Goal: Task Accomplishment & Management: Manage account settings

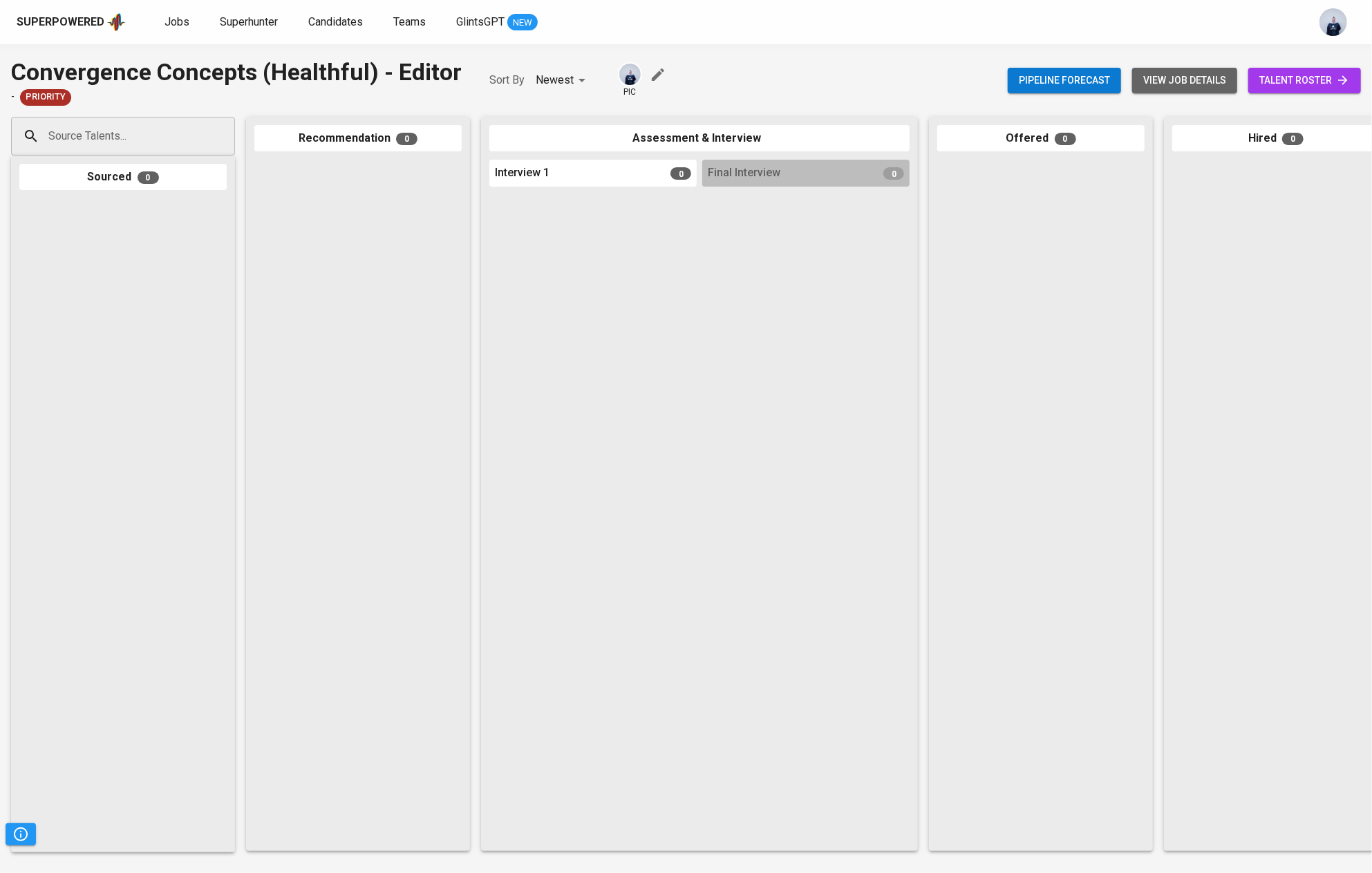
click at [1159, 72] on span "view job details" at bounding box center [1184, 81] width 83 height 17
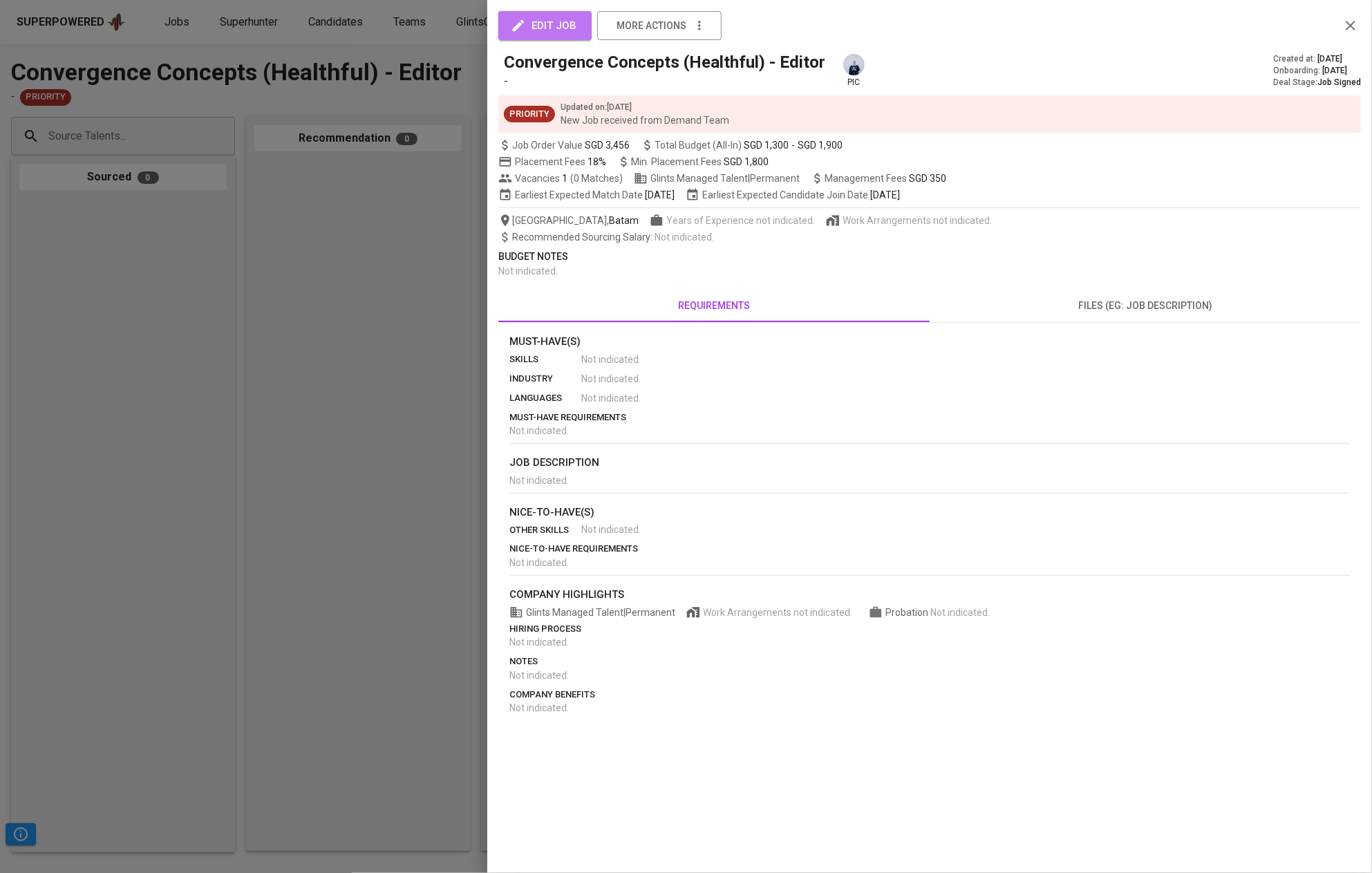
click at [541, 34] on span "edit job" at bounding box center [544, 25] width 63 height 18
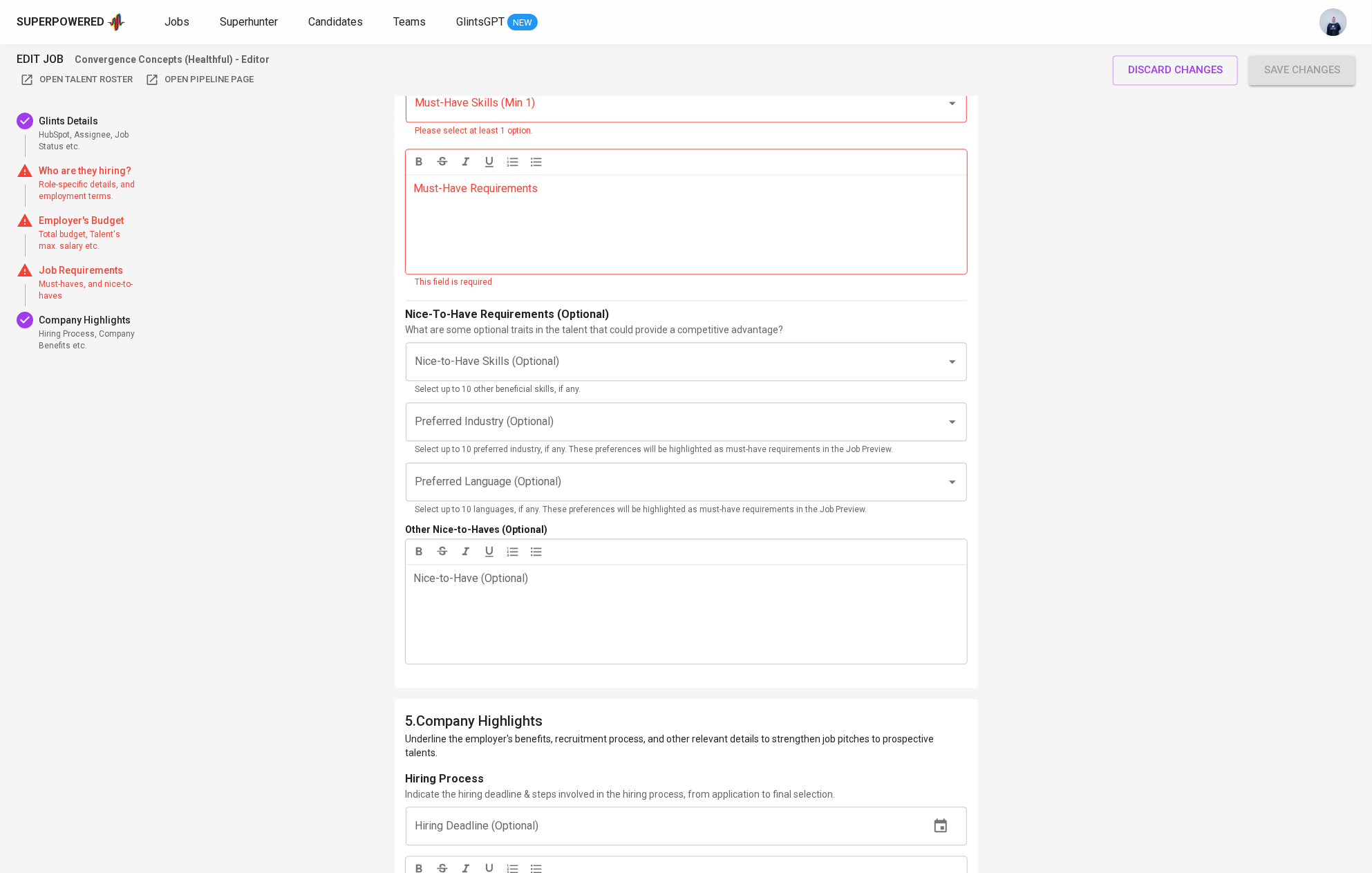
scroll to position [2732, 0]
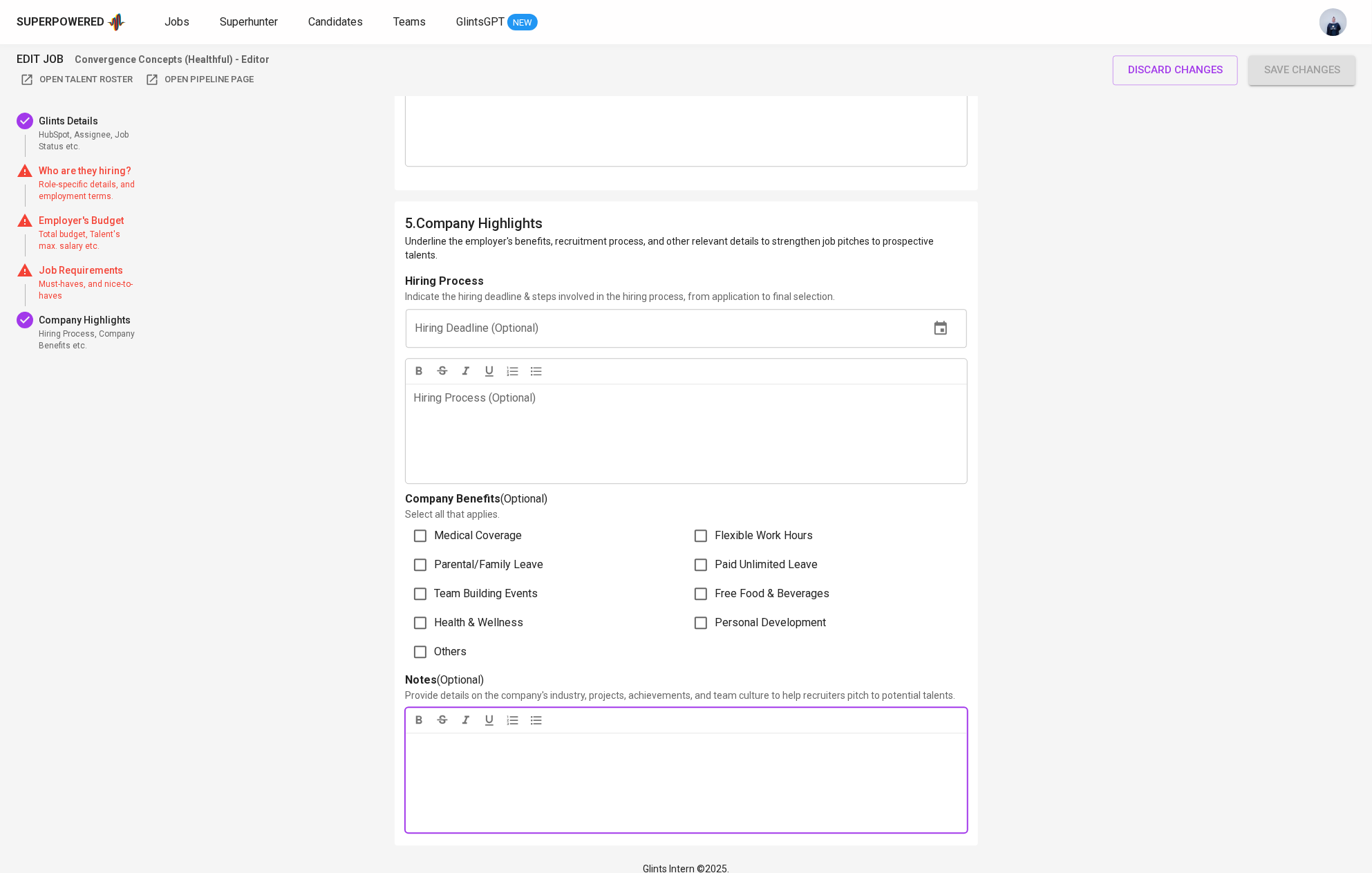
click at [463, 739] on p "Notes ﻿" at bounding box center [686, 747] width 544 height 17
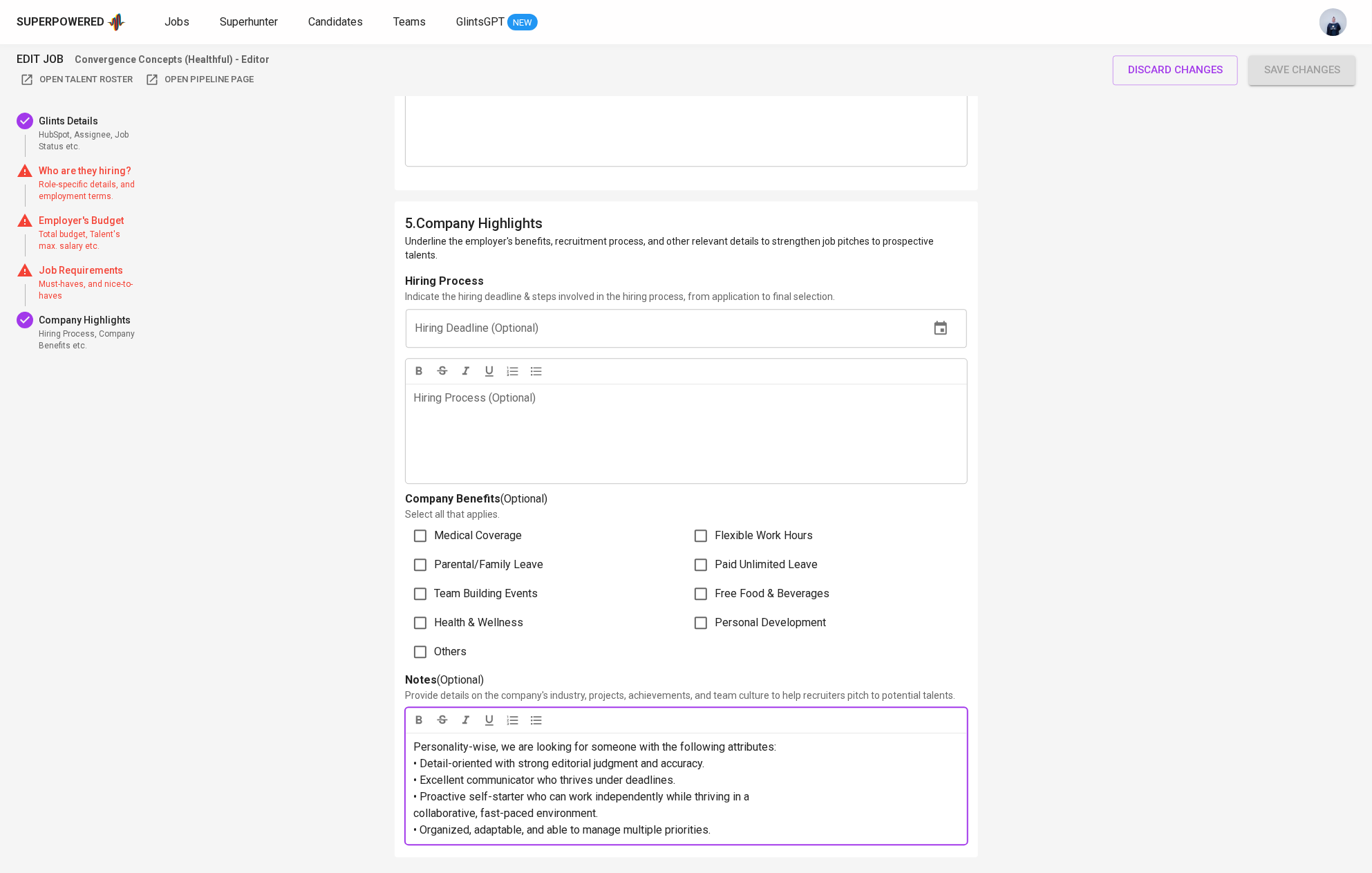
scroll to position [2743, 0]
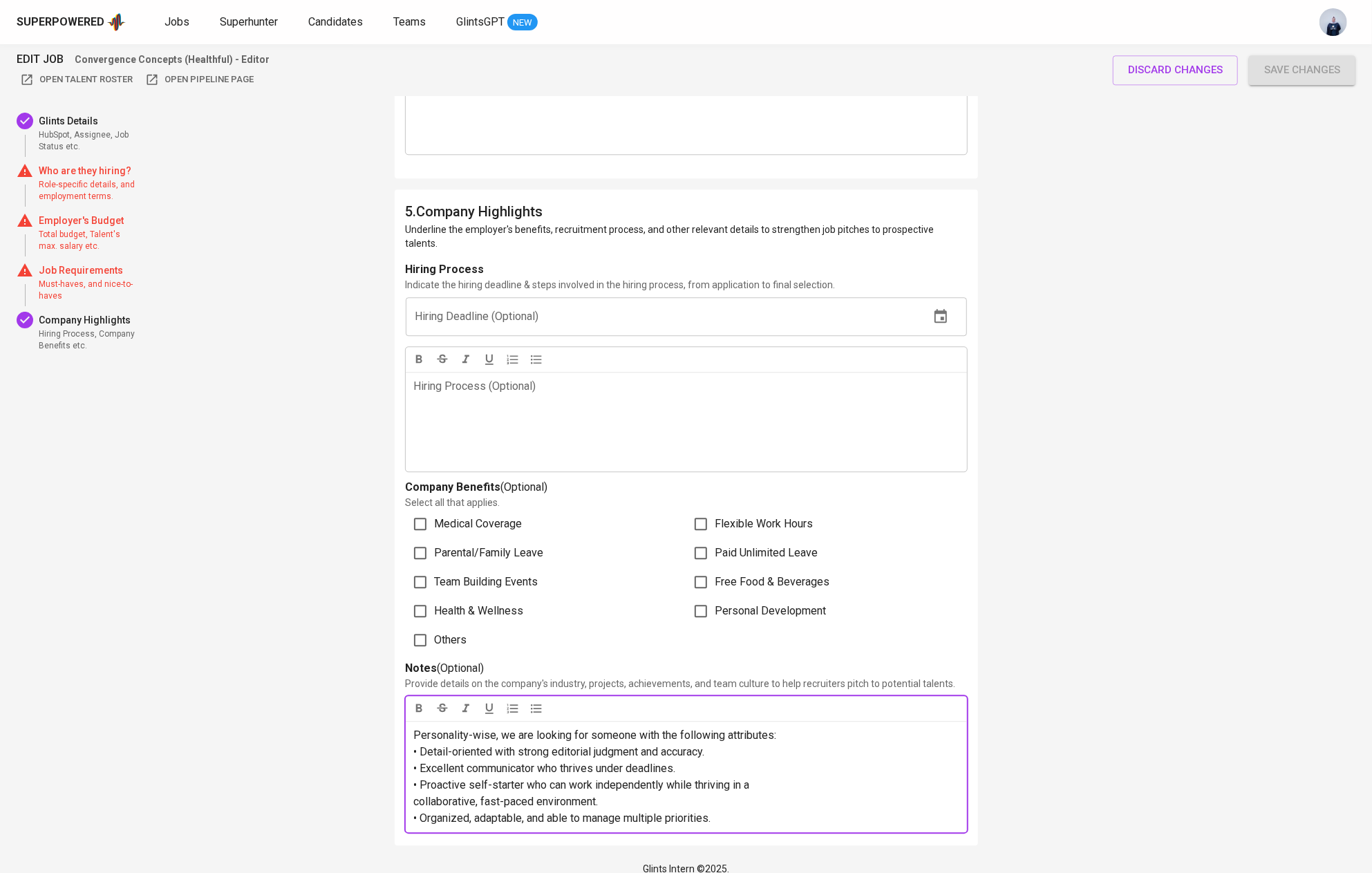
click at [416, 729] on span "Personality-wise, we are looking for someone with the following attributes:" at bounding box center [595, 735] width 363 height 13
copy span "•"
paste div
click at [414, 794] on span "collaborative, fast-paced environment." at bounding box center [506, 801] width 185 height 13
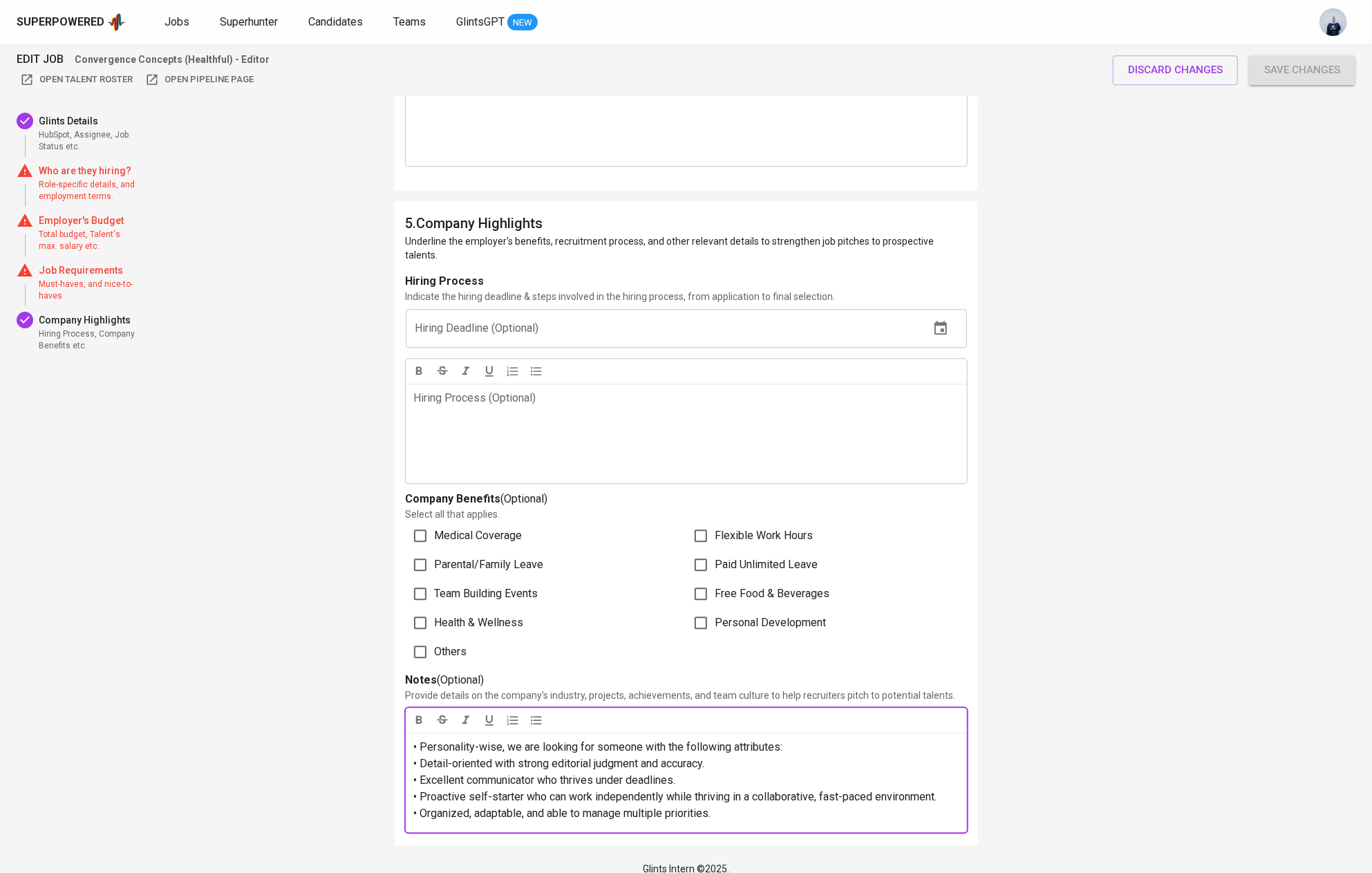
click at [412, 736] on div "• Personality-wise, we are looking for someone with the following attributes: •…" at bounding box center [686, 782] width 561 height 99
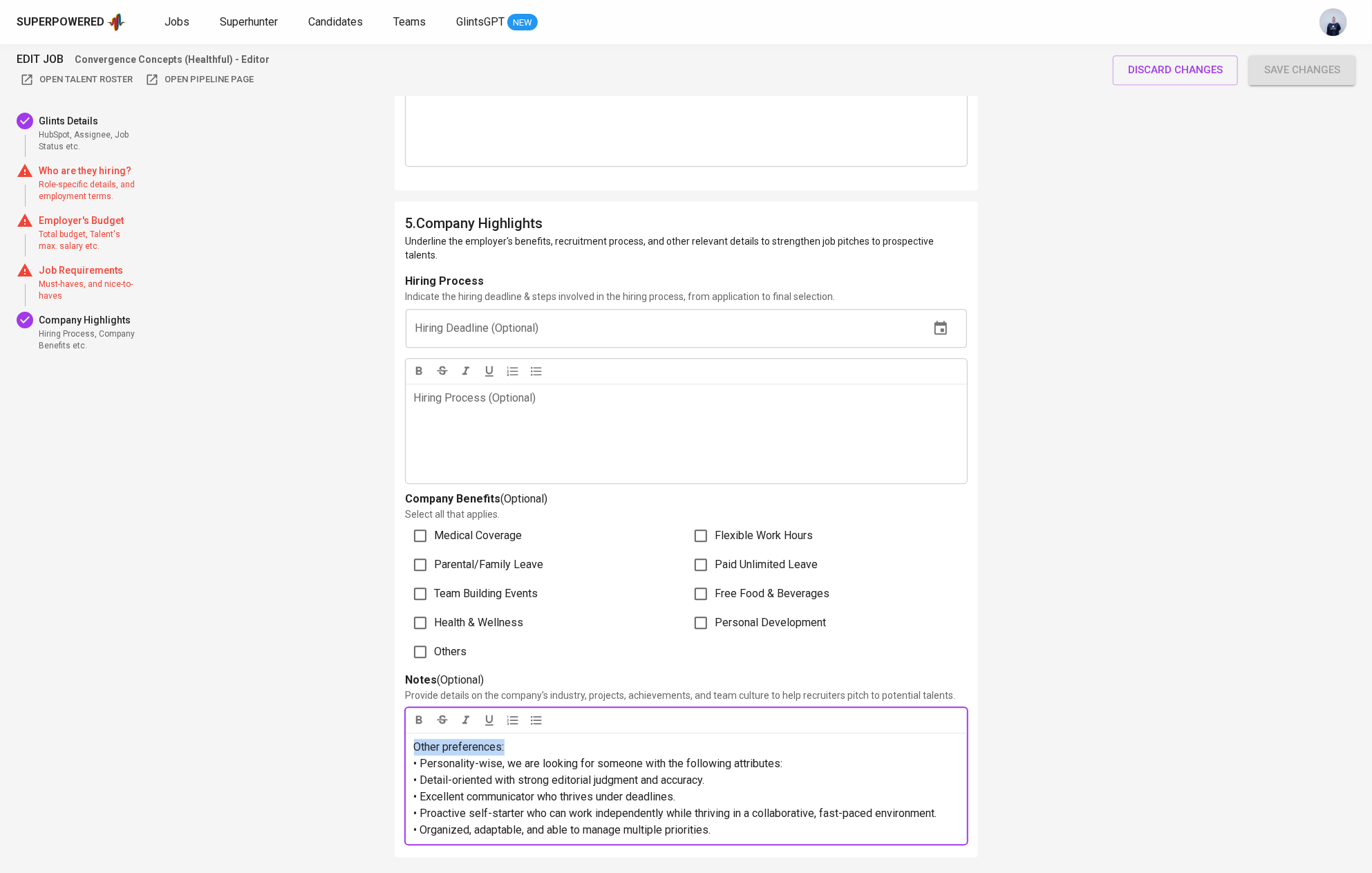
drag, startPoint x: 526, startPoint y: 735, endPoint x: 341, endPoint y: 713, distance: 186.3
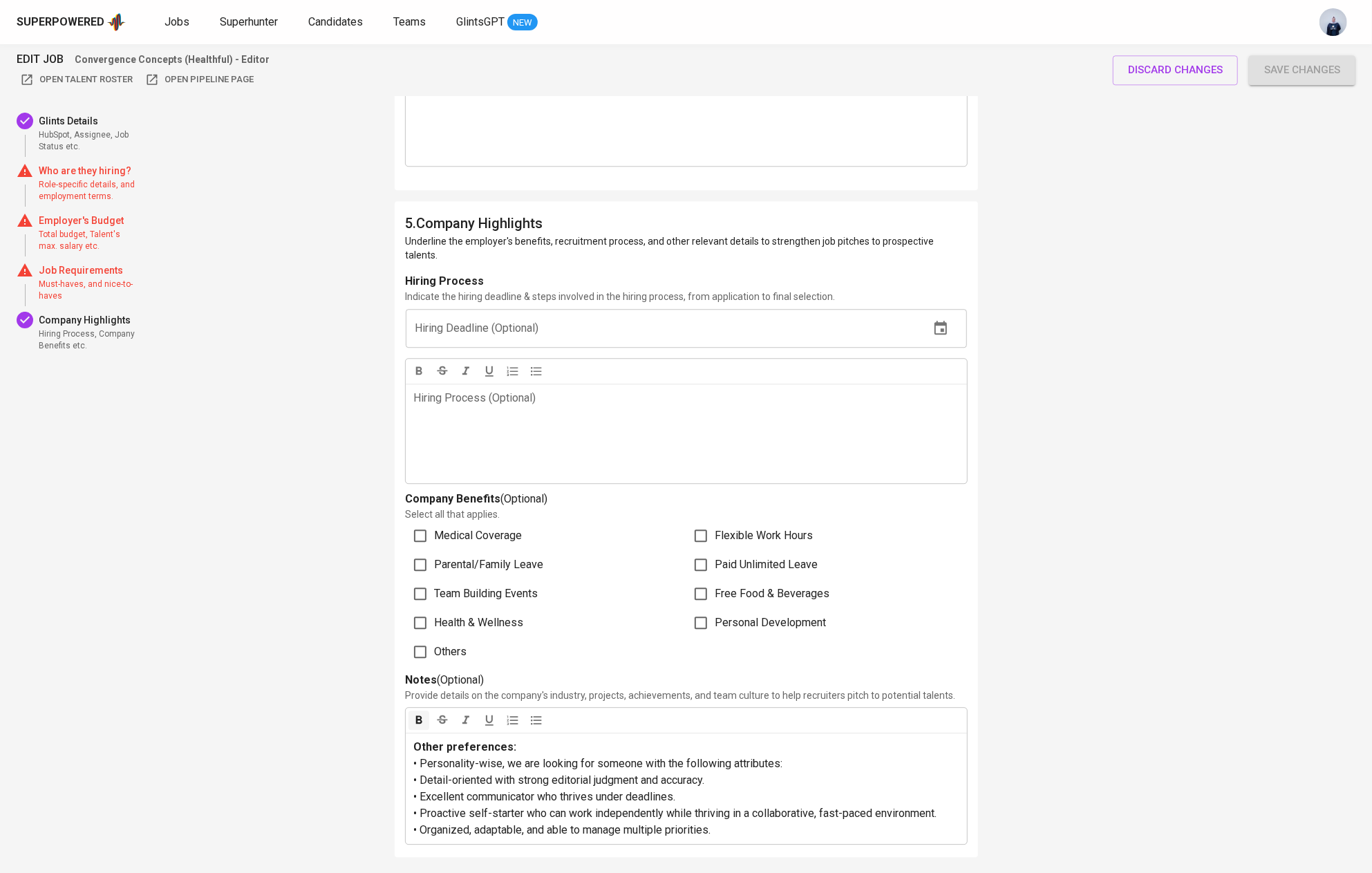
click at [457, 644] on span "Others" at bounding box center [451, 652] width 33 height 17
click at [435, 640] on input "Others" at bounding box center [420, 652] width 29 height 29
checkbox input "true"
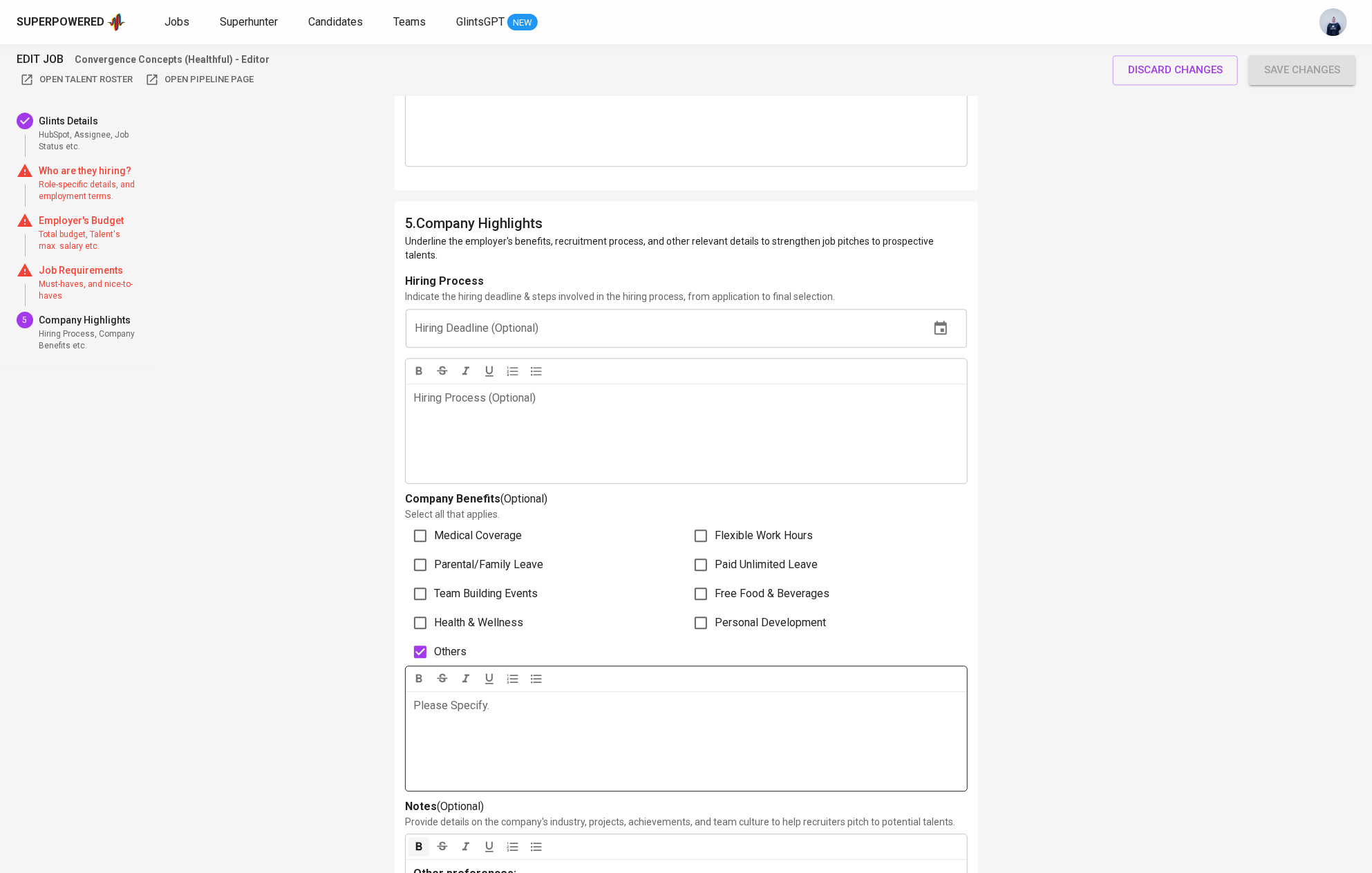
click at [489, 698] on p "Please Specify. ﻿" at bounding box center [686, 706] width 544 height 17
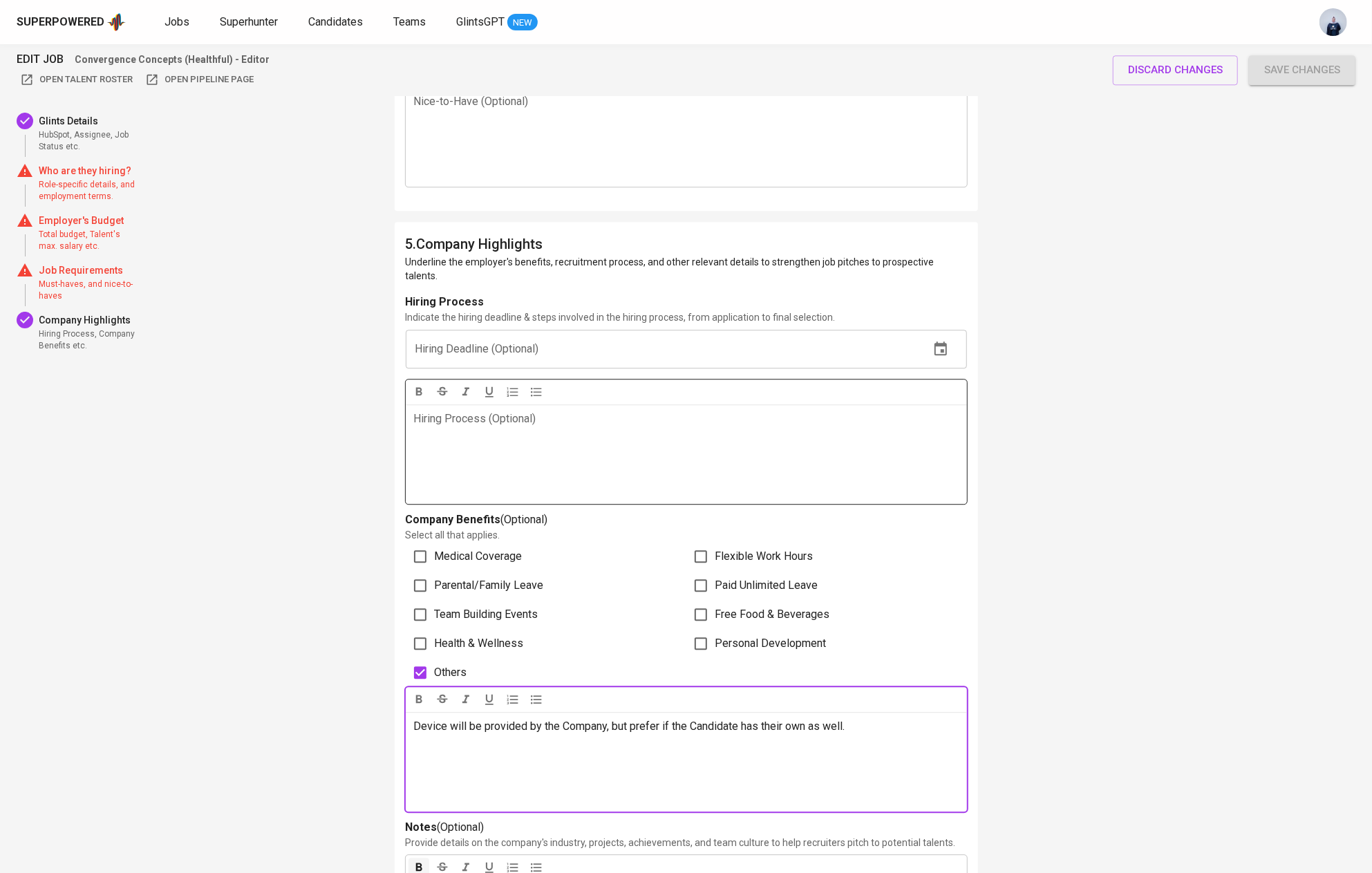
scroll to position [2709, 0]
click at [518, 437] on div "Hiring Process (Optional) ﻿" at bounding box center [686, 456] width 561 height 99
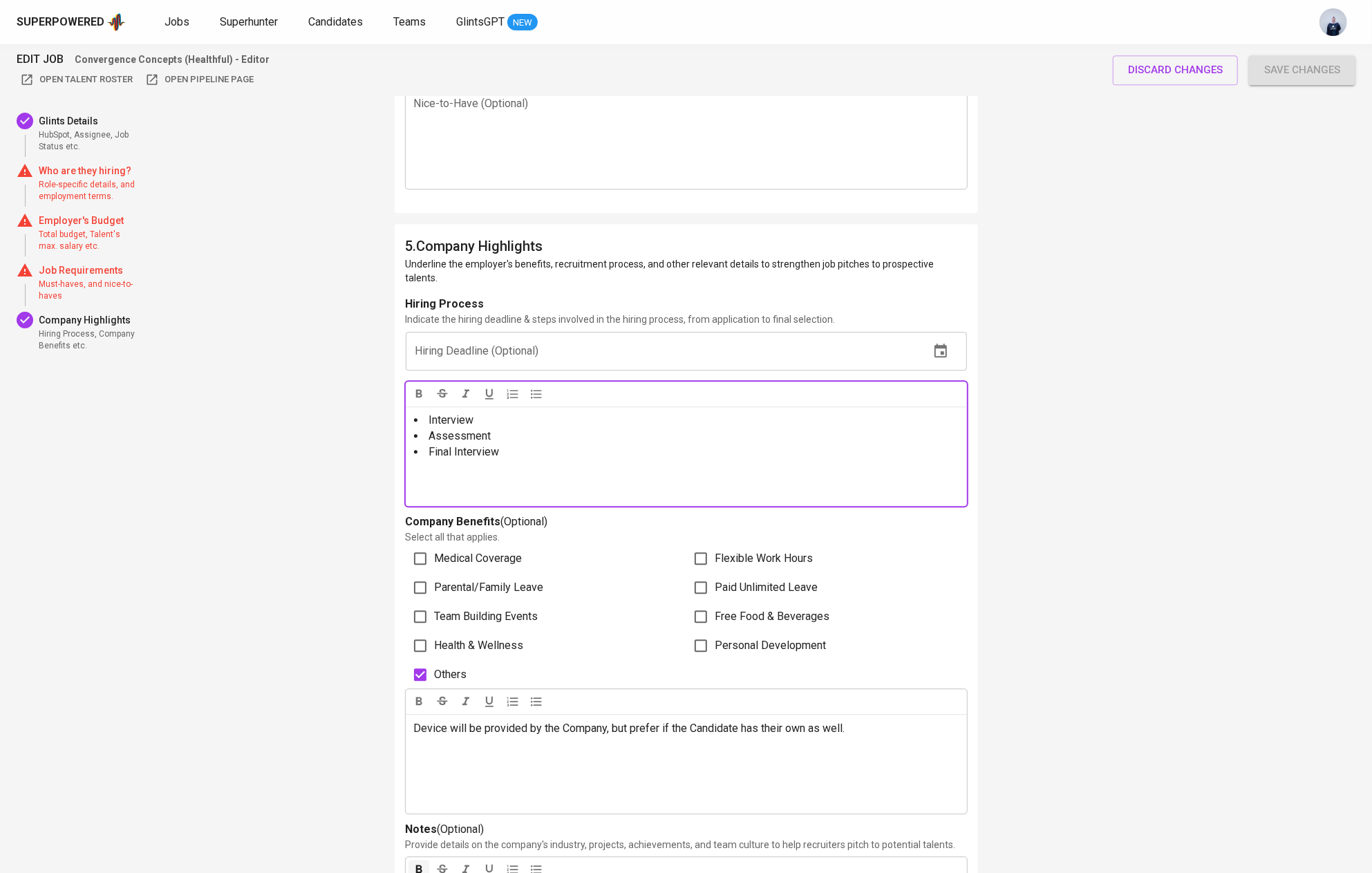
click at [789, 429] on li "Assessment" at bounding box center [686, 436] width 544 height 16
drag, startPoint x: 500, startPoint y: 439, endPoint x: 344, endPoint y: 345, distance: 182.1
click at [513, 387] on icon "button" at bounding box center [512, 394] width 13 height 13
click at [943, 344] on icon "button" at bounding box center [940, 350] width 13 height 13
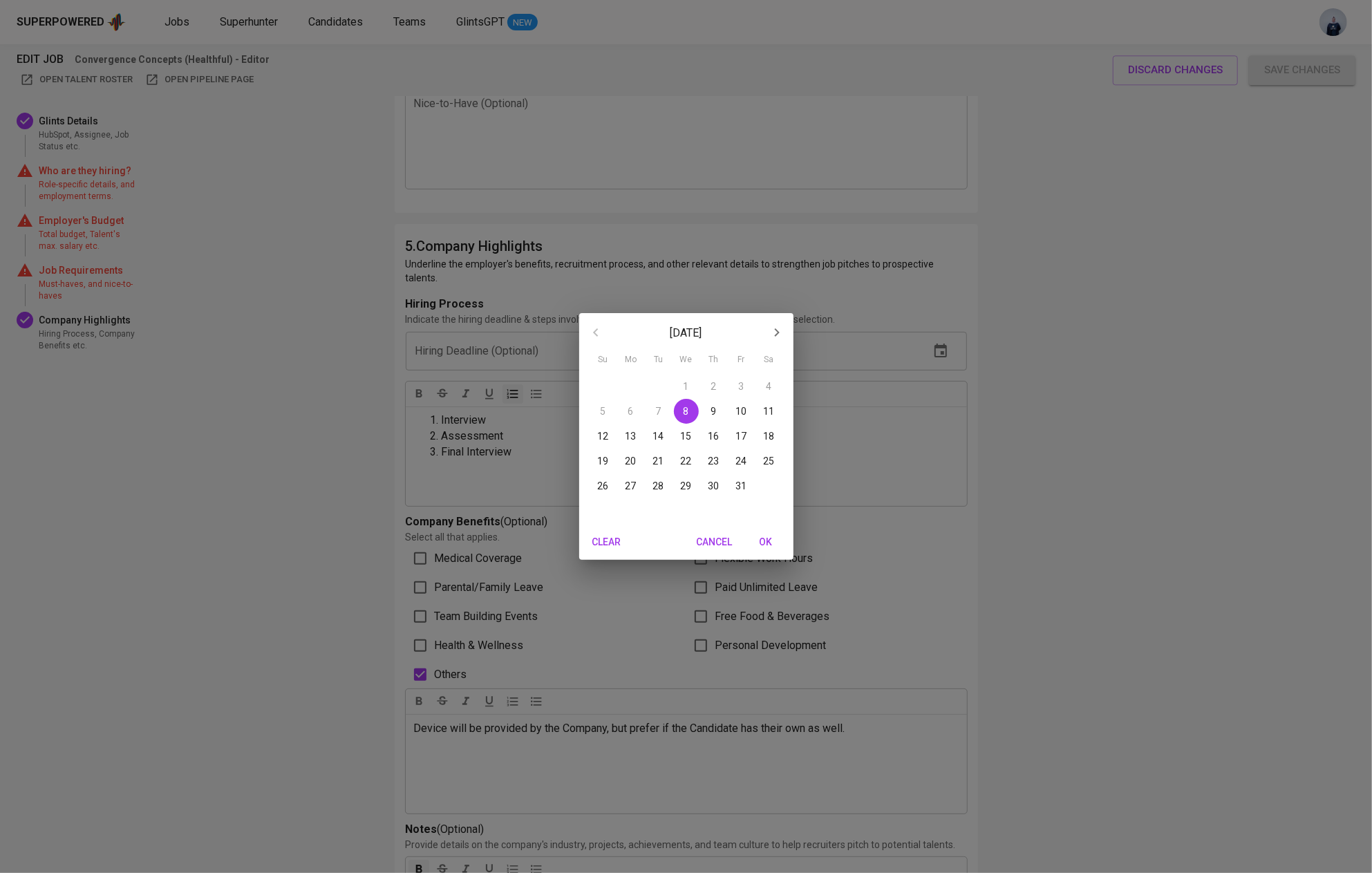
click at [780, 334] on icon "button" at bounding box center [776, 332] width 17 height 17
click at [606, 506] on p "30" at bounding box center [603, 510] width 11 height 13
type input "11/30/2025"
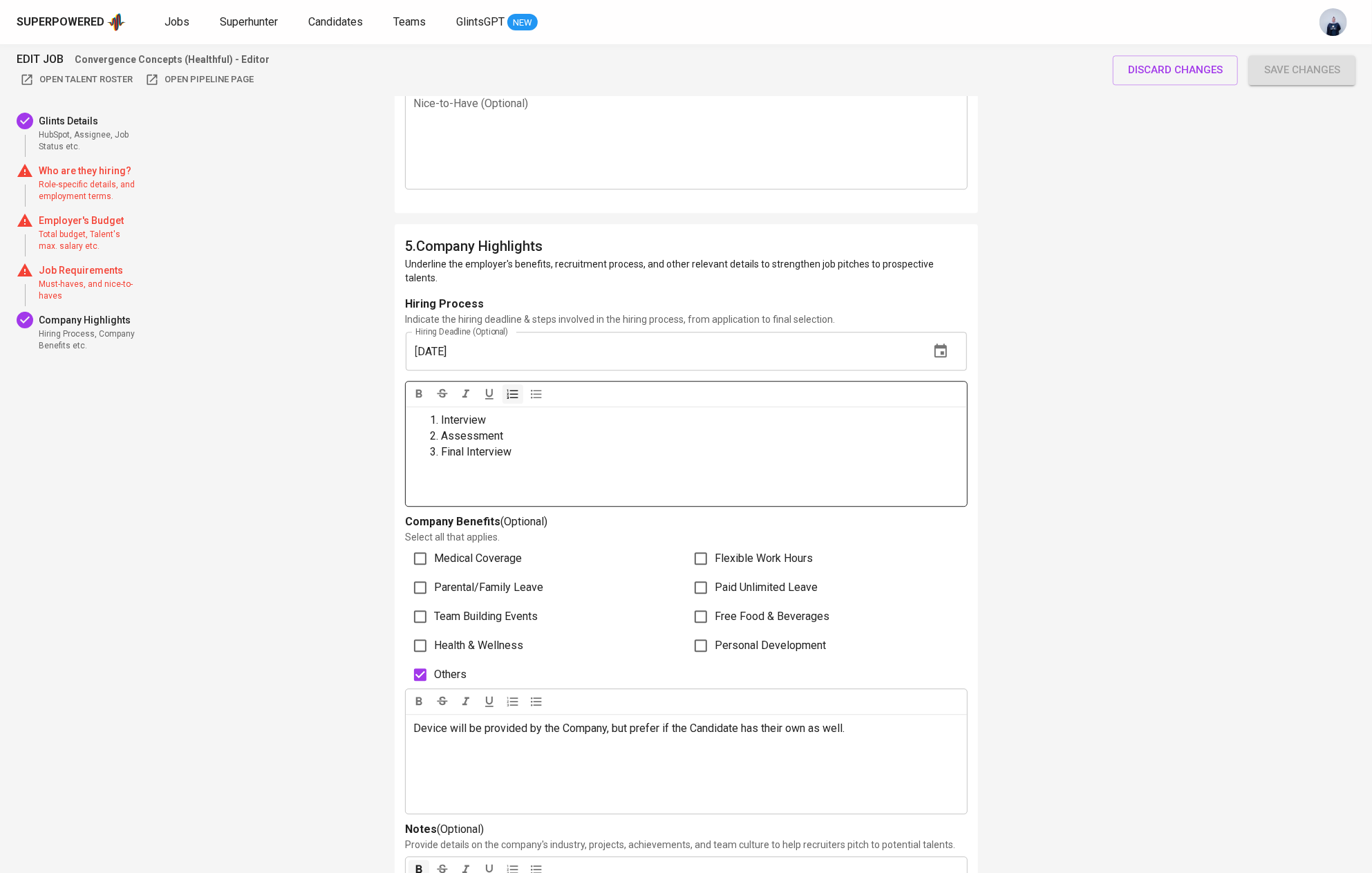
click at [757, 429] on li "Assessment" at bounding box center [699, 436] width 517 height 16
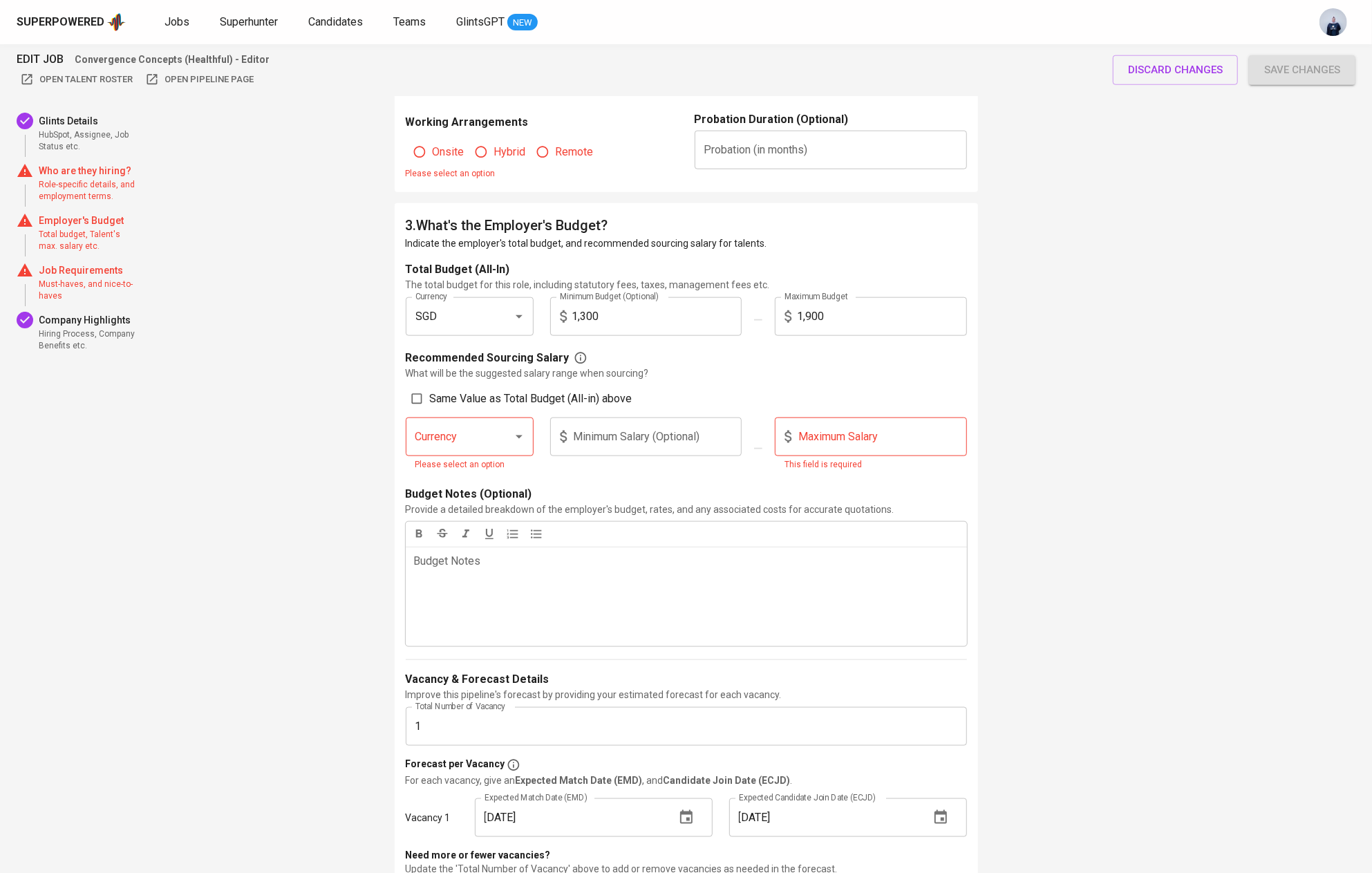
scroll to position [1110, 0]
click at [583, 321] on input "1,300" at bounding box center [657, 319] width 170 height 39
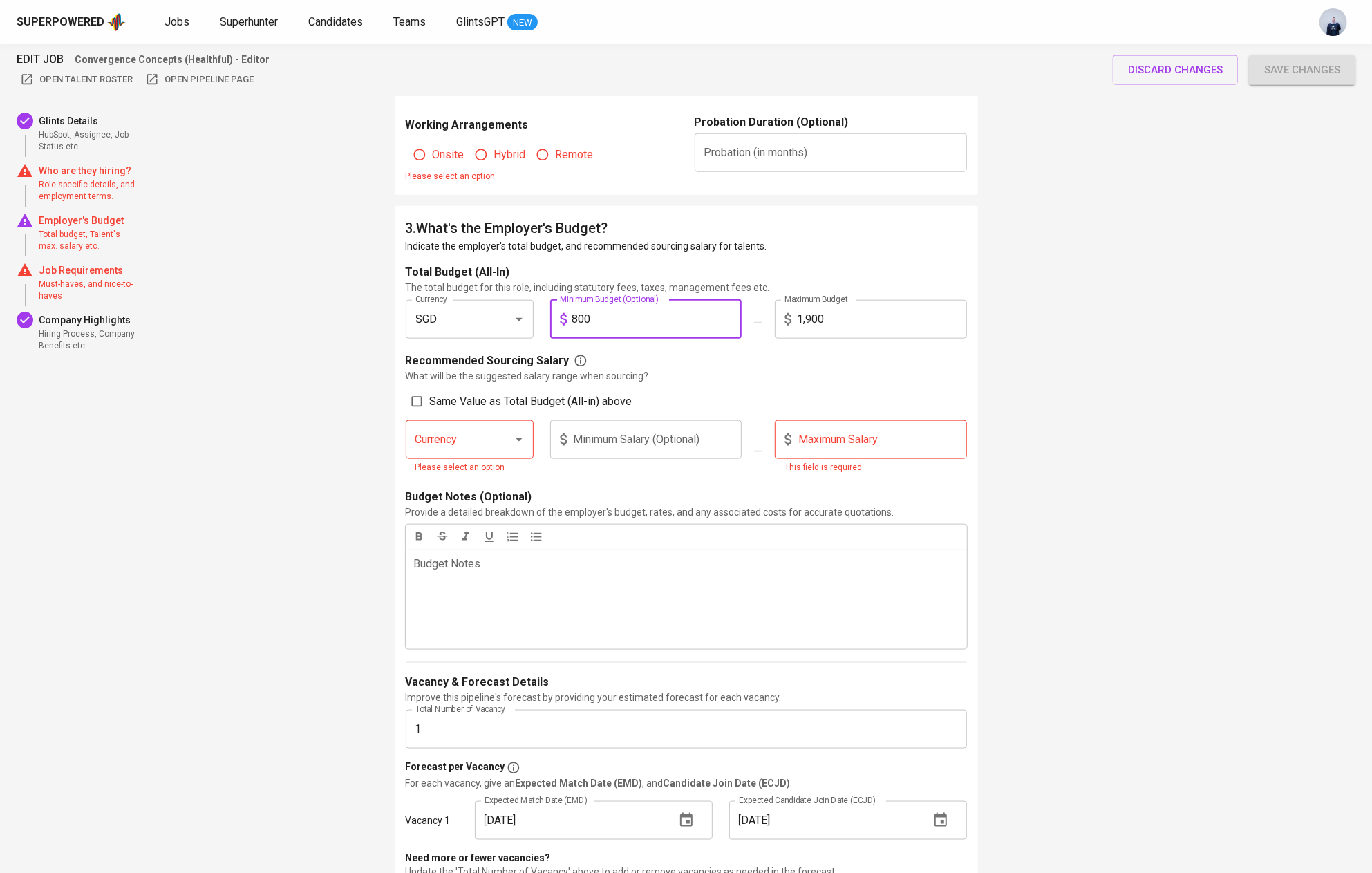
type input "800"
click at [897, 318] on input "1,900" at bounding box center [882, 319] width 170 height 39
click at [814, 313] on input "1,900" at bounding box center [882, 319] width 170 height 39
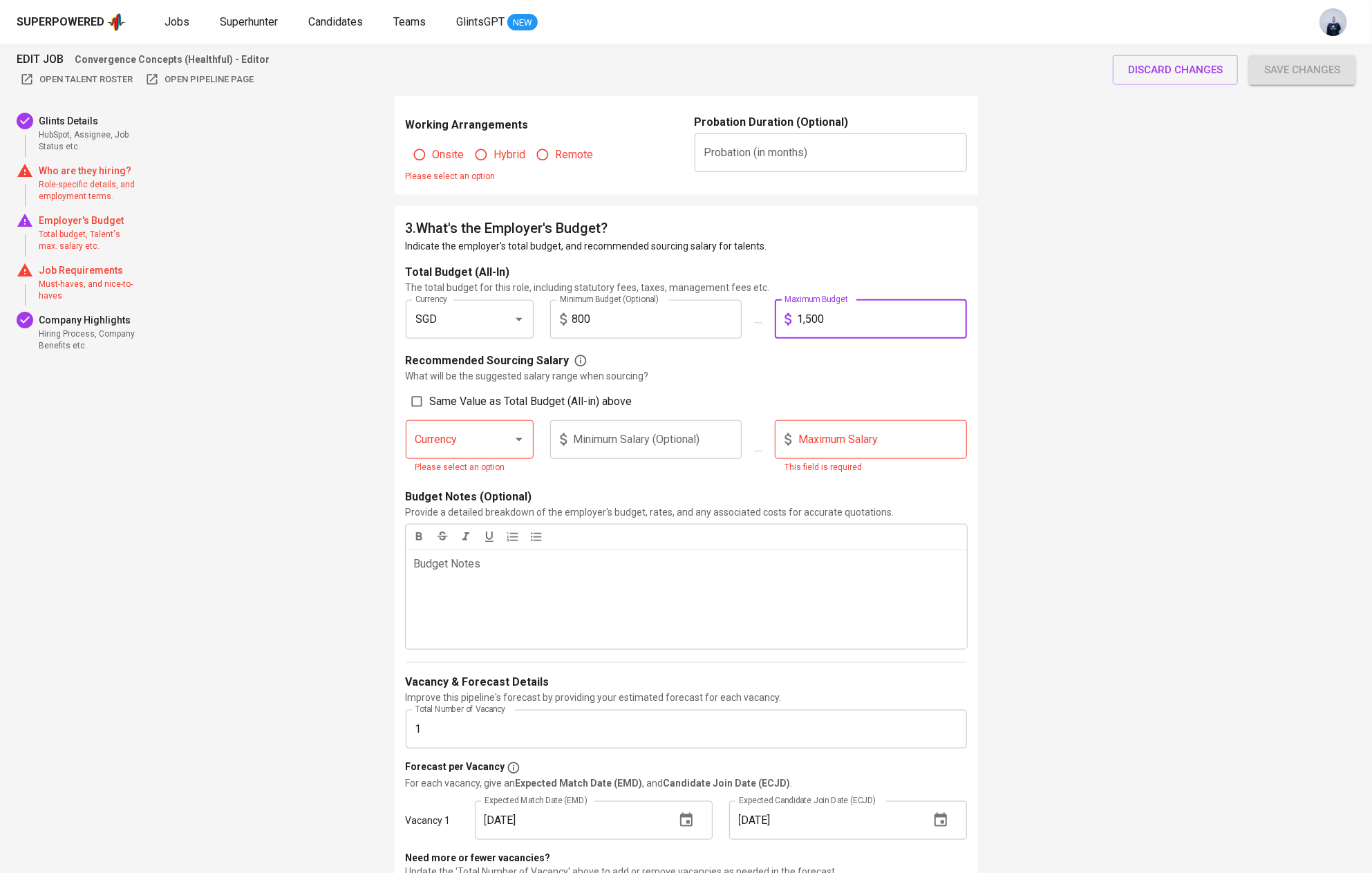
type input "1,500"
click at [432, 398] on span "Same Value as Total Budget (All-in) above" at bounding box center [531, 402] width 202 height 17
click at [430, 398] on input "Same Value as Total Budget (All-in) above" at bounding box center [417, 401] width 26 height 26
checkbox input "true"
type input "SGD"
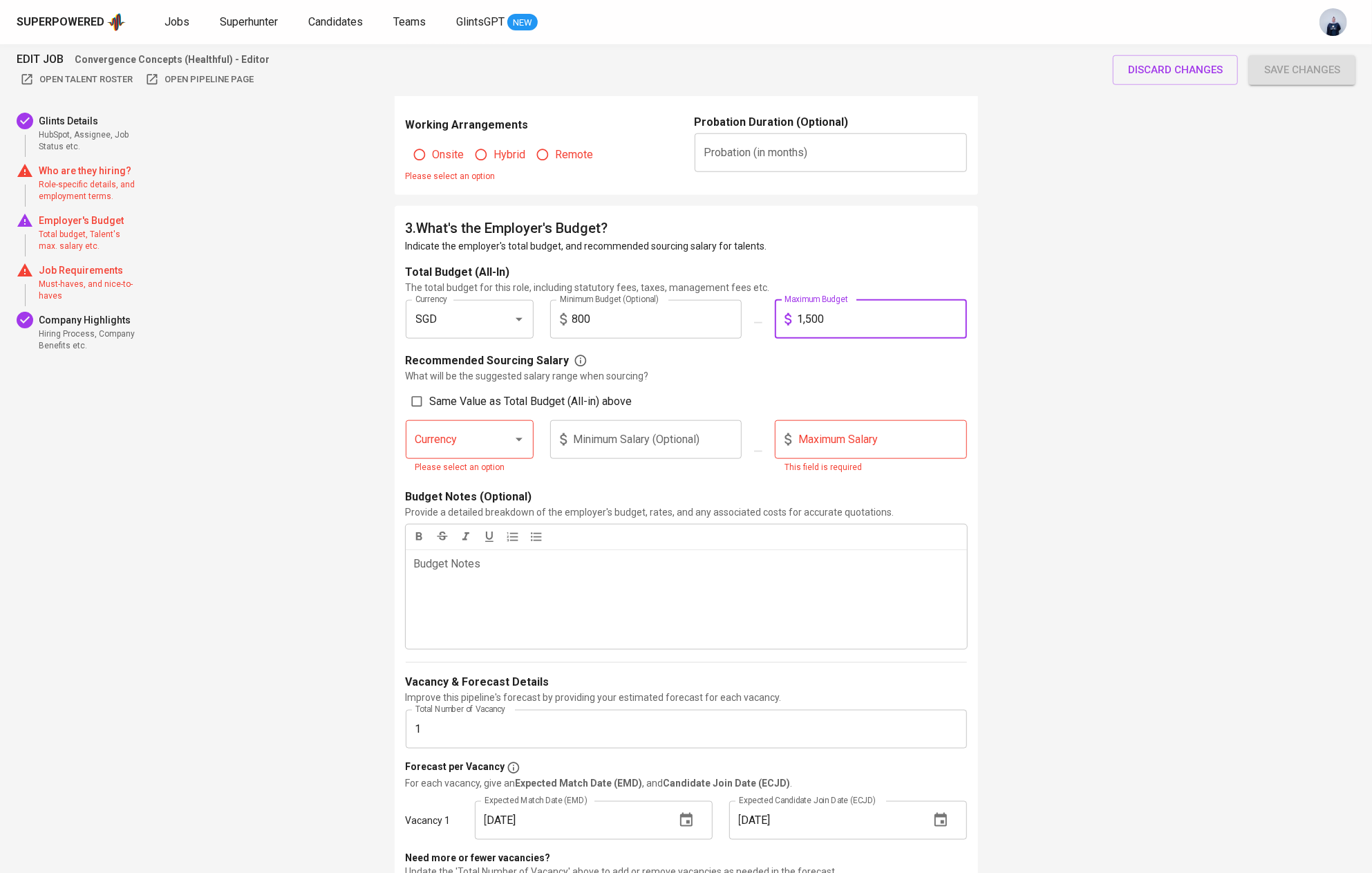
type input "800"
type input "1,500"
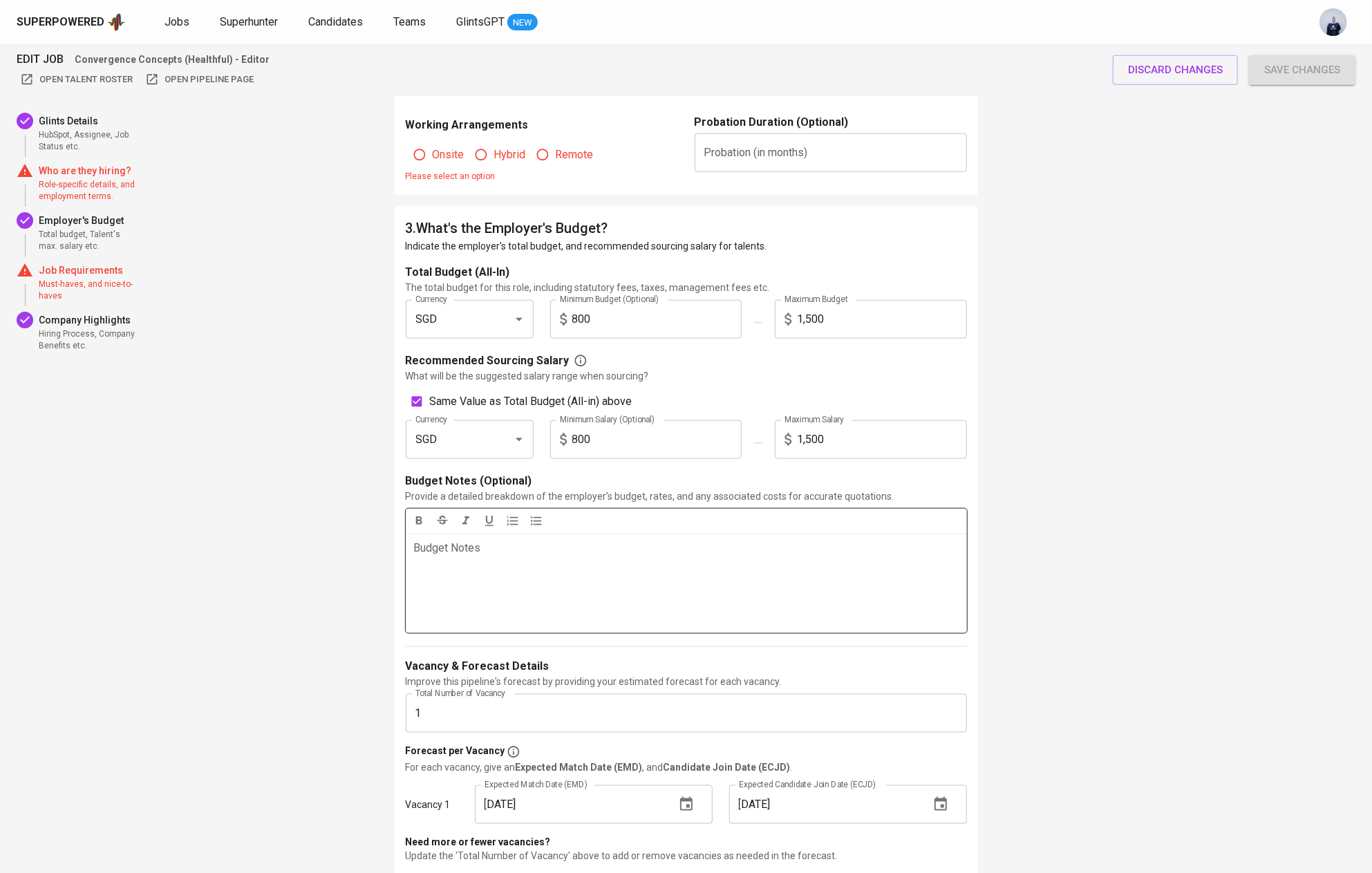
click at [475, 562] on div "Budget Notes ﻿" at bounding box center [686, 583] width 561 height 99
click at [463, 544] on span "Budget: [DATE]-2200 gross for the monthly salary." at bounding box center [534, 548] width 240 height 13
click at [486, 544] on span "Budget: 800-2200 gross for the monthly salary." at bounding box center [528, 548] width 227 height 13
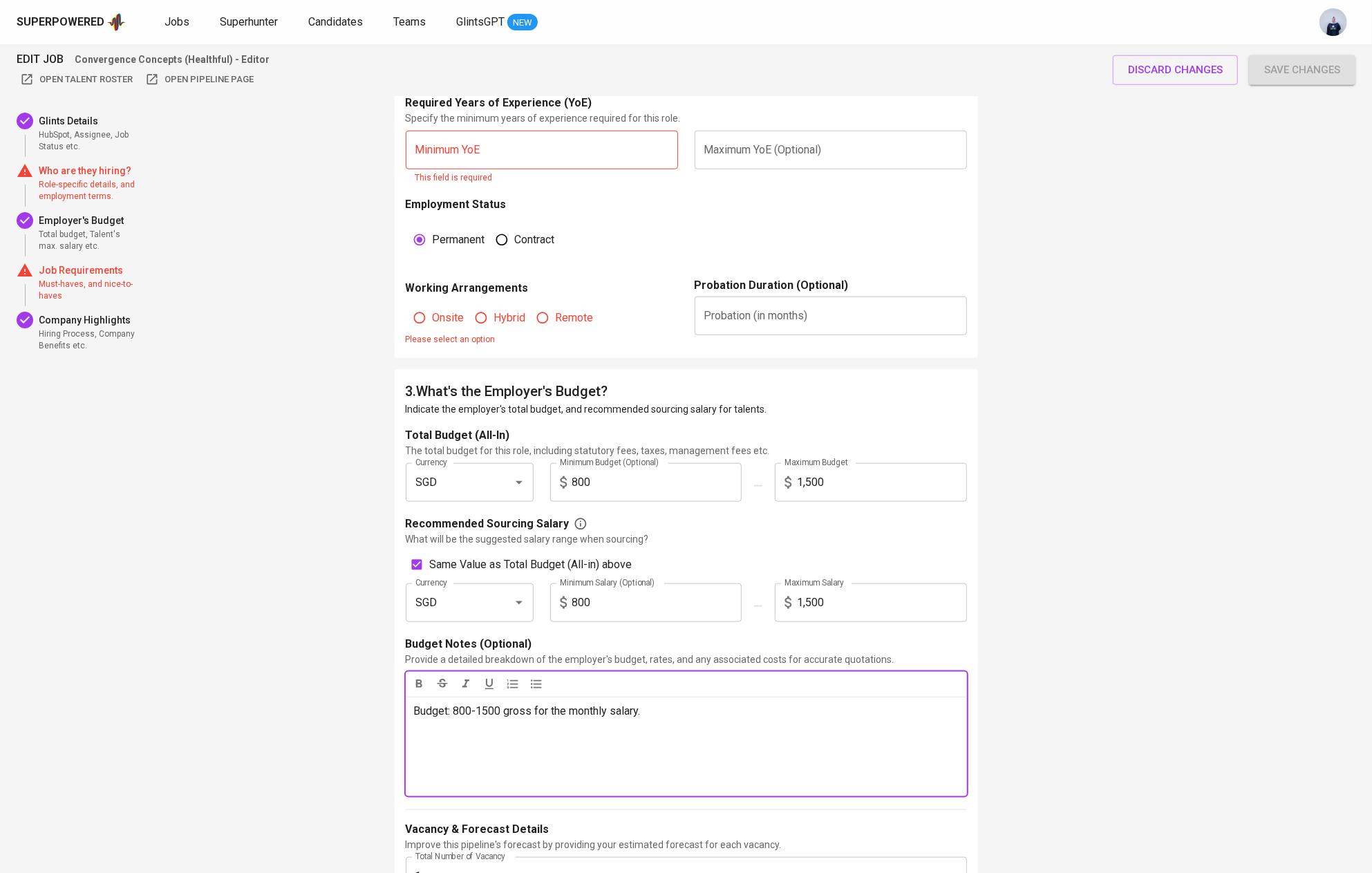
scroll to position [939, 0]
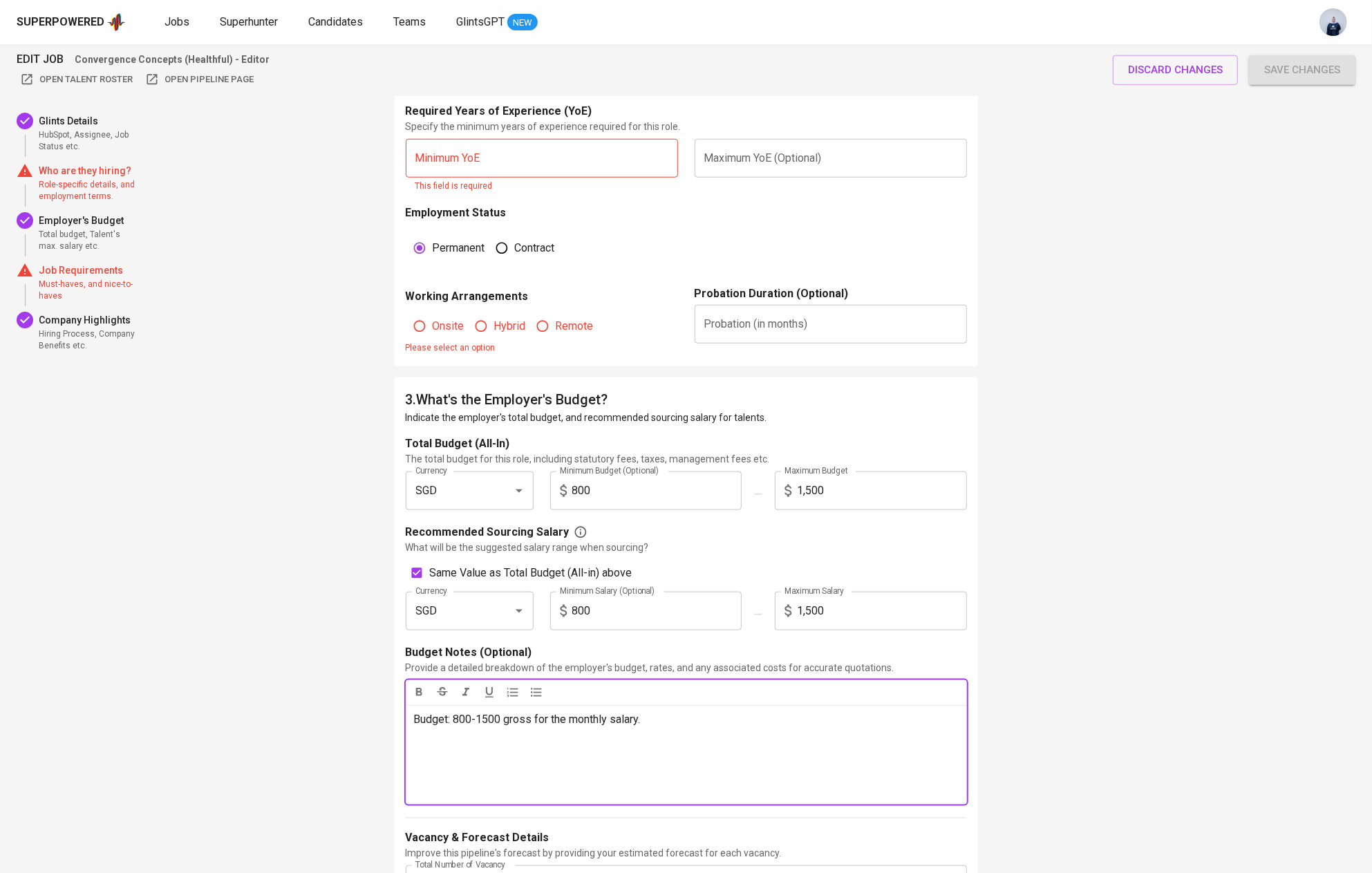
click at [432, 327] on input "Onsite" at bounding box center [419, 325] width 26 height 26
radio input "true"
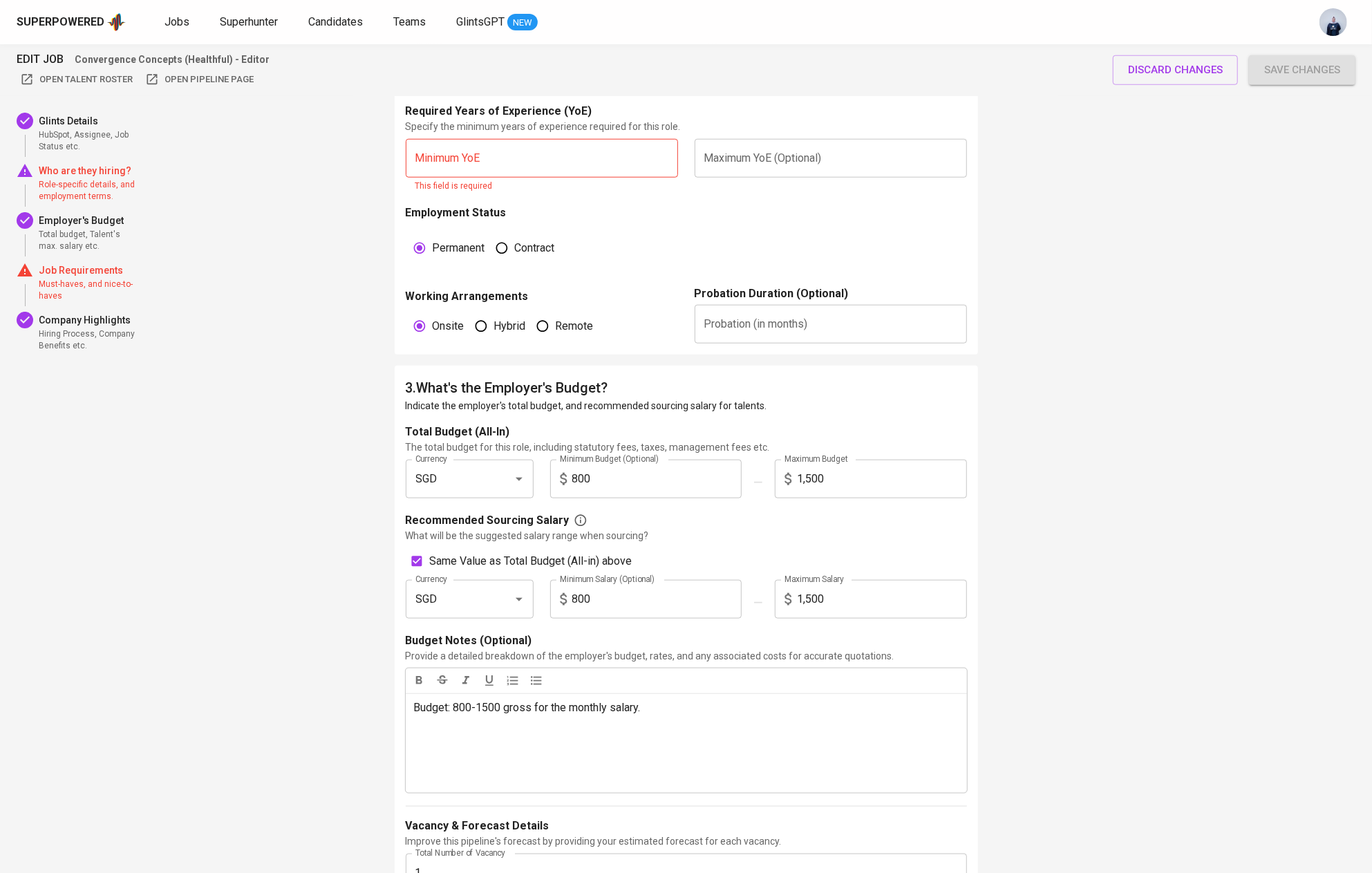
click at [725, 329] on input "text" at bounding box center [830, 324] width 272 height 39
type input "3"
click at [776, 249] on div "Employment Status Permanent Contract" at bounding box center [686, 245] width 561 height 81
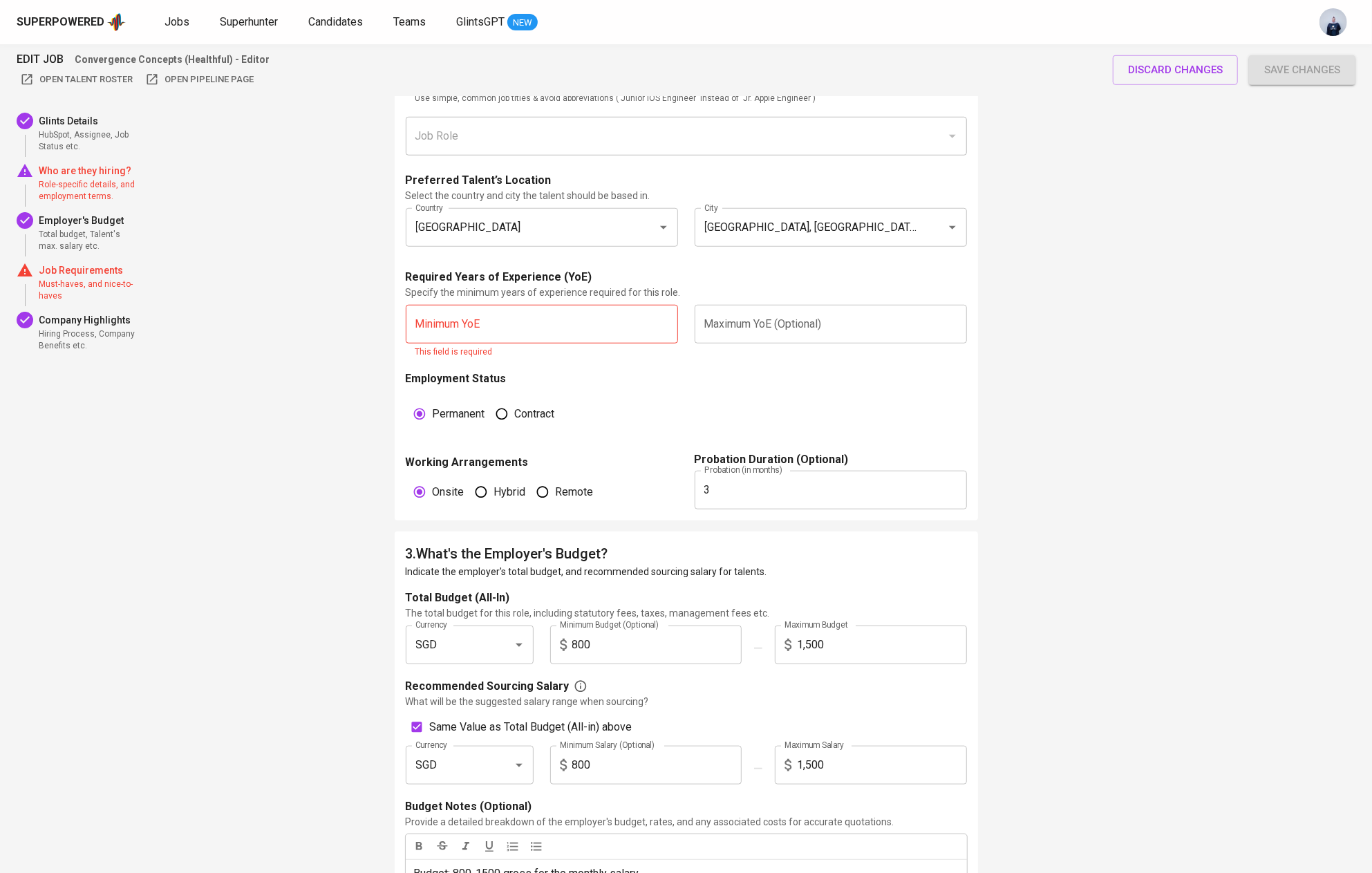
scroll to position [726, 0]
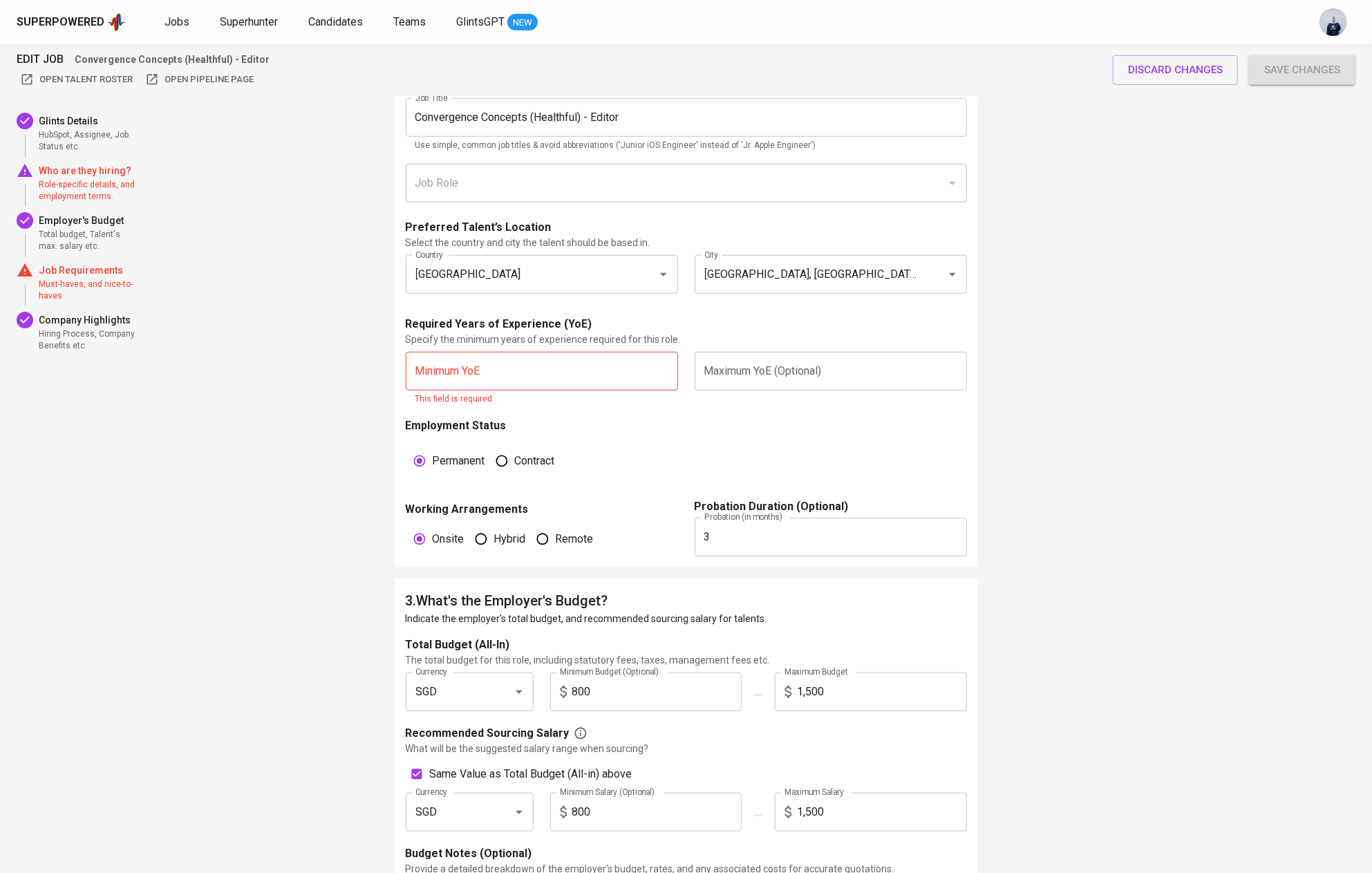
click at [474, 372] on input "text" at bounding box center [541, 371] width 272 height 39
type input "3"
click at [815, 363] on input "text" at bounding box center [830, 371] width 272 height 39
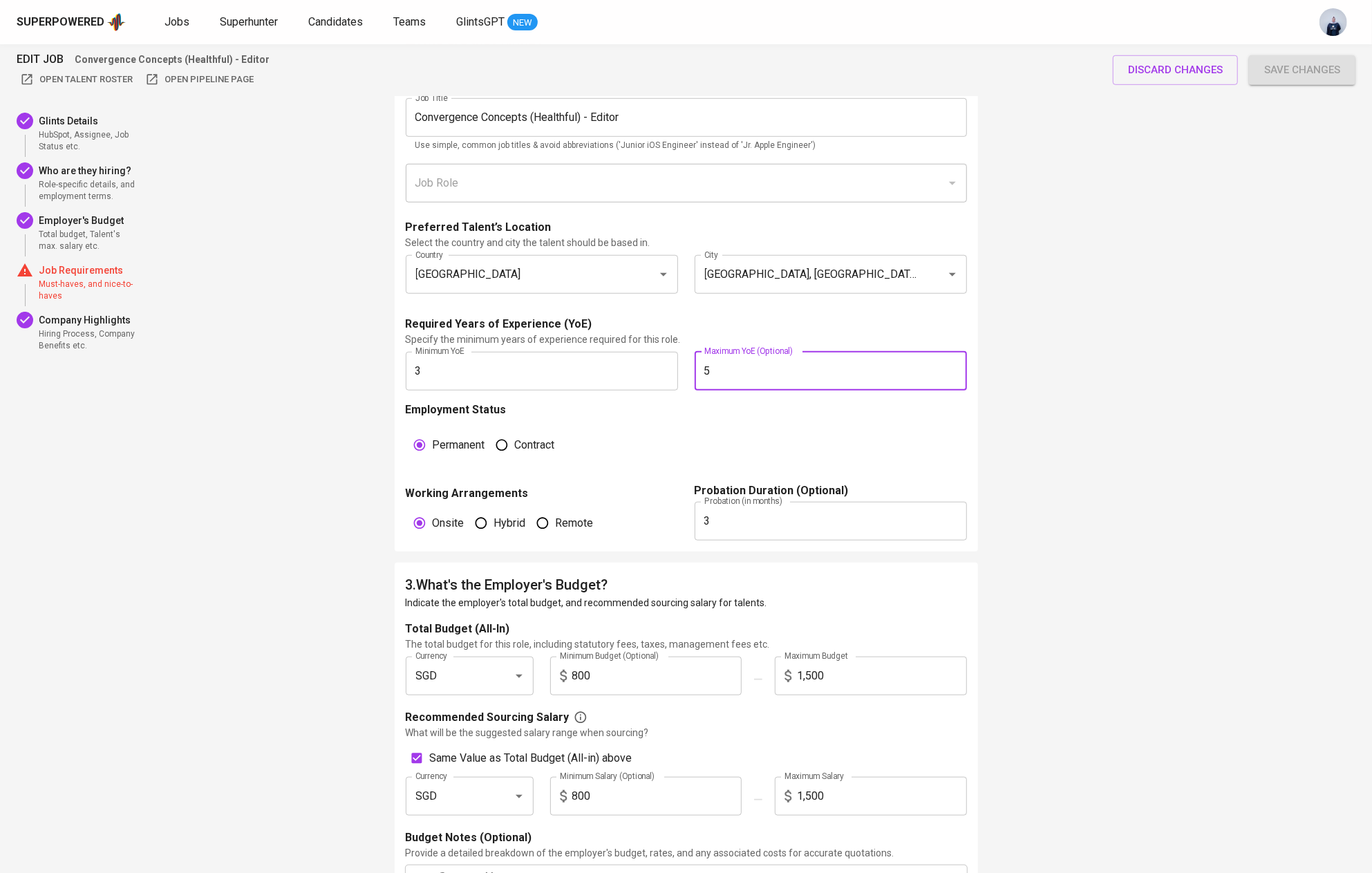
type input "5"
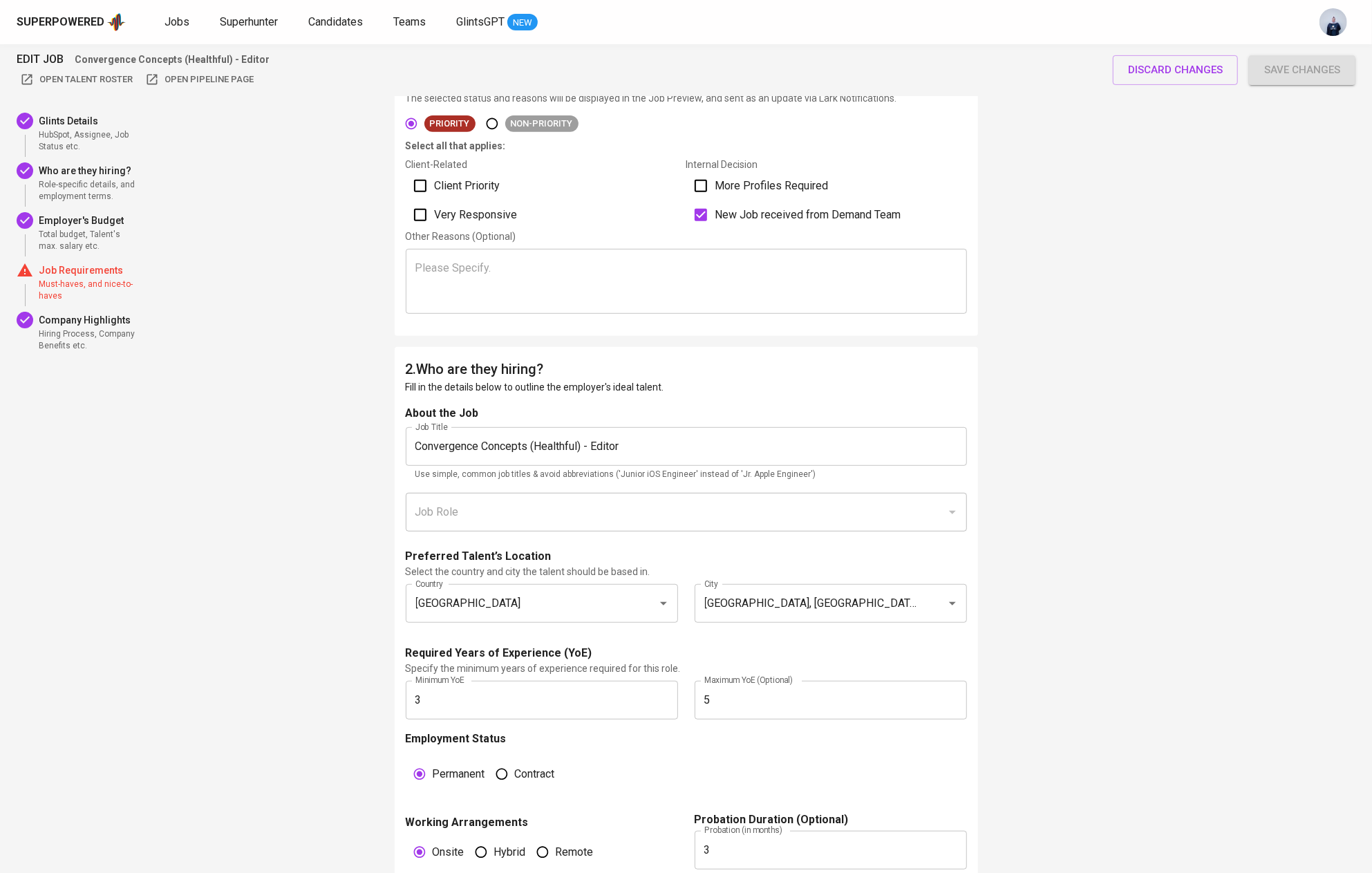
scroll to position [372, 0]
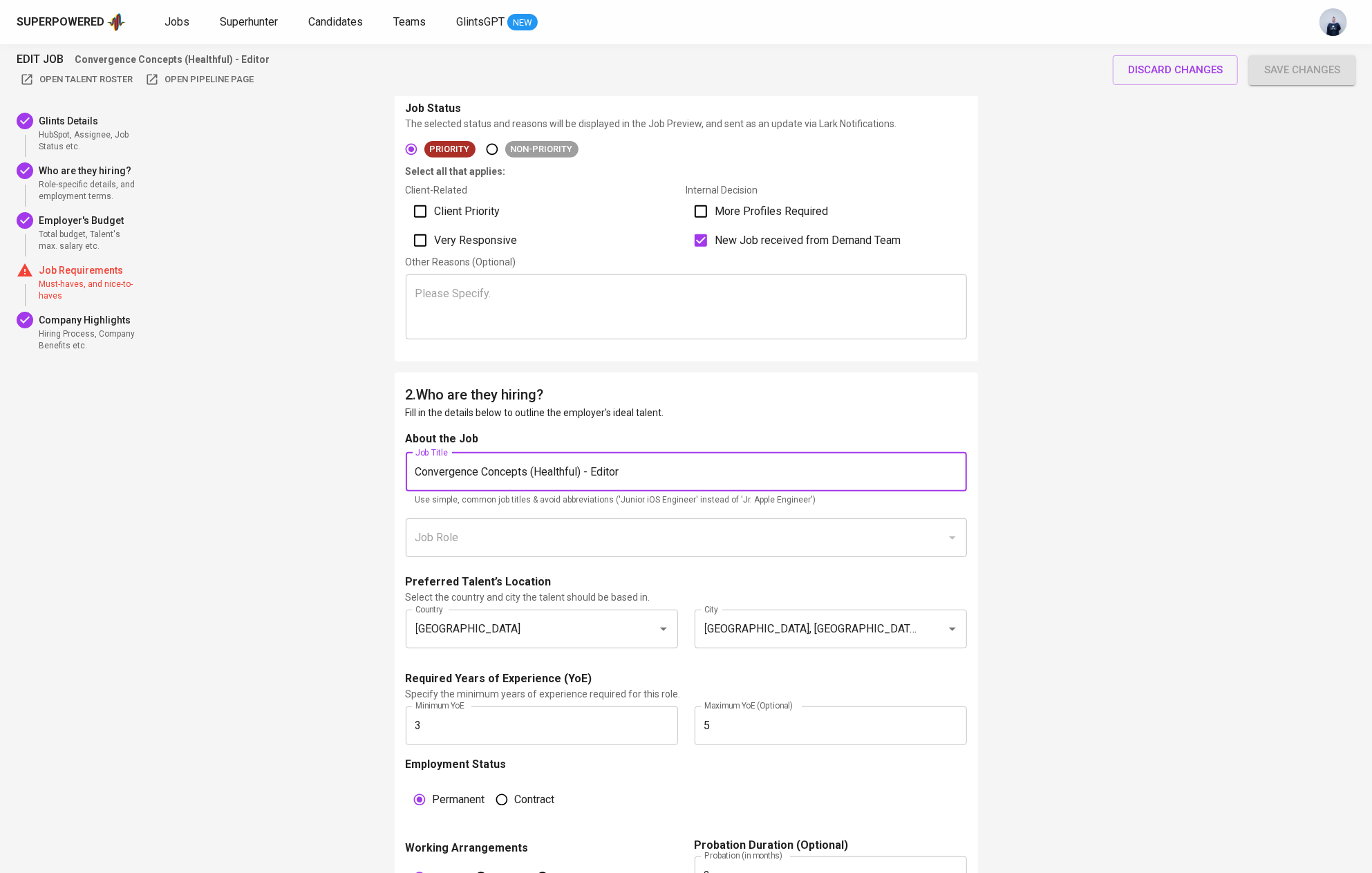
drag, startPoint x: 591, startPoint y: 470, endPoint x: 351, endPoint y: 463, distance: 240.1
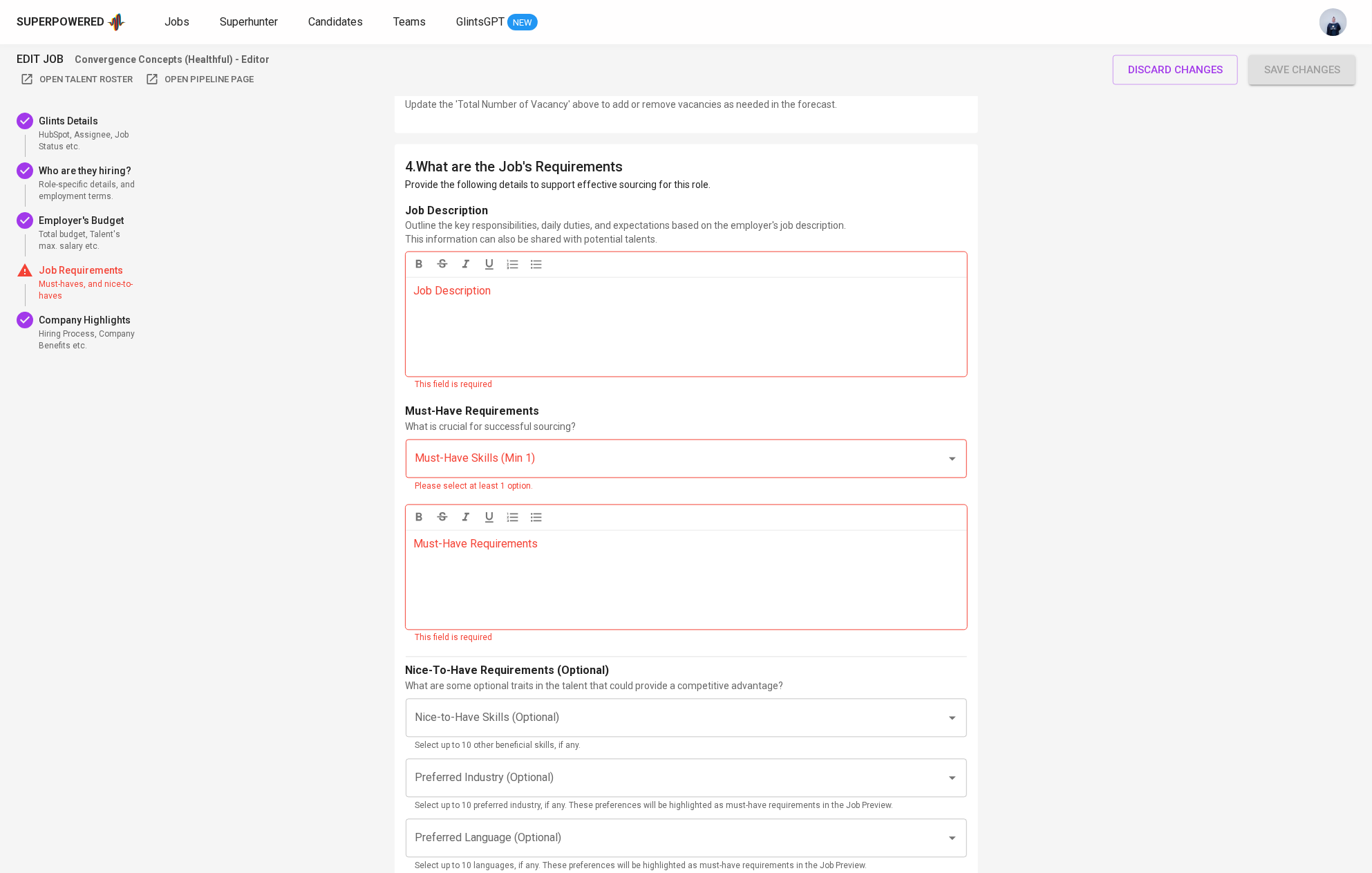
scroll to position [1844, 0]
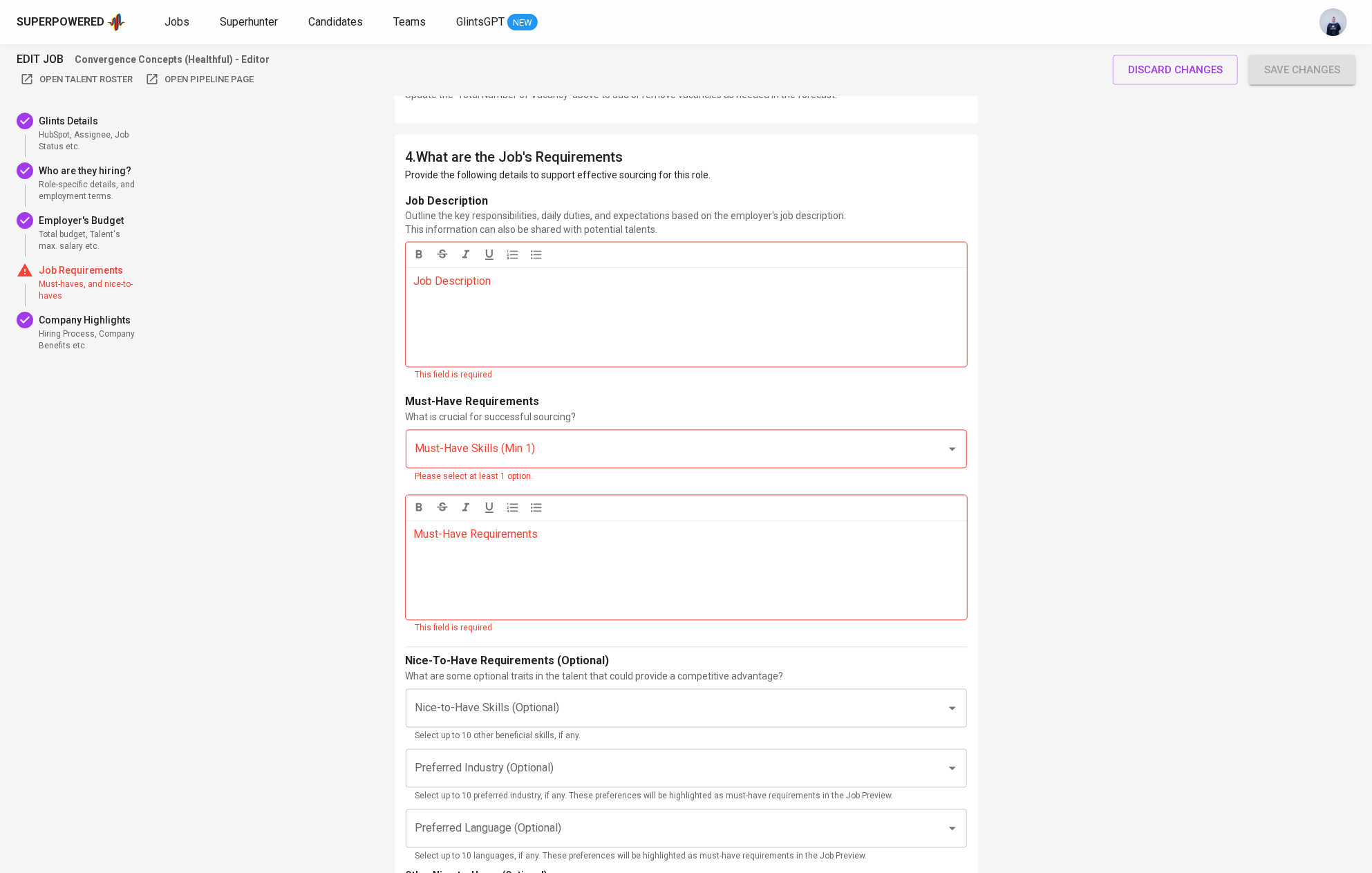
type input "Editor / Content Strategist"
click at [593, 296] on div "Job Description ﻿" at bounding box center [686, 317] width 561 height 99
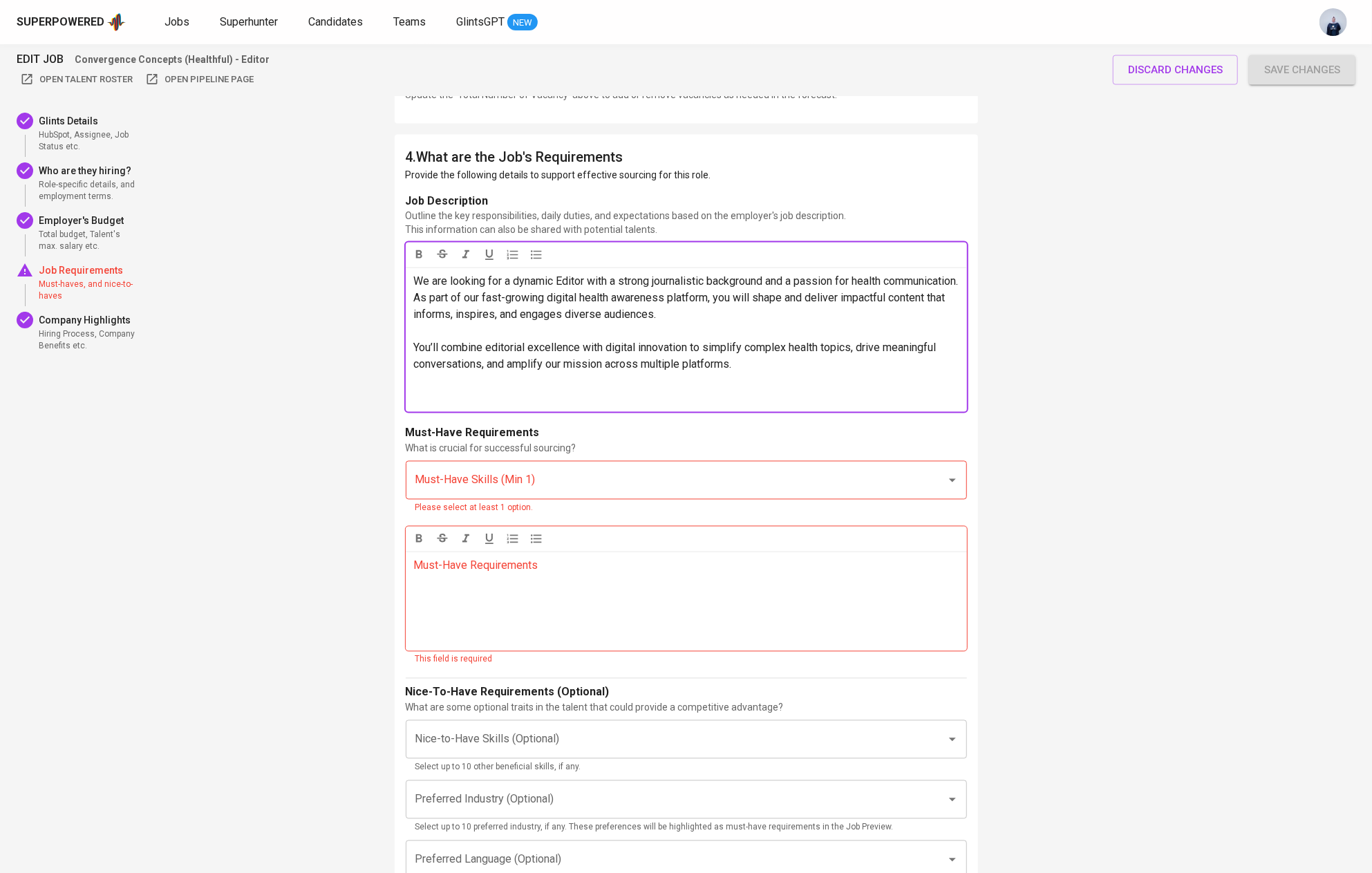
scroll to position [116, 0]
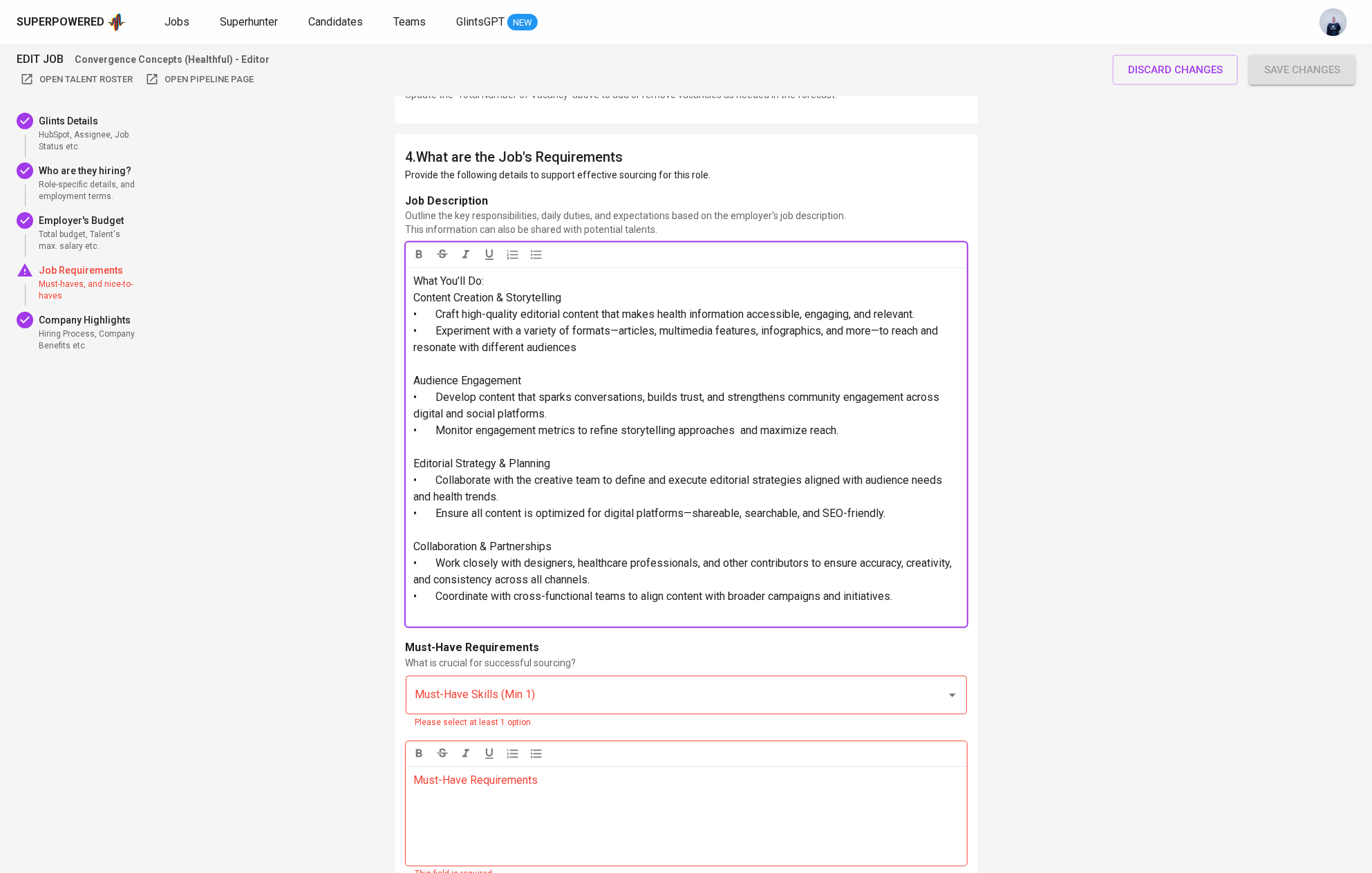
click at [413, 583] on div "We are looking for a dynamic Editor with a strong journalistic background and a…" at bounding box center [686, 447] width 561 height 360
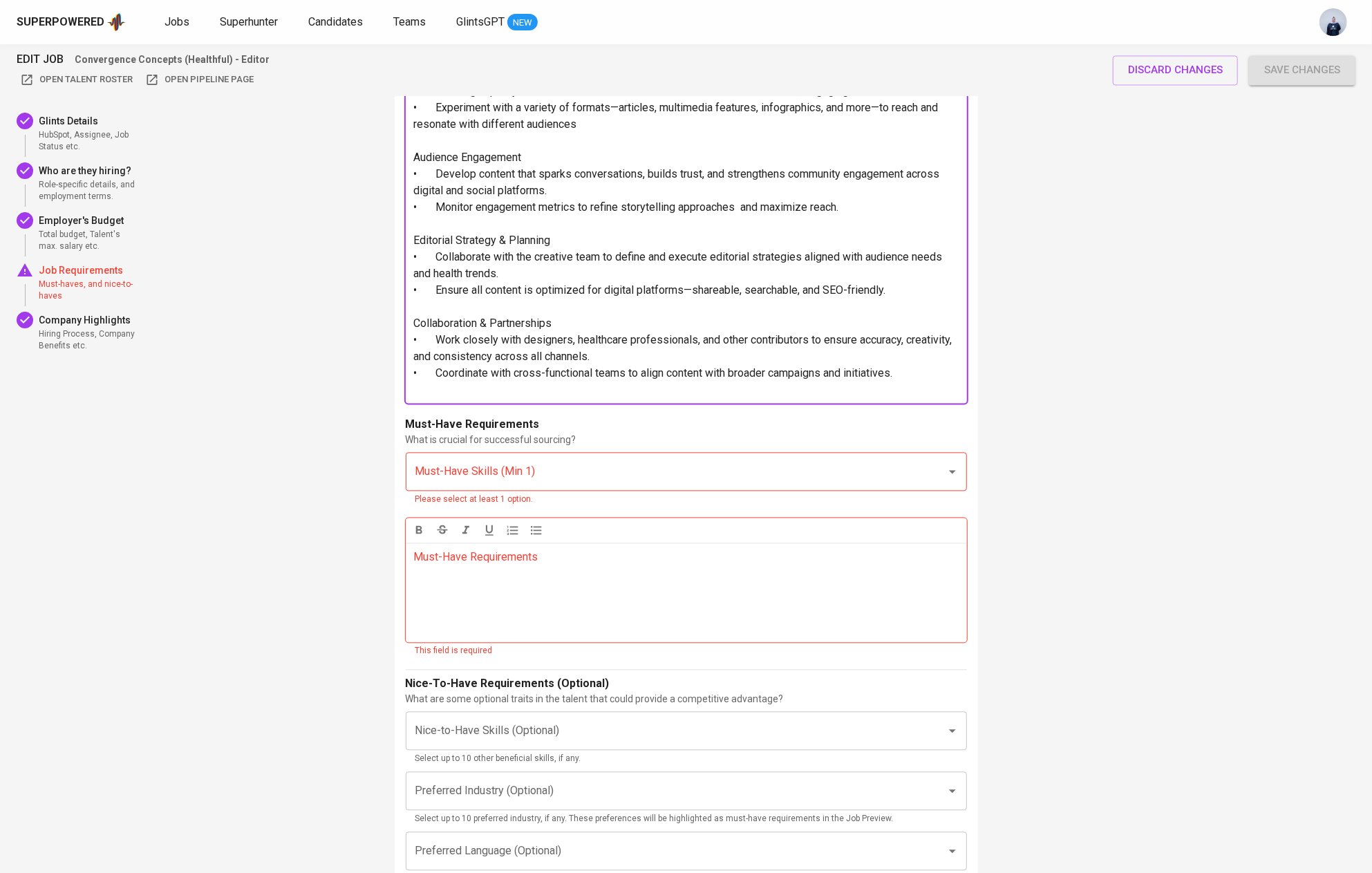
scroll to position [2106, 0]
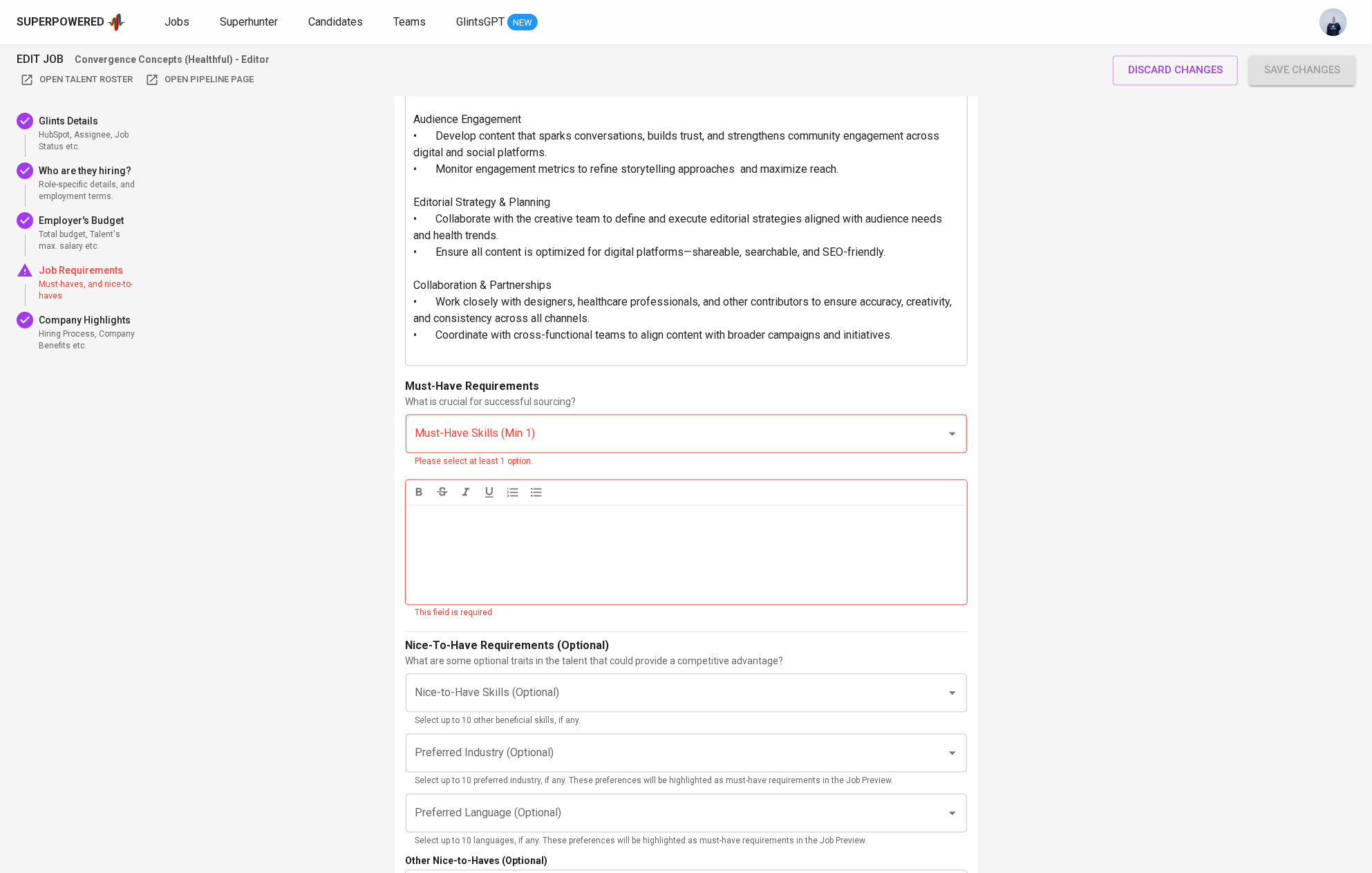
click at [582, 548] on div "Must-Have Requirements ﻿" at bounding box center [686, 554] width 561 height 99
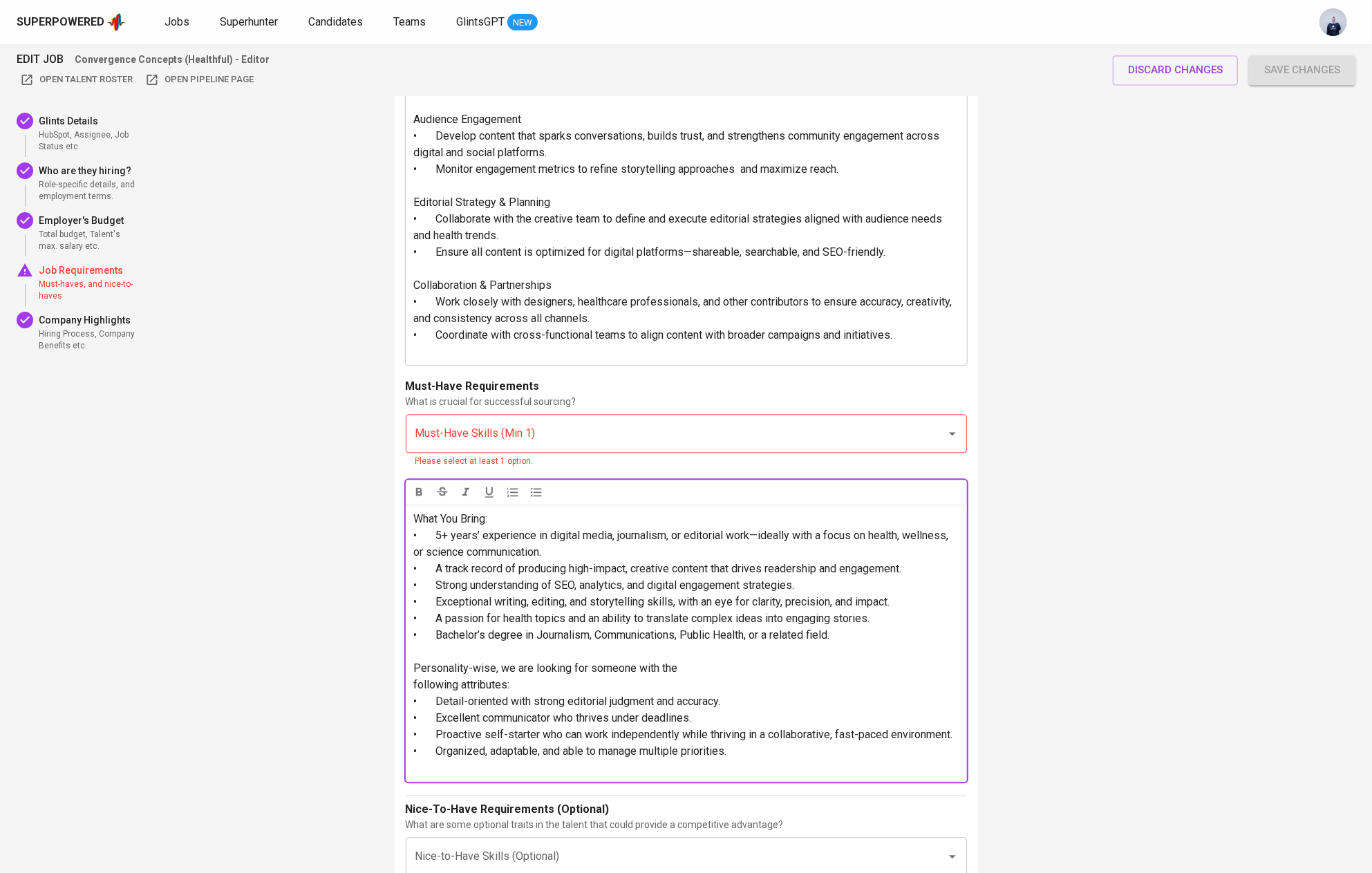
click at [513, 433] on input "Must-Have Skills (Min 1)" at bounding box center [667, 433] width 510 height 26
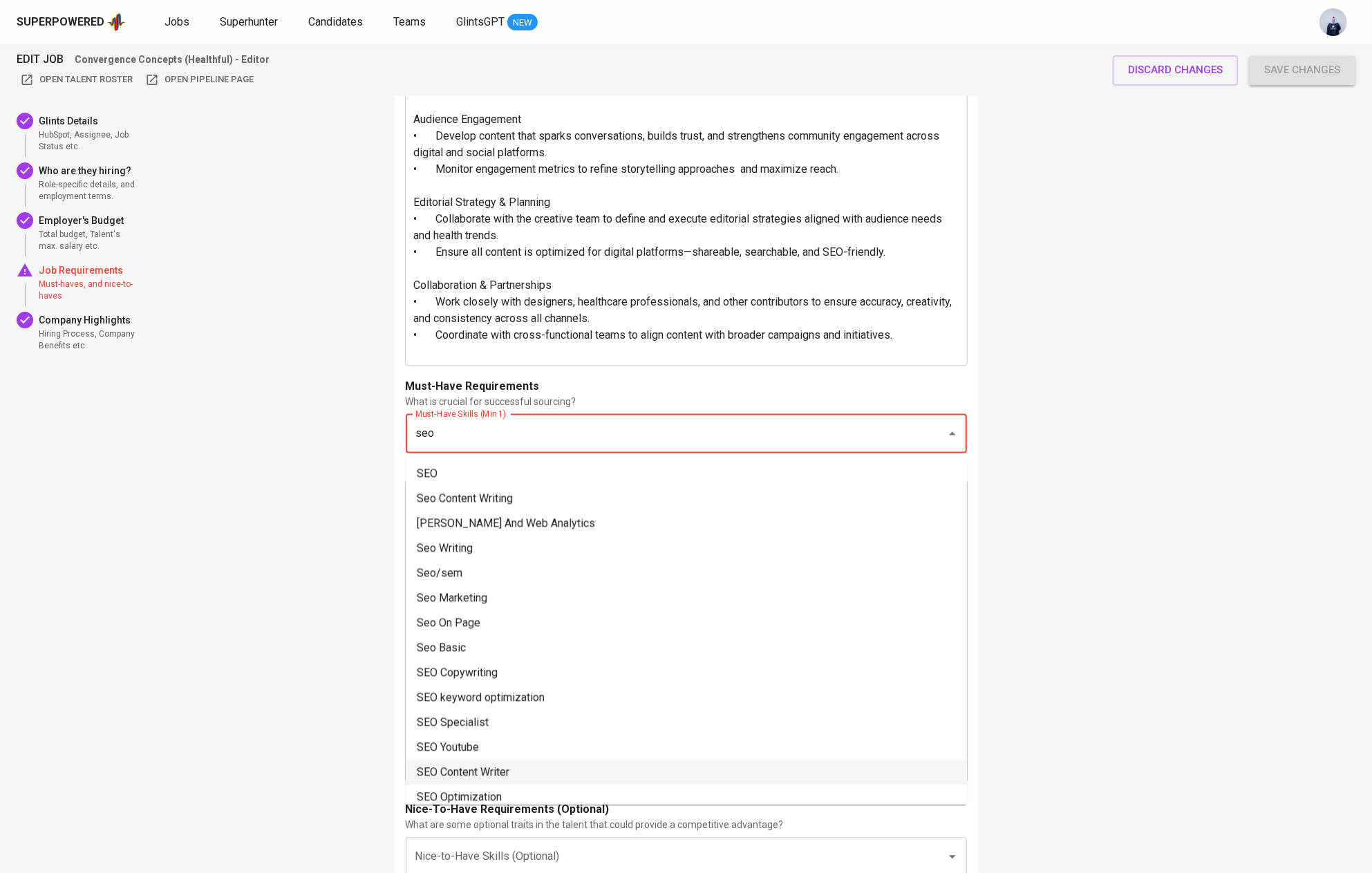
click at [455, 768] on li "SEO Content Writer" at bounding box center [686, 771] width 561 height 25
type input "seo"
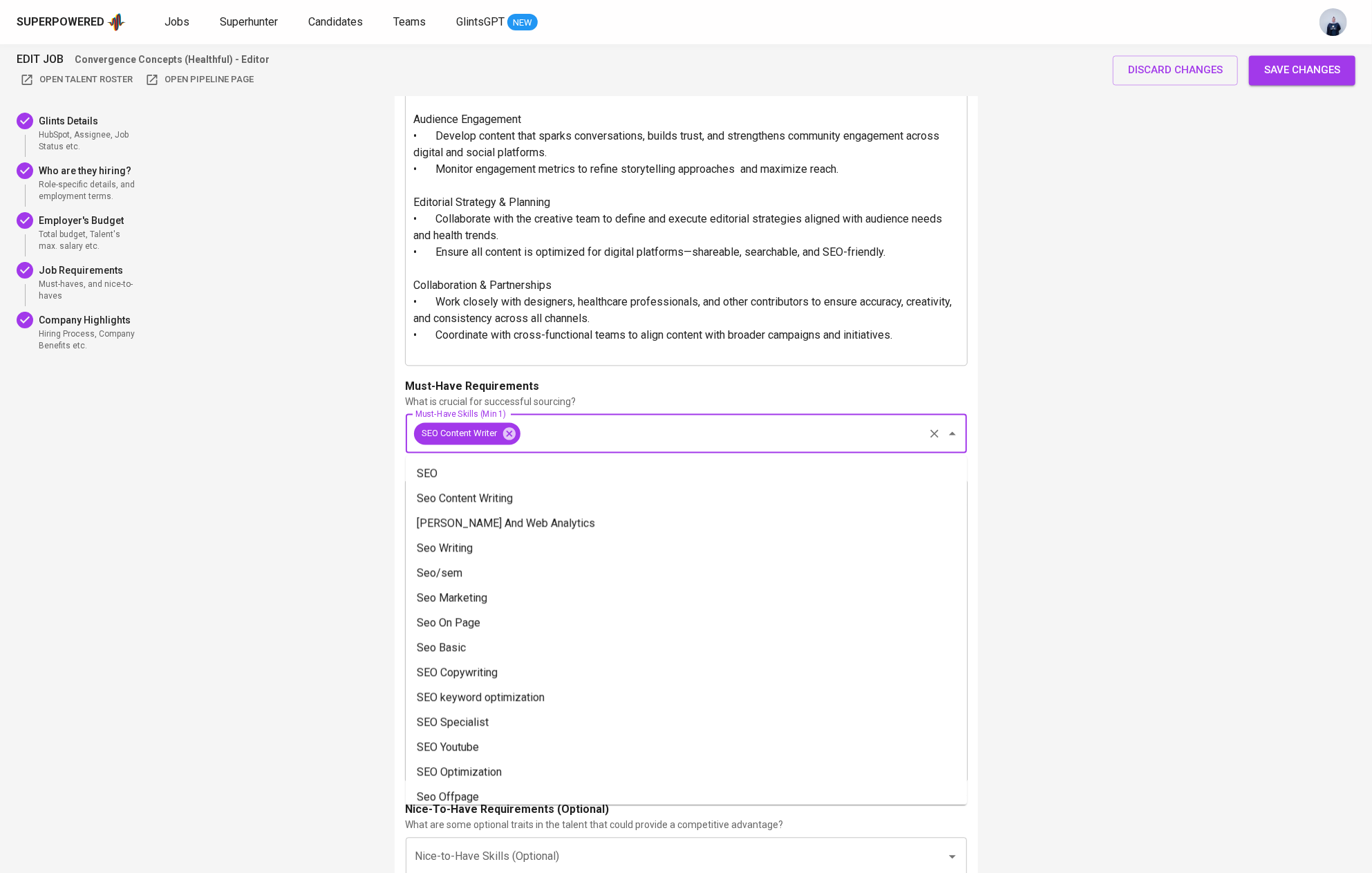
click at [596, 429] on input "Must-Have Skills (Min 1)" at bounding box center [721, 433] width 399 height 26
click at [596, 430] on input "Must-Have Skills (Min 1)" at bounding box center [721, 433] width 399 height 26
click at [596, 431] on input "Must-Have Skills (Min 1)" at bounding box center [721, 433] width 399 height 26
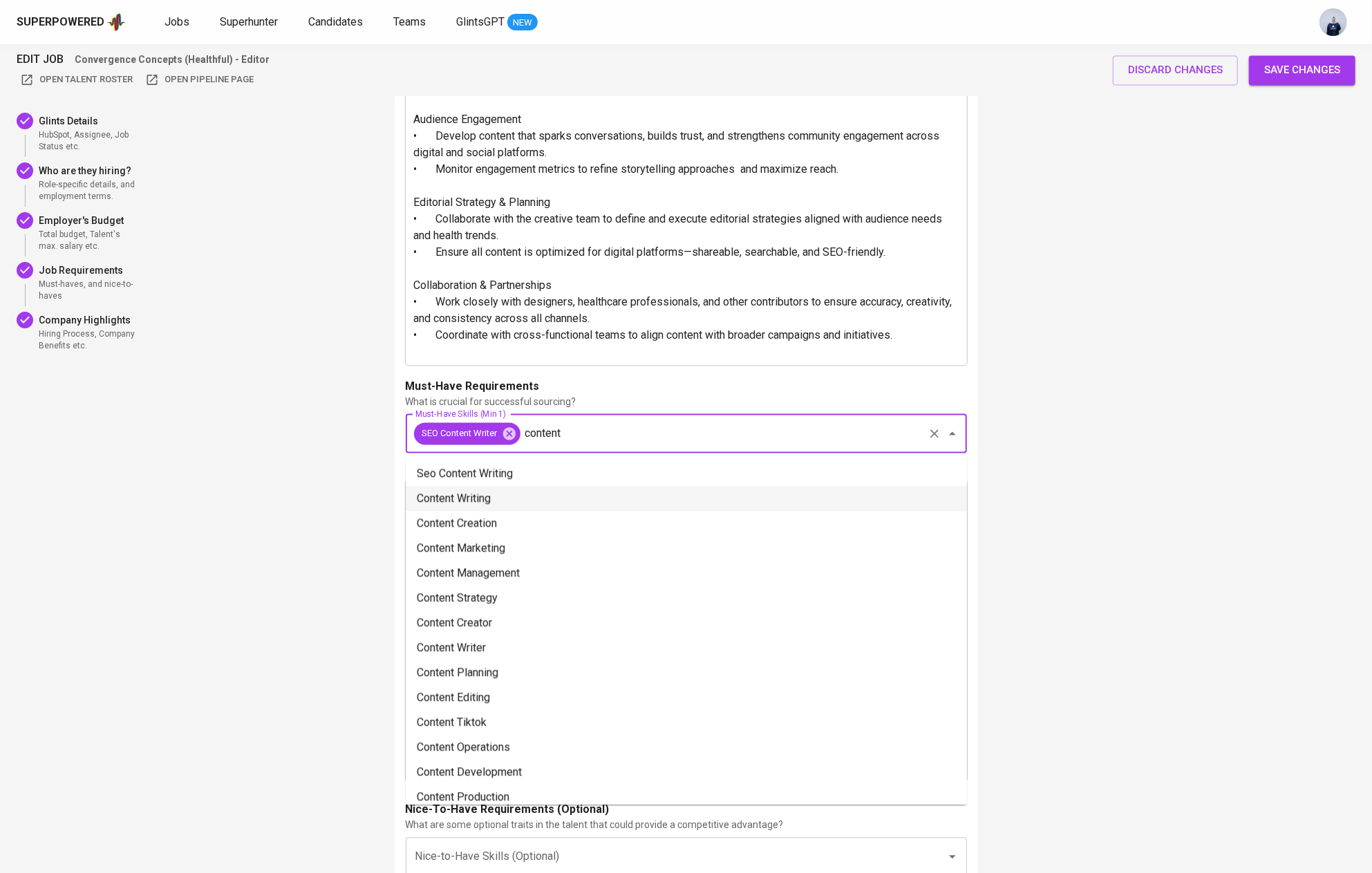
click at [558, 500] on li "Content Writing" at bounding box center [686, 498] width 561 height 25
type input "content"
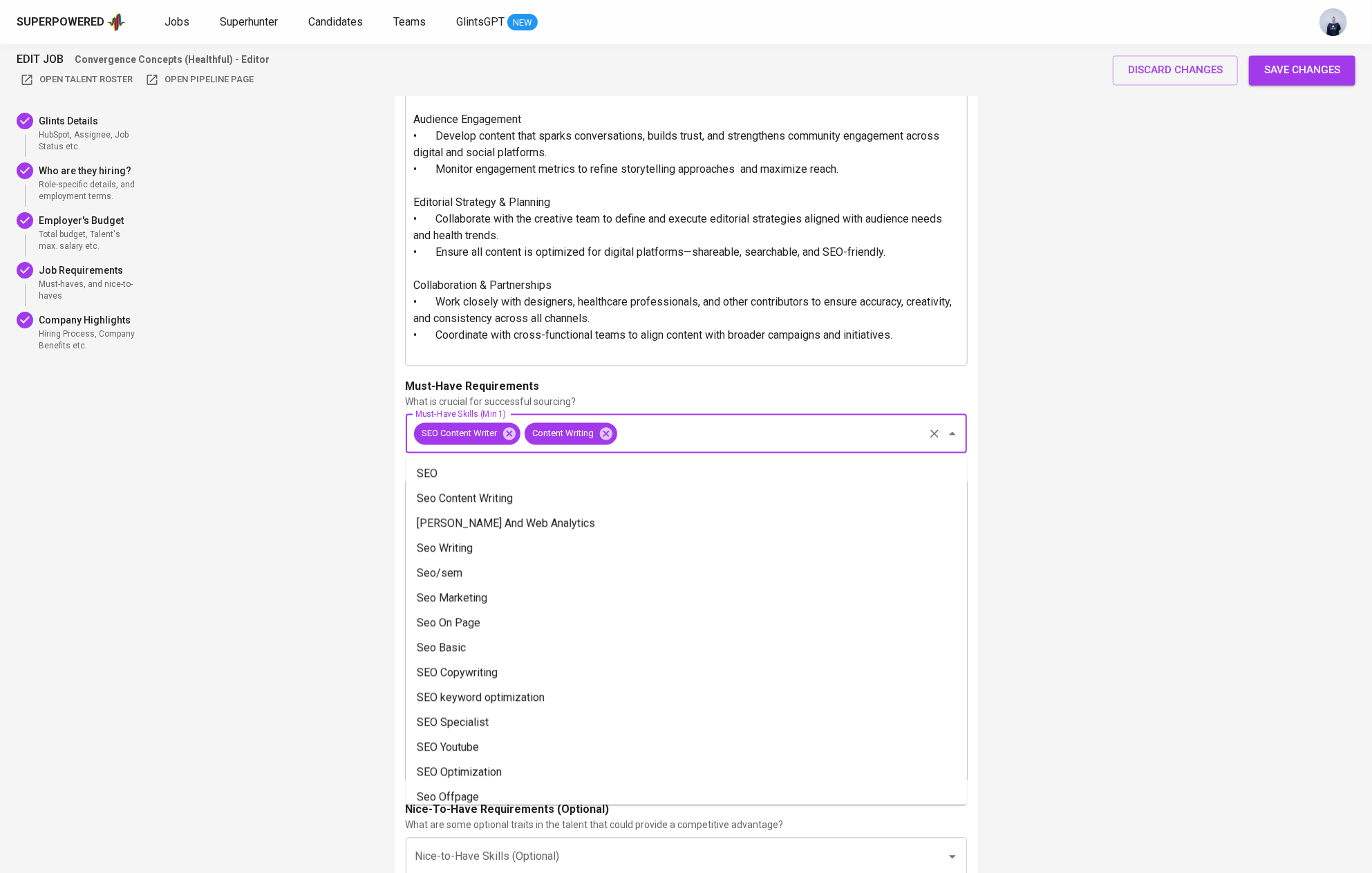
click at [679, 436] on input "Must-Have Skills (Min 1)" at bounding box center [770, 433] width 302 height 26
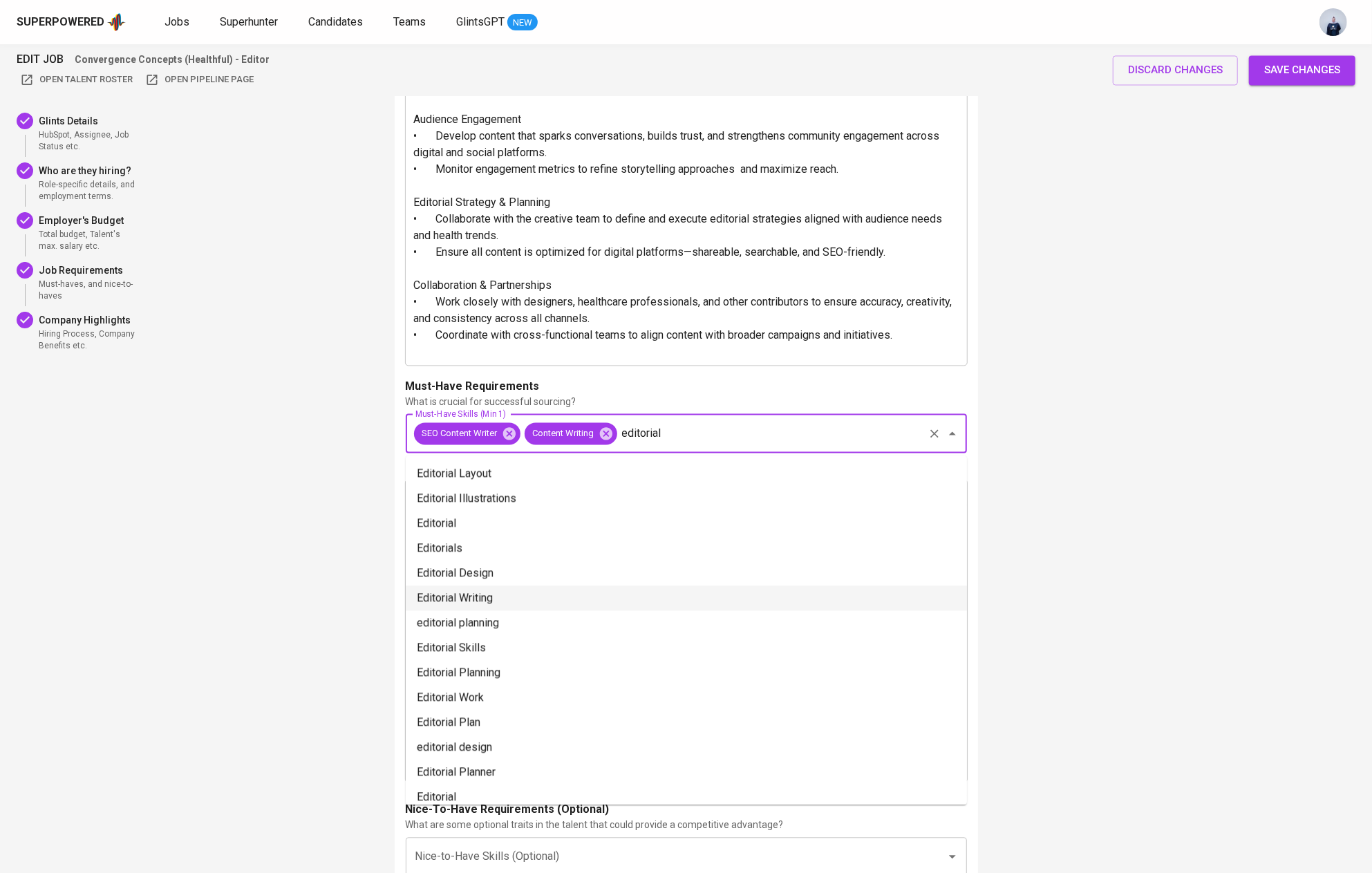
click at [534, 602] on li "Editorial Writing" at bounding box center [686, 598] width 561 height 25
type input "editorial"
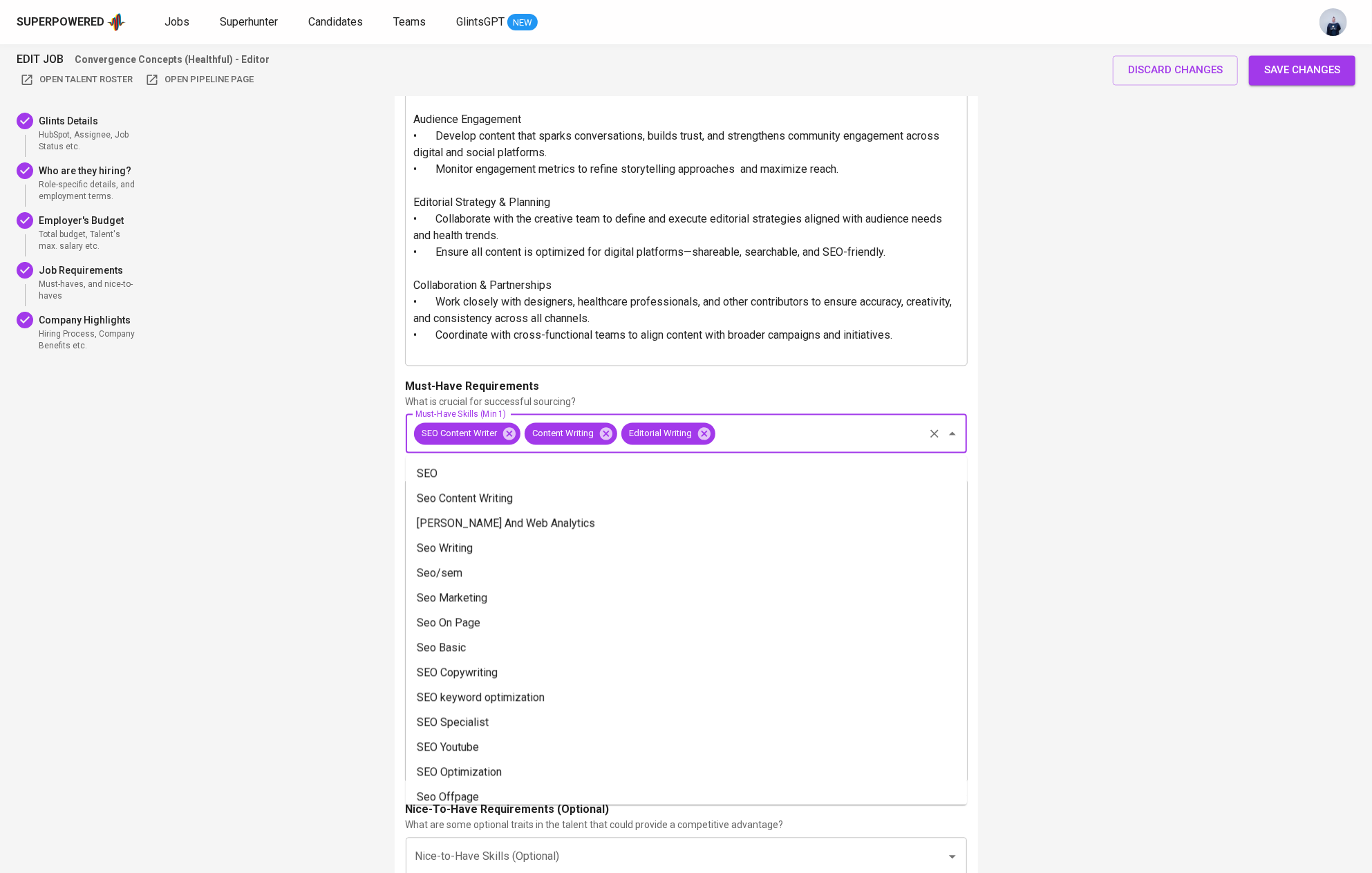
click at [801, 436] on input "Must-Have Skills (Min 1)" at bounding box center [820, 433] width 205 height 26
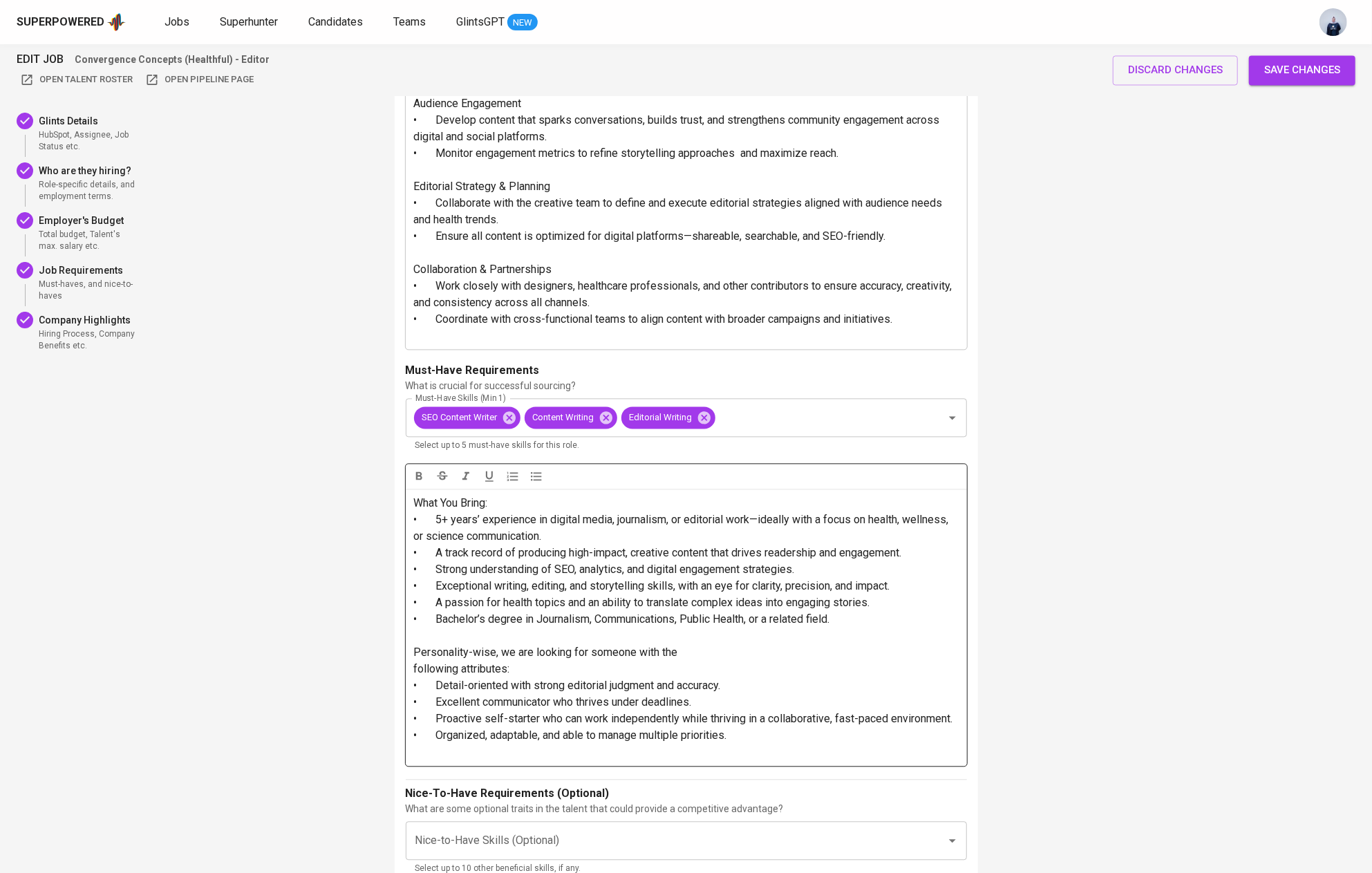
scroll to position [2125, 0]
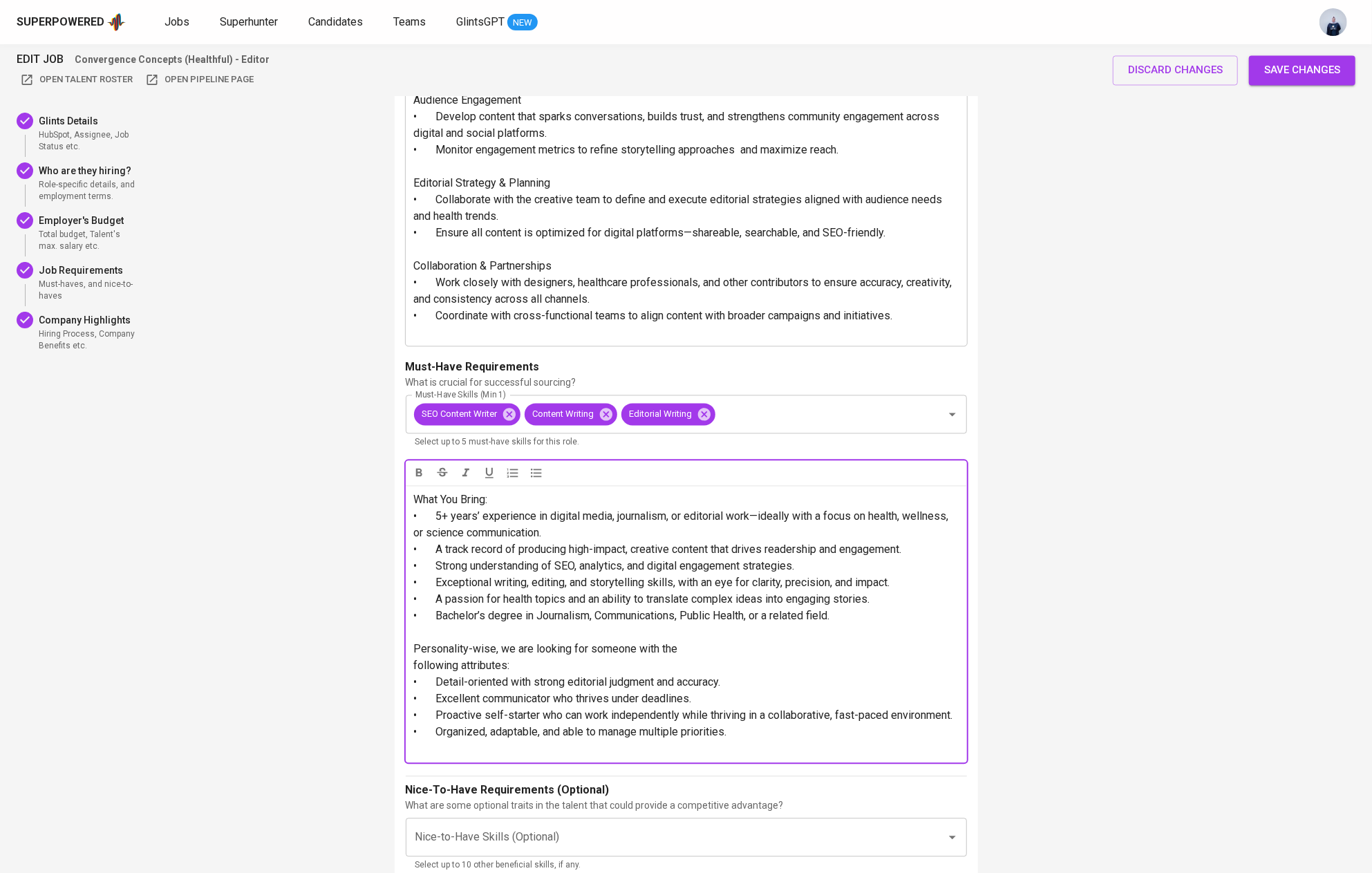
click at [417, 669] on span "following attributes:" at bounding box center [462, 665] width 96 height 13
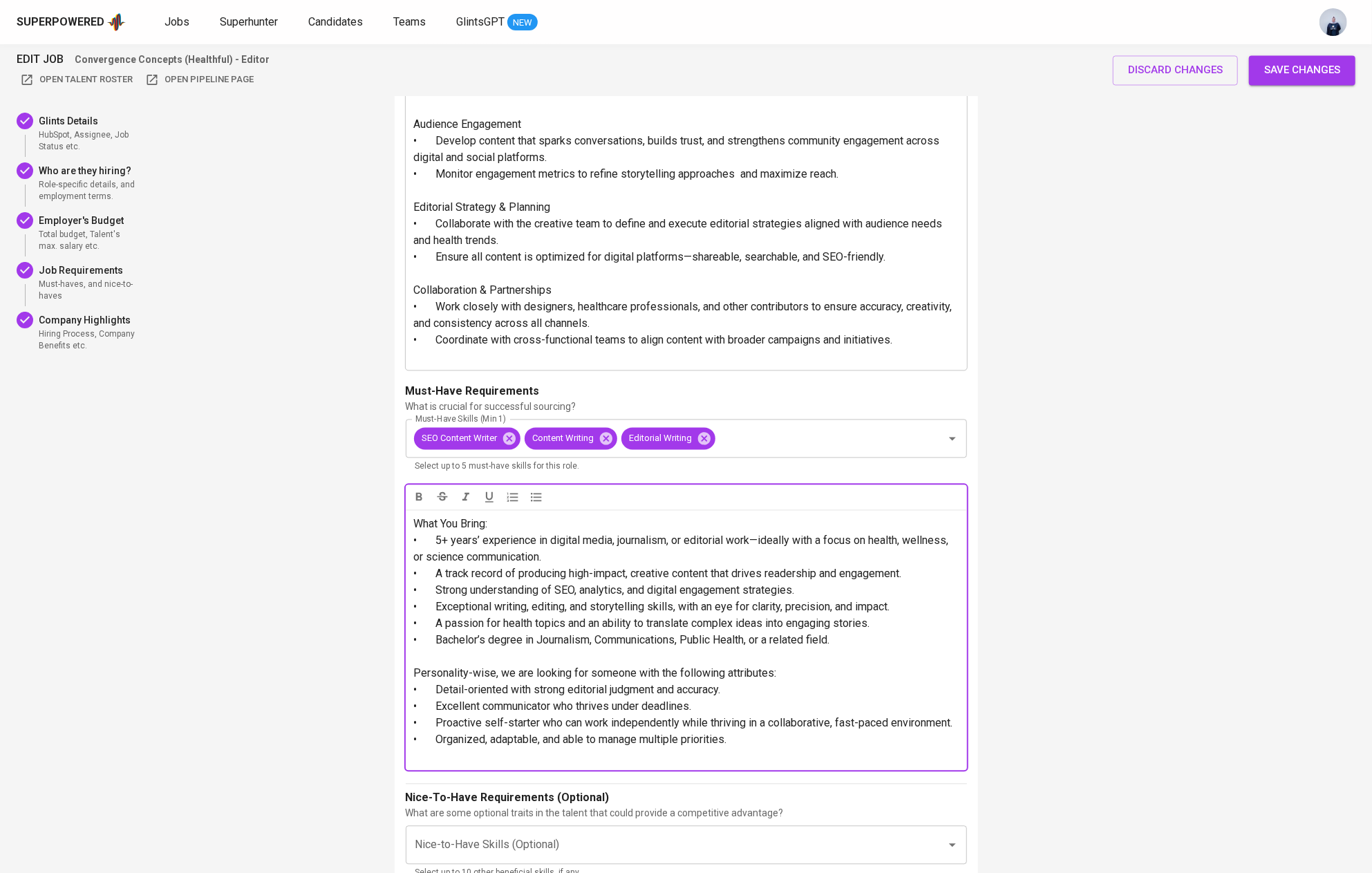
scroll to position [2095, 0]
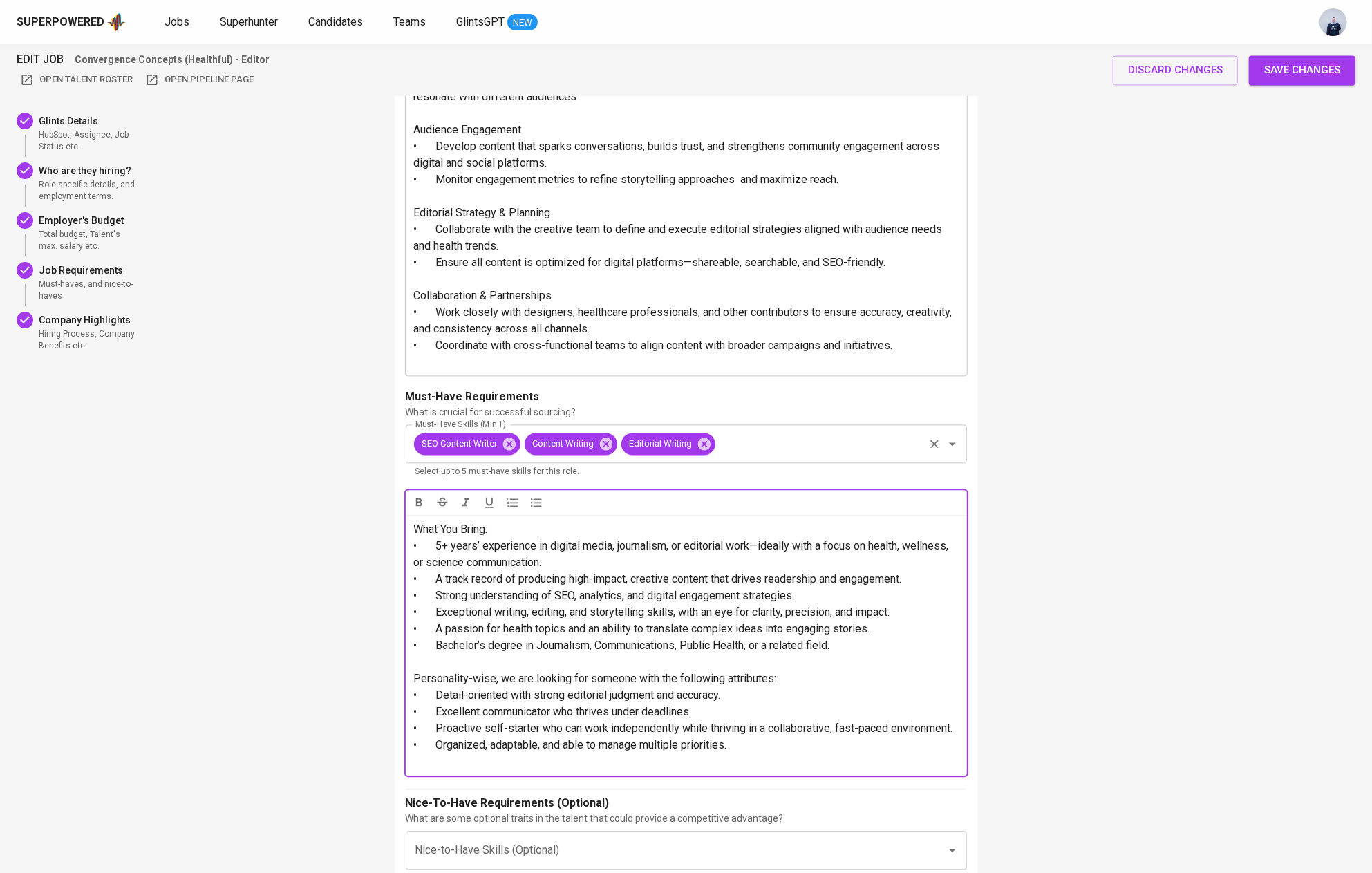
click at [751, 441] on input "Must-Have Skills (Min 1)" at bounding box center [820, 444] width 205 height 26
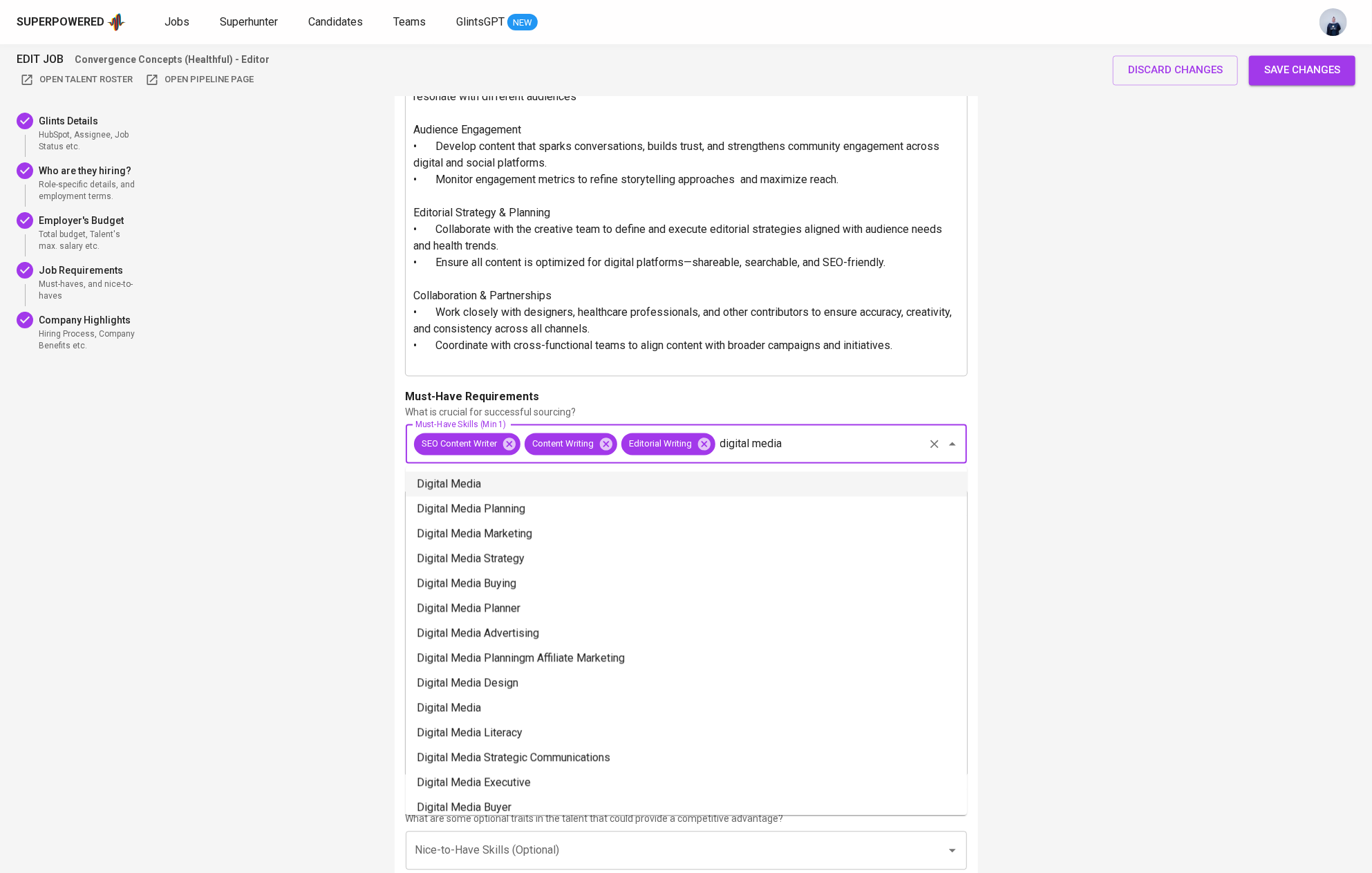
click at [698, 479] on li "Digital Media" at bounding box center [686, 483] width 561 height 25
type input "digital media"
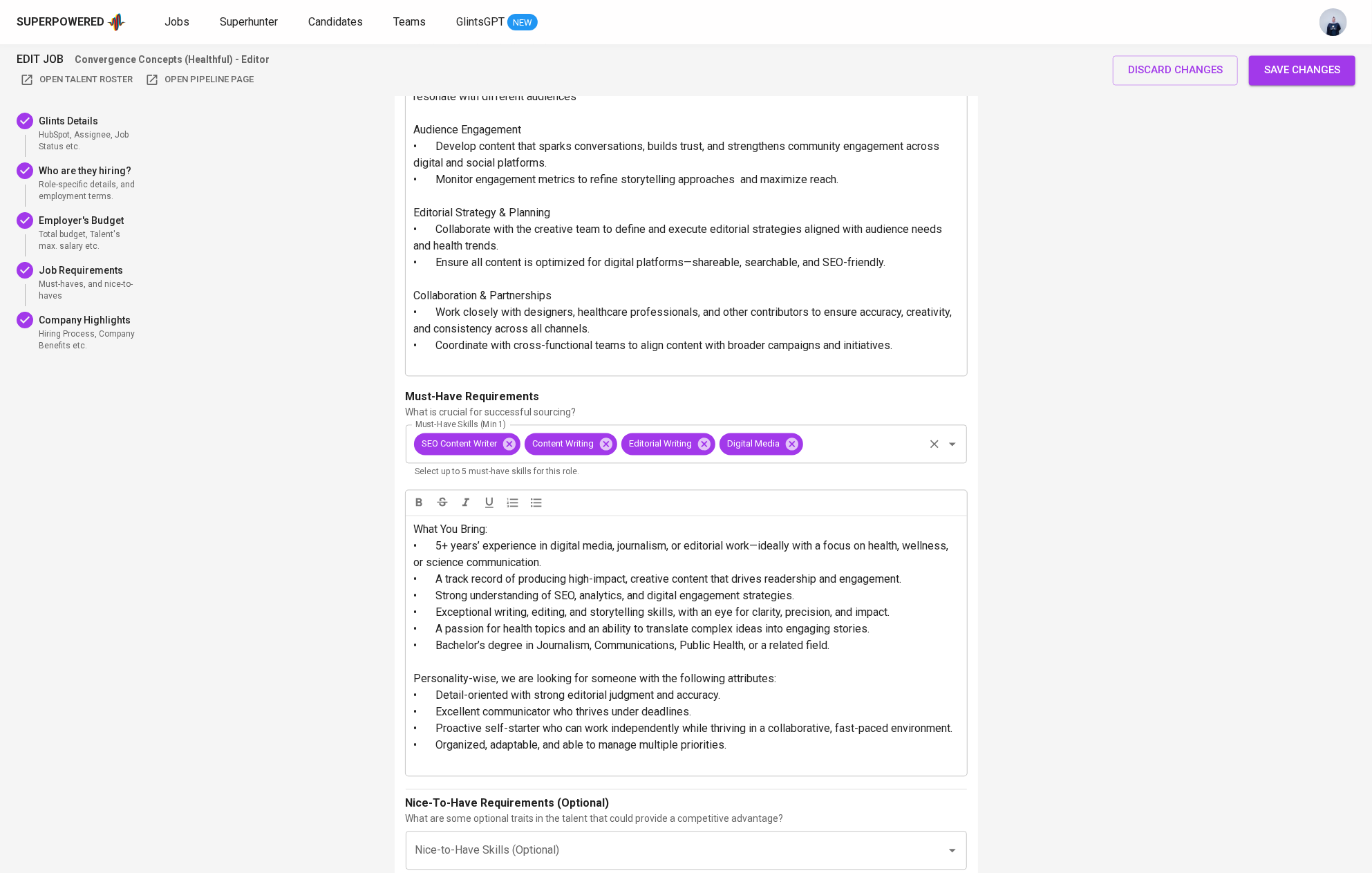
click at [828, 443] on input "Must-Have Skills (Min 1)" at bounding box center [863, 444] width 117 height 26
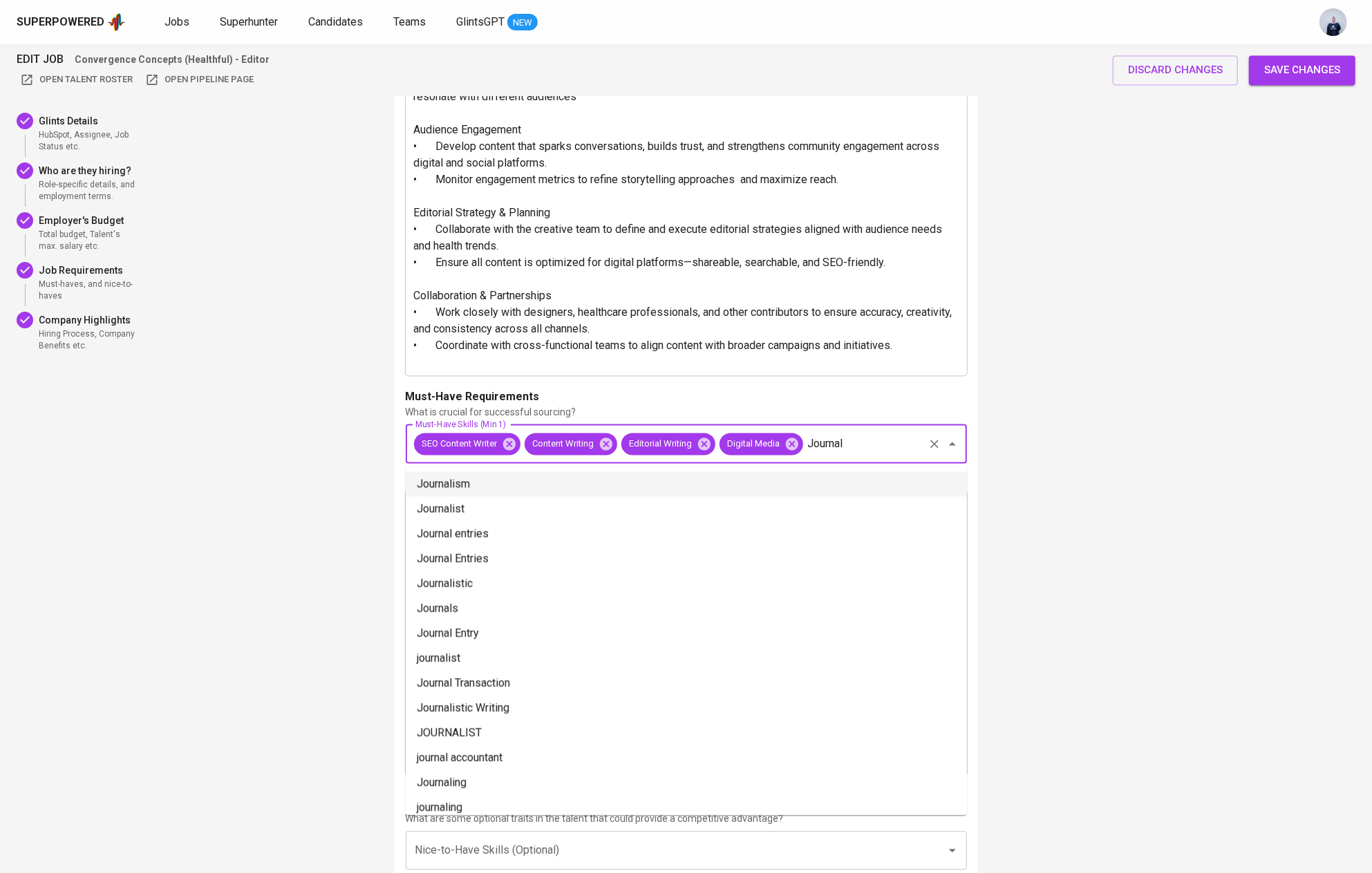
click at [691, 484] on li "Journalism" at bounding box center [686, 483] width 561 height 25
type input "Journal"
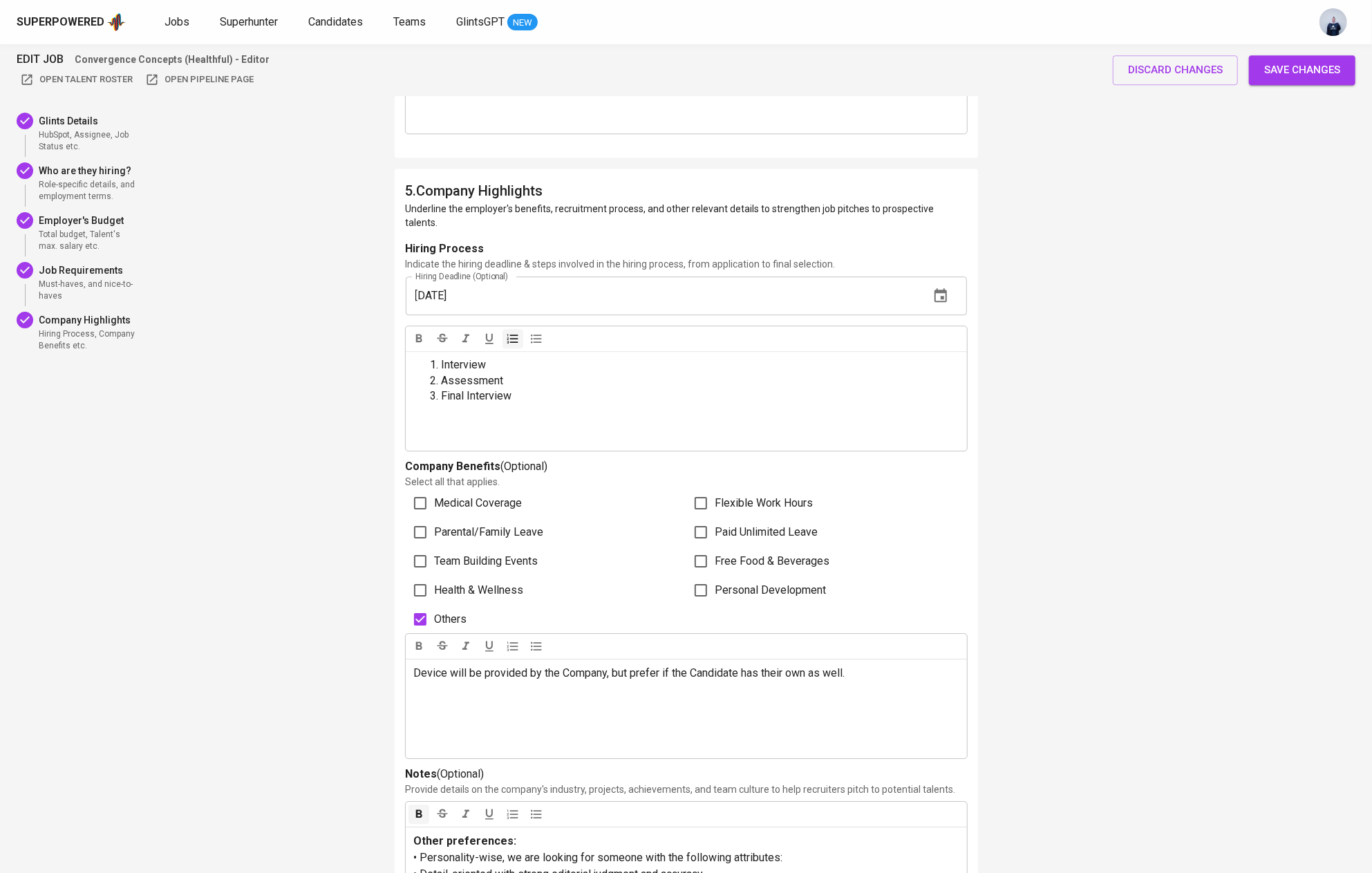
scroll to position [3236, 0]
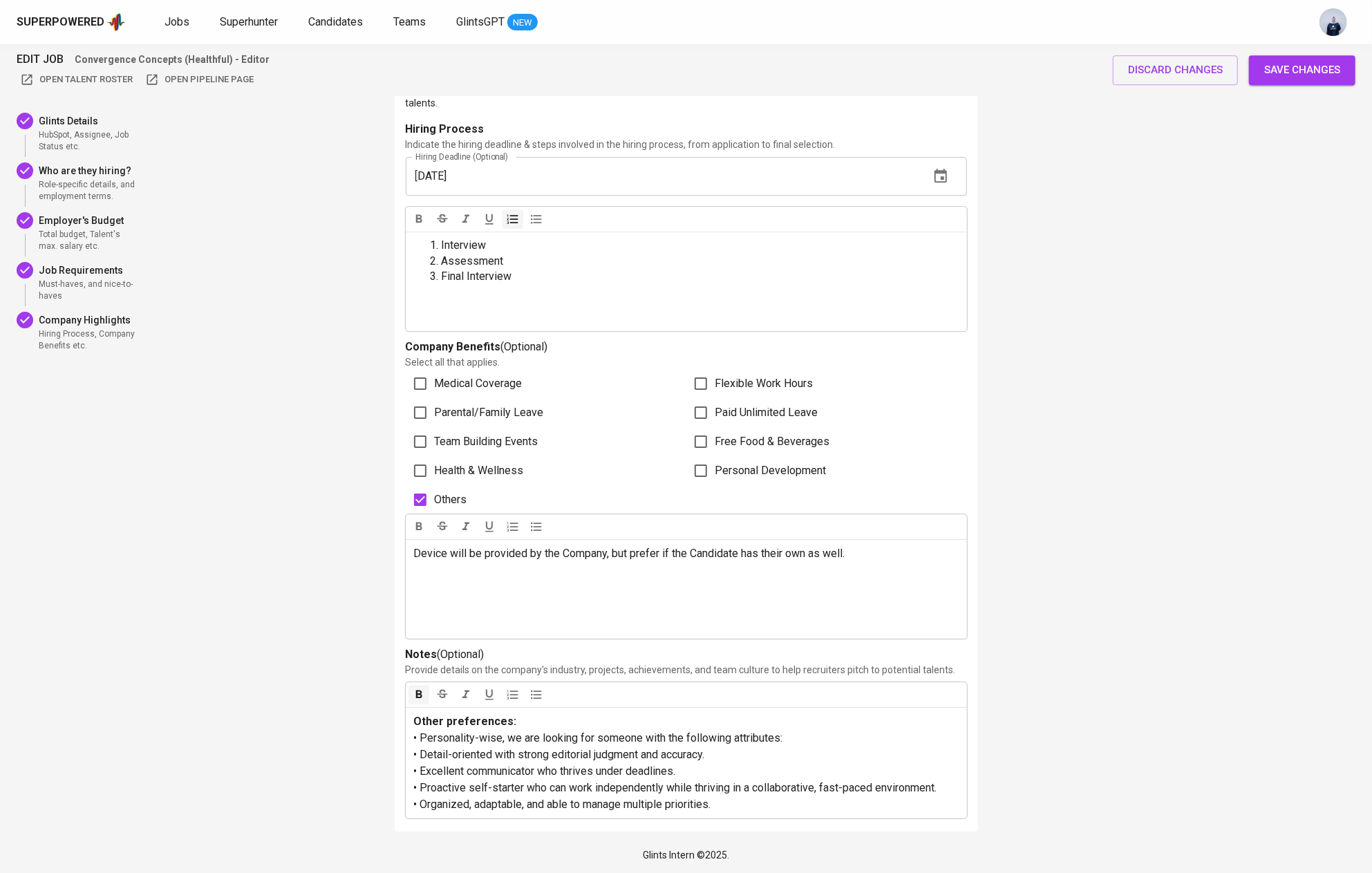
click at [1292, 71] on span "Save changes" at bounding box center [1302, 70] width 76 height 18
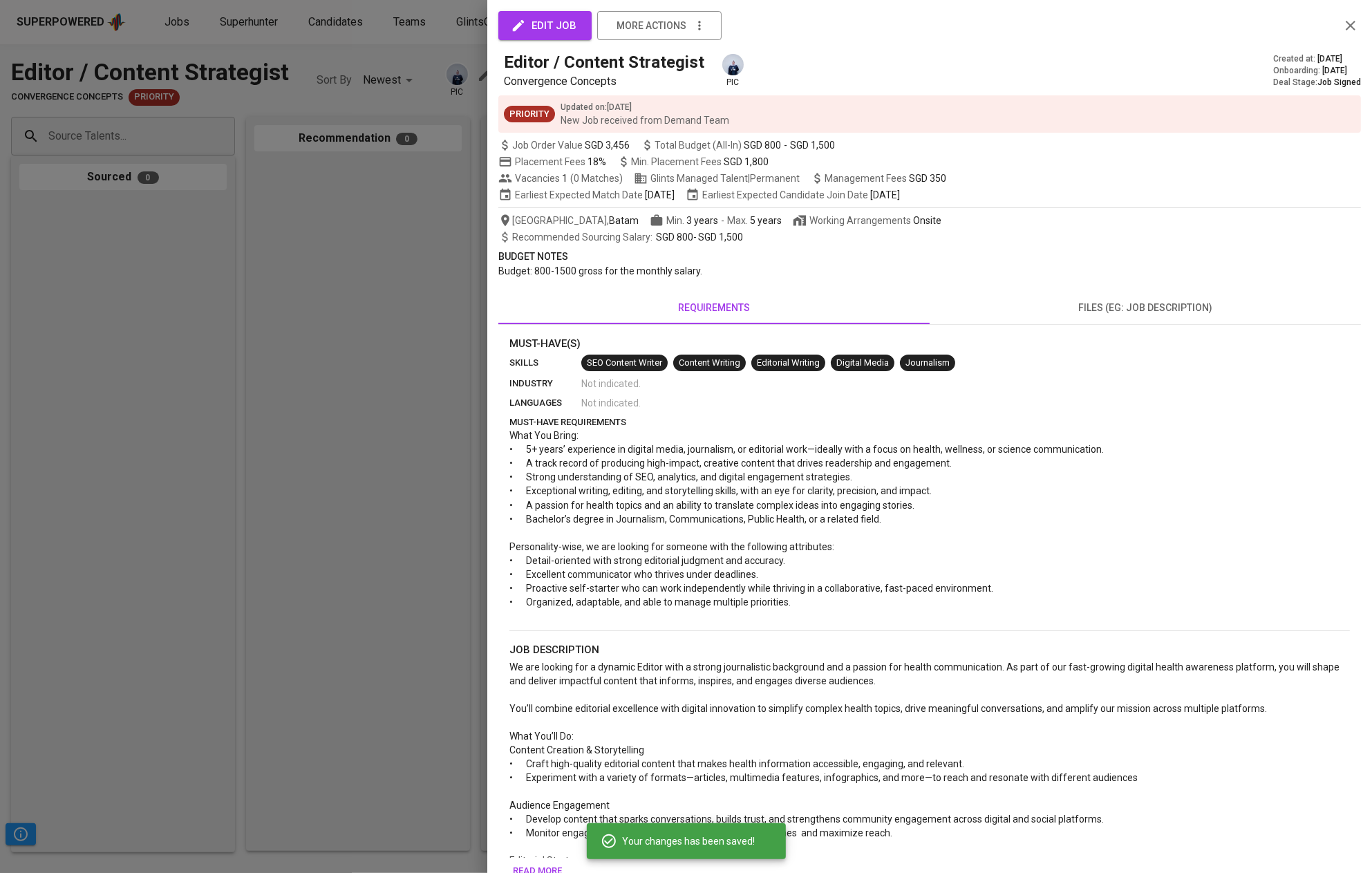
scroll to position [367, 0]
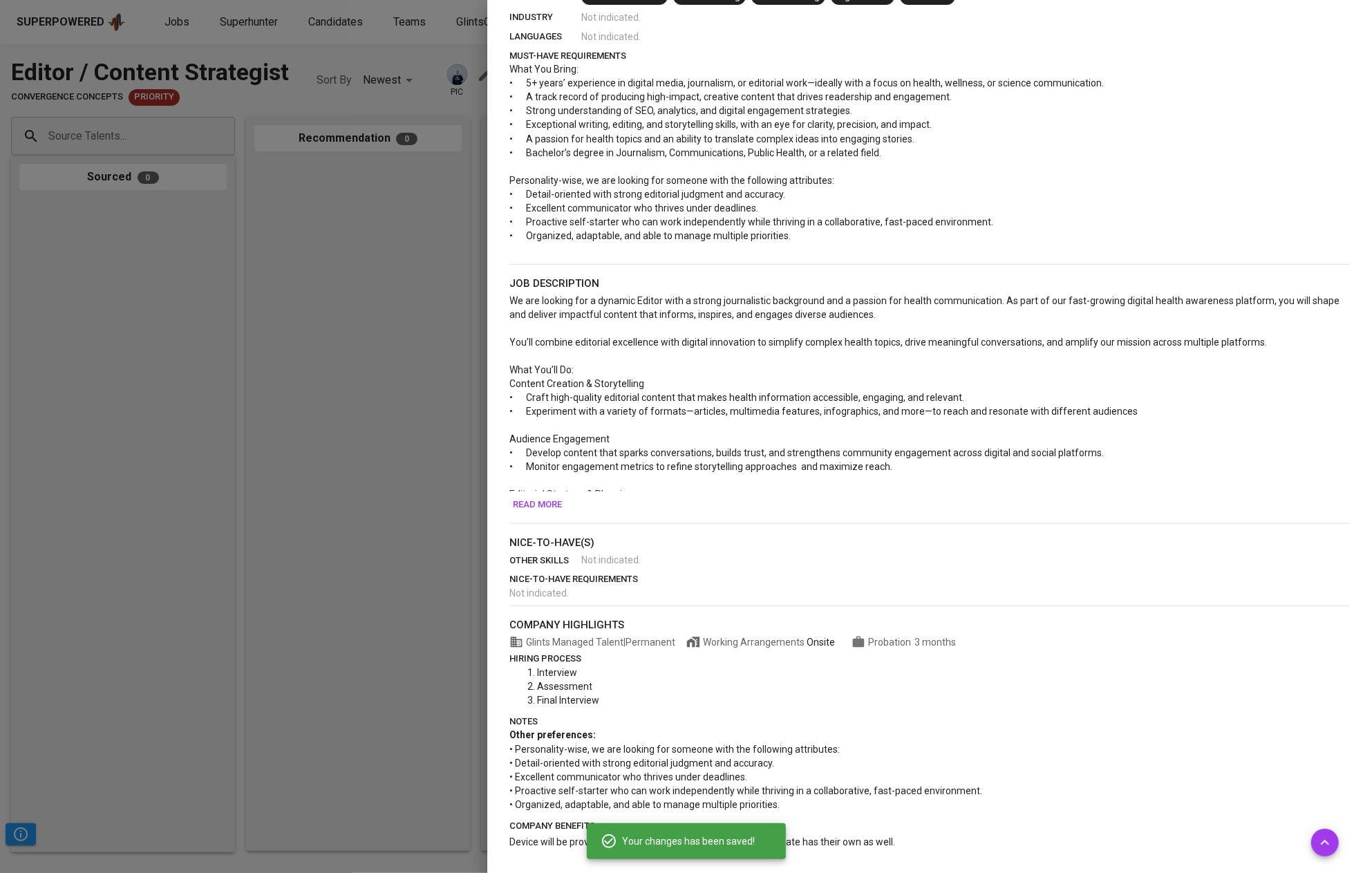
click at [553, 502] on span "Read more" at bounding box center [537, 505] width 49 height 16
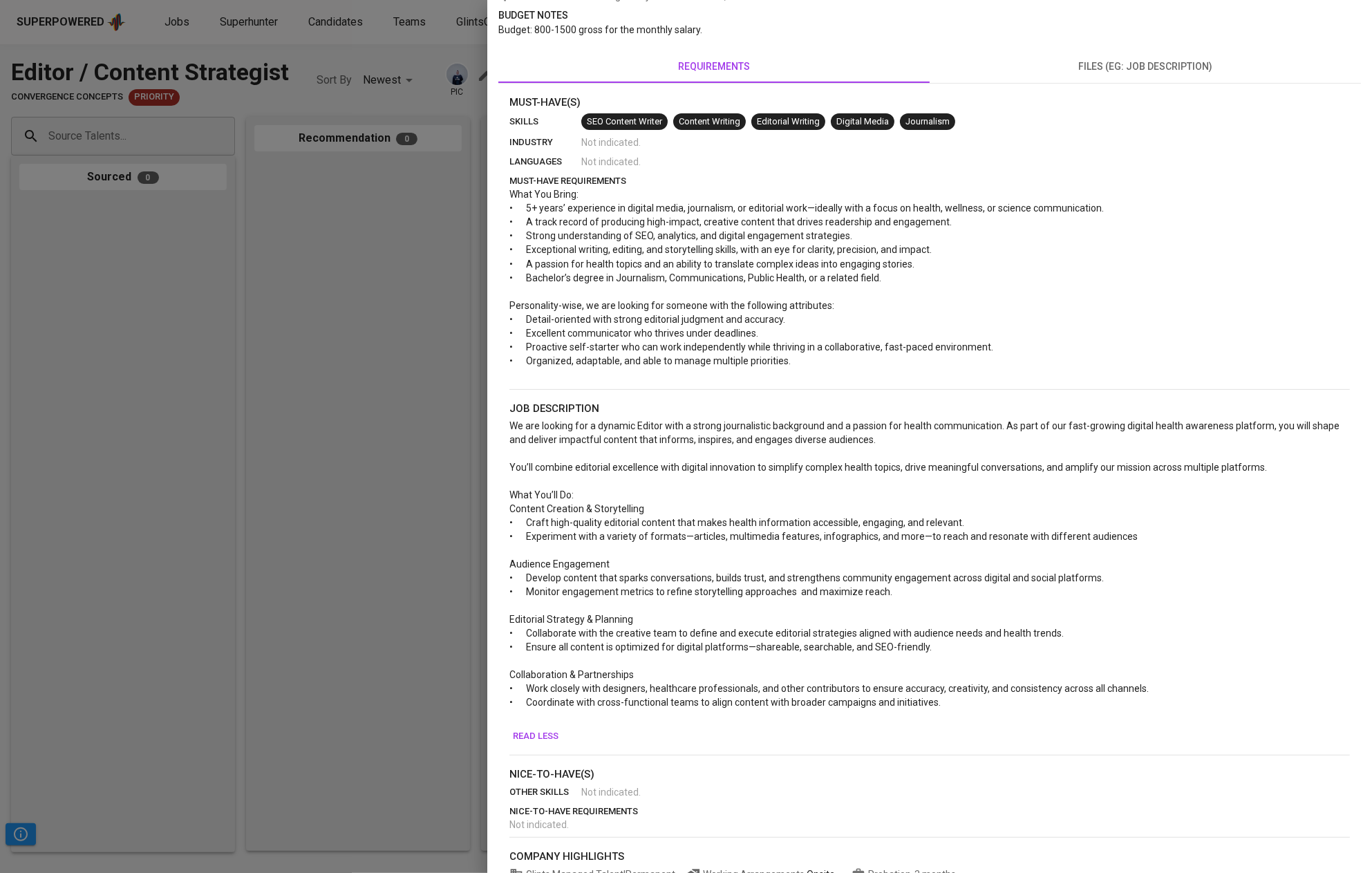
scroll to position [0, 0]
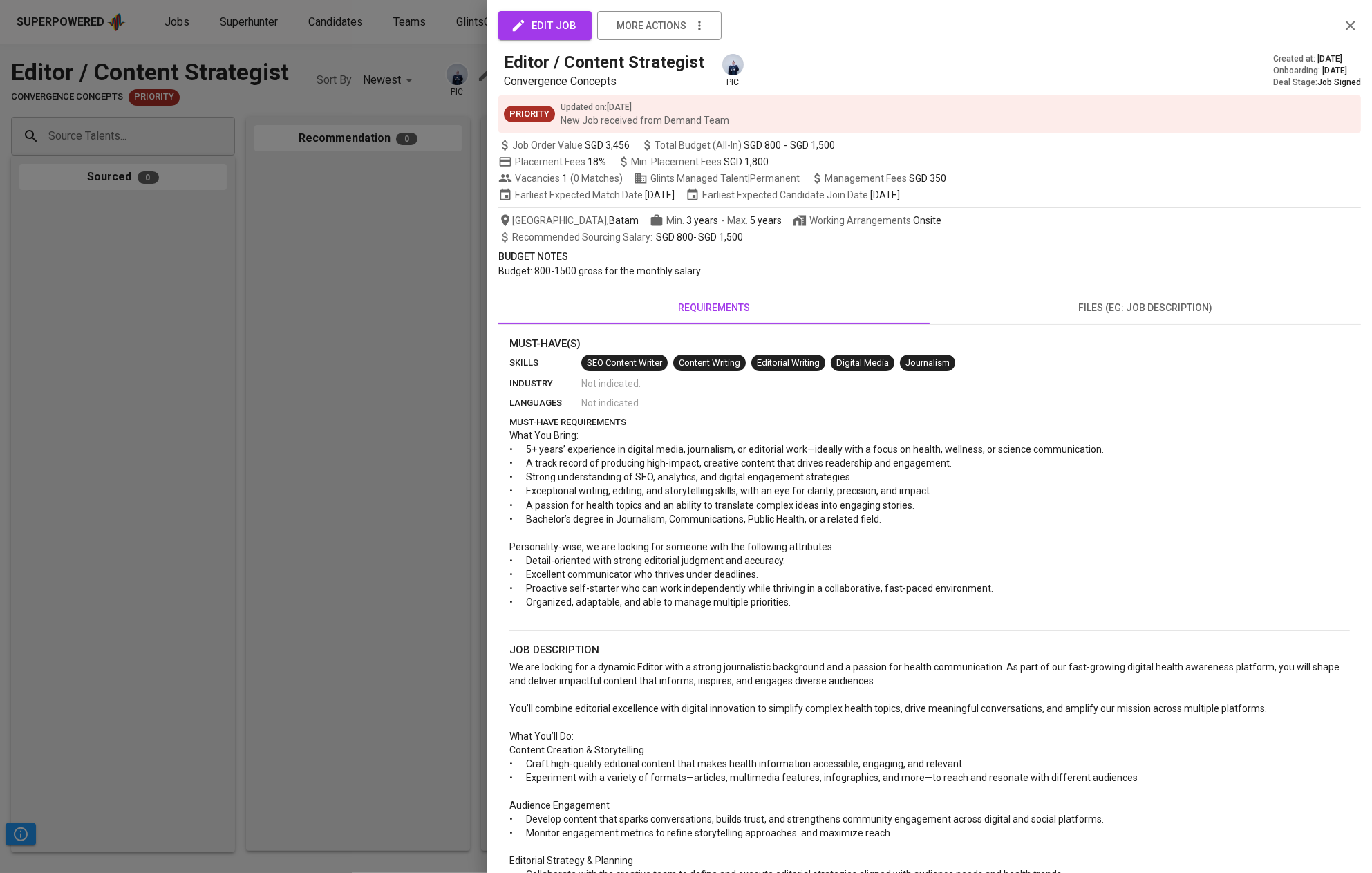
click at [559, 39] on button "edit job" at bounding box center [545, 25] width 94 height 29
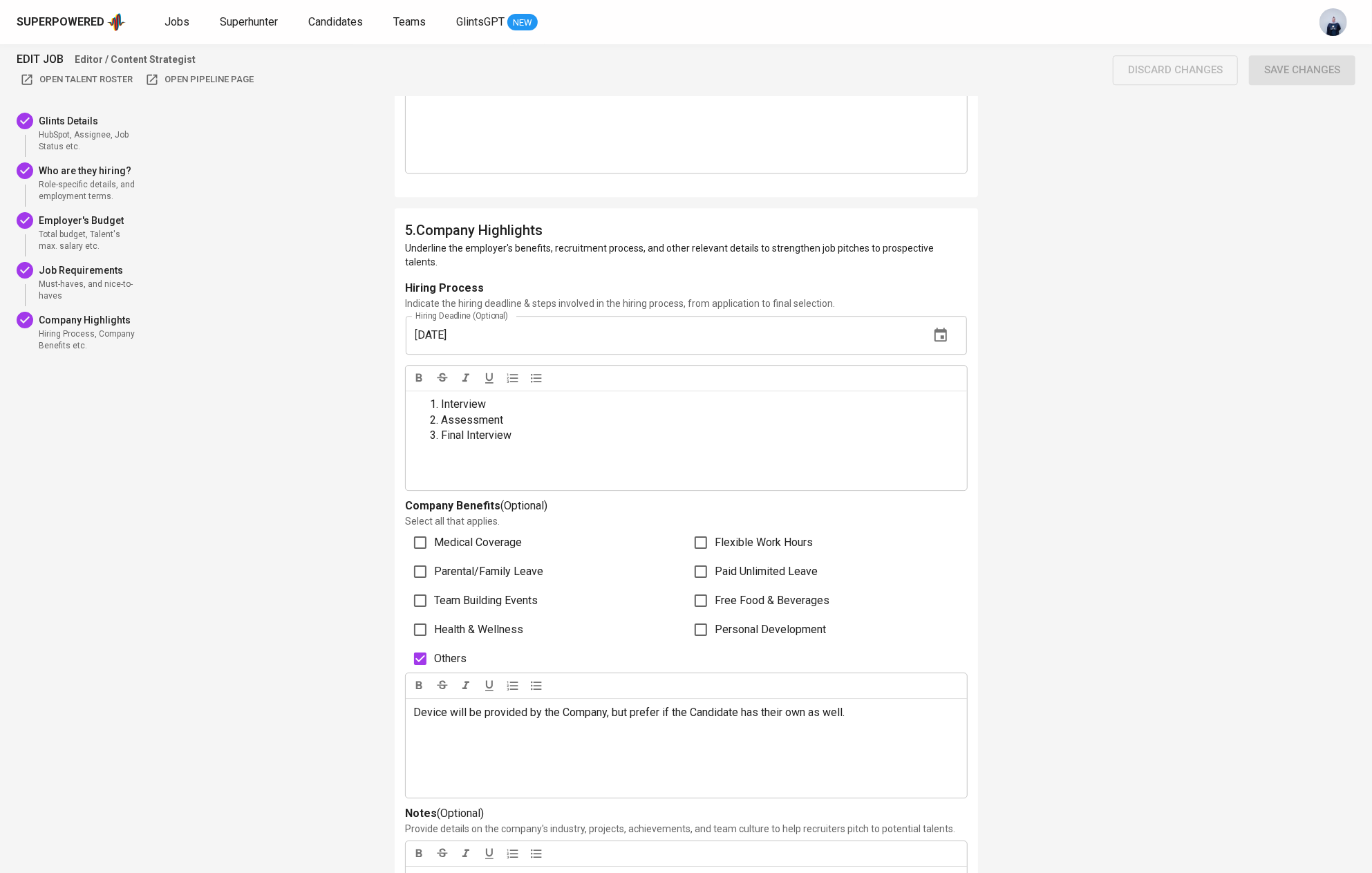
scroll to position [3236, 0]
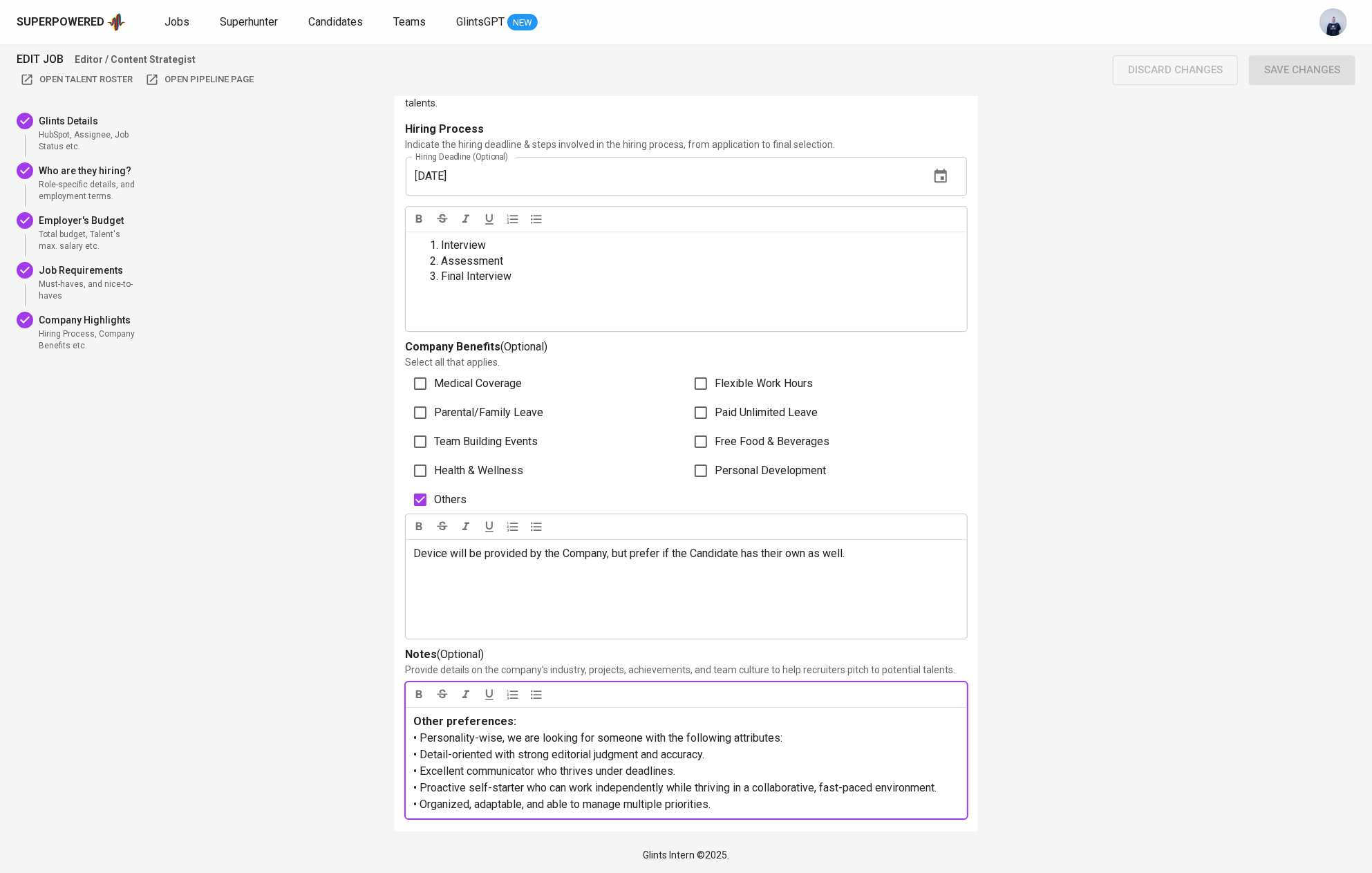
click at [421, 736] on span "• Personality-wise, we are looking for someone with the following attributes:" at bounding box center [598, 737] width 369 height 13
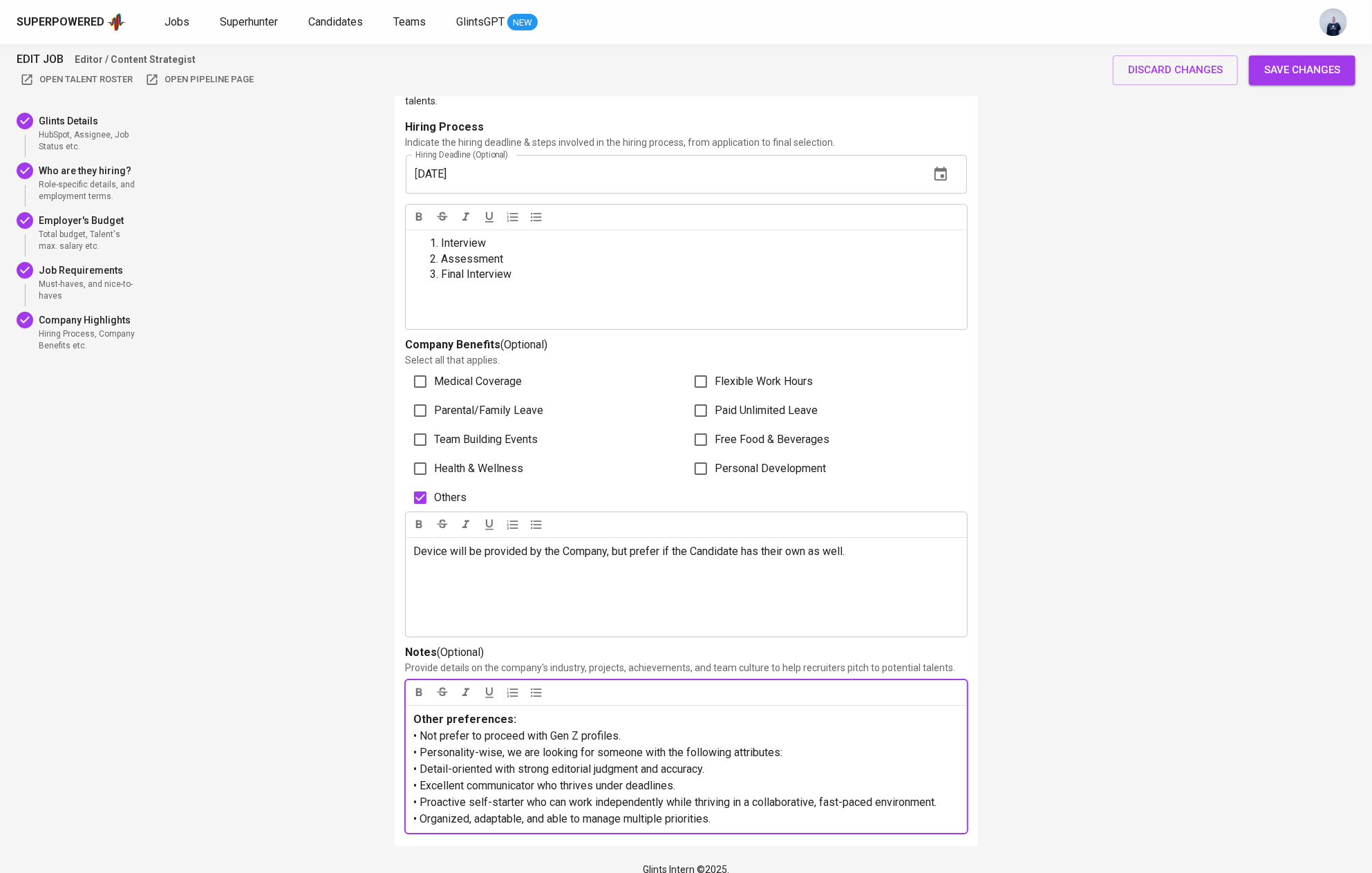
click at [659, 736] on p "• Not prefer to proceed with Gen Z profiles." at bounding box center [686, 736] width 544 height 17
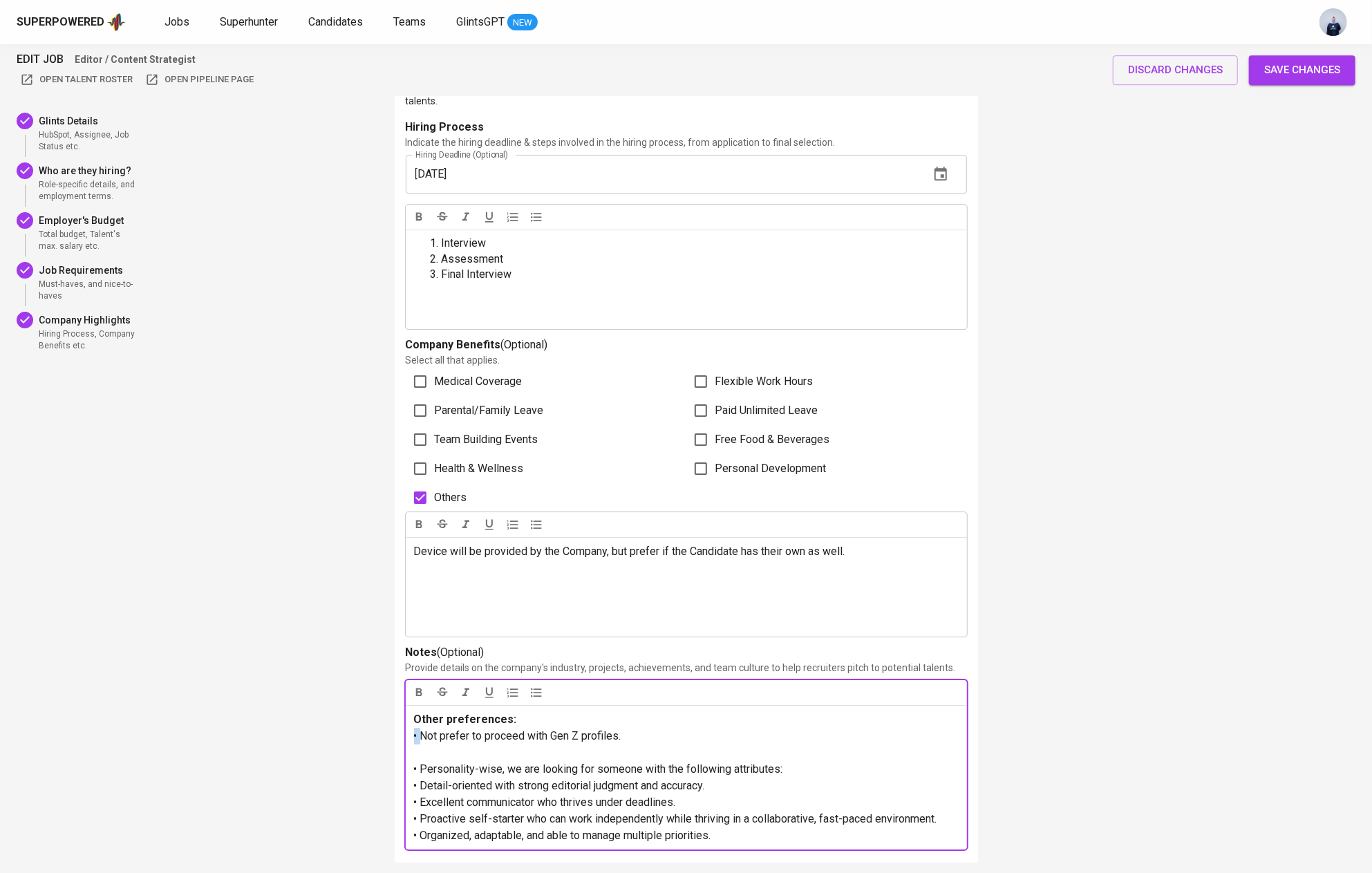
copy span "•"
paste div
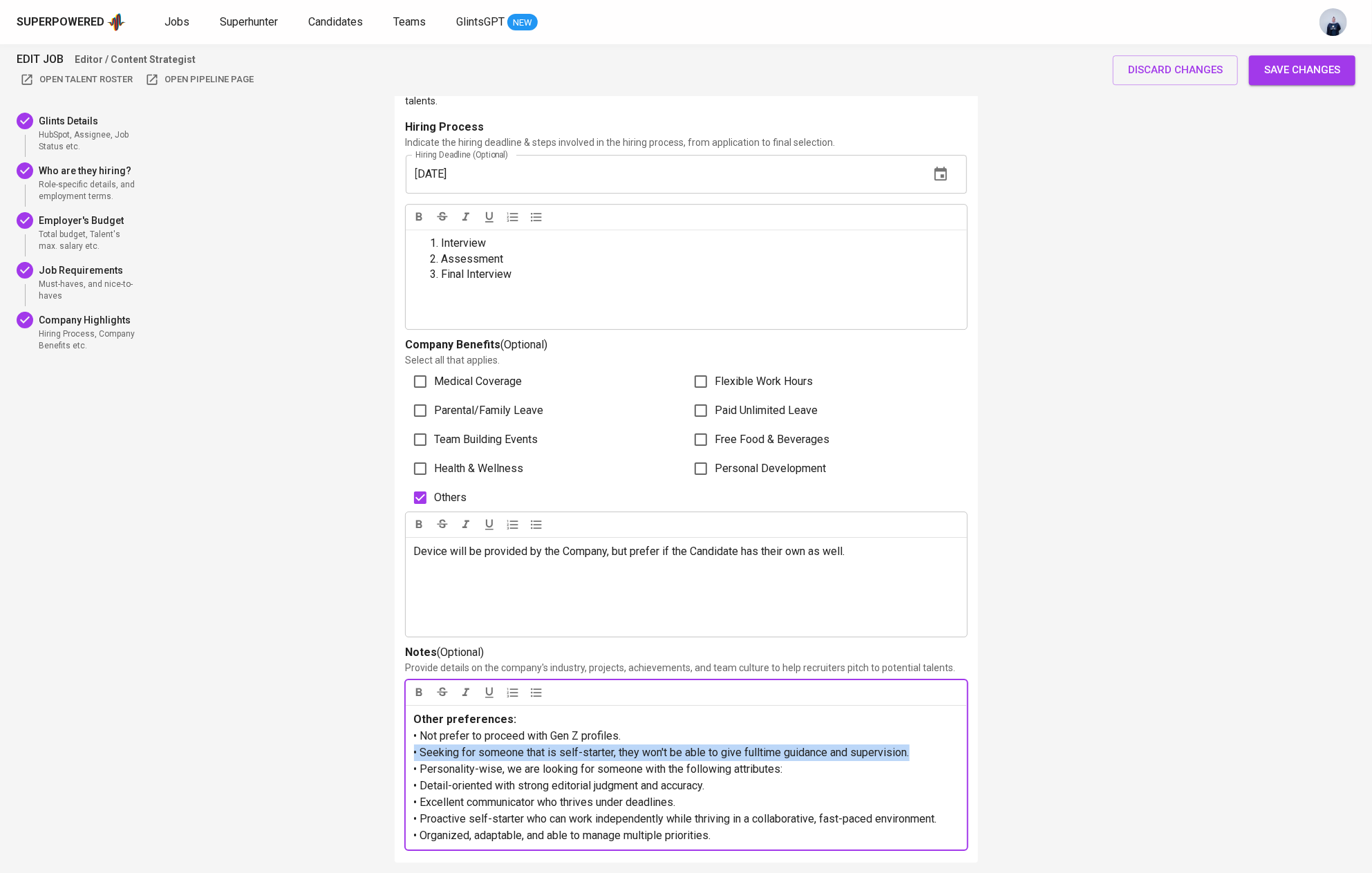
click at [413, 759] on div "Other preferences: • Not prefer to proceed with Gen Z profiles. • Seeking for s…" at bounding box center [686, 777] width 561 height 144
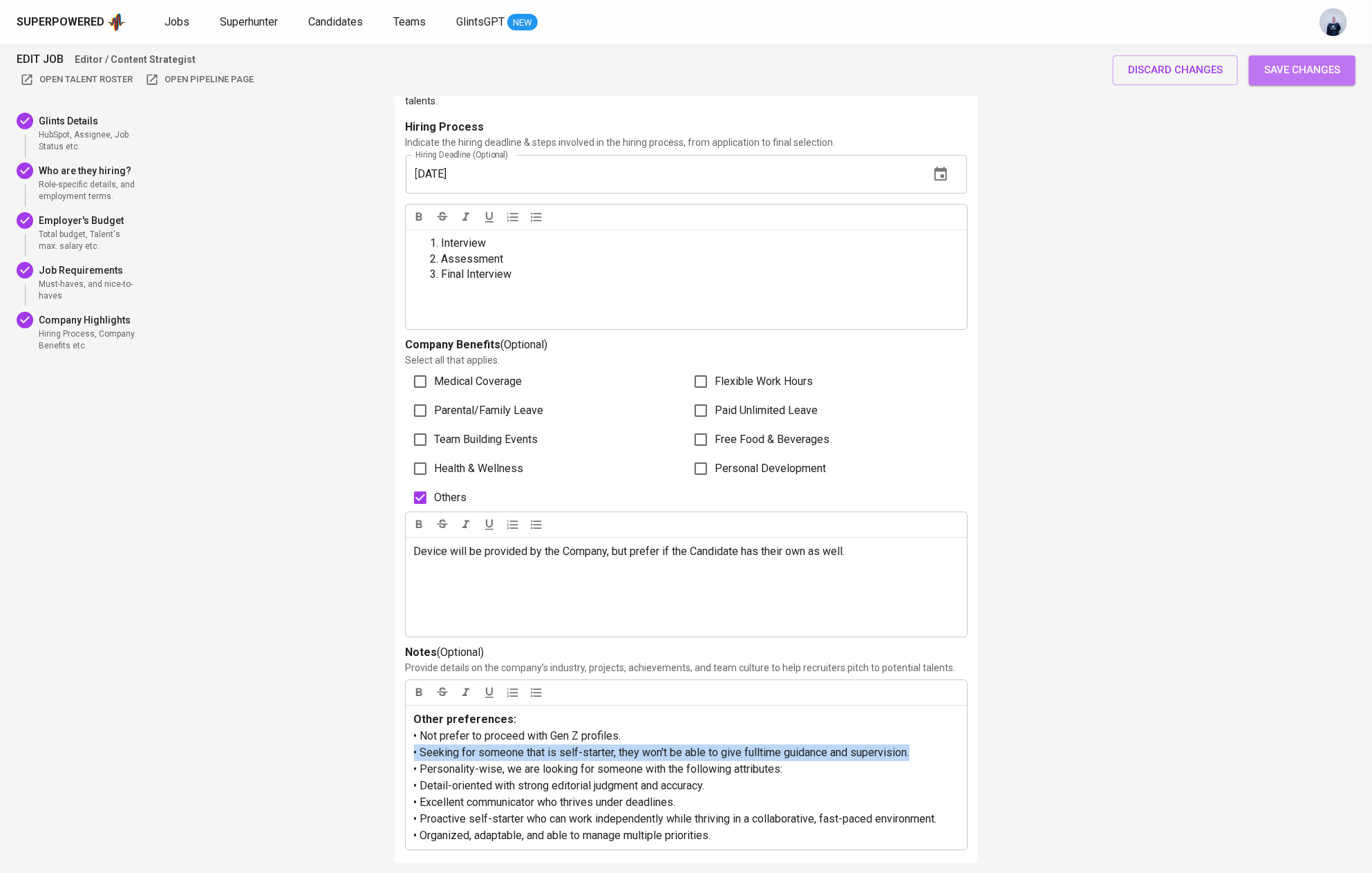
click at [1309, 71] on span "Save changes" at bounding box center [1302, 70] width 76 height 18
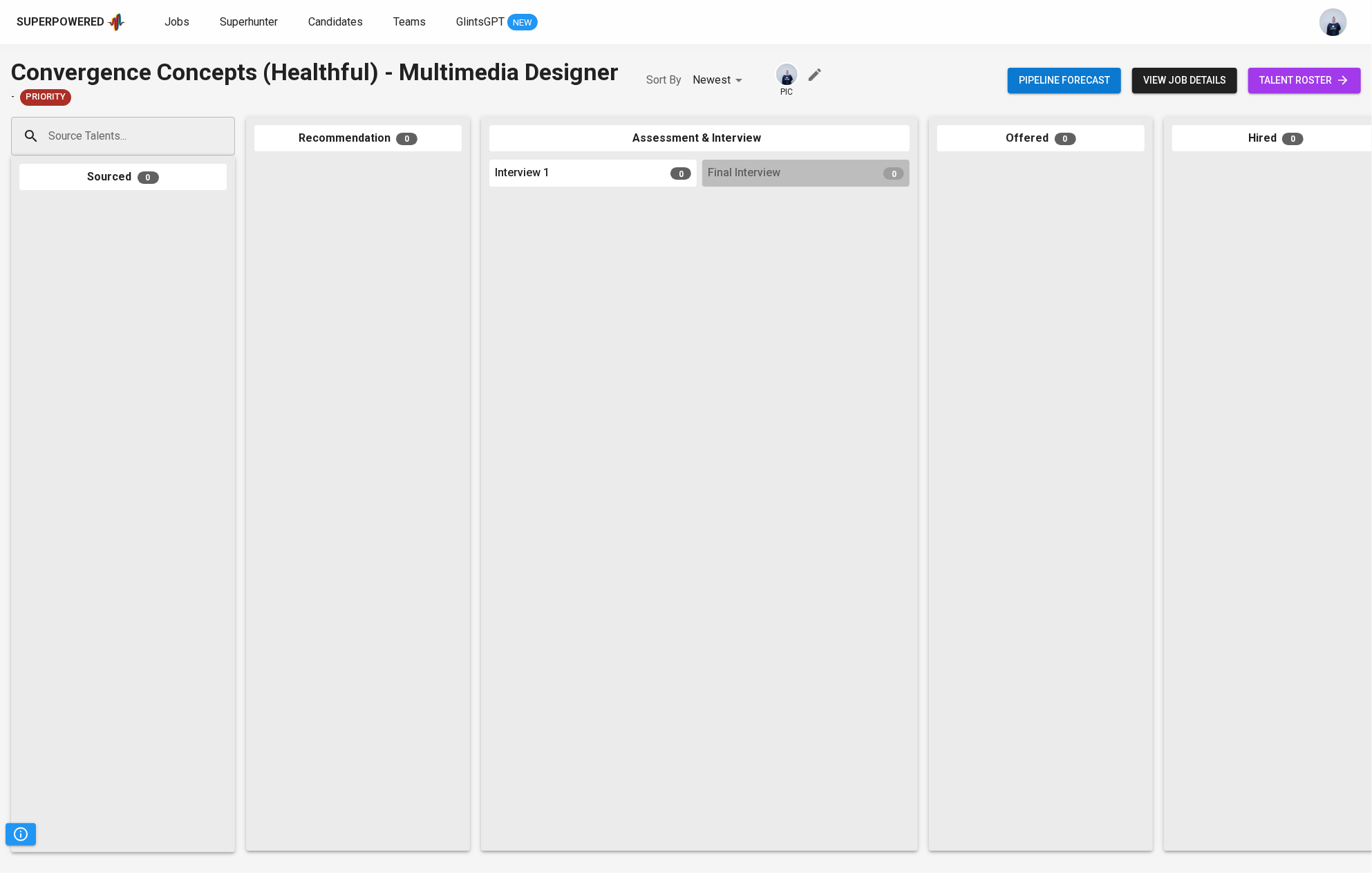
click at [1163, 78] on span "view job details" at bounding box center [1184, 81] width 83 height 17
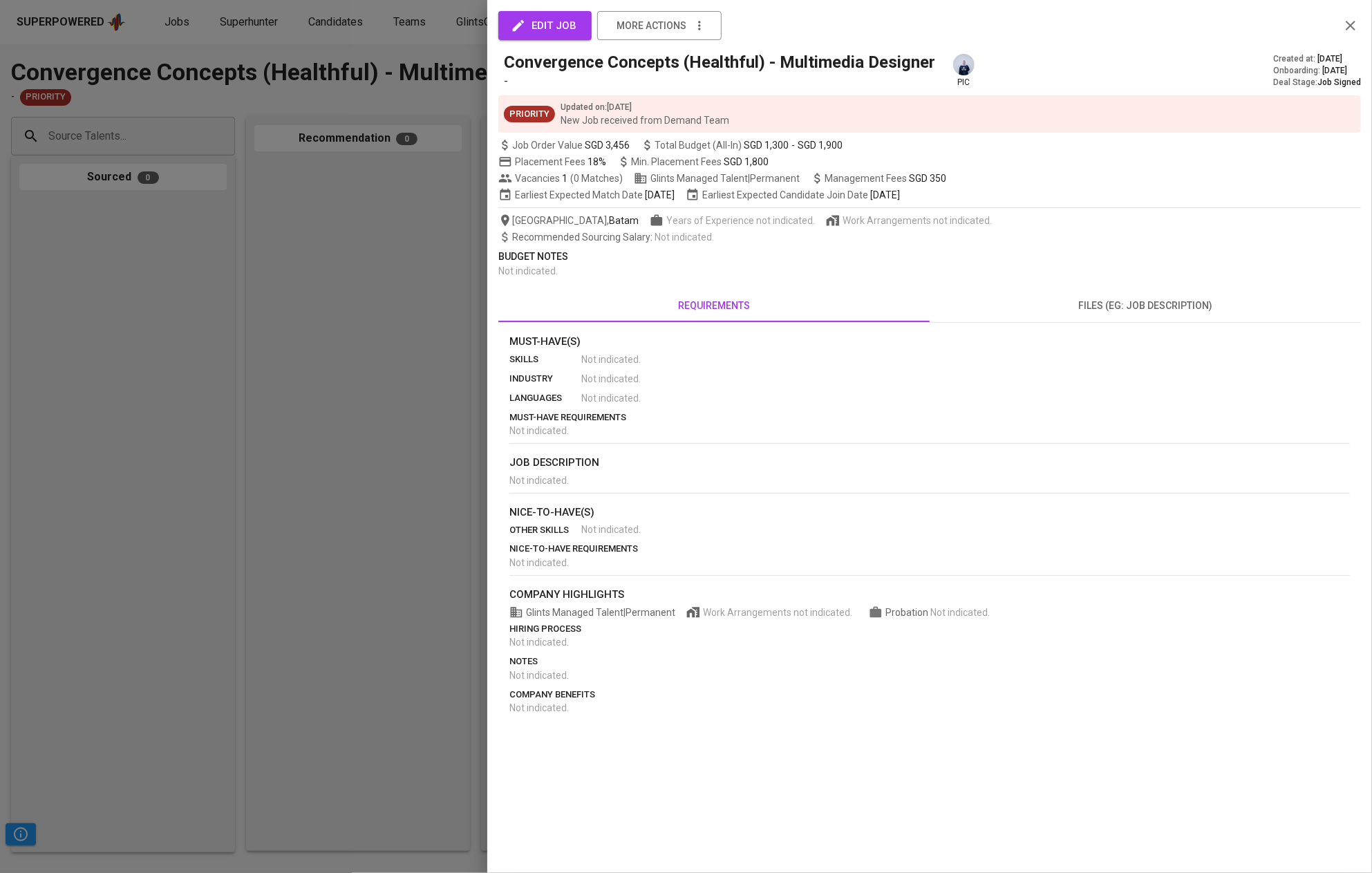
click at [545, 36] on button "edit job" at bounding box center [545, 25] width 94 height 29
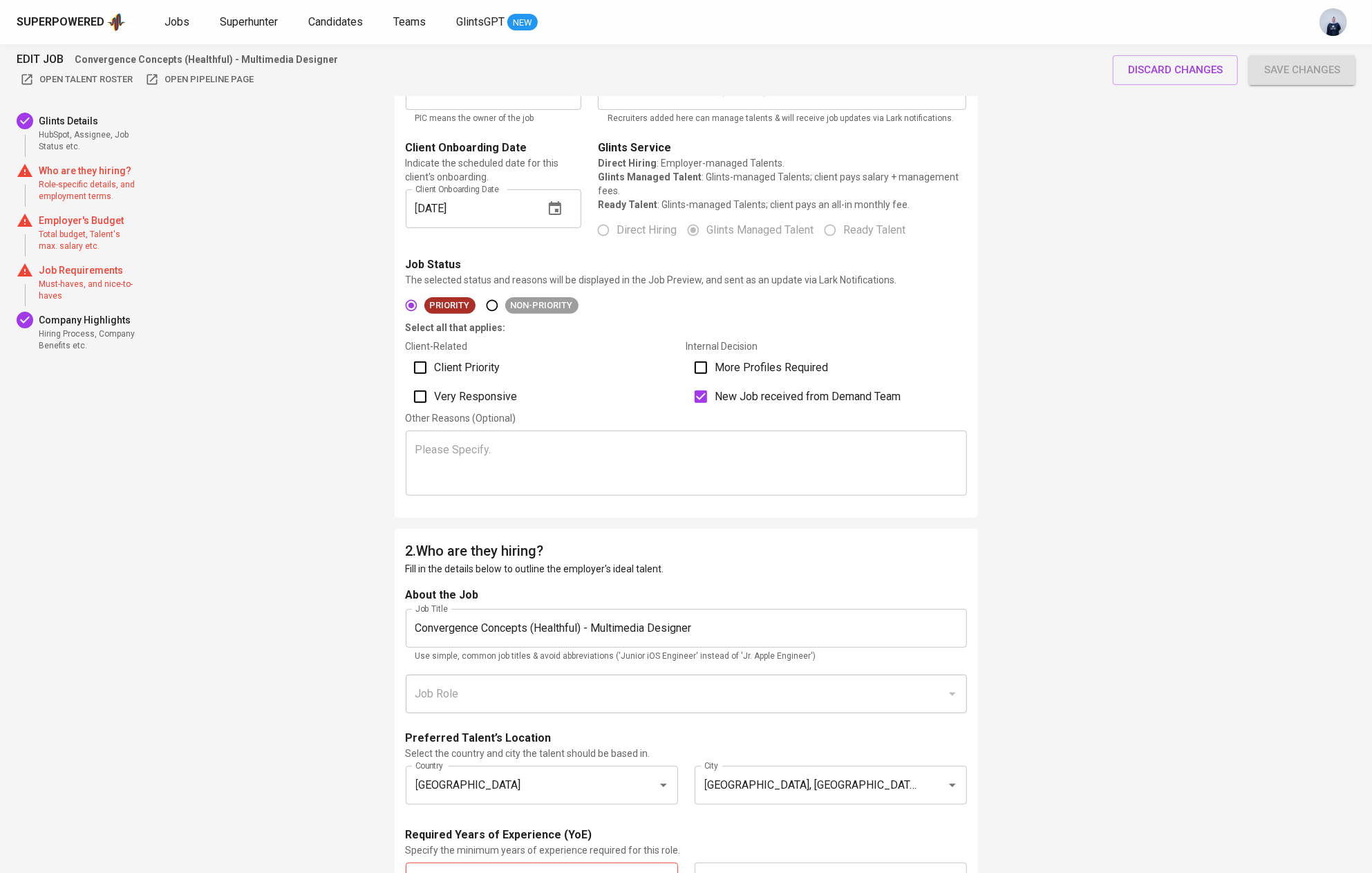
scroll to position [233, 0]
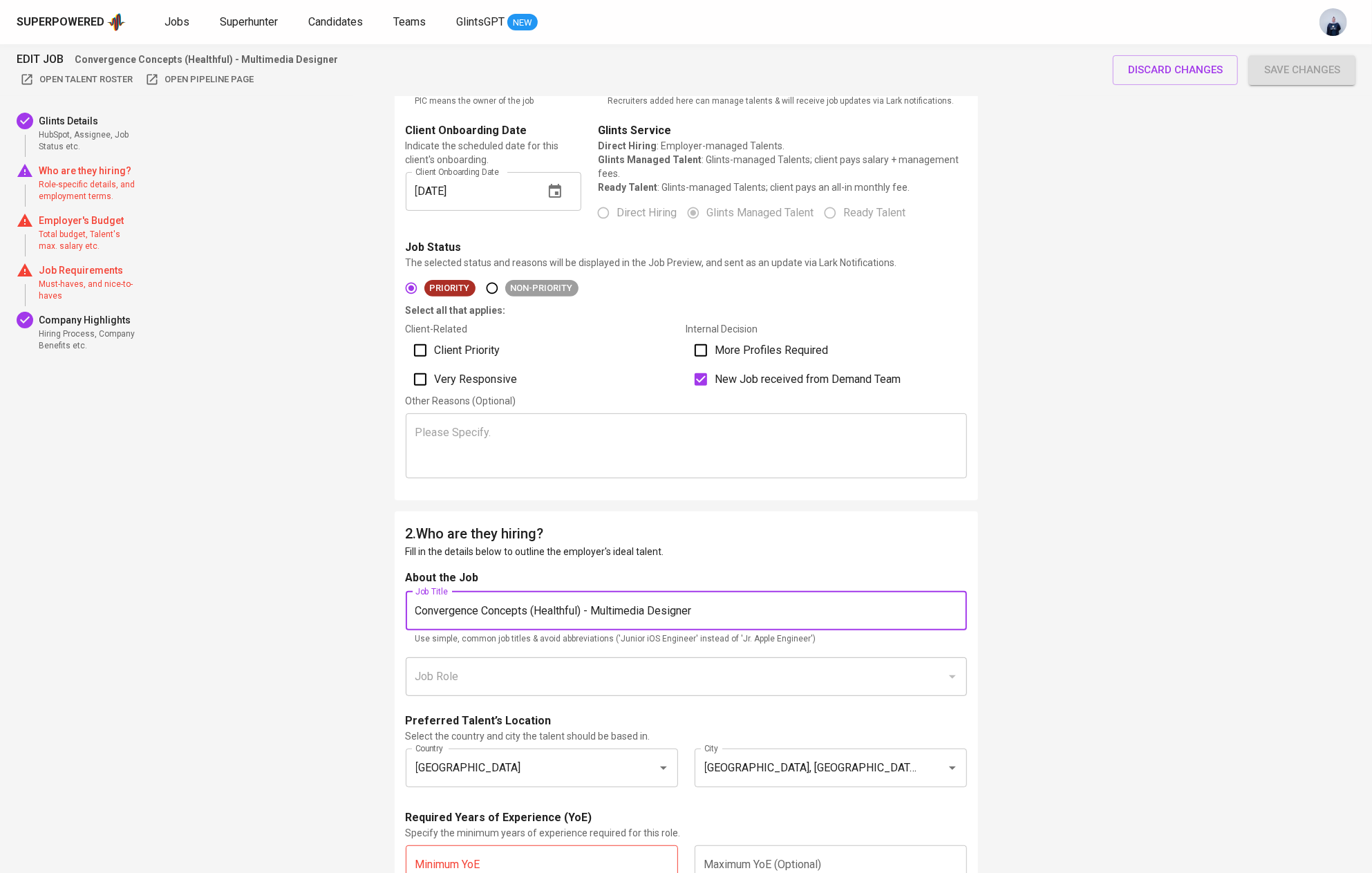
drag, startPoint x: 592, startPoint y: 613, endPoint x: 379, endPoint y: 598, distance: 213.5
click at [552, 607] on input "Multimedia Designer" at bounding box center [686, 610] width 561 height 39
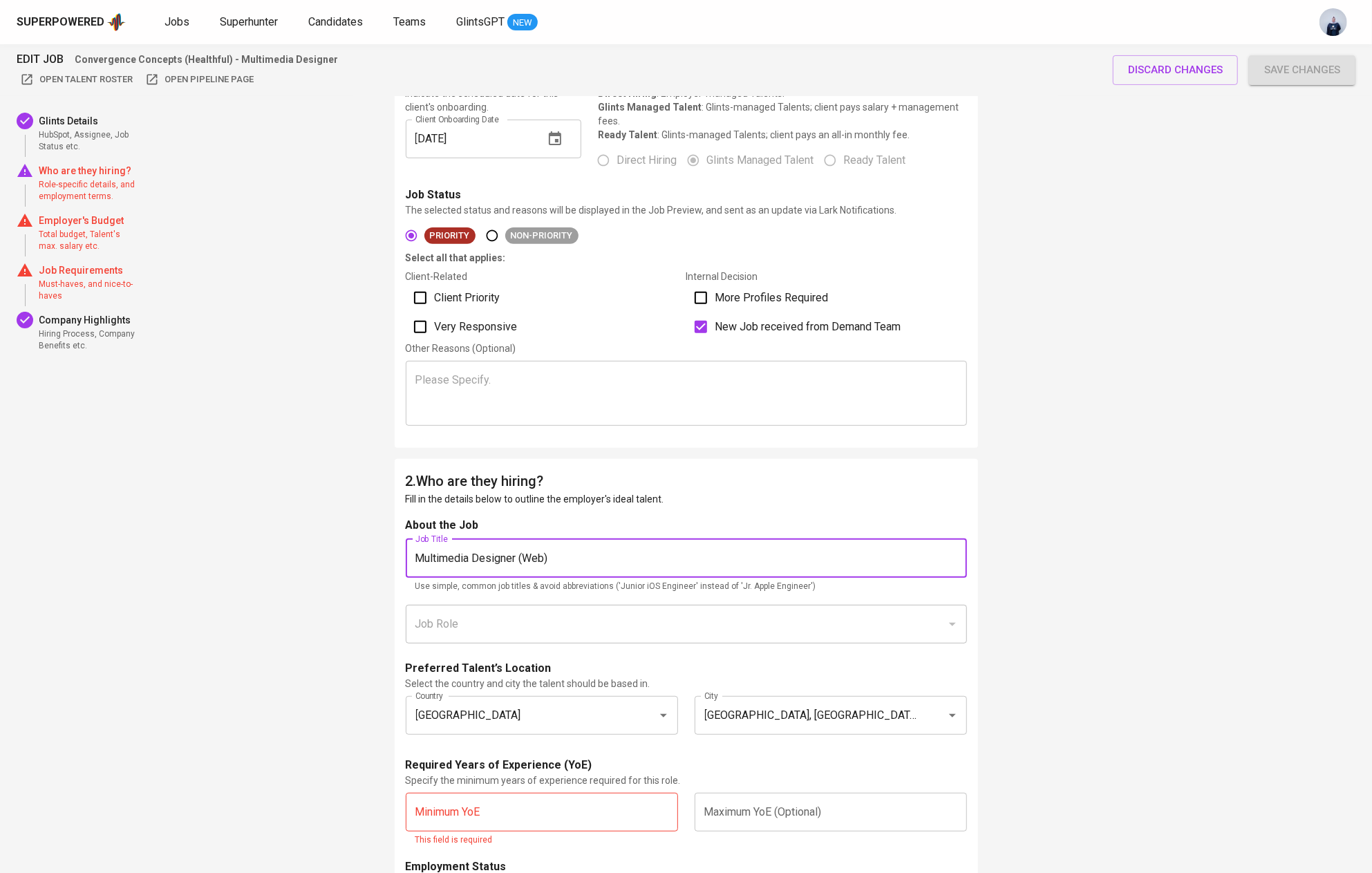
scroll to position [397, 0]
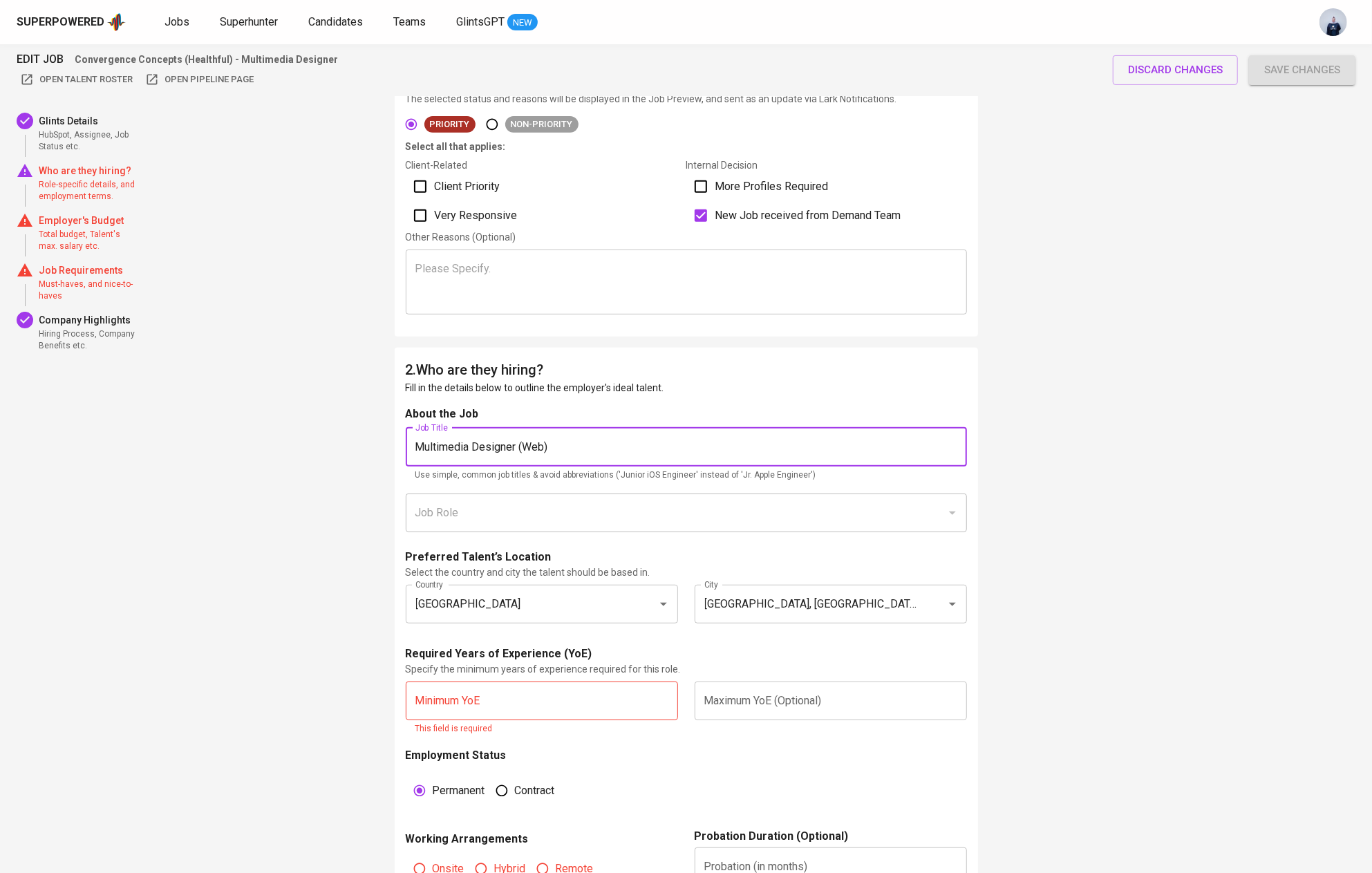
type input "Multimedia Designer (Web)"
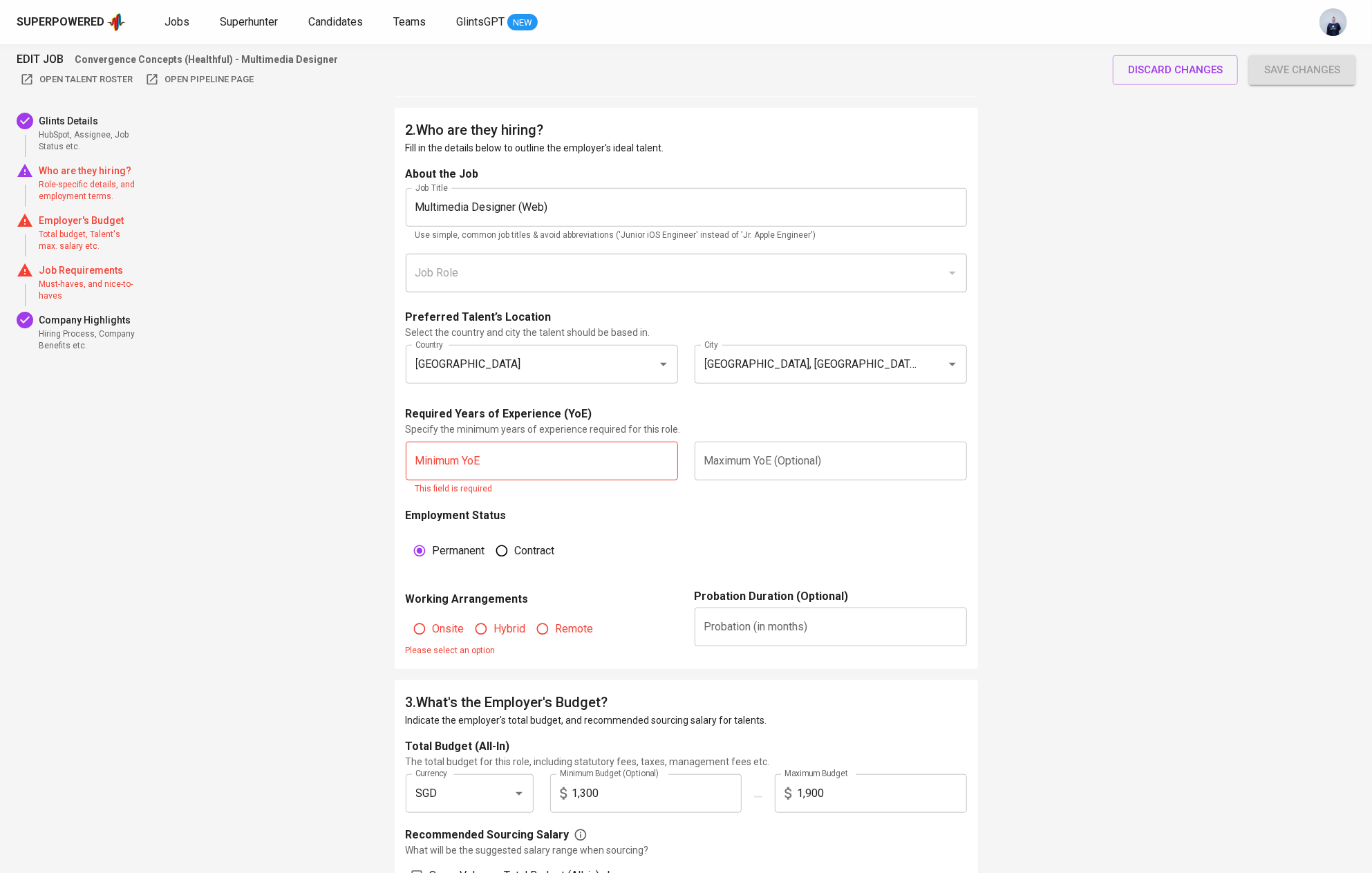
scroll to position [640, 0]
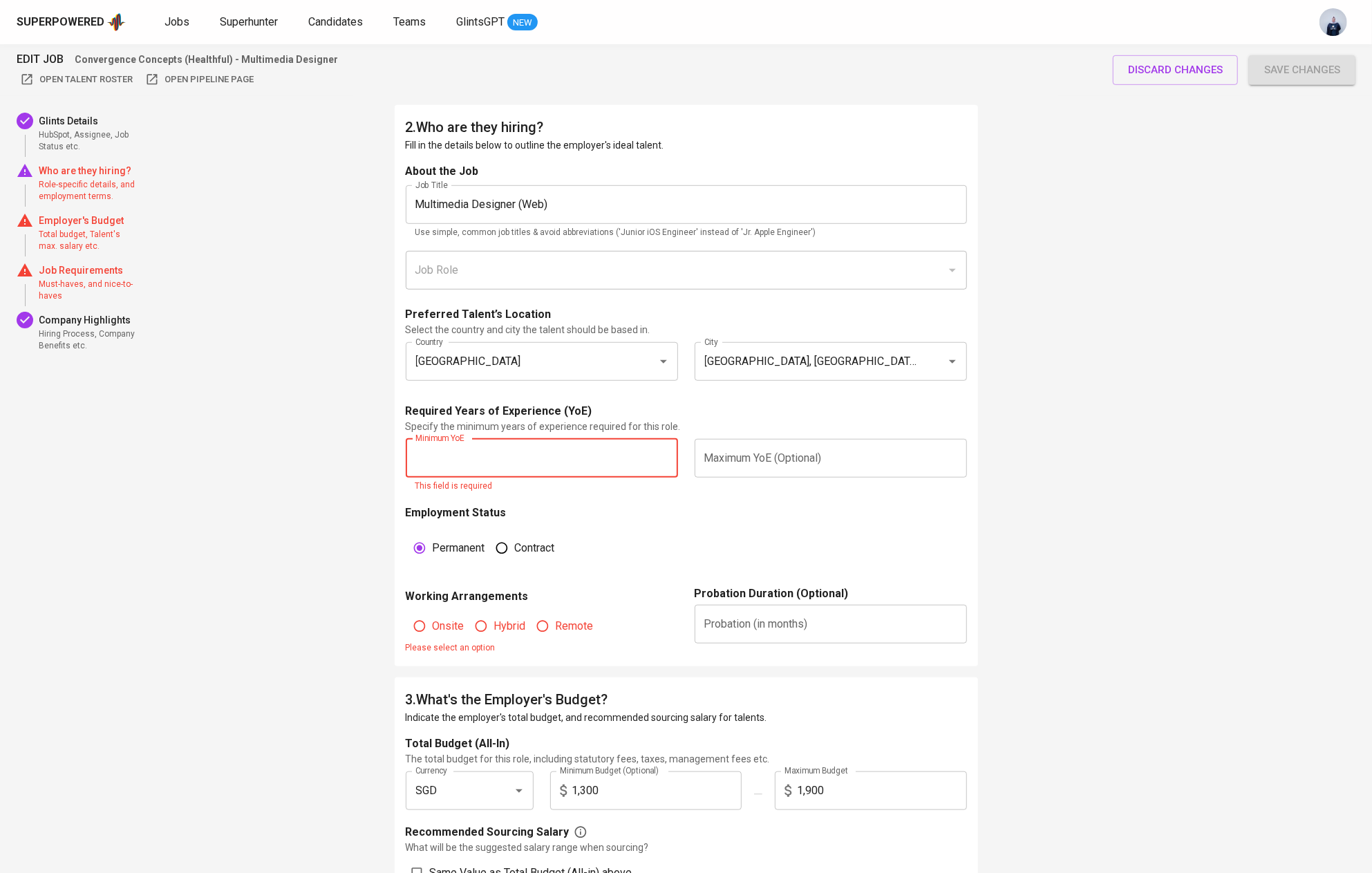
click at [495, 447] on input "text" at bounding box center [541, 458] width 272 height 39
type input "3"
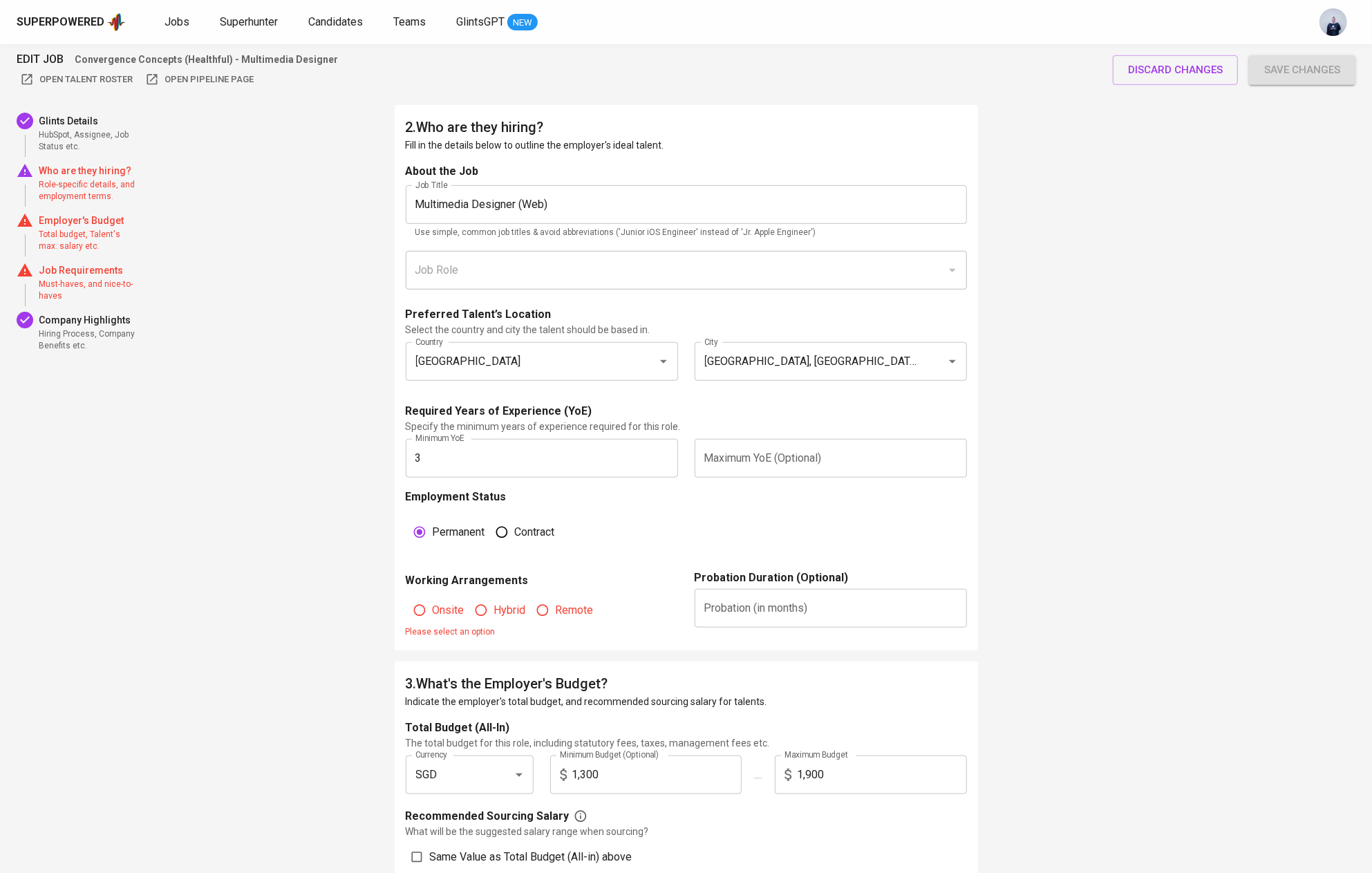
click at [737, 467] on input "text" at bounding box center [830, 458] width 272 height 39
type input "5"
click at [728, 500] on div "Employment Status Permanent Contract" at bounding box center [686, 529] width 561 height 81
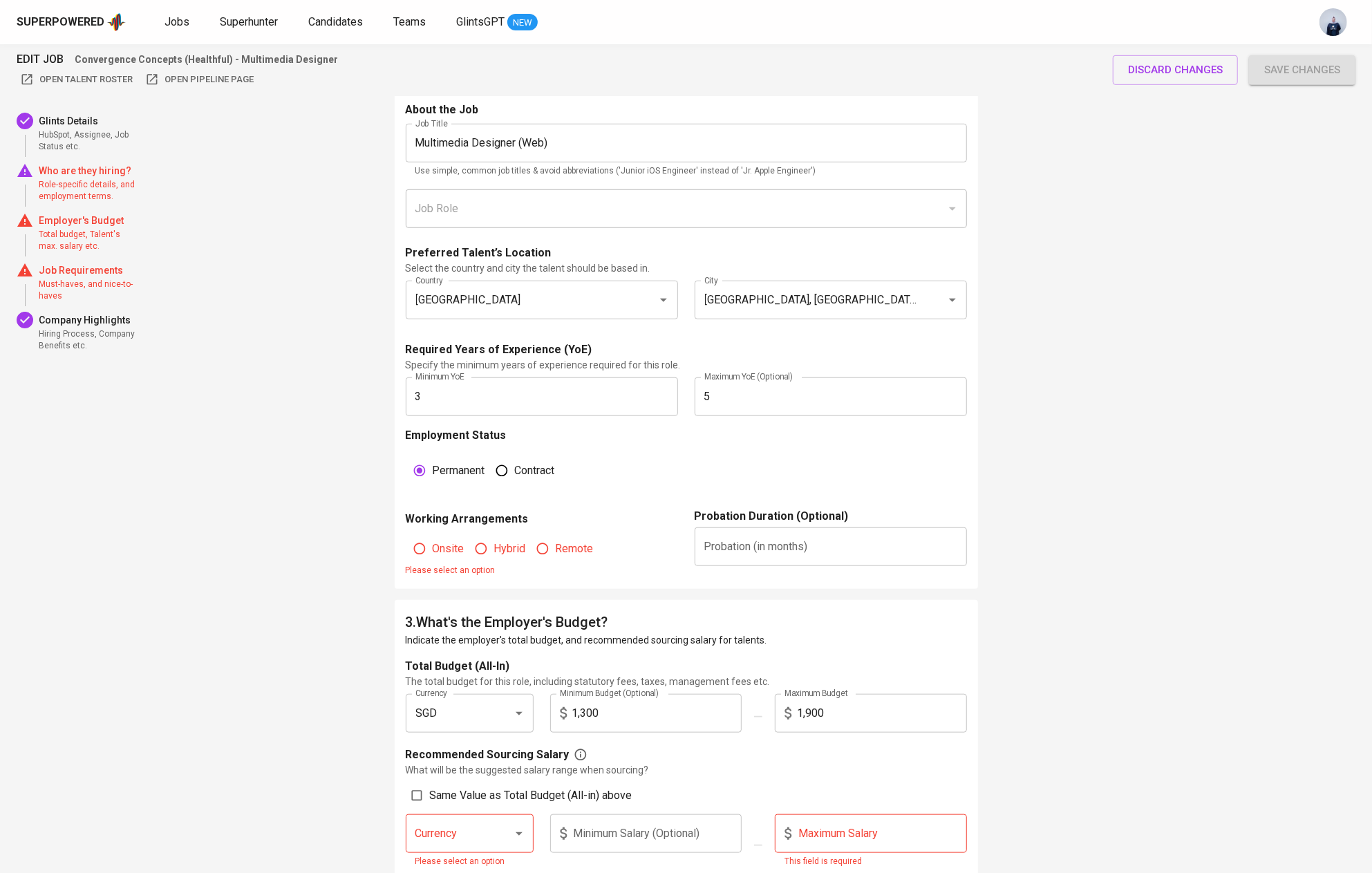
scroll to position [730, 0]
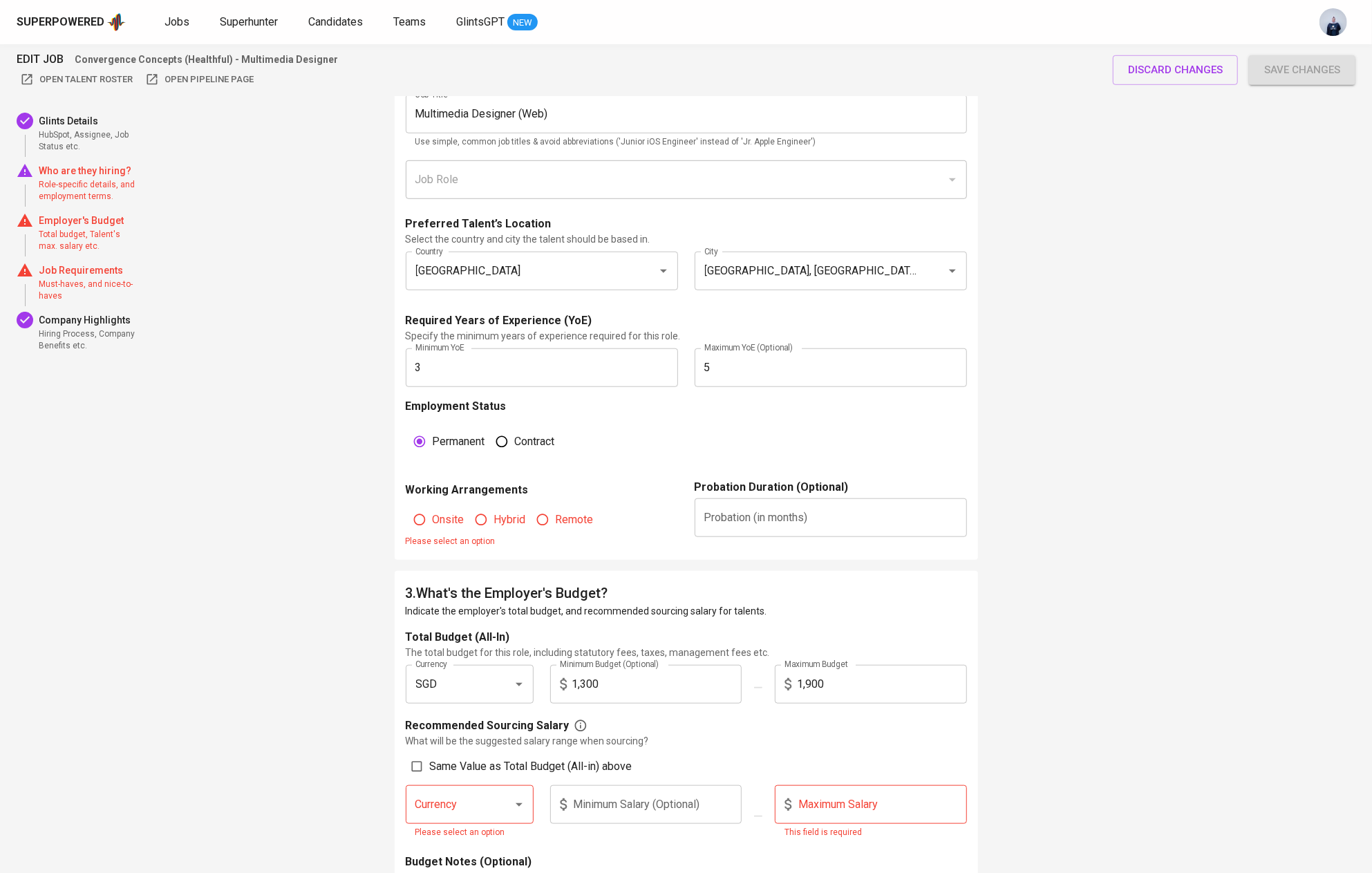
click at [768, 363] on input "5" at bounding box center [830, 367] width 272 height 39
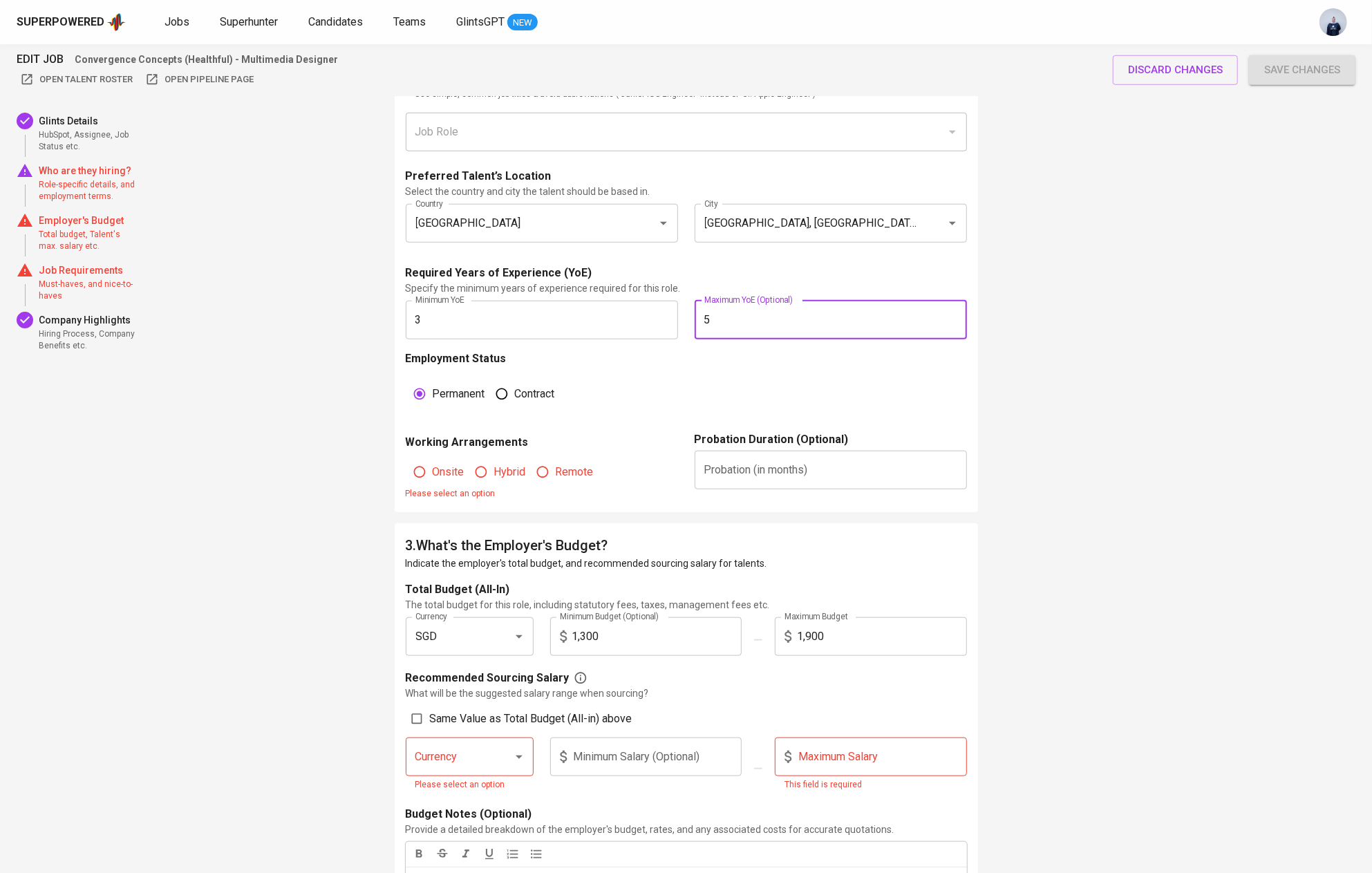
scroll to position [783, 0]
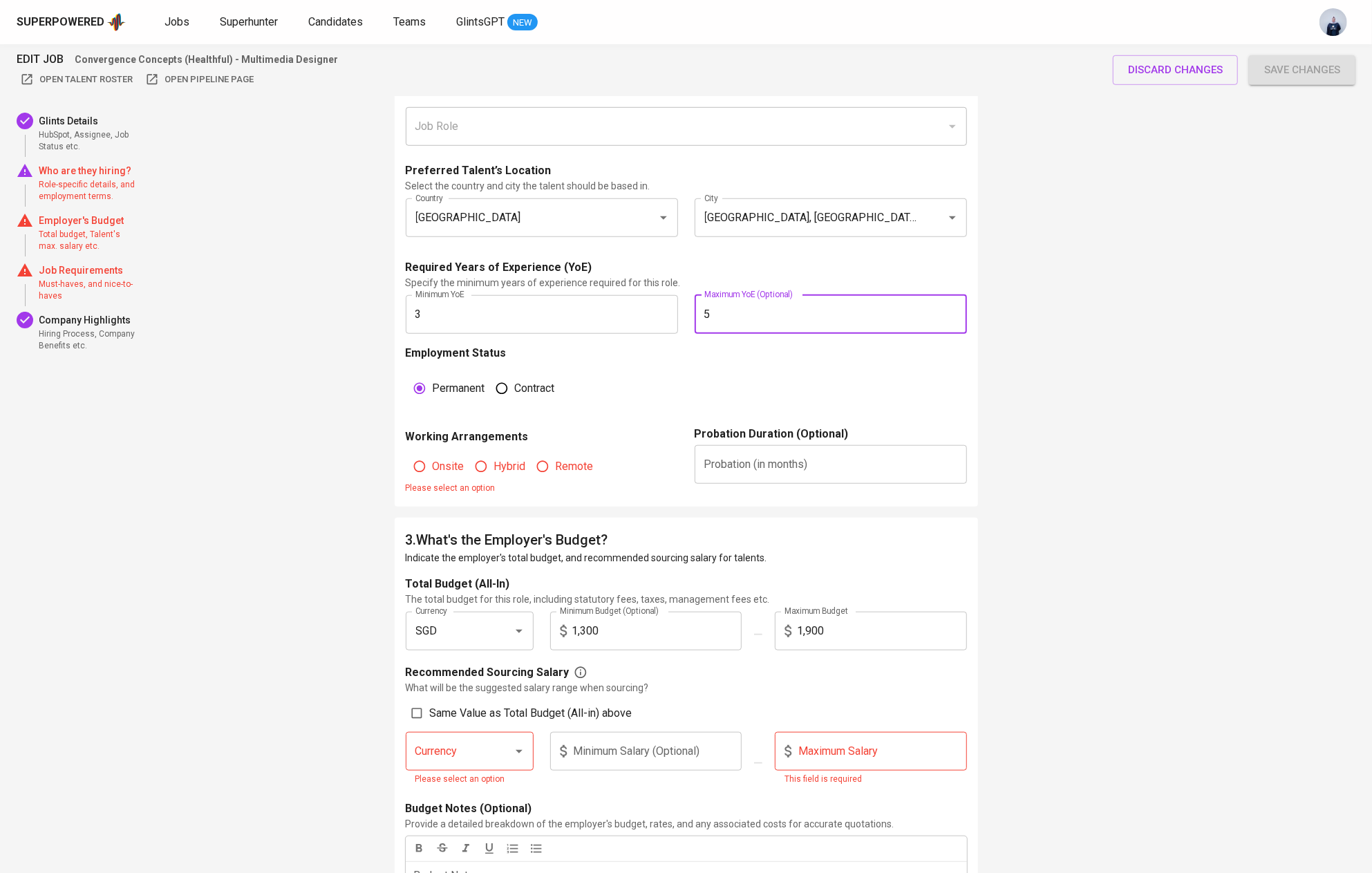
click at [433, 468] on span "Onsite" at bounding box center [448, 466] width 32 height 17
click at [432, 468] on input "Onsite" at bounding box center [419, 466] width 26 height 26
radio input "true"
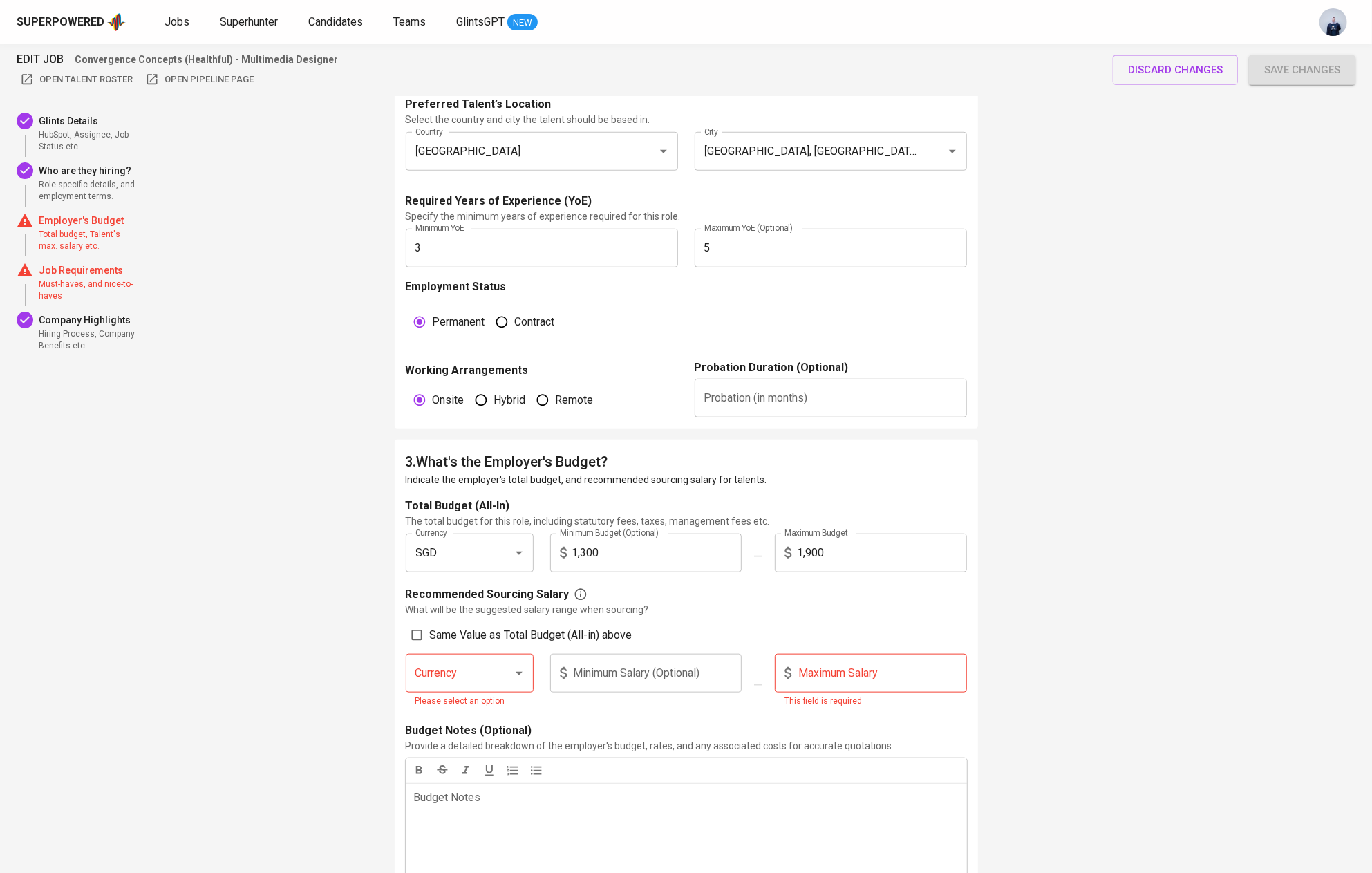
scroll to position [900, 0]
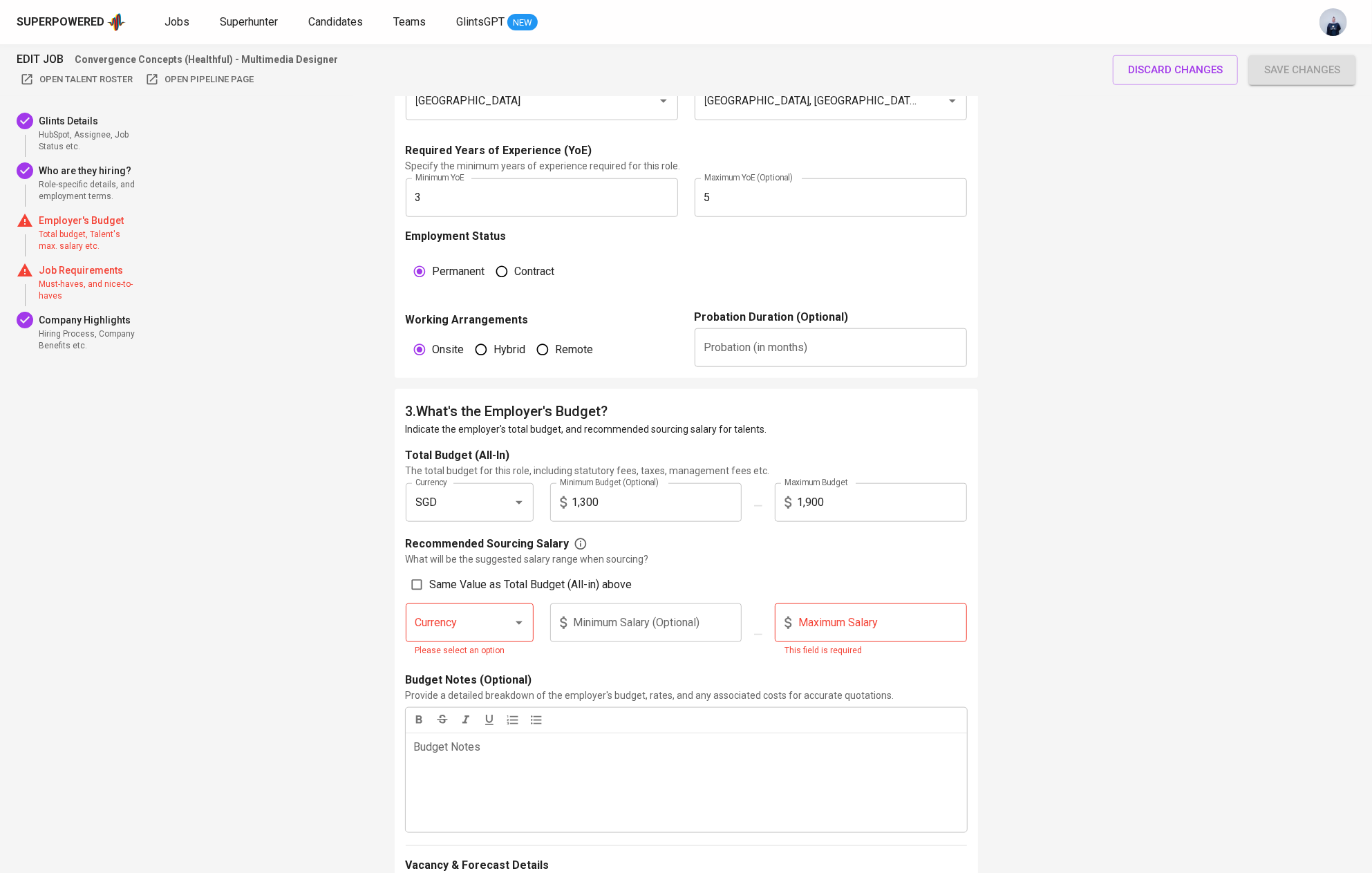
click at [801, 341] on input "text" at bounding box center [830, 348] width 272 height 39
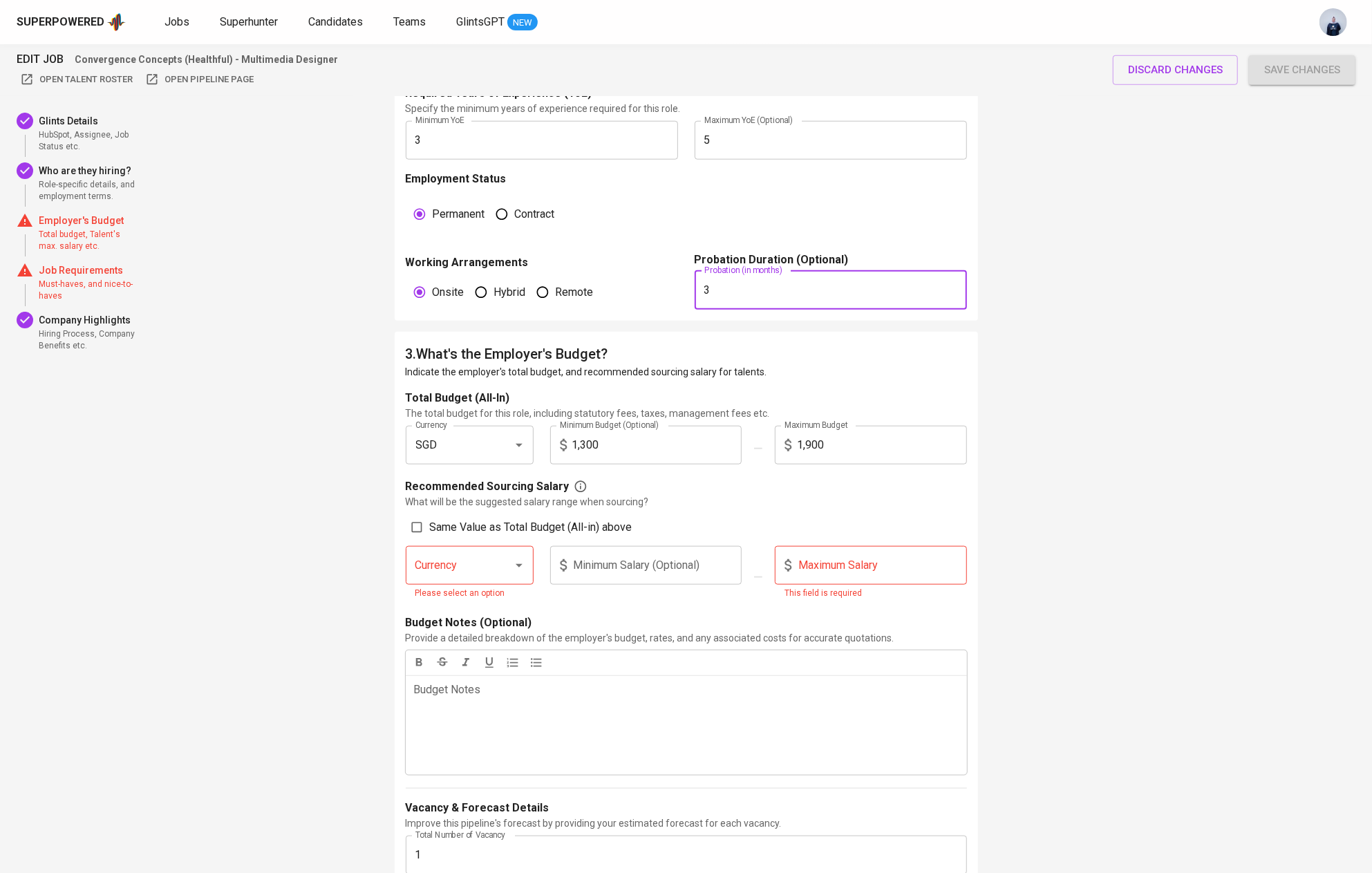
scroll to position [958, 0]
type input "3"
click at [641, 441] on input "1,300" at bounding box center [657, 444] width 170 height 39
type input "1"
type input "1,500"
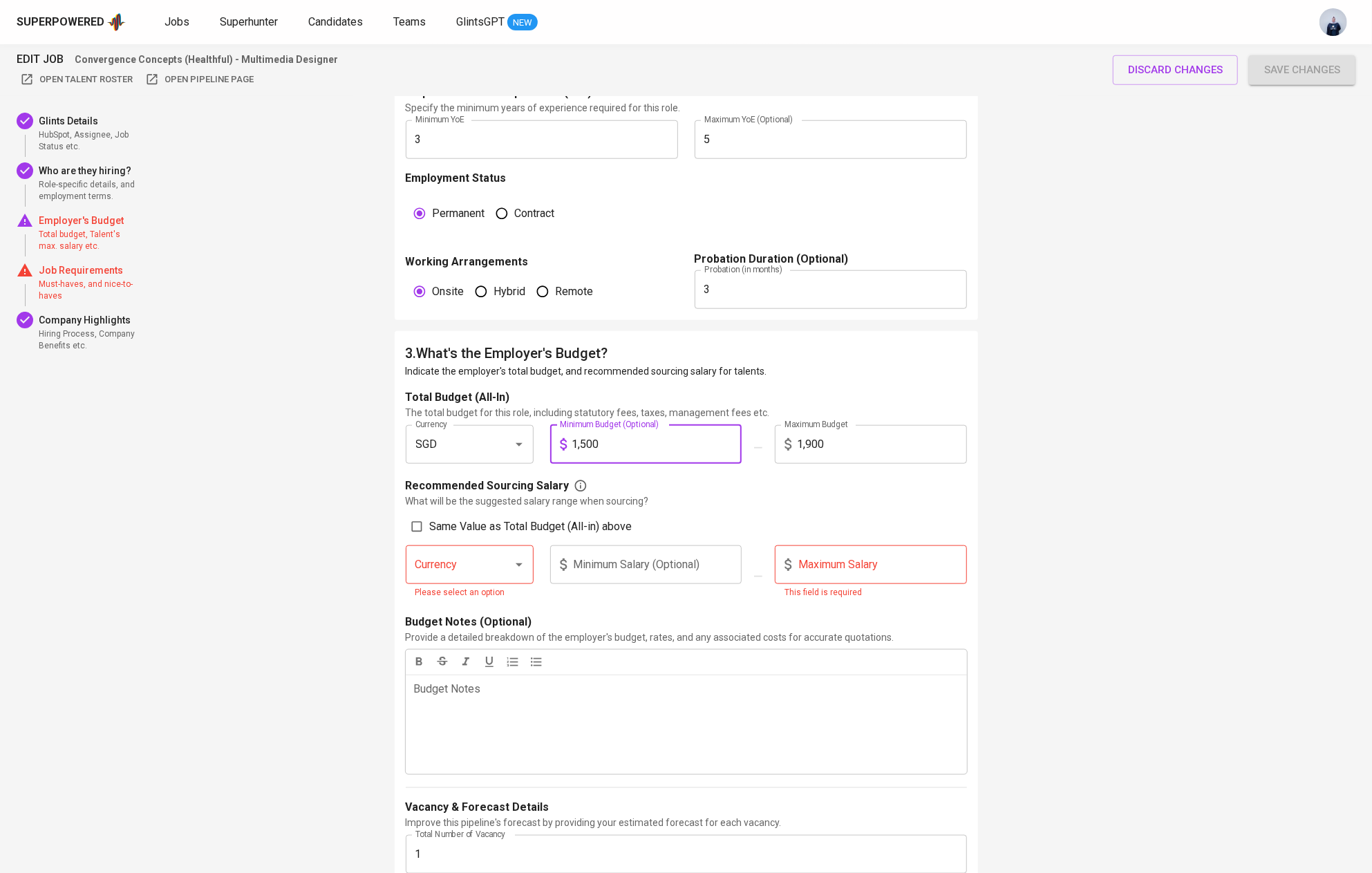
click at [877, 436] on input "1,900" at bounding box center [882, 444] width 170 height 39
click at [849, 442] on input "1,900" at bounding box center [882, 444] width 170 height 39
type input "2,200"
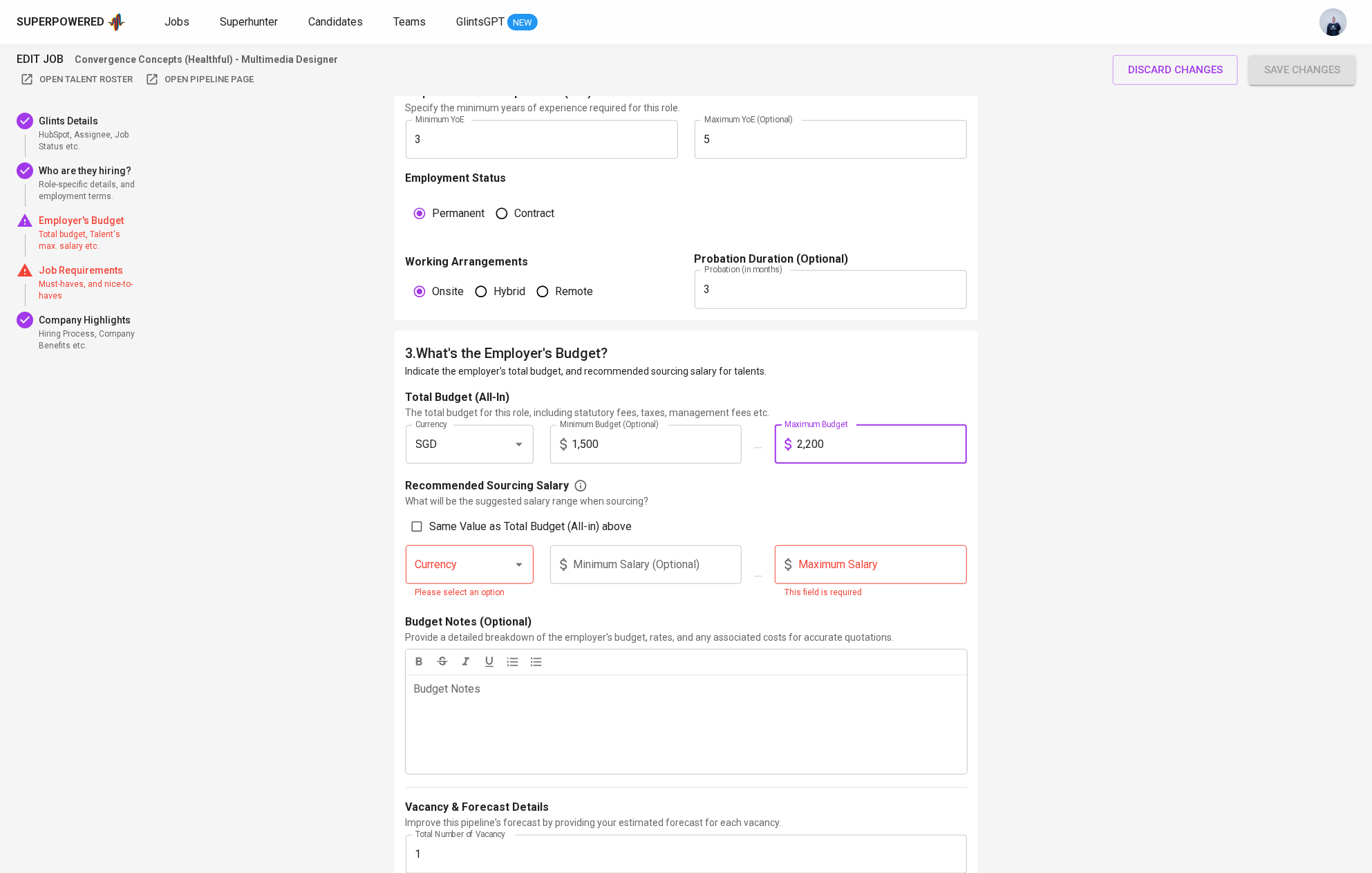
click at [997, 457] on div "EDIT JOB Convergence Concepts (Healthful) - Multimedia Designer Open Talent Ros…" at bounding box center [686, 839] width 1372 height 3505
click at [421, 524] on input "Same Value as Total Budget (All-in) above" at bounding box center [417, 526] width 26 height 26
checkbox input "true"
type input "SGD"
type input "1,500"
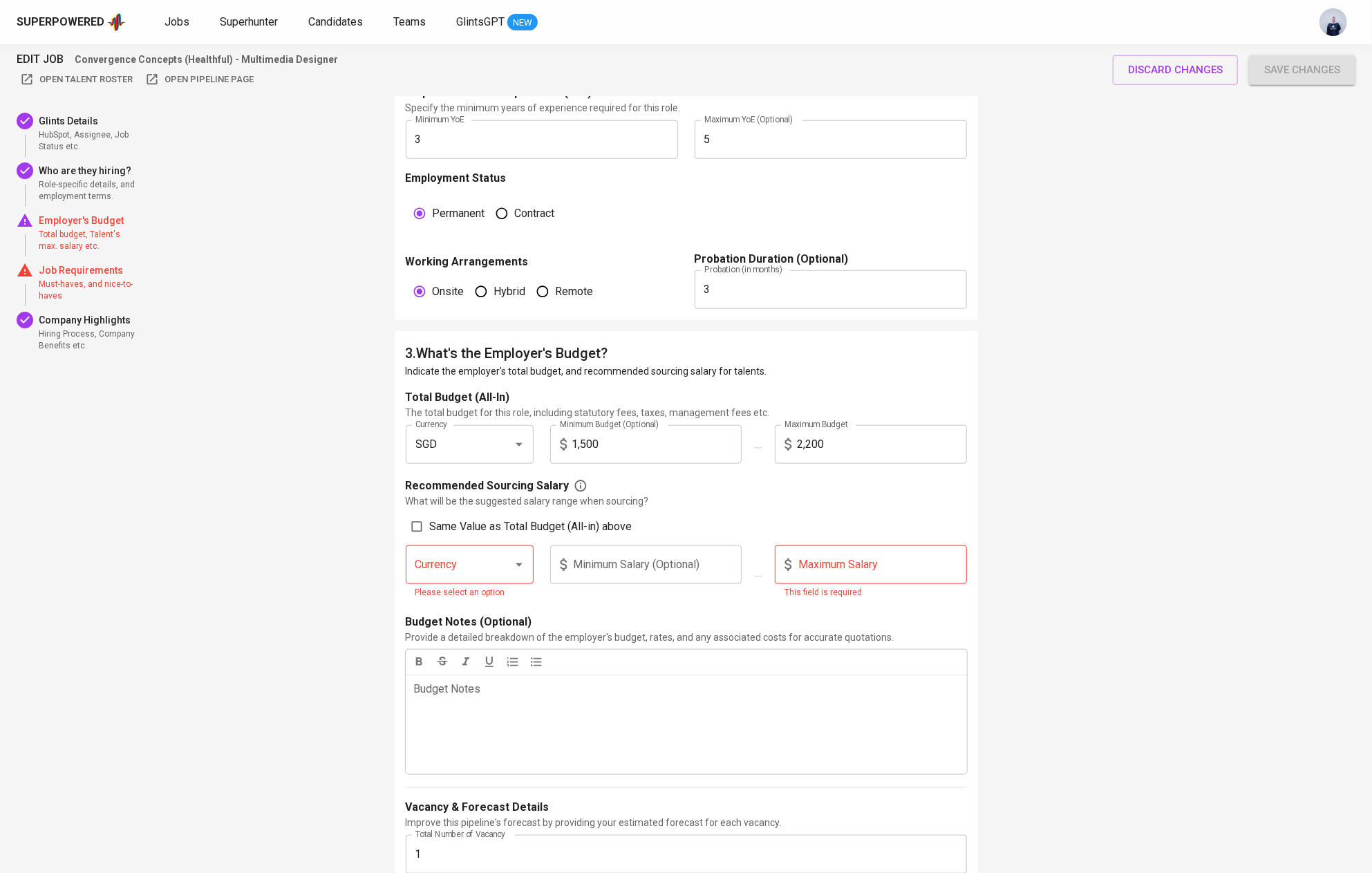
type input "2,200"
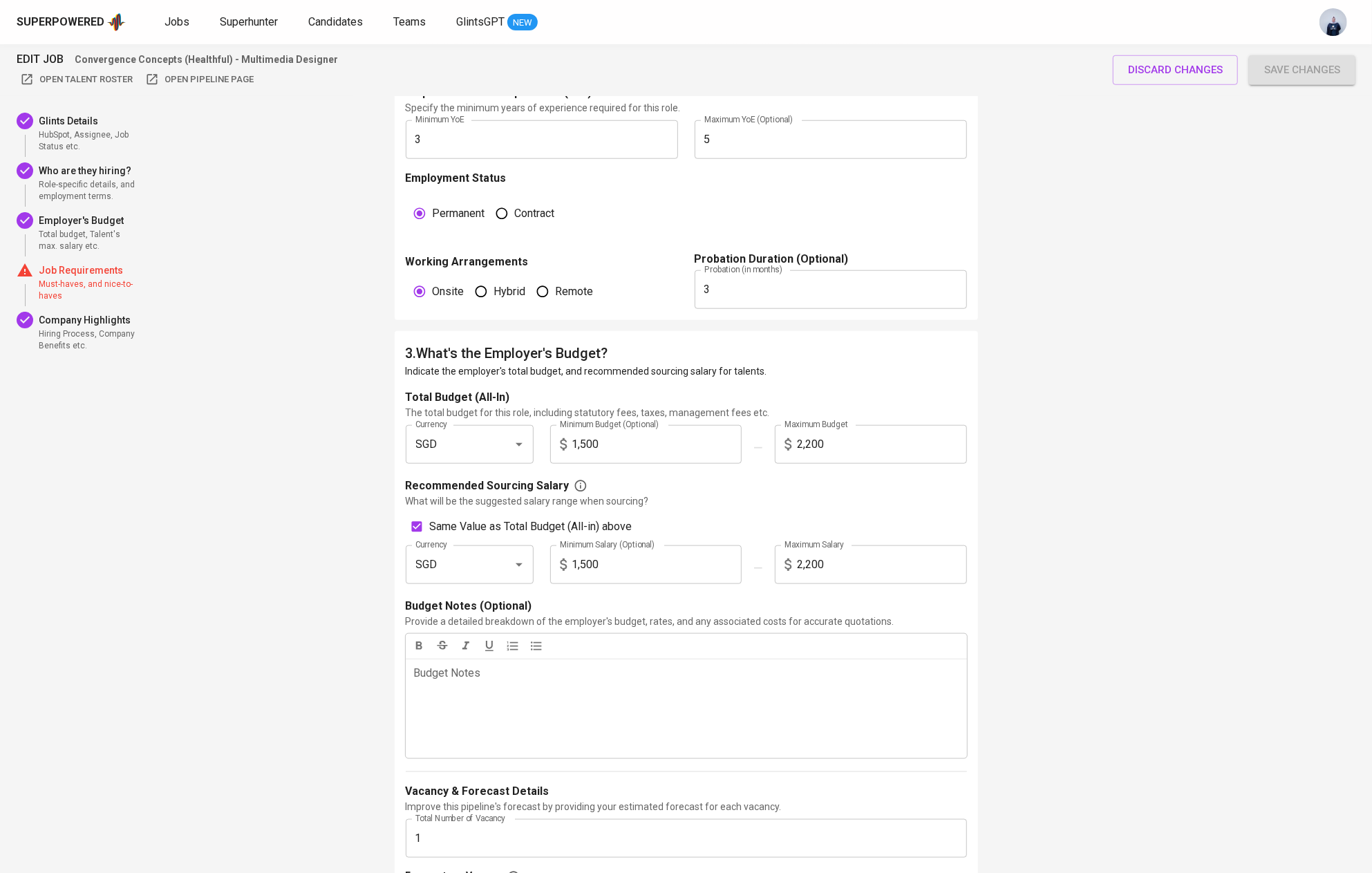
scroll to position [997, 0]
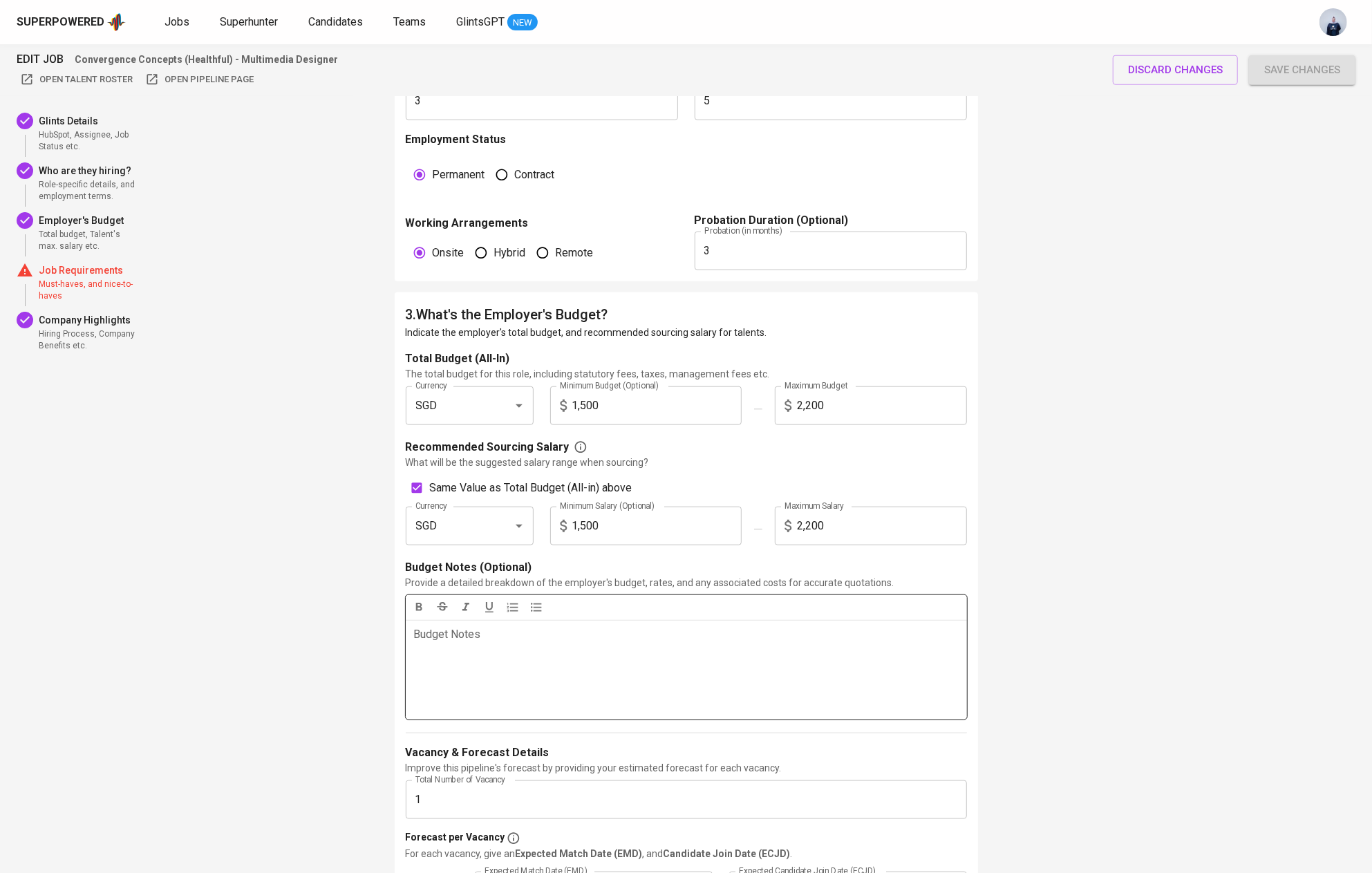
click at [481, 628] on p "Budget Notes ﻿" at bounding box center [686, 634] width 544 height 17
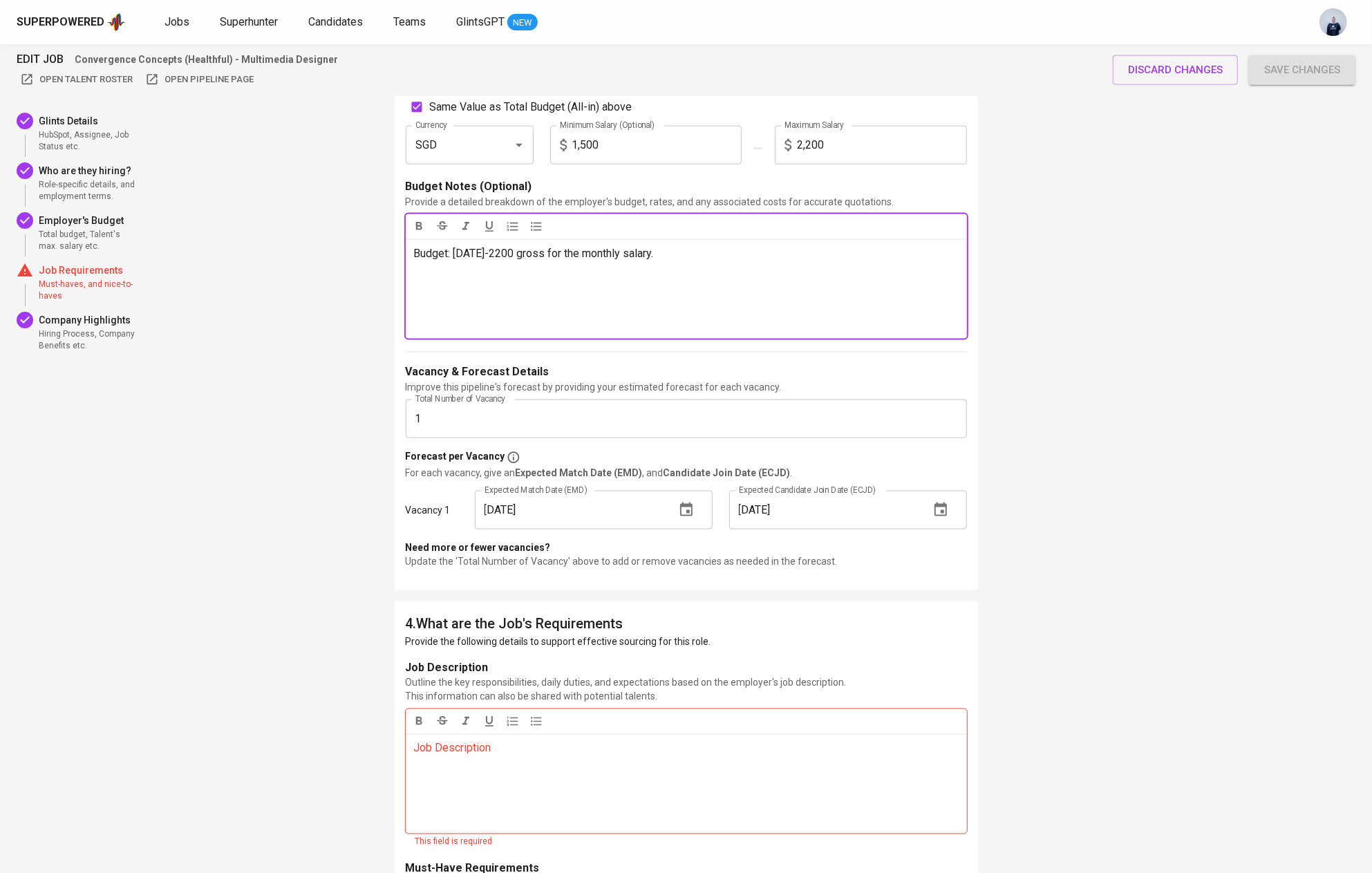
scroll to position [1383, 0]
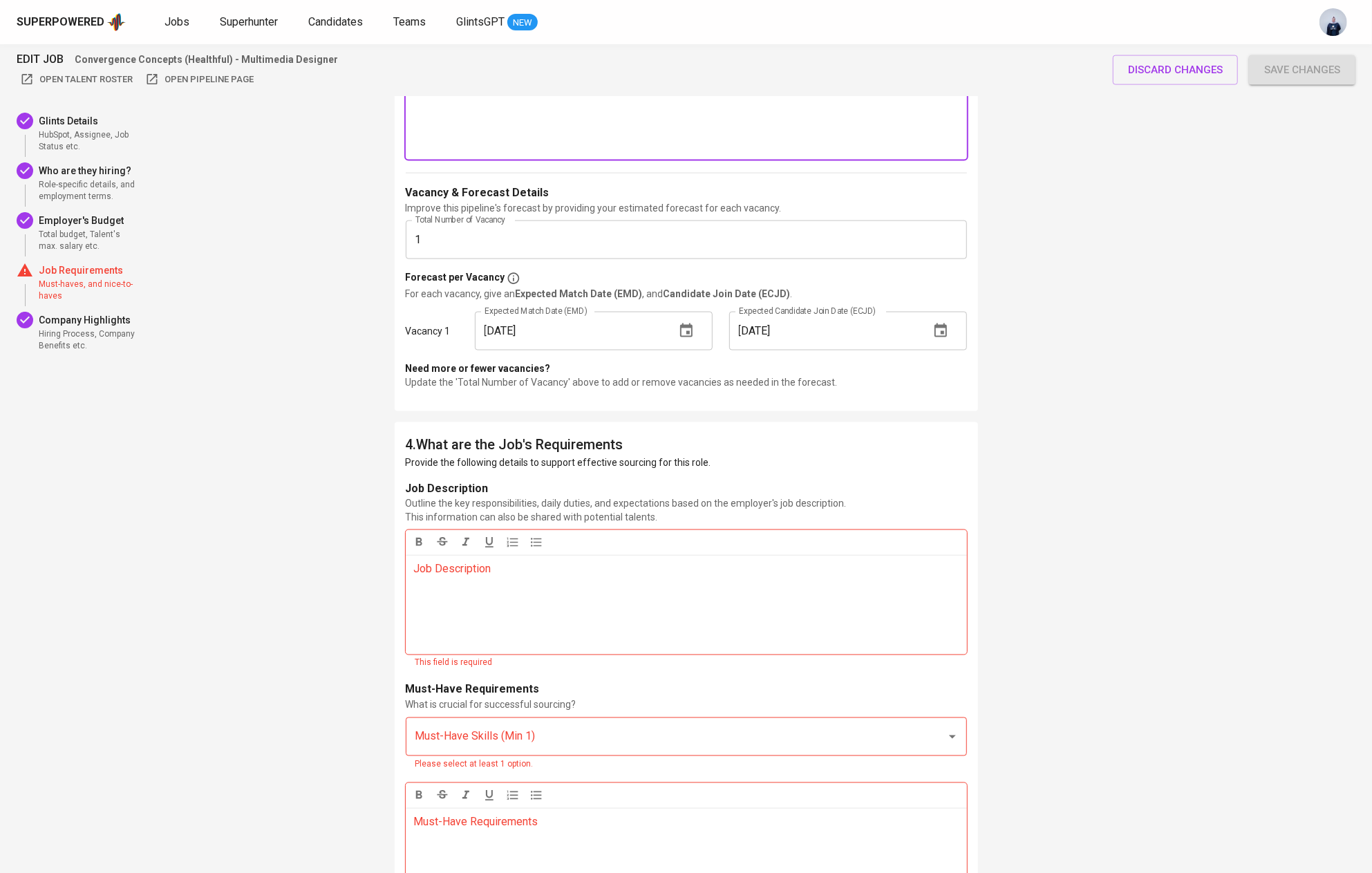
click at [548, 584] on div "Job Description ﻿" at bounding box center [686, 604] width 561 height 99
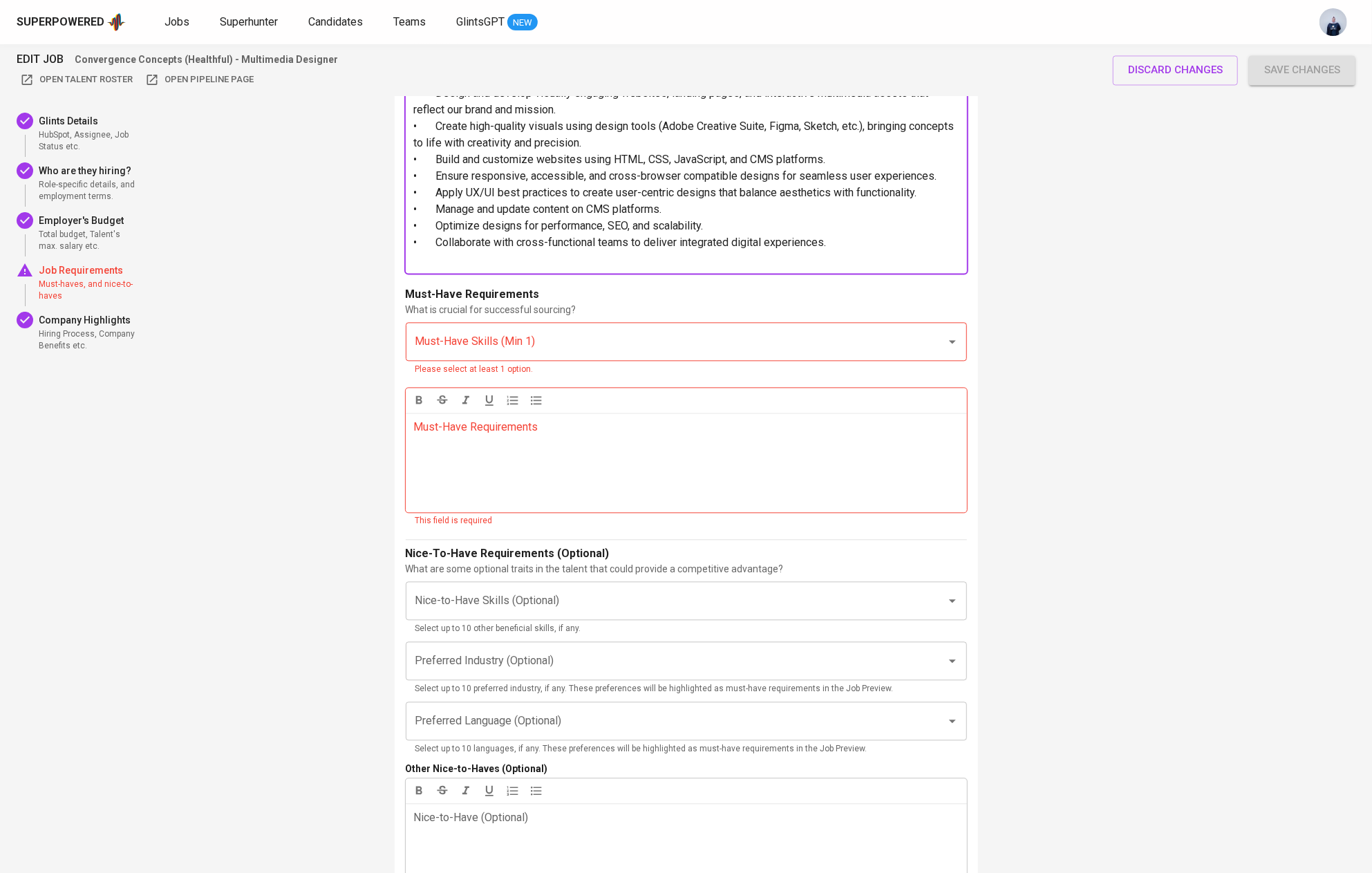
scroll to position [2159, 0]
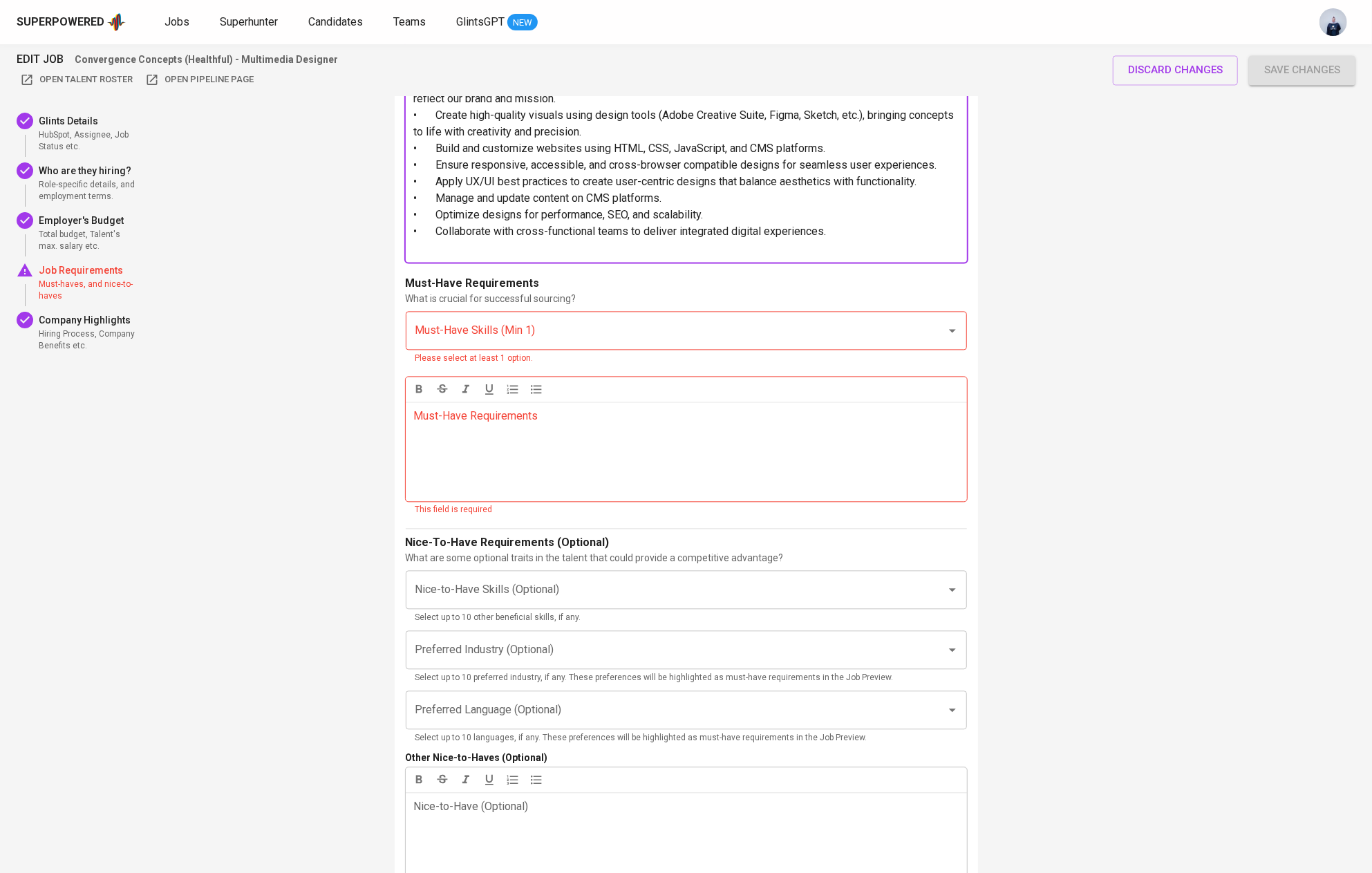
click at [625, 450] on div "Must-Have Requirements ﻿" at bounding box center [686, 451] width 561 height 99
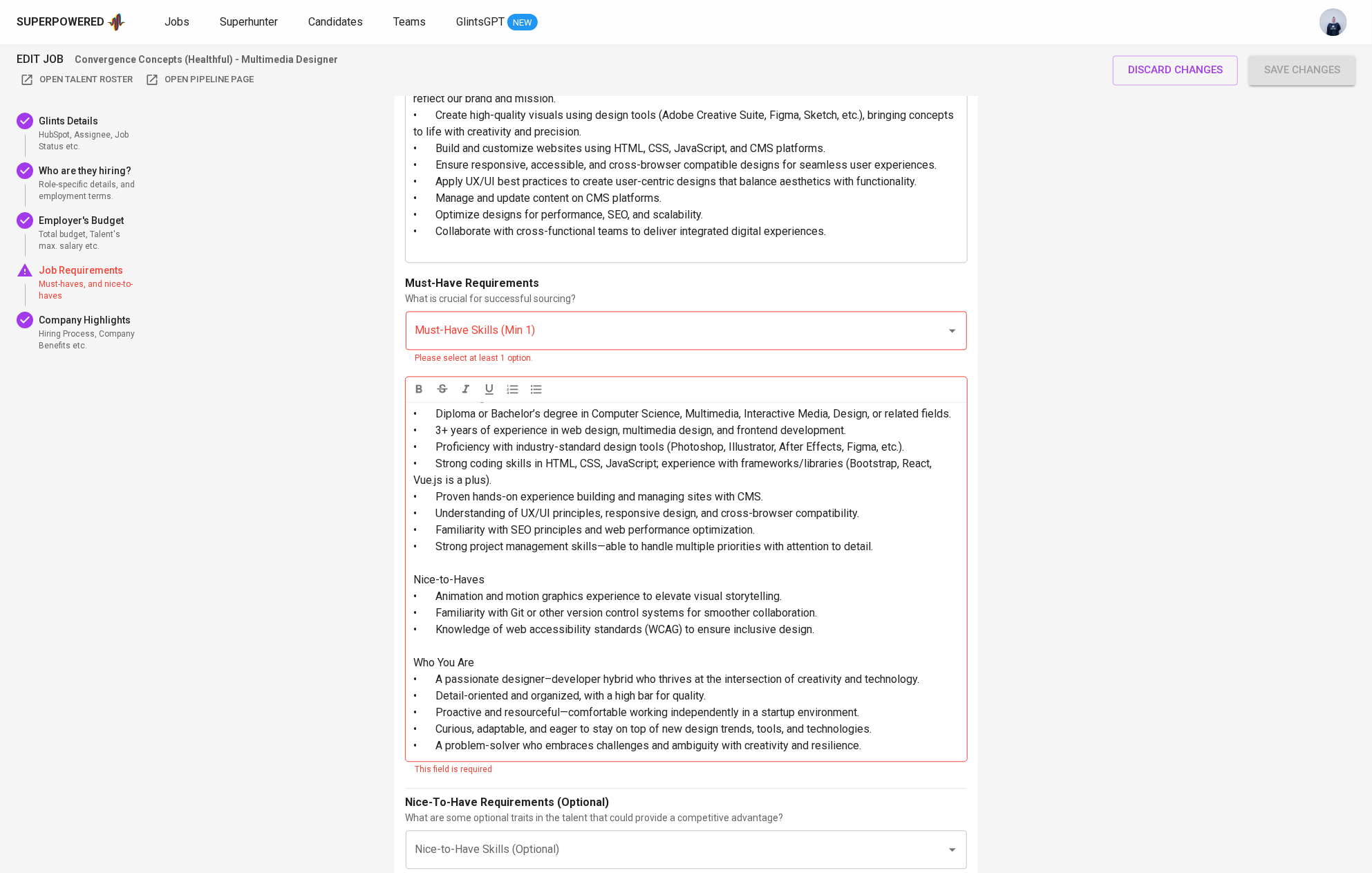
scroll to position [0, 0]
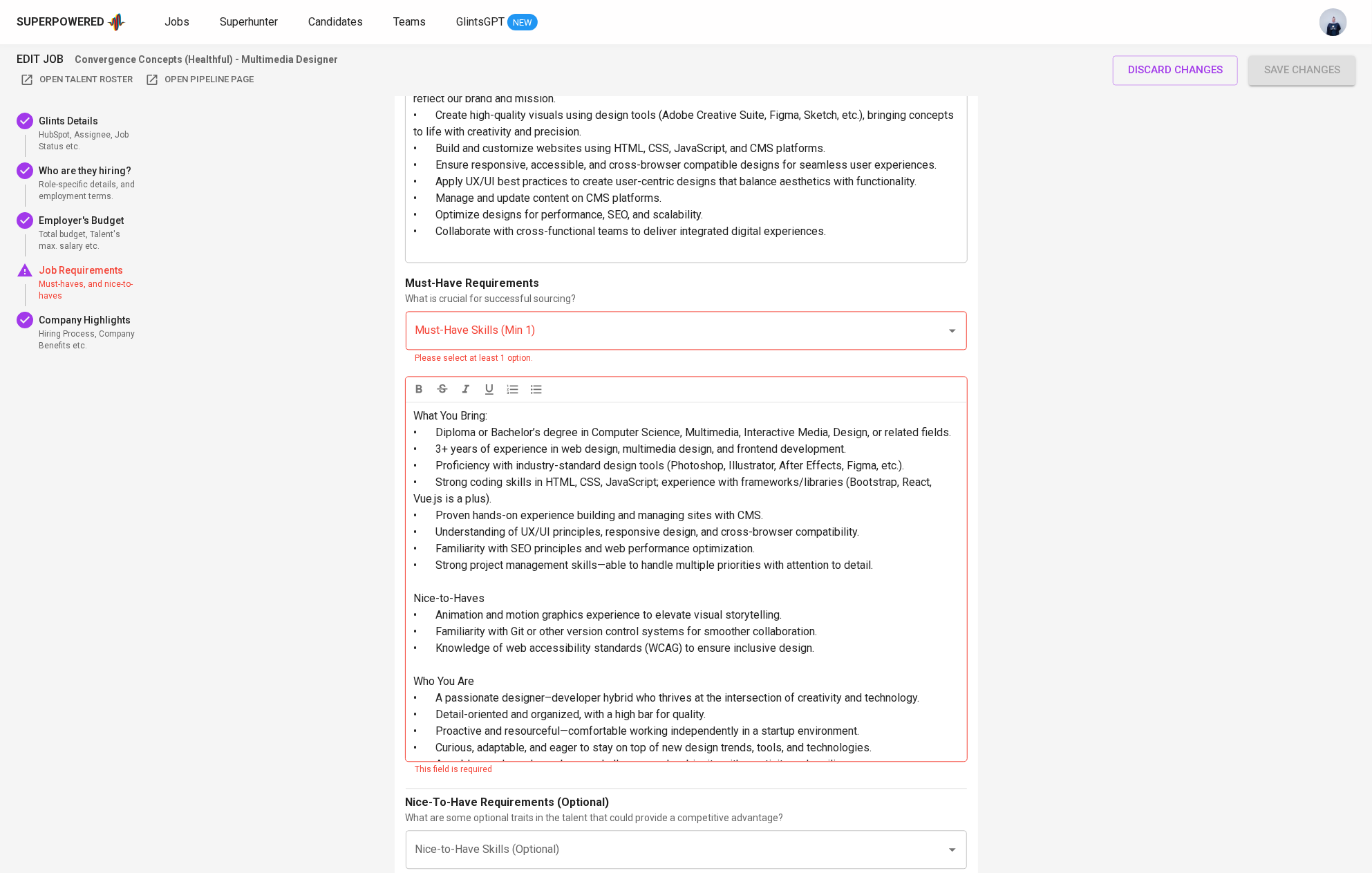
click at [484, 333] on input "Must-Have Skills (Min 1)" at bounding box center [667, 330] width 510 height 26
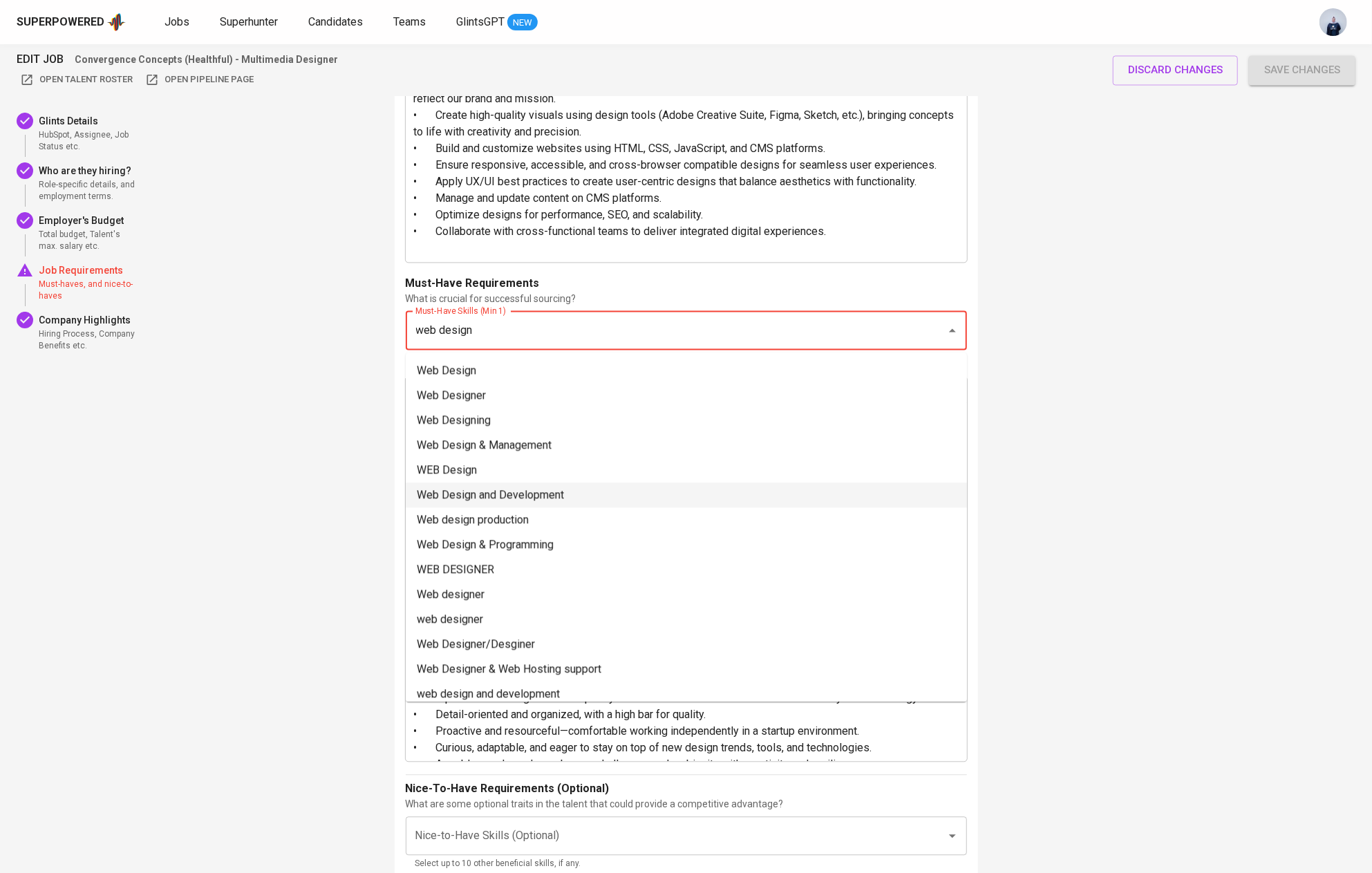
click at [498, 487] on li "Web Design and Development" at bounding box center [686, 494] width 561 height 25
type input "web design"
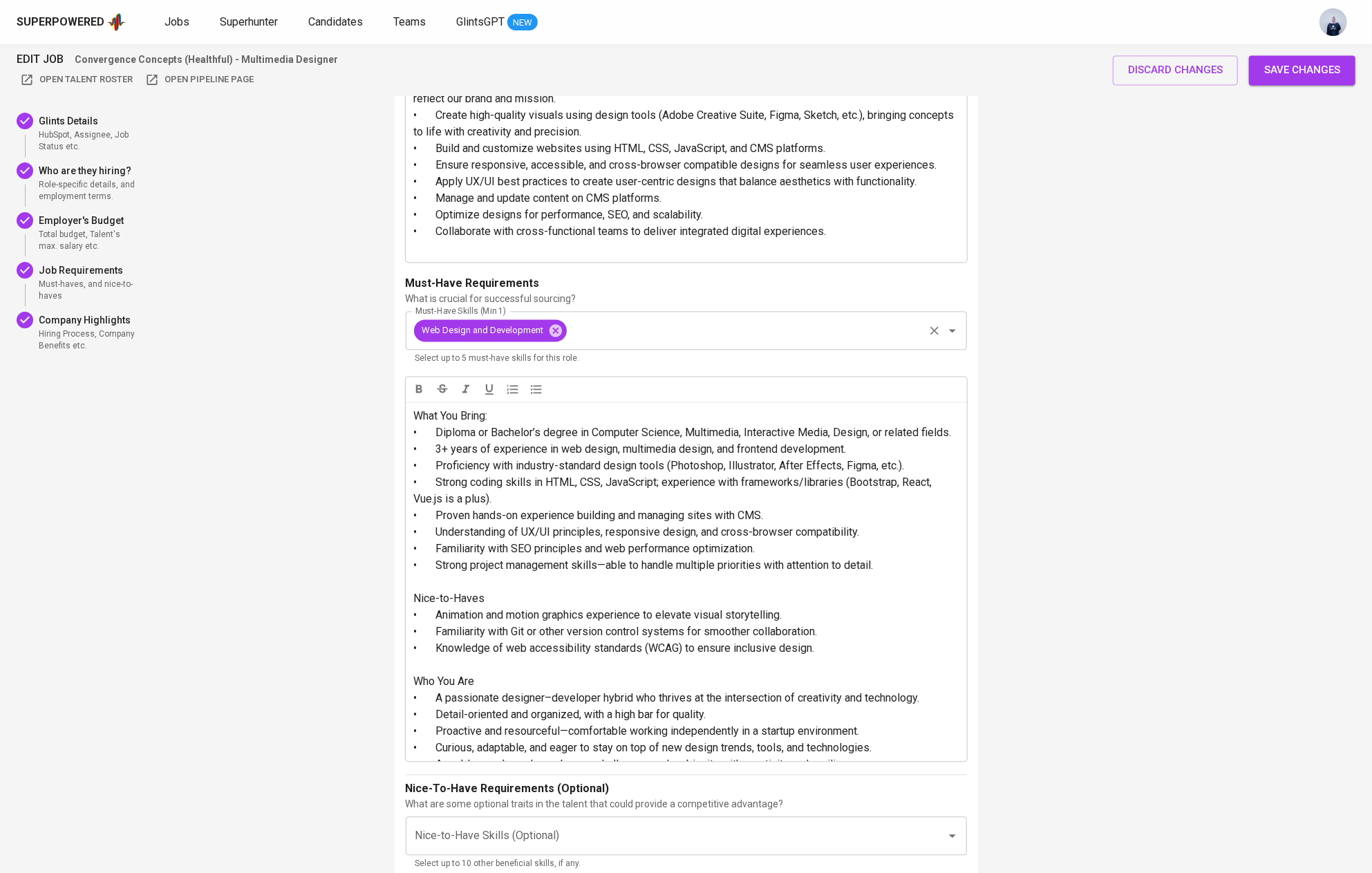
click at [607, 332] on input "Must-Have Skills (Min 1)" at bounding box center [745, 330] width 353 height 26
click at [608, 324] on input "Must-Have Skills (Min 1)" at bounding box center [745, 330] width 353 height 26
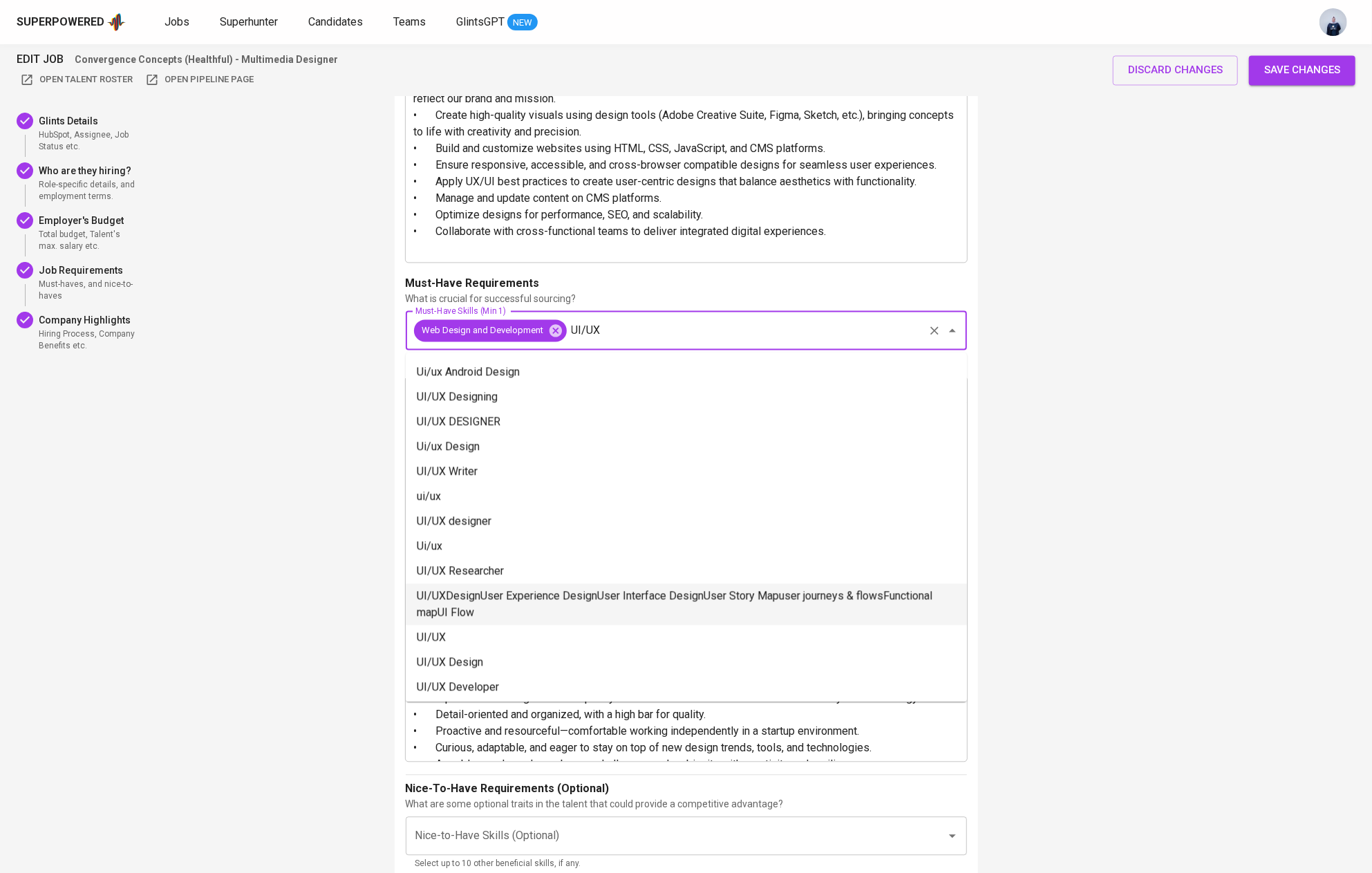
scroll to position [175, 0]
click at [462, 629] on li "UI/UX" at bounding box center [686, 634] width 561 height 25
type input "UI/UX"
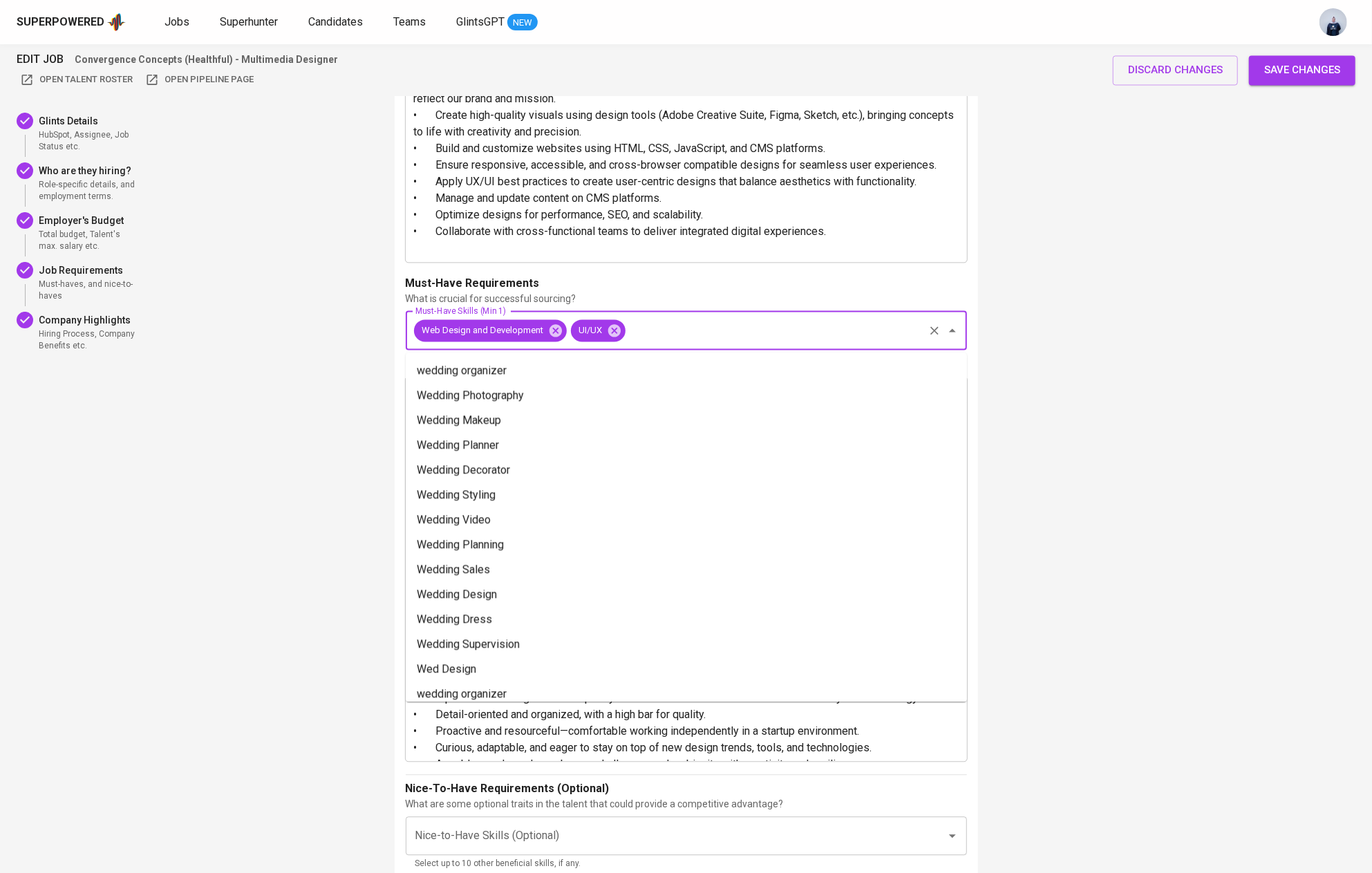
click at [705, 329] on input "Must-Have Skills (Min 1)" at bounding box center [774, 330] width 294 height 26
click at [695, 358] on li "Adobe Creative Suite" at bounding box center [686, 370] width 561 height 25
type input "Adobe Creative"
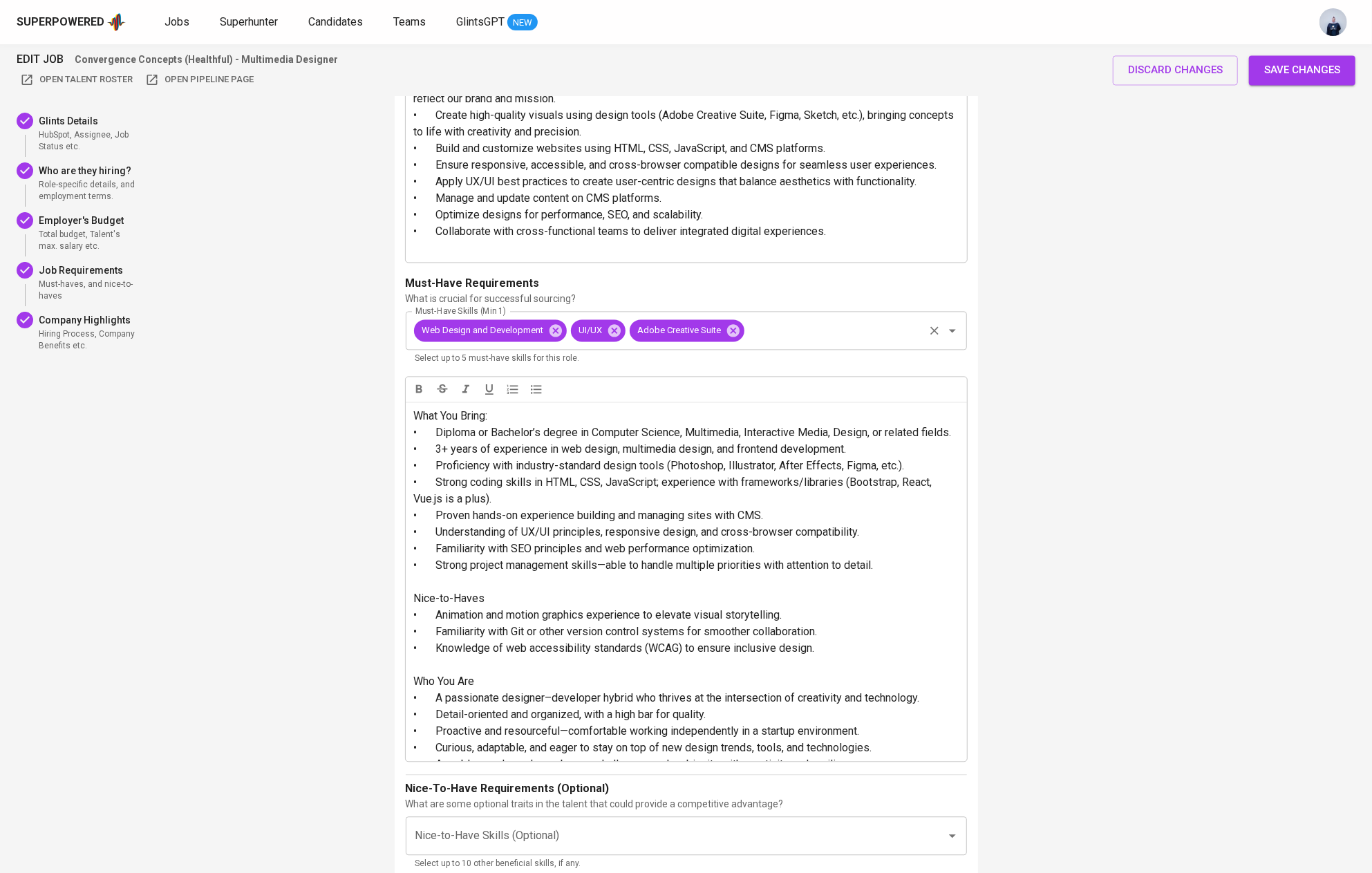
click at [780, 324] on input "Must-Have Skills (Min 1)" at bounding box center [834, 330] width 175 height 26
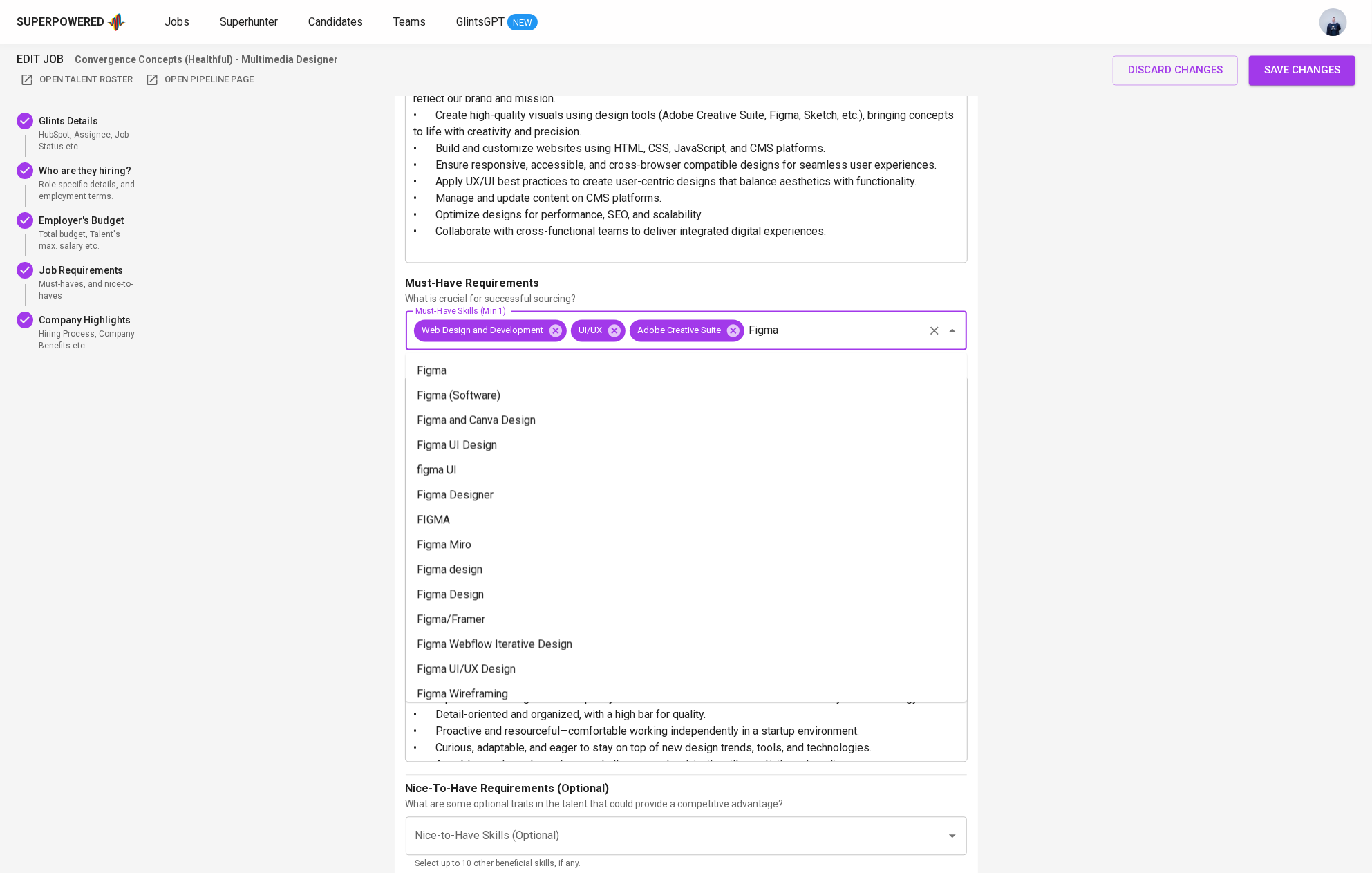
click at [636, 356] on ul "Figma Figma (Software) Figma and Canva Design Figma UI Design figma UI Figma De…" at bounding box center [686, 527] width 561 height 349
click at [620, 360] on li "Figma" at bounding box center [686, 370] width 561 height 25
type input "Figma"
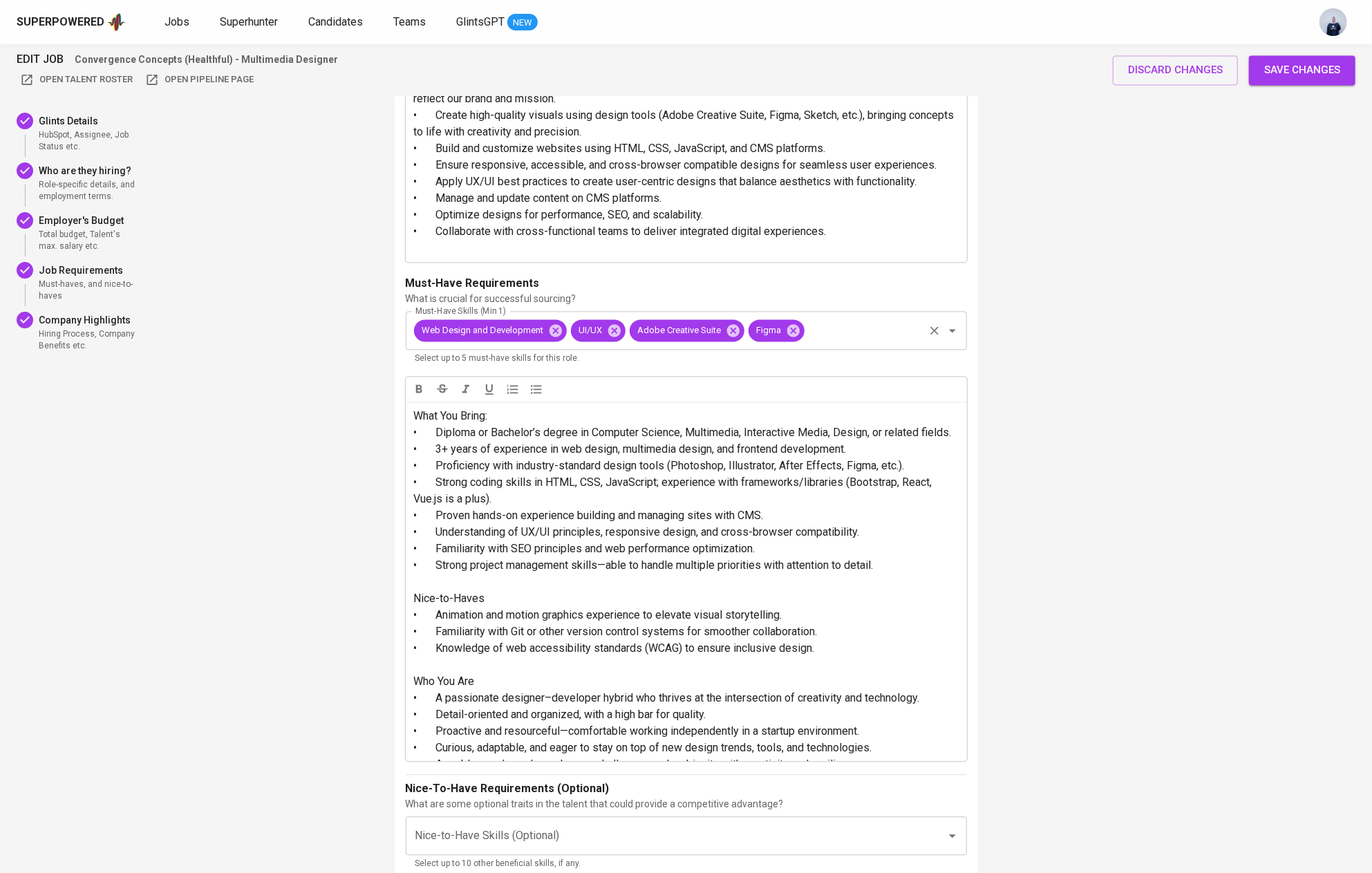
click at [874, 331] on input "Must-Have Skills (Min 1)" at bounding box center [863, 330] width 115 height 26
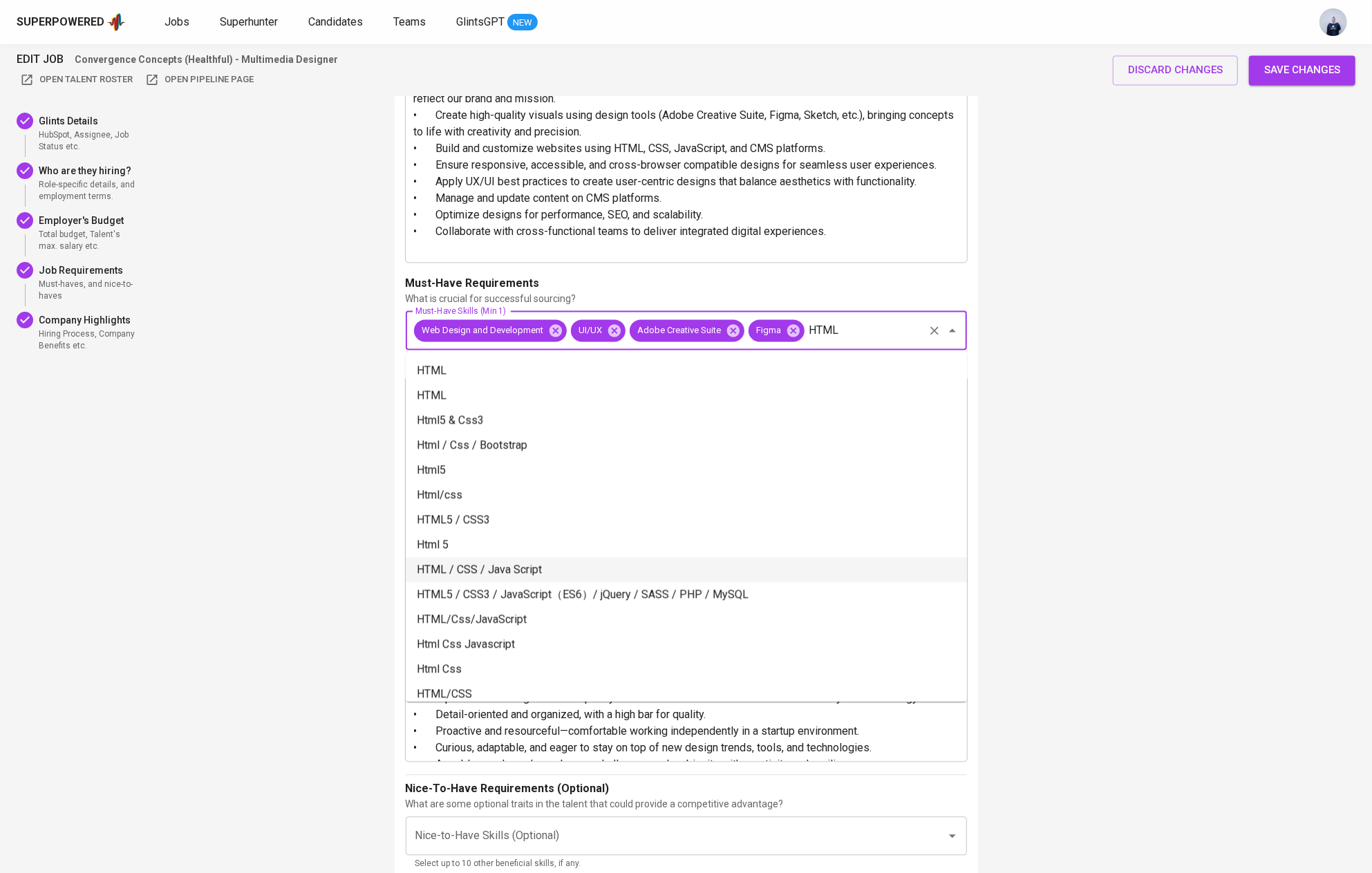
click at [497, 568] on li "HTML / CSS / Java Script" at bounding box center [686, 569] width 561 height 25
type input "HTML"
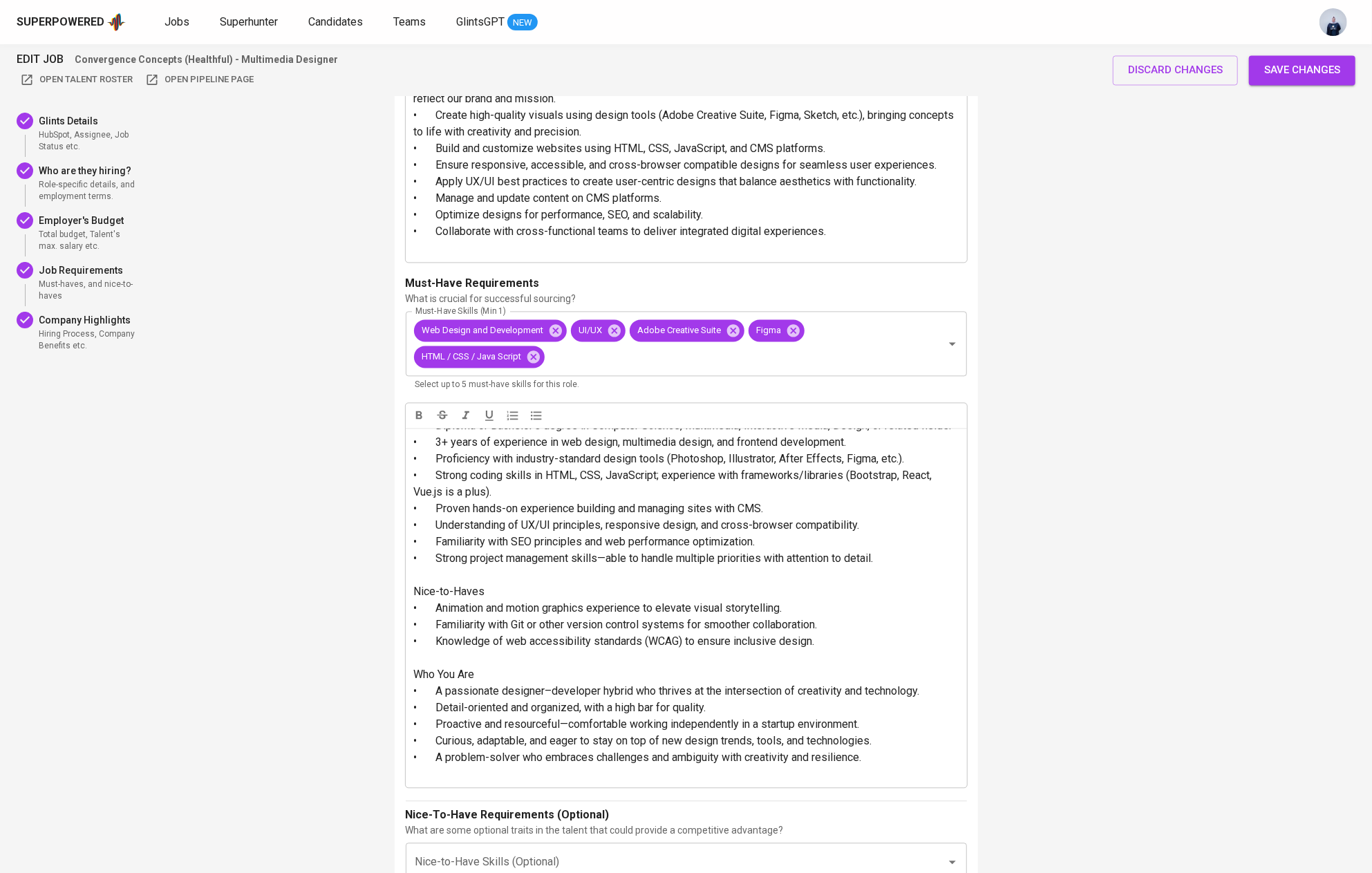
scroll to position [0, 0]
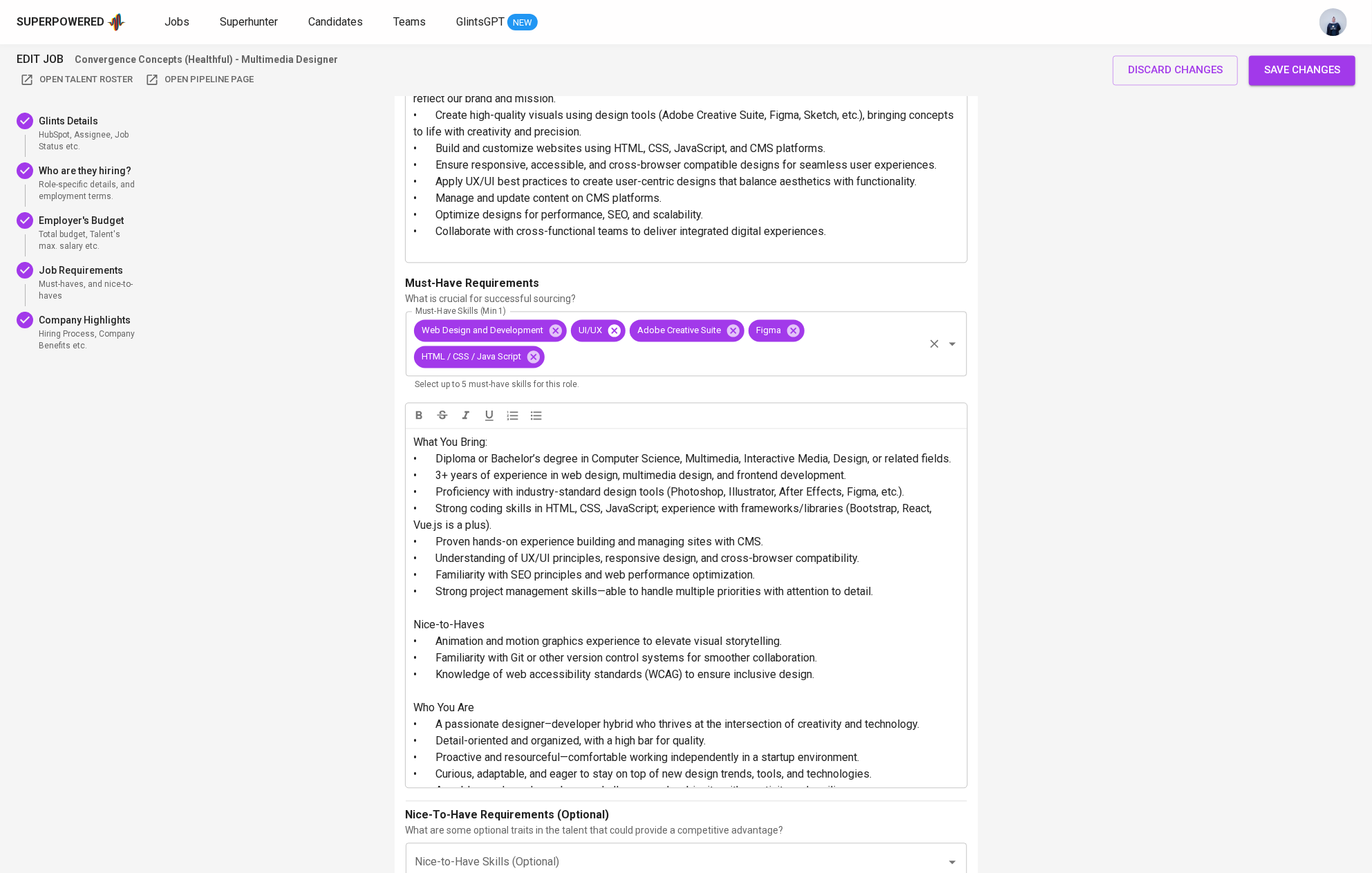
click at [609, 332] on icon at bounding box center [614, 330] width 15 height 15
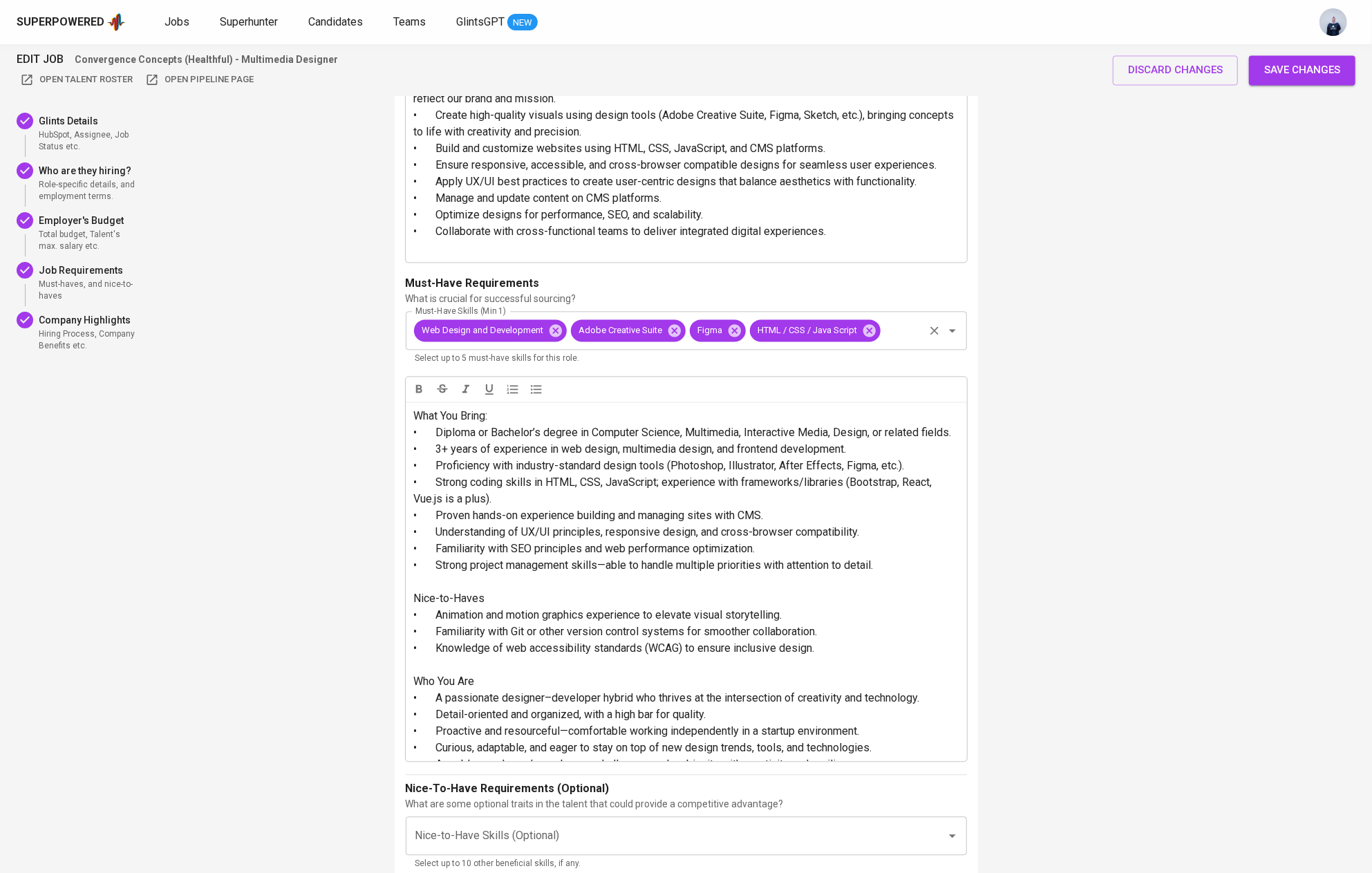
click at [898, 329] on input "Must-Have Skills (Min 1)" at bounding box center [902, 330] width 40 height 26
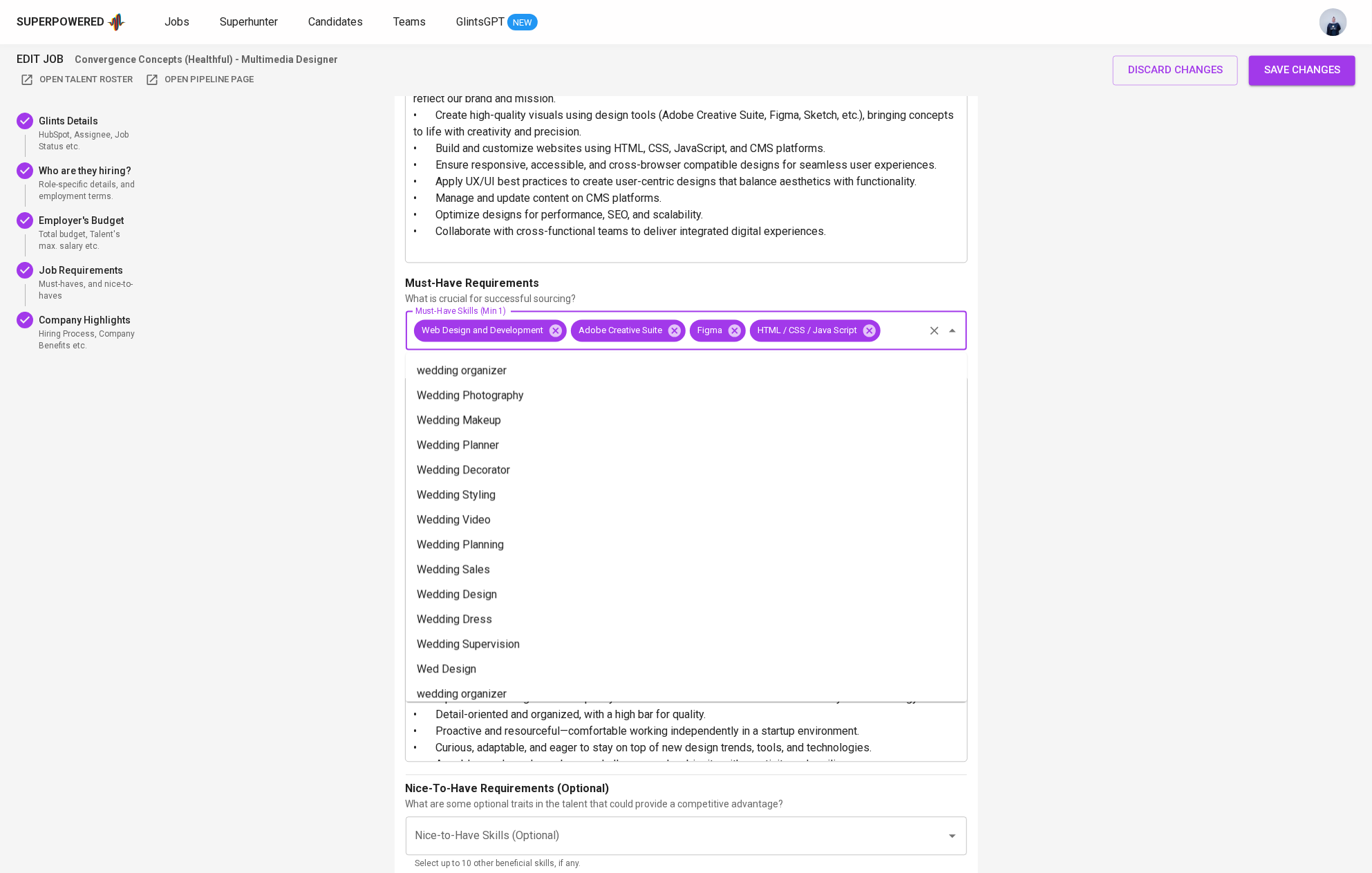
type input "c"
click at [774, 363] on li "CMS" at bounding box center [686, 370] width 561 height 25
type input "CMS"
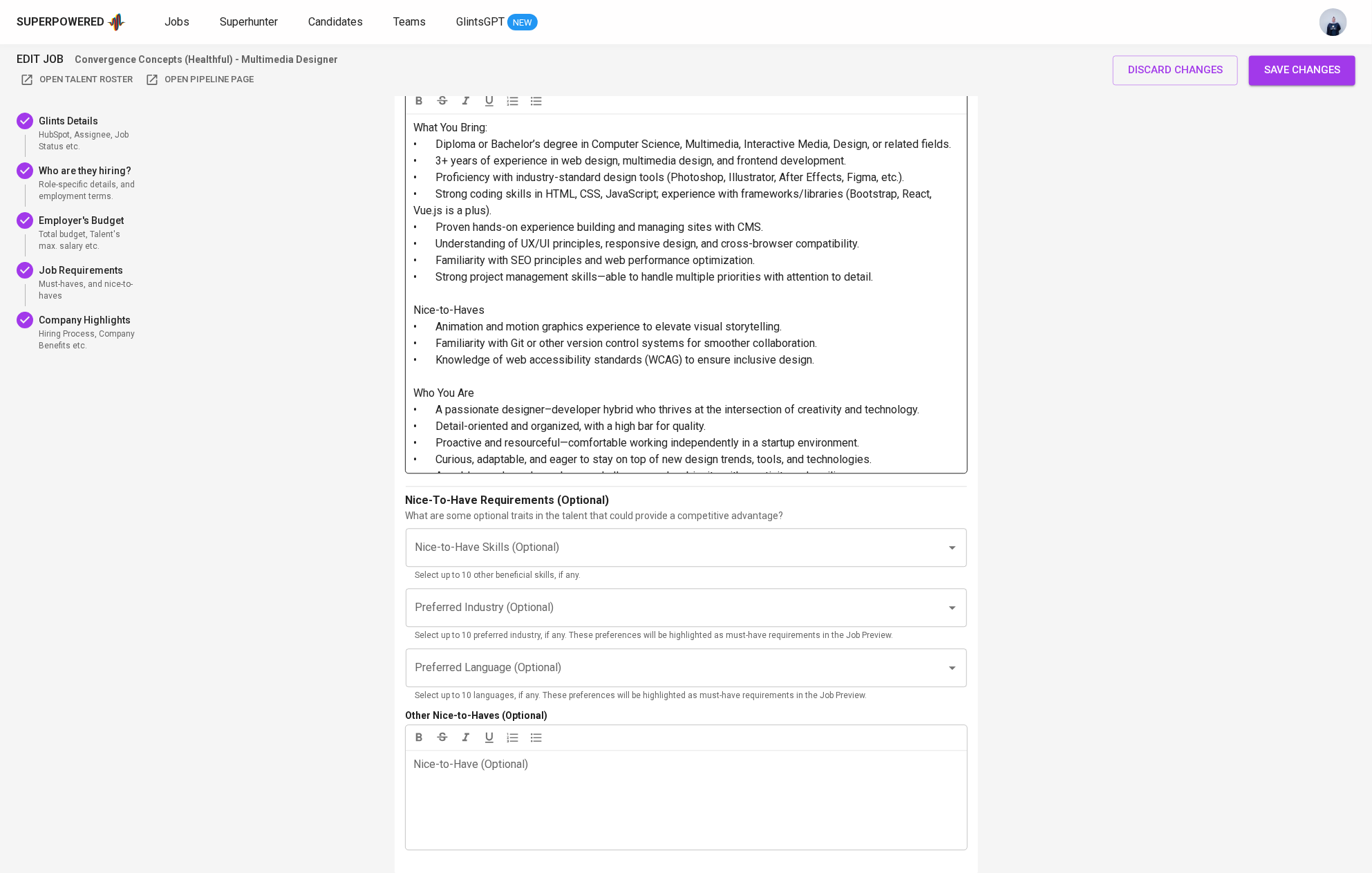
scroll to position [33, 0]
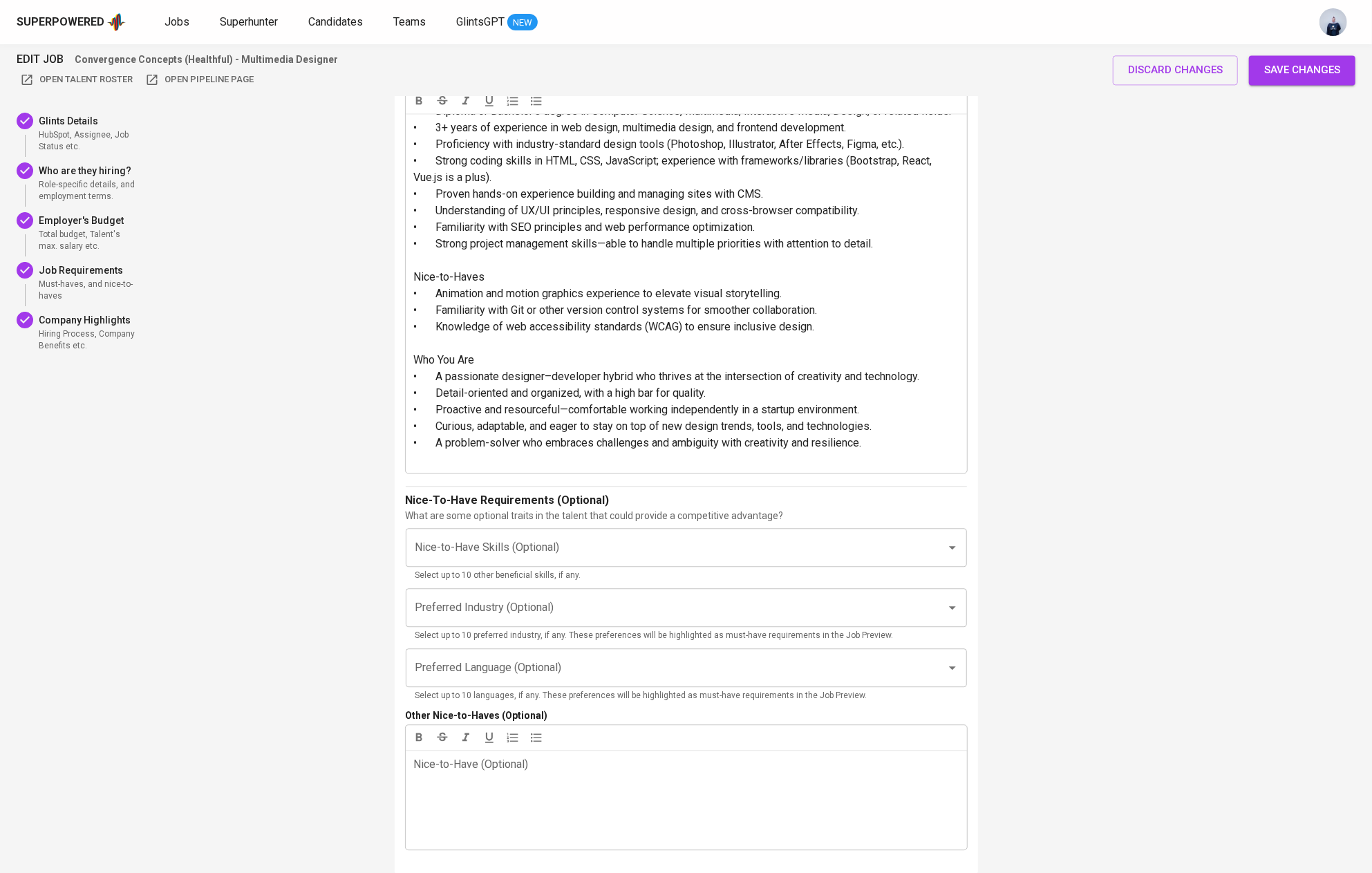
click at [630, 543] on input "Nice-to-Have Skills (Optional)" at bounding box center [667, 547] width 510 height 26
click at [447, 545] on input "Nice-to-Have Skills (Optional)" at bounding box center [667, 547] width 510 height 26
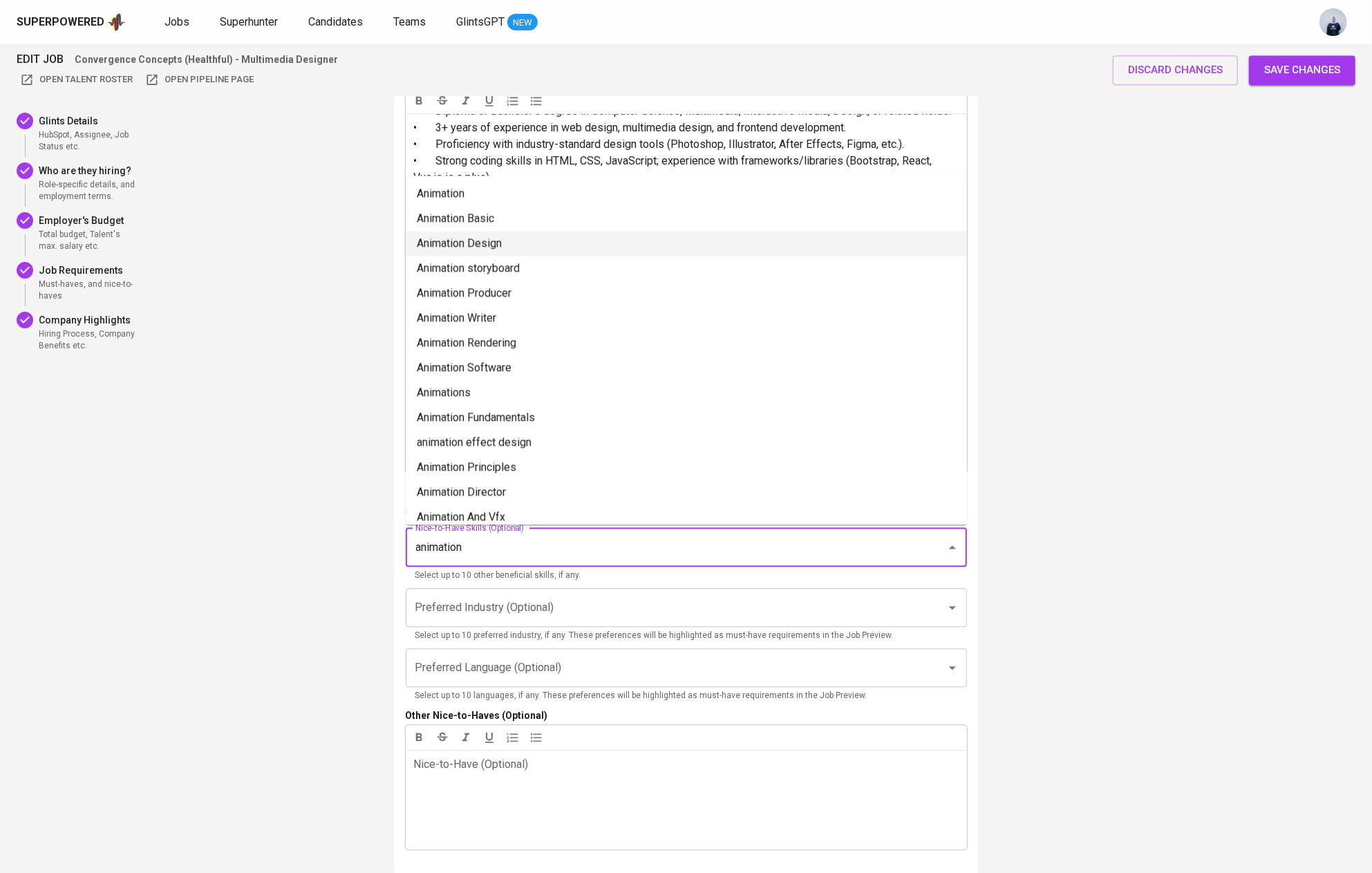
click at [541, 244] on li "Animation Design" at bounding box center [686, 243] width 561 height 25
type input "animation"
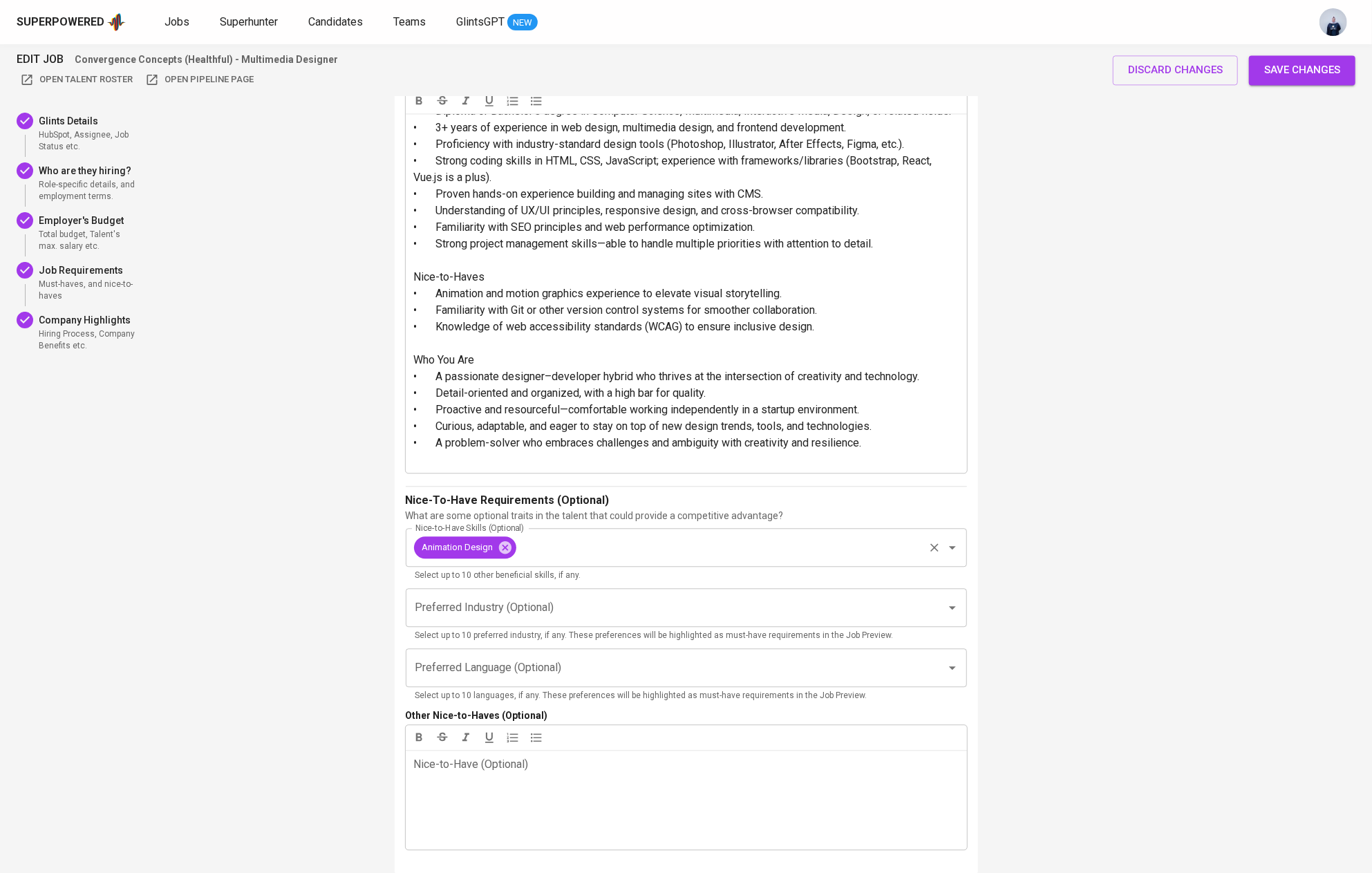
click at [601, 556] on input "Nice-to-Have Skills (Optional)" at bounding box center [720, 547] width 404 height 26
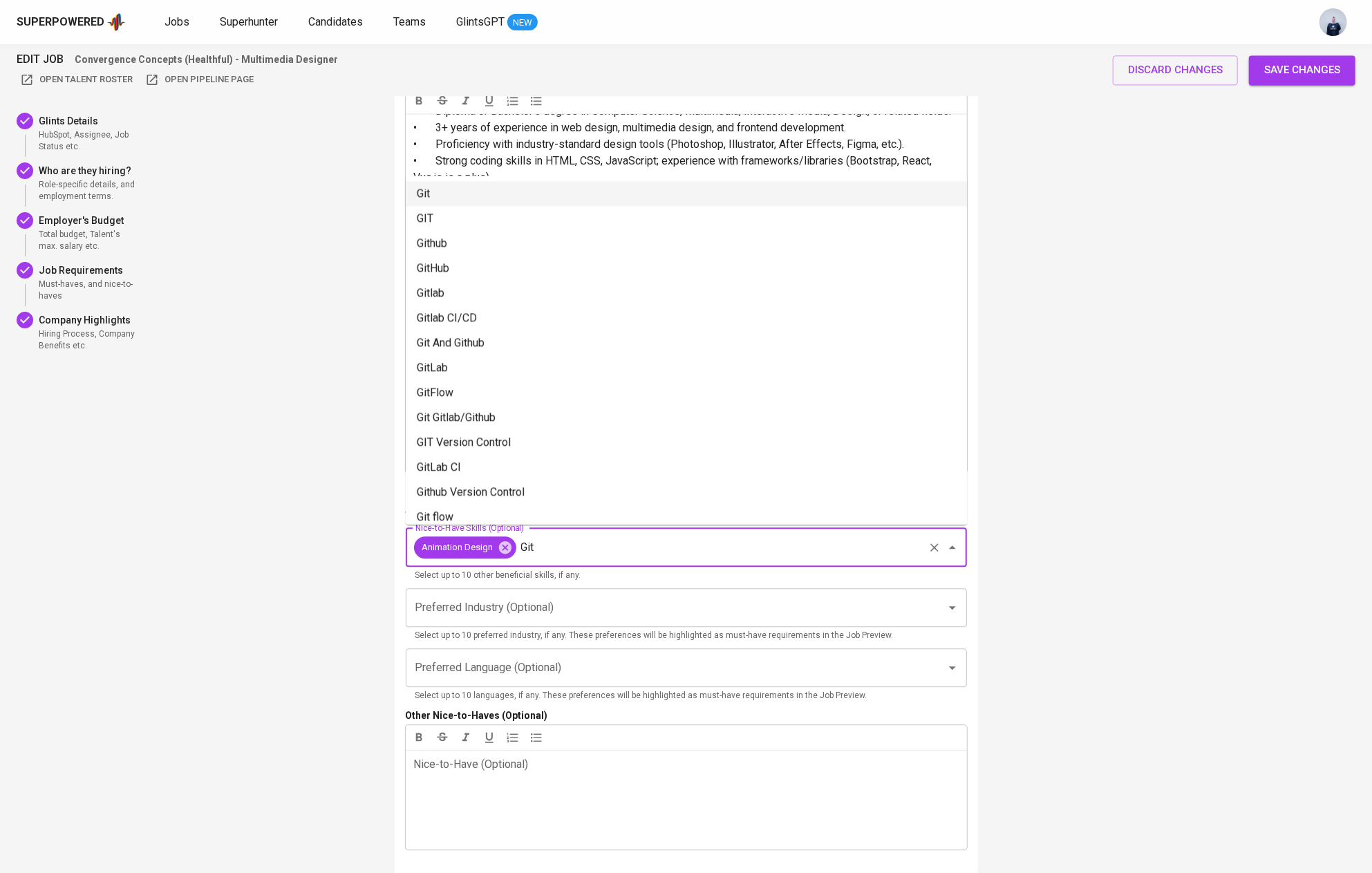
click at [558, 189] on li "Git" at bounding box center [686, 193] width 561 height 25
type input "Git"
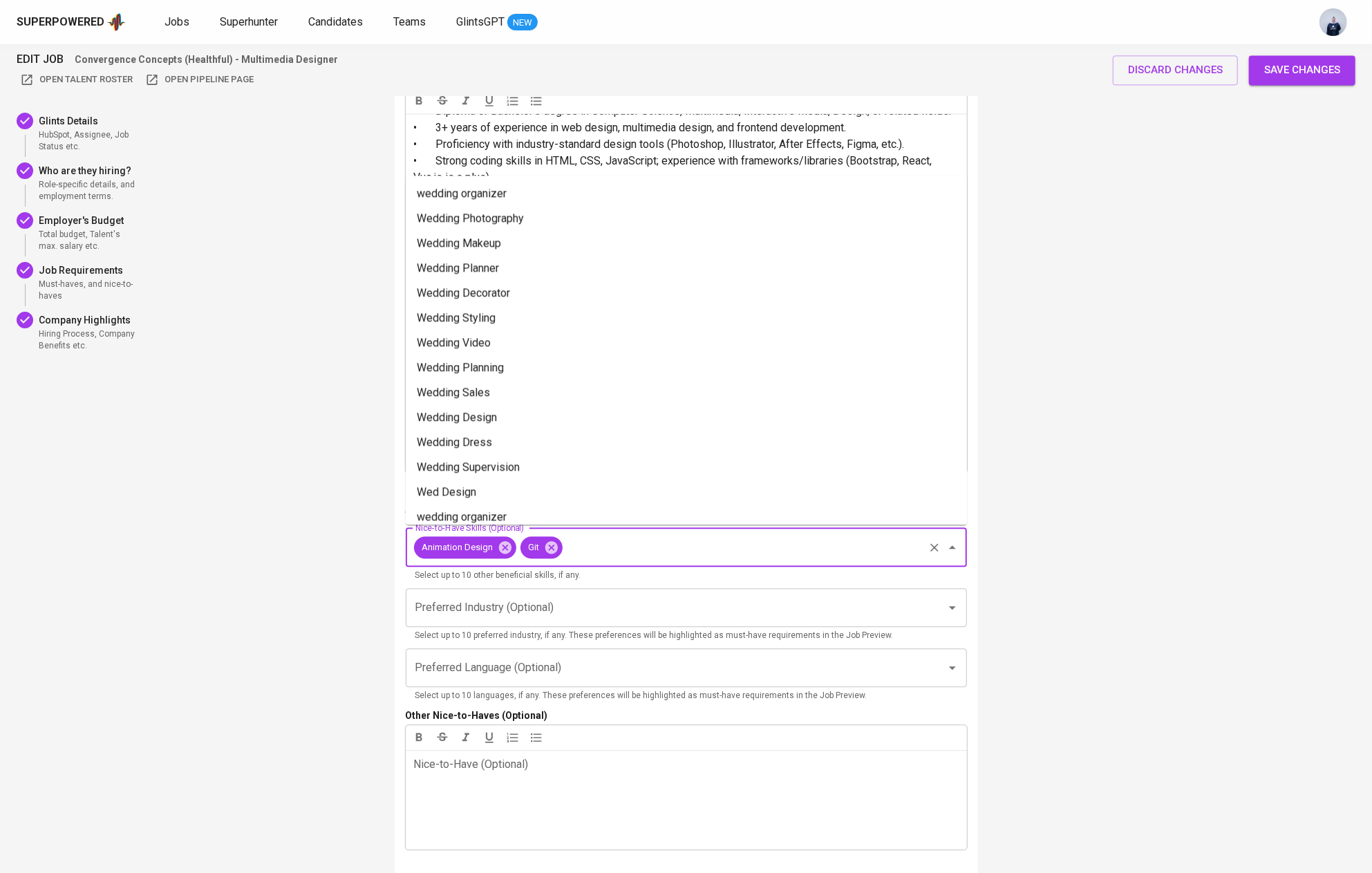
click at [598, 548] on input "Nice-to-Have Skills (Optional)" at bounding box center [743, 547] width 357 height 26
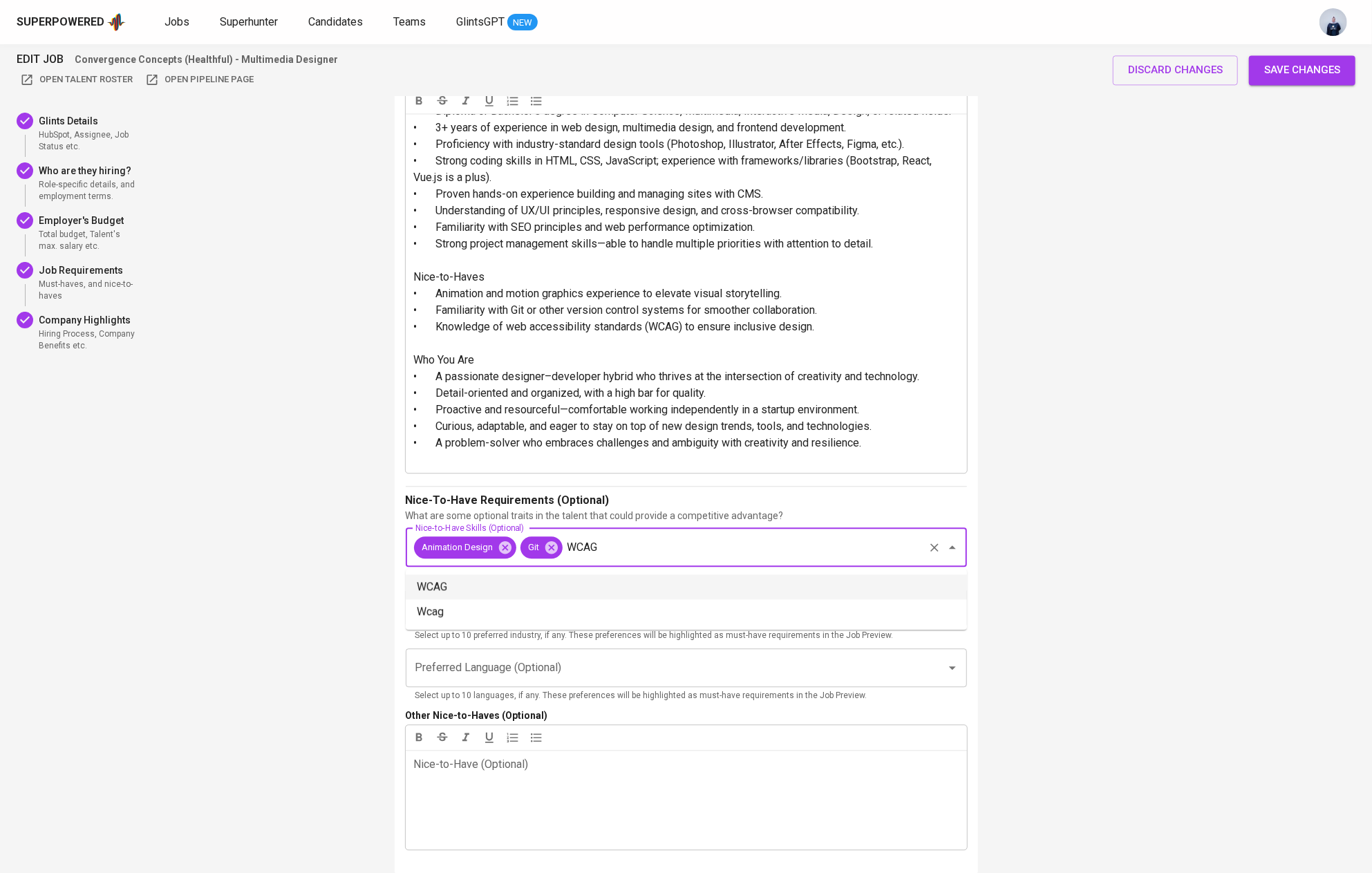
click at [612, 583] on li "WCAG" at bounding box center [686, 586] width 561 height 25
type input "WCAG"
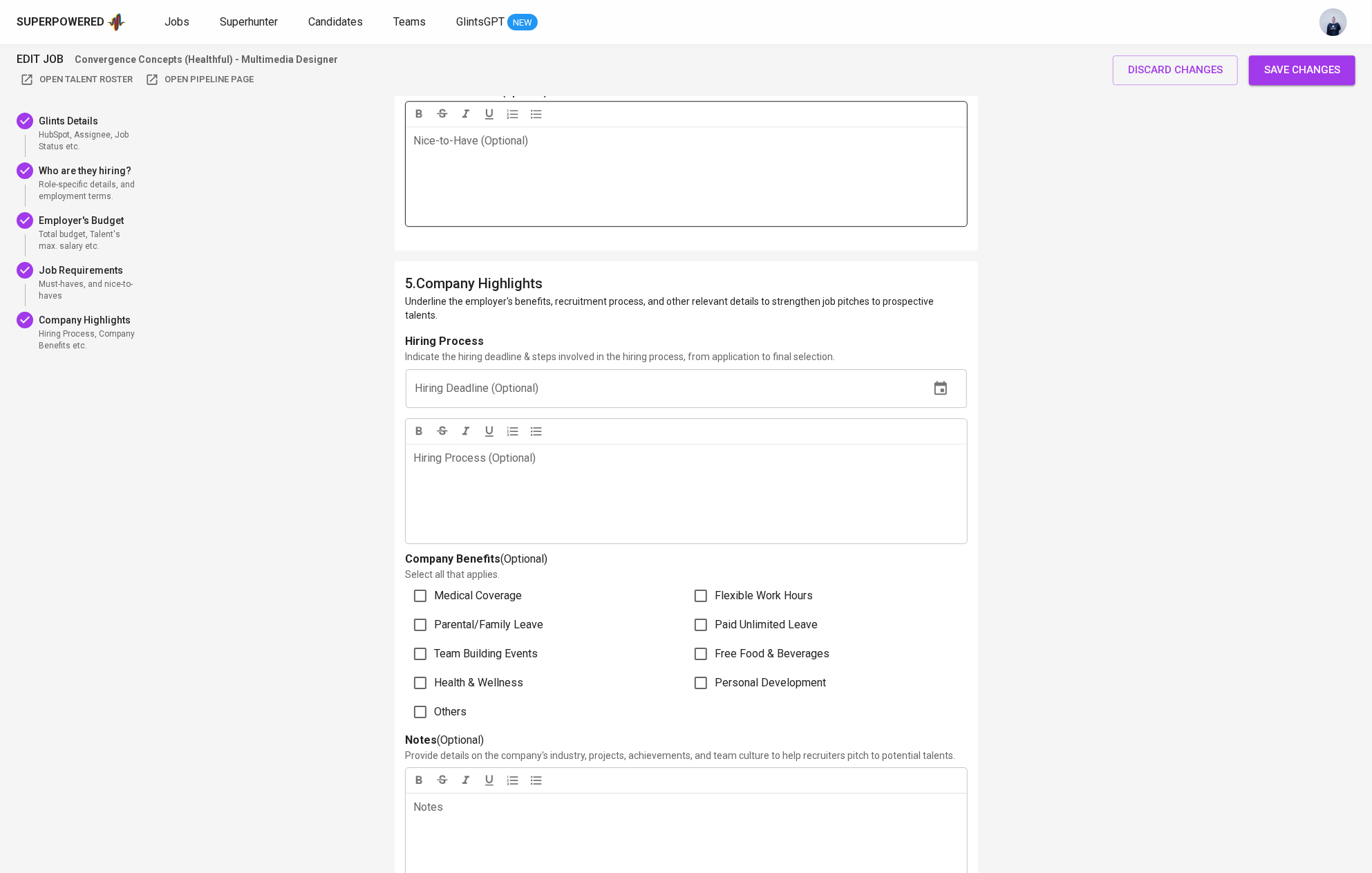
scroll to position [3117, 0]
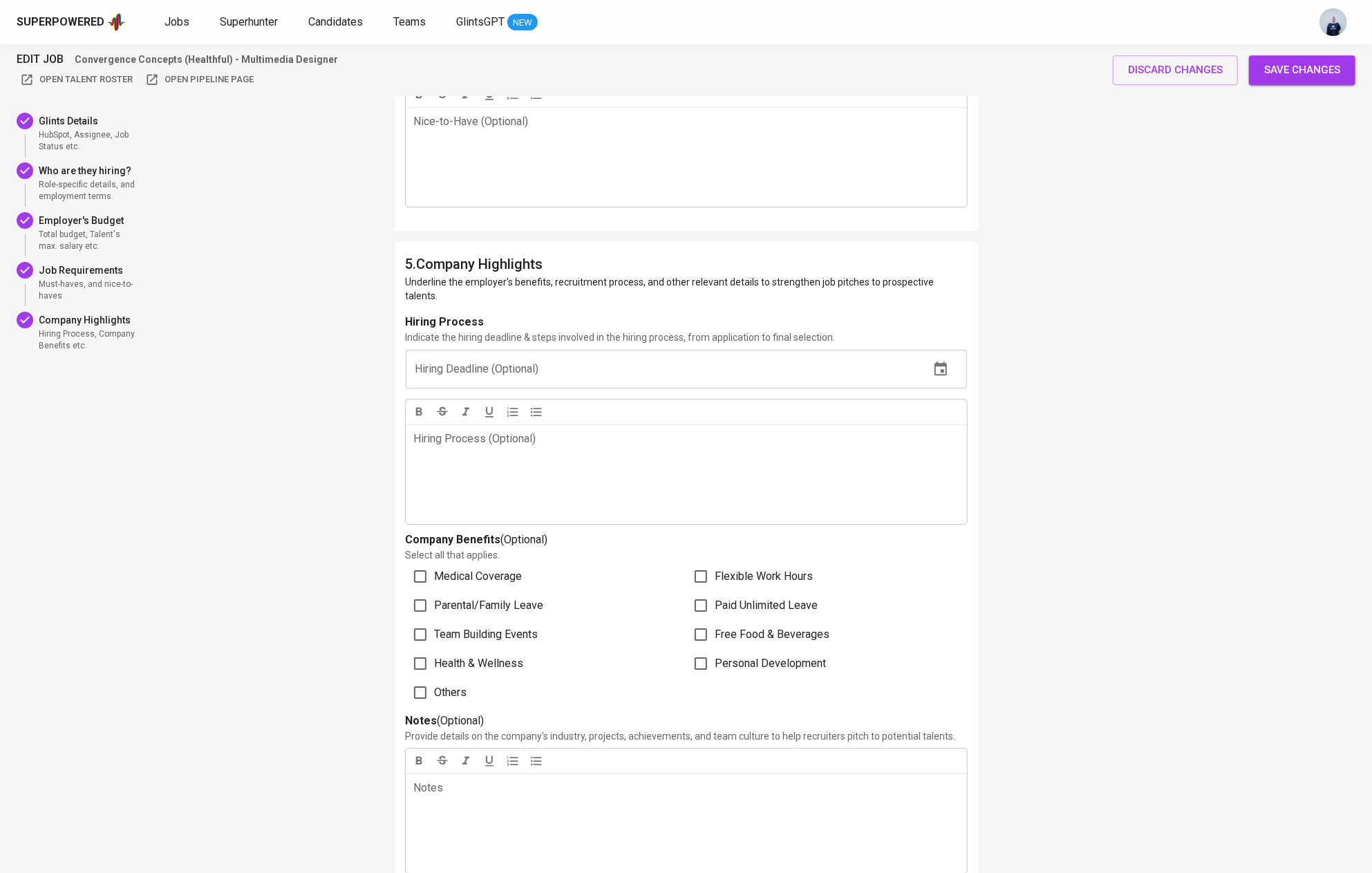
click at [939, 361] on icon "button" at bounding box center [940, 369] width 17 height 17
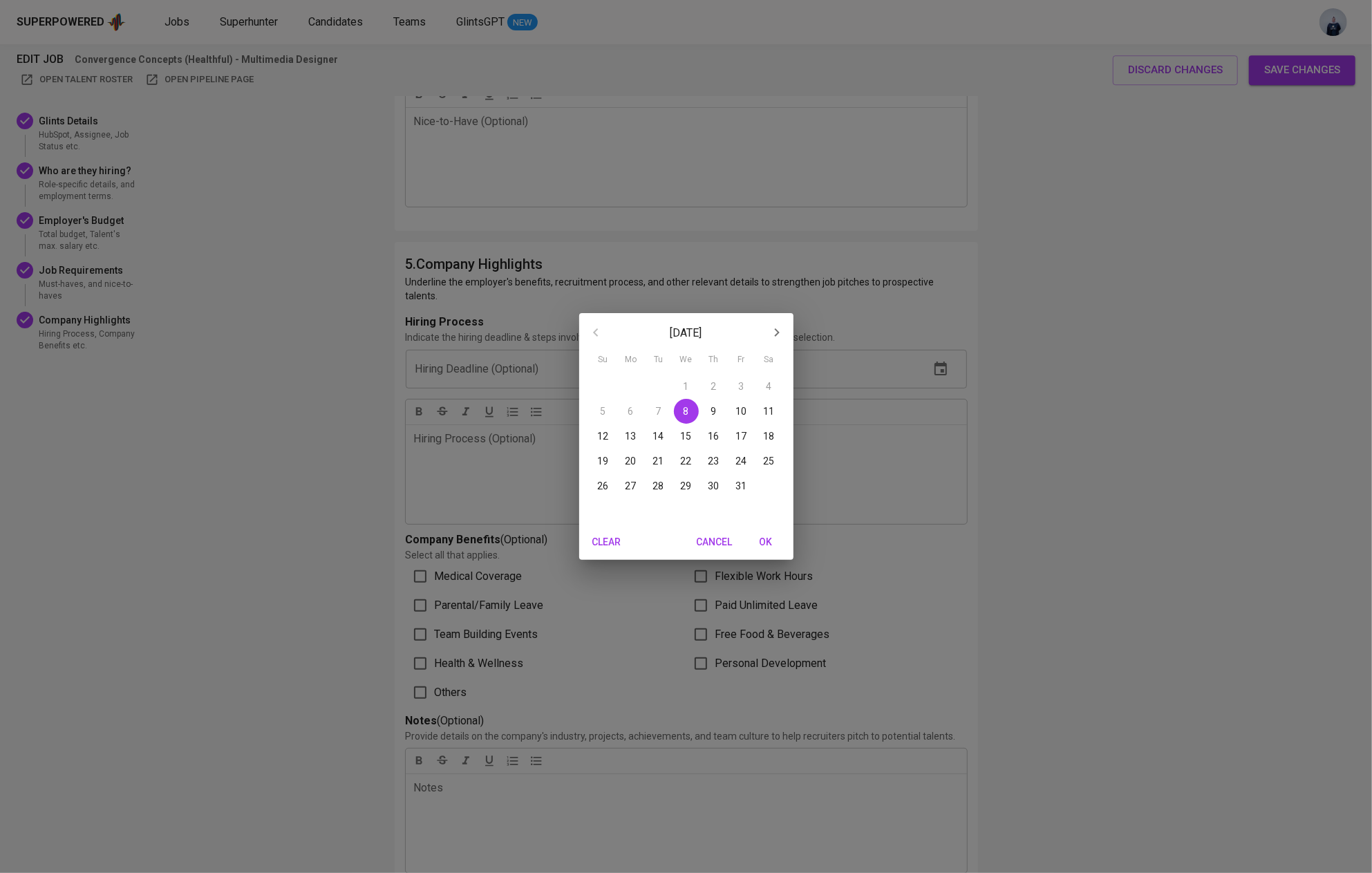
click at [773, 331] on icon "button" at bounding box center [776, 332] width 17 height 17
click at [601, 509] on p "30" at bounding box center [603, 510] width 11 height 13
type input "11/30/2025"
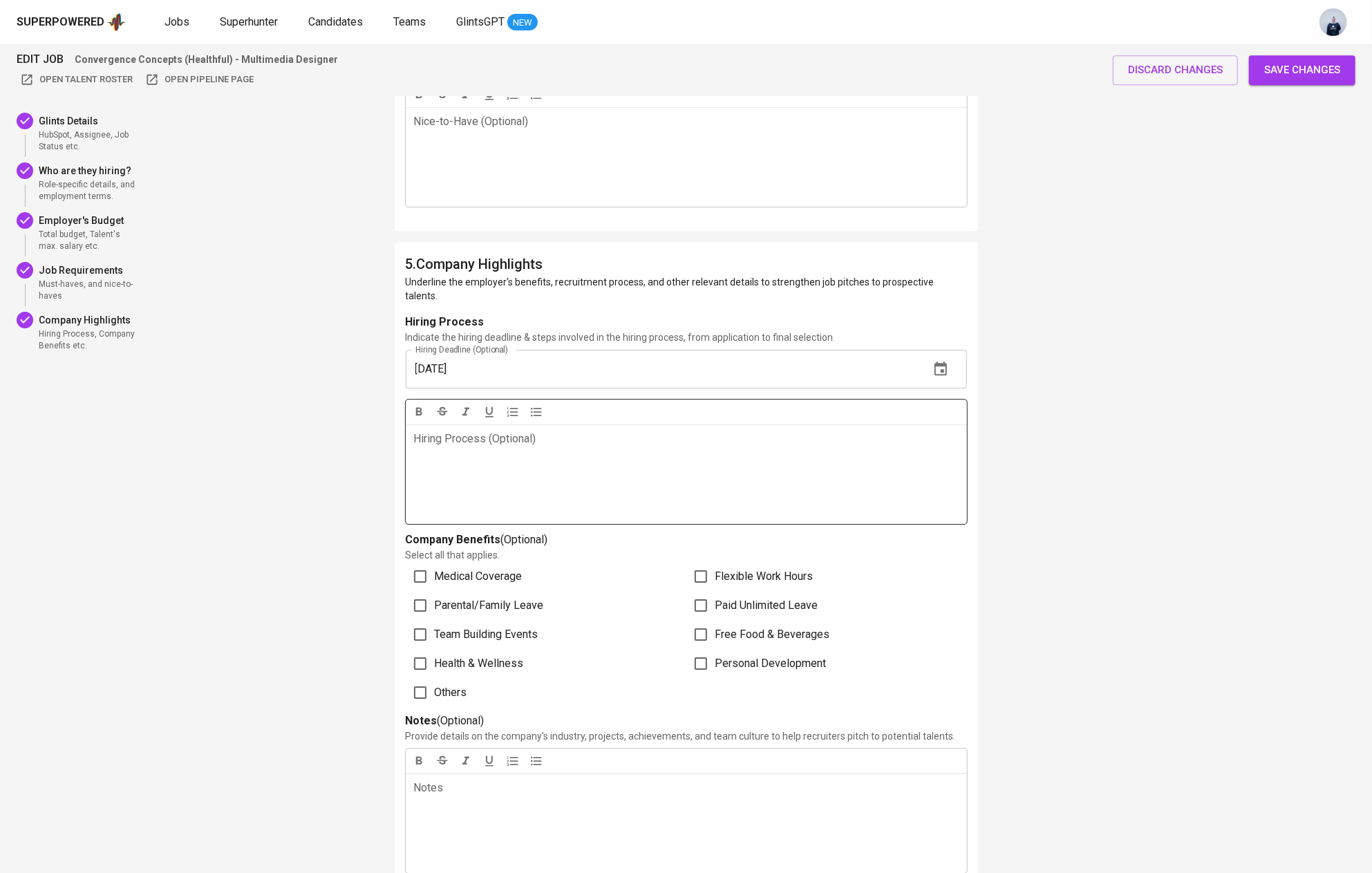
click at [653, 440] on div "Hiring Process (Optional) ﻿" at bounding box center [686, 474] width 561 height 99
click at [510, 405] on icon "button" at bounding box center [512, 411] width 13 height 13
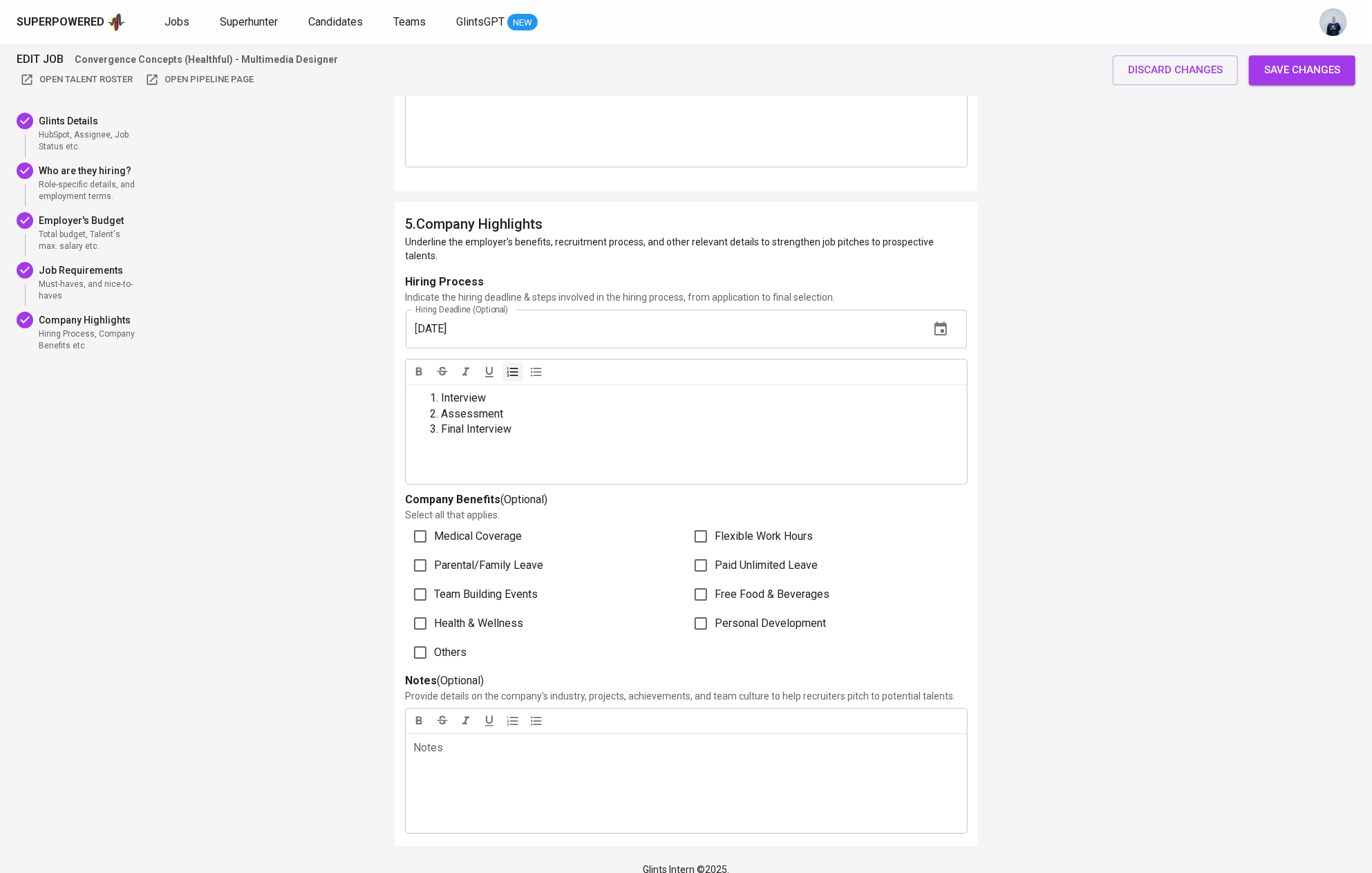
click at [436, 644] on span "Others" at bounding box center [451, 652] width 33 height 17
click at [435, 640] on input "Others" at bounding box center [420, 652] width 29 height 29
checkbox input "true"
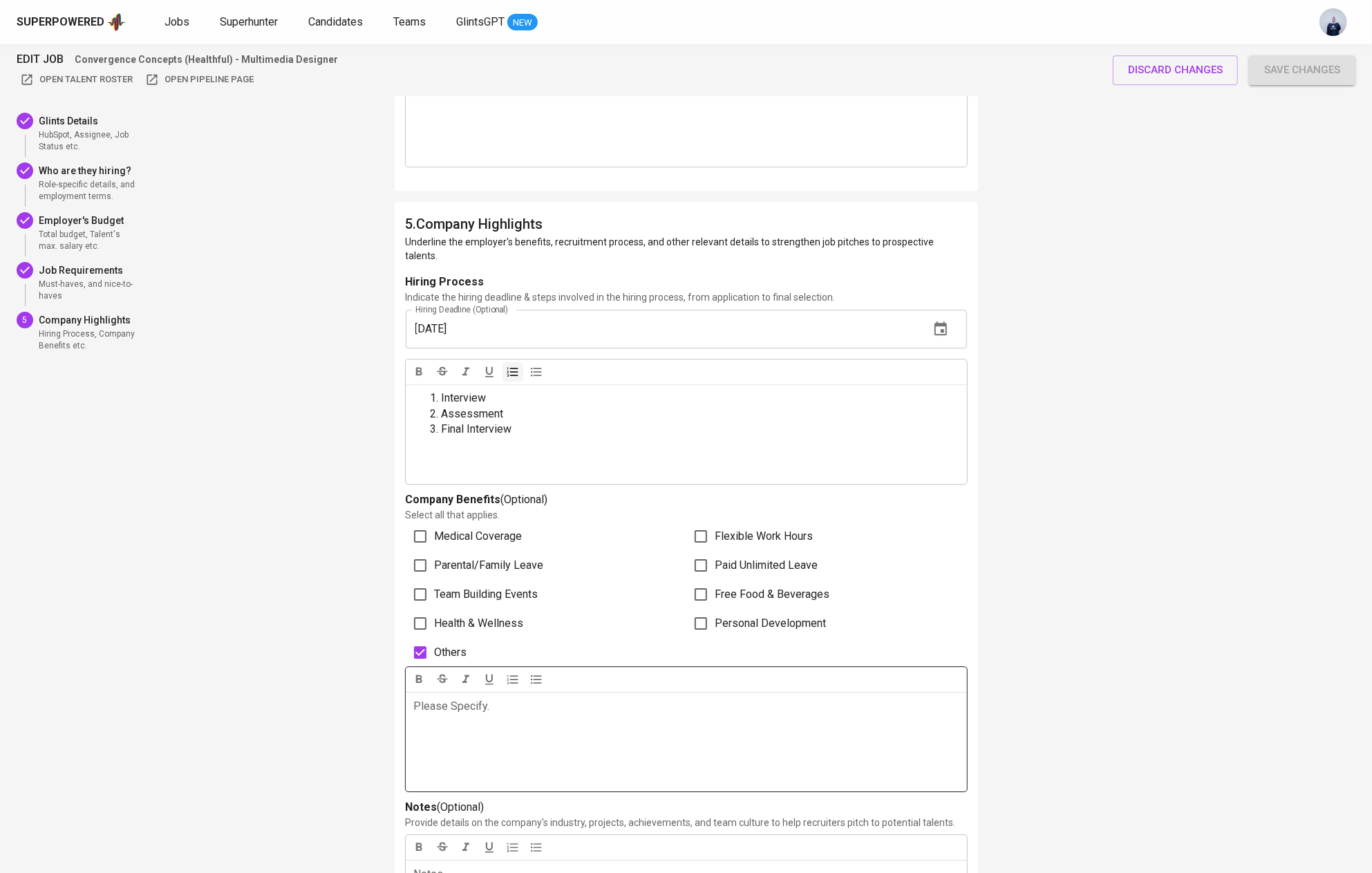
click at [464, 718] on div "Please Specify. ﻿" at bounding box center [686, 741] width 561 height 99
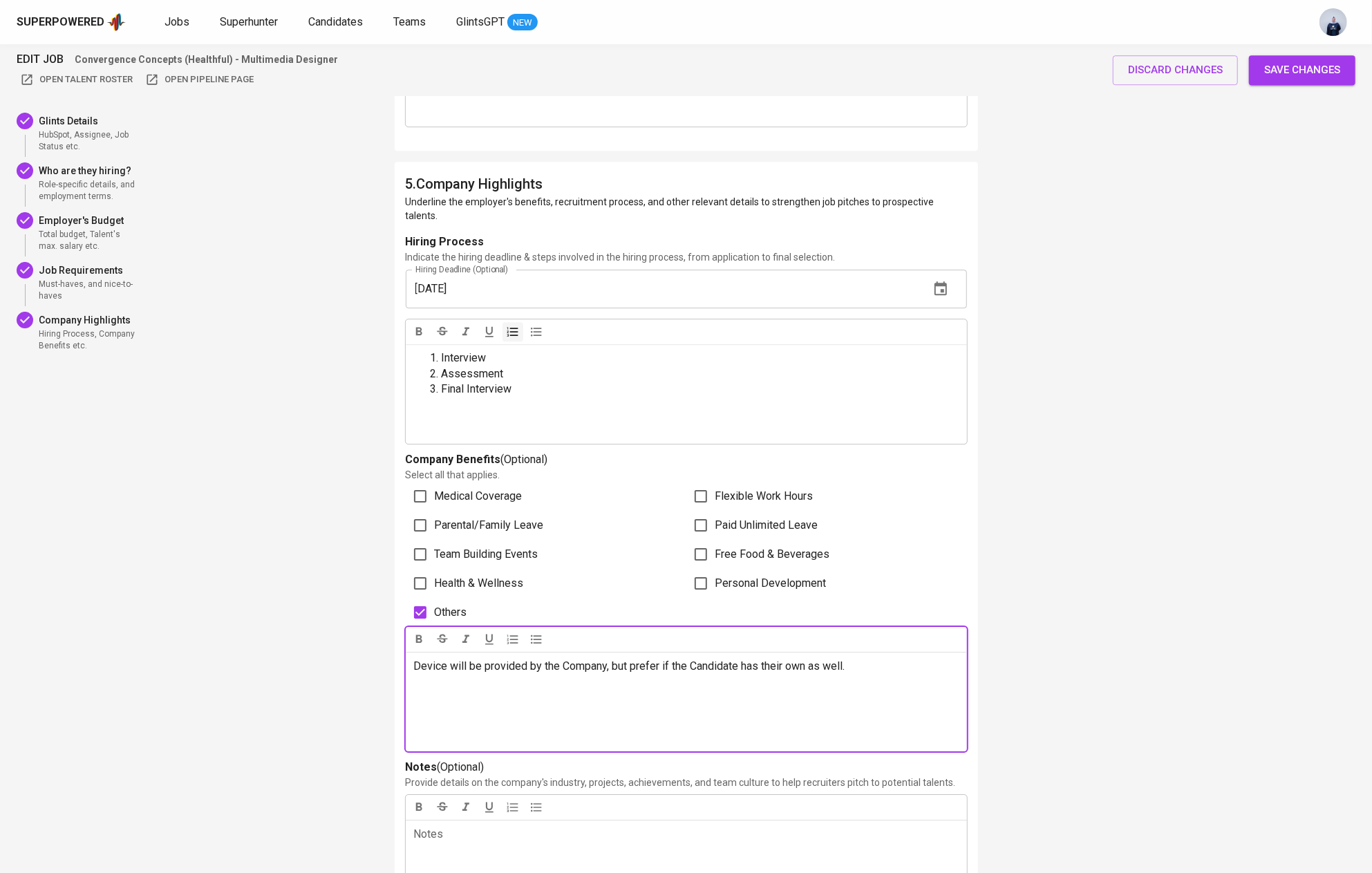
scroll to position [3283, 0]
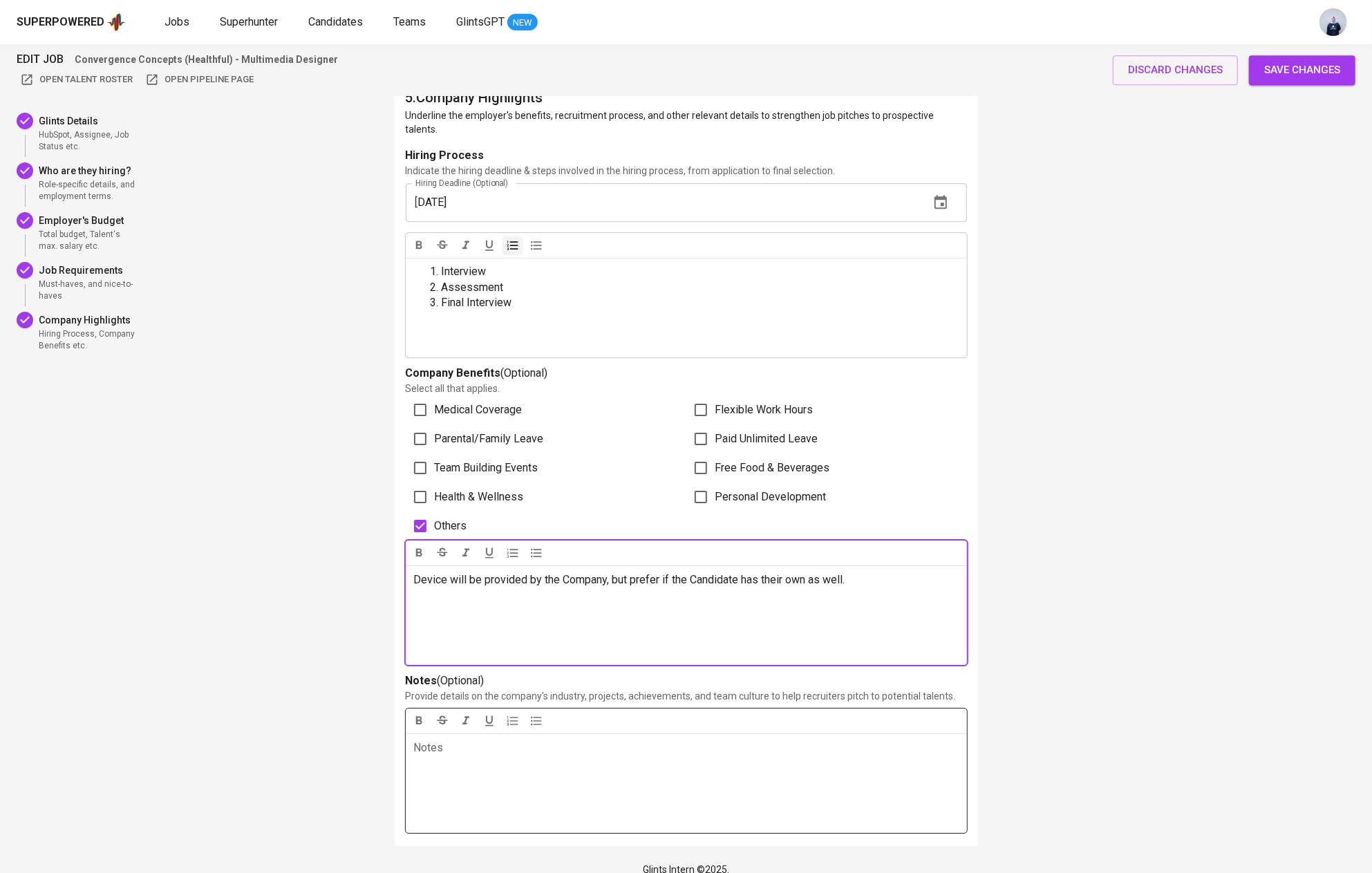
click at [563, 775] on div "Notes ﻿" at bounding box center [686, 783] width 561 height 99
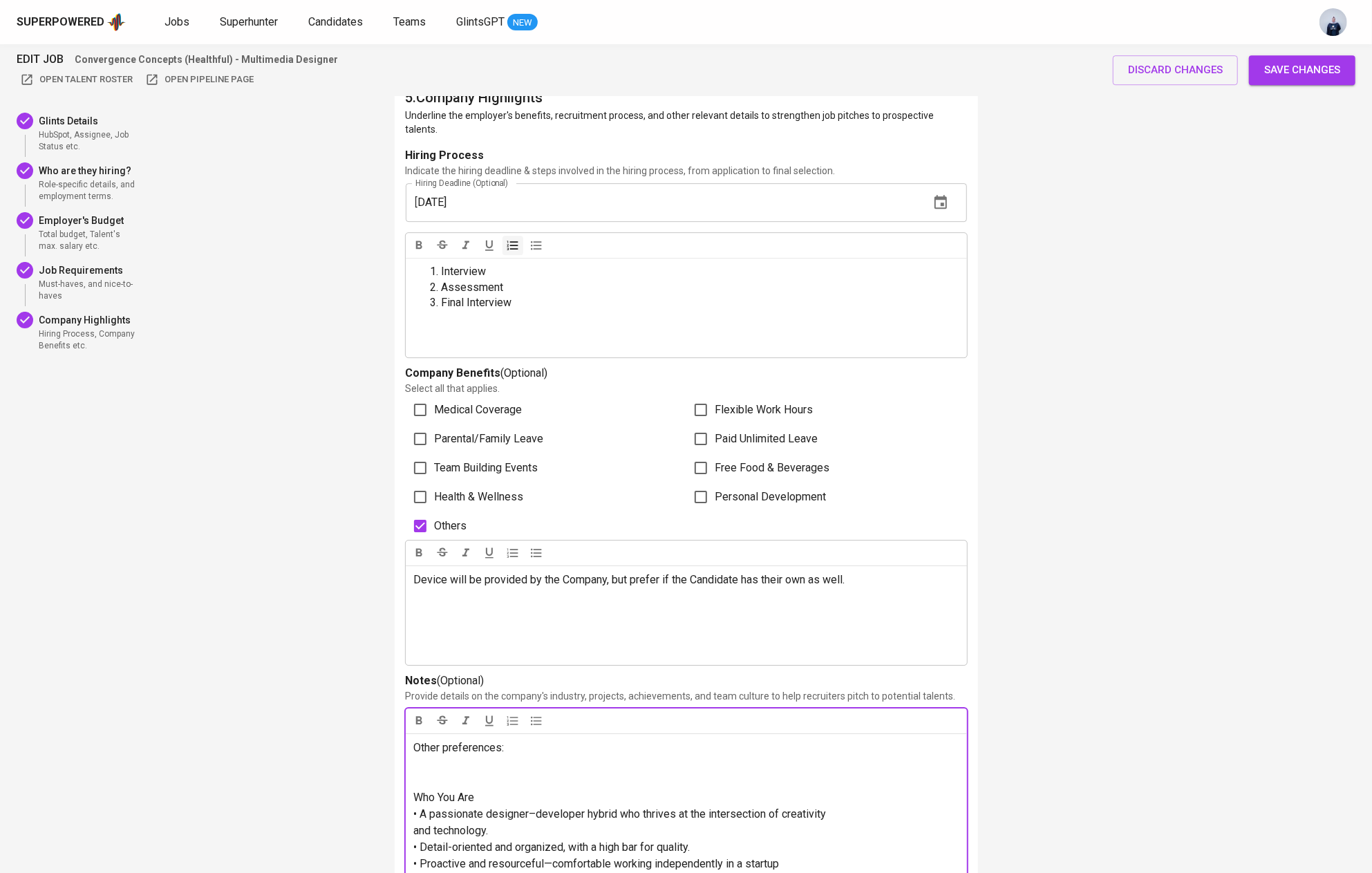
scroll to position [0, 0]
click at [499, 767] on p at bounding box center [686, 773] width 544 height 33
drag, startPoint x: 490, startPoint y: 779, endPoint x: 398, endPoint y: 748, distance: 97.1
click at [398, 748] on div "5 . Company Highlights Underline the employer's benefits, recruitment process, …" at bounding box center [686, 590] width 583 height 1030
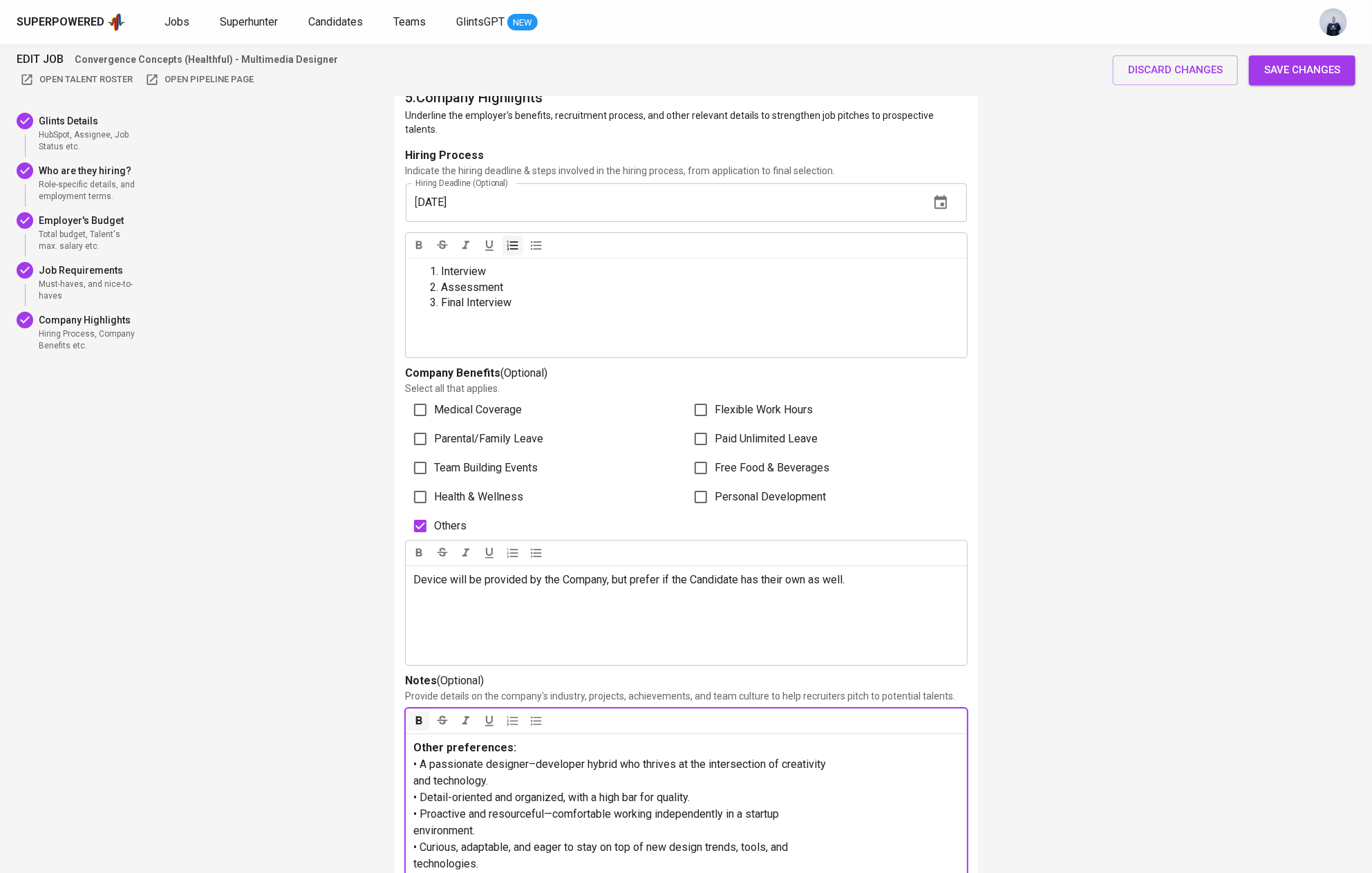
scroll to position [33, 0]
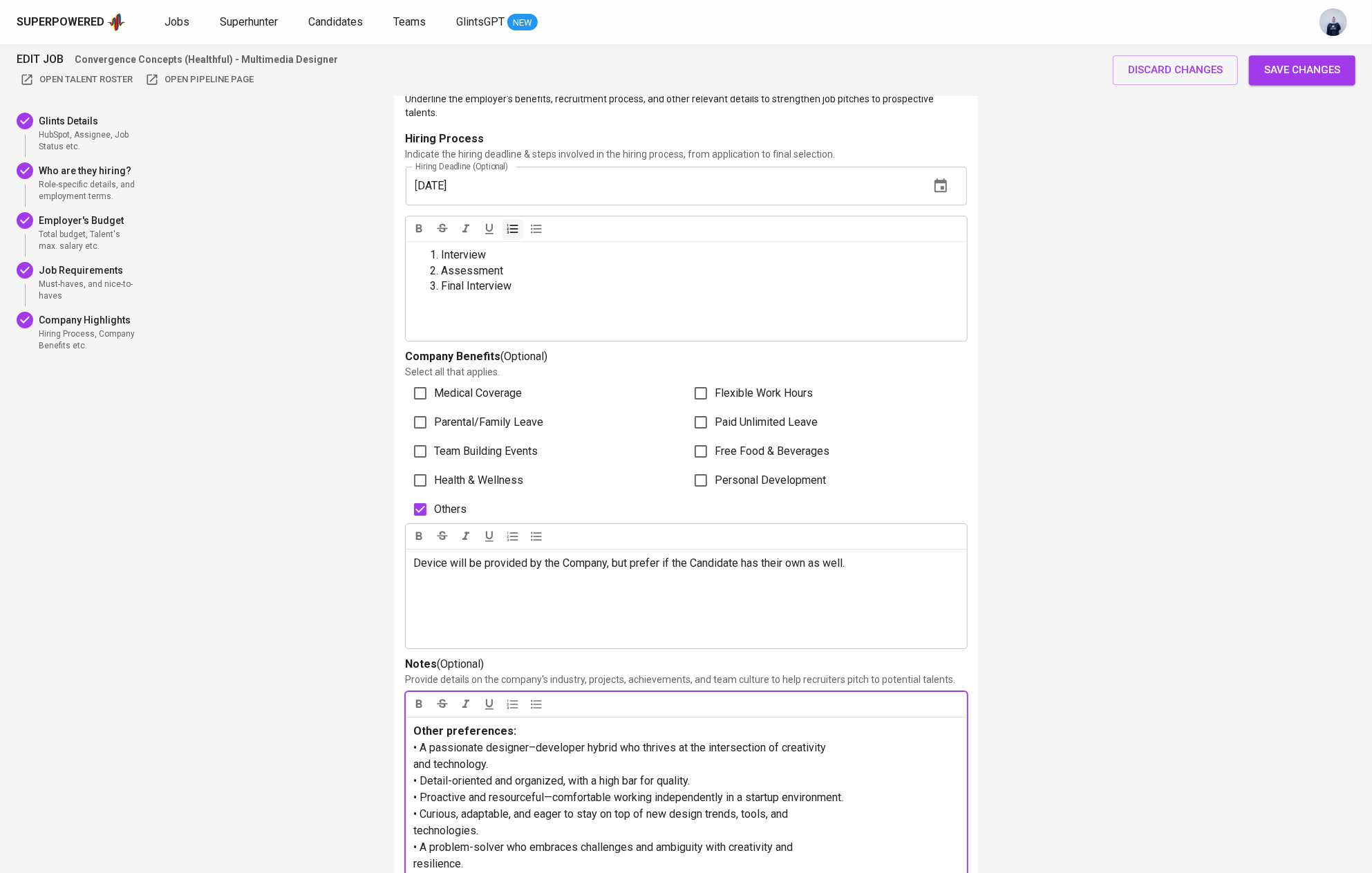
scroll to position [3317, 0]
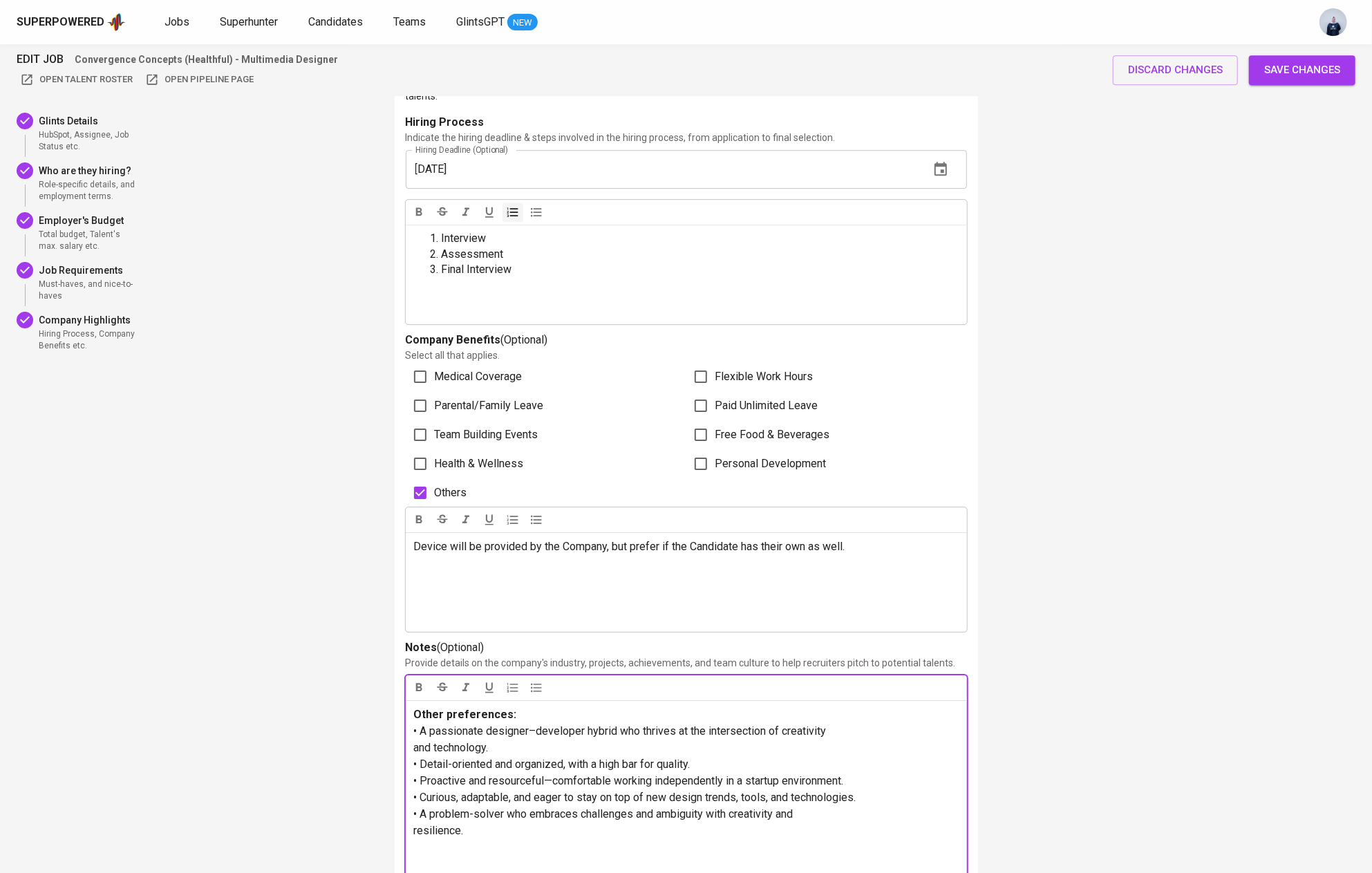
click at [414, 824] on span "resilience." at bounding box center [439, 830] width 50 height 13
click at [413, 736] on div "Other preferences: • A passionate designer–developer hybrid who thrives at the …" at bounding box center [686, 871] width 561 height 344
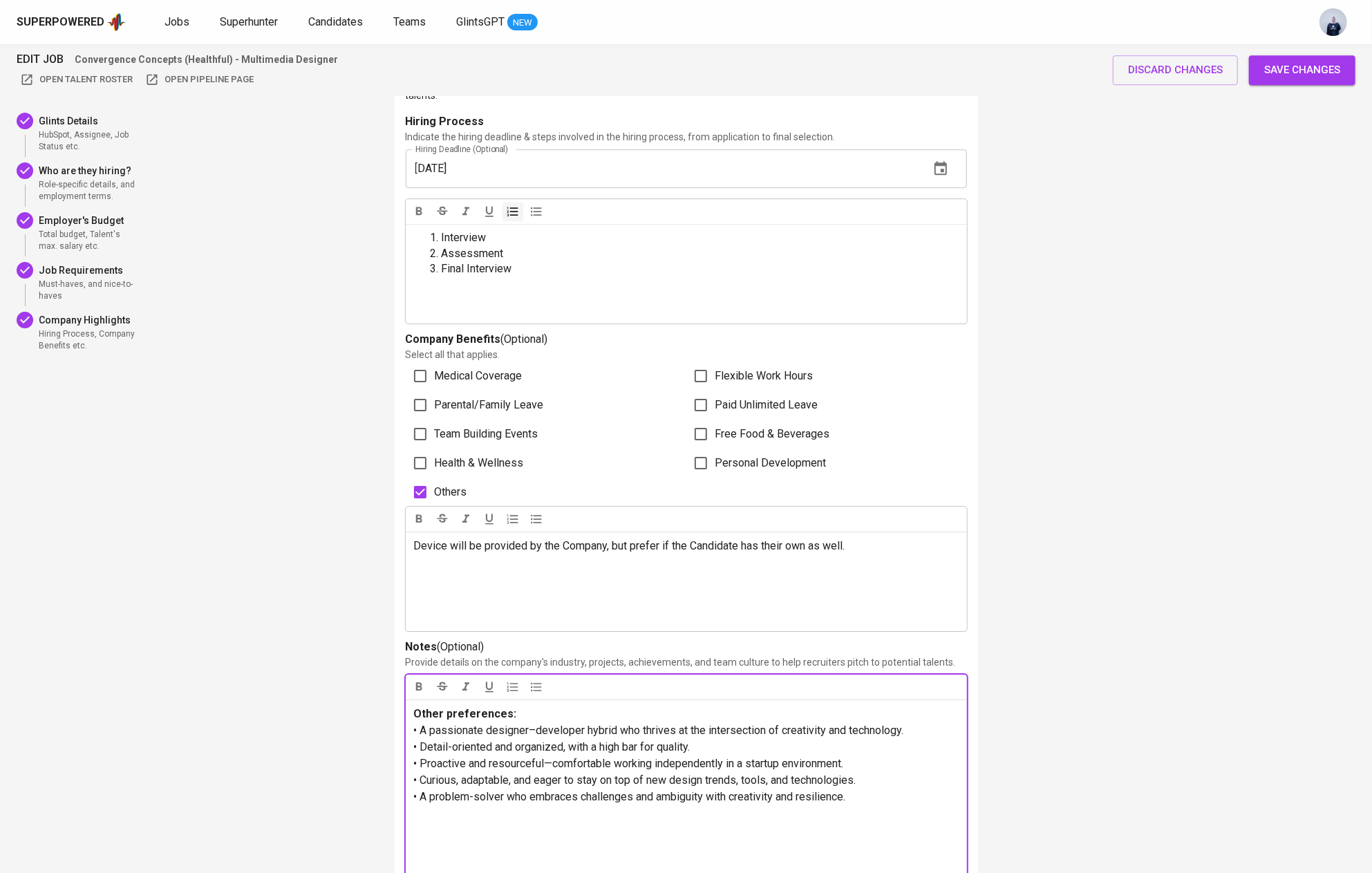
click at [421, 724] on span "• A passionate designer–developer hybrid who thrives at the intersection of cre…" at bounding box center [659, 730] width 490 height 13
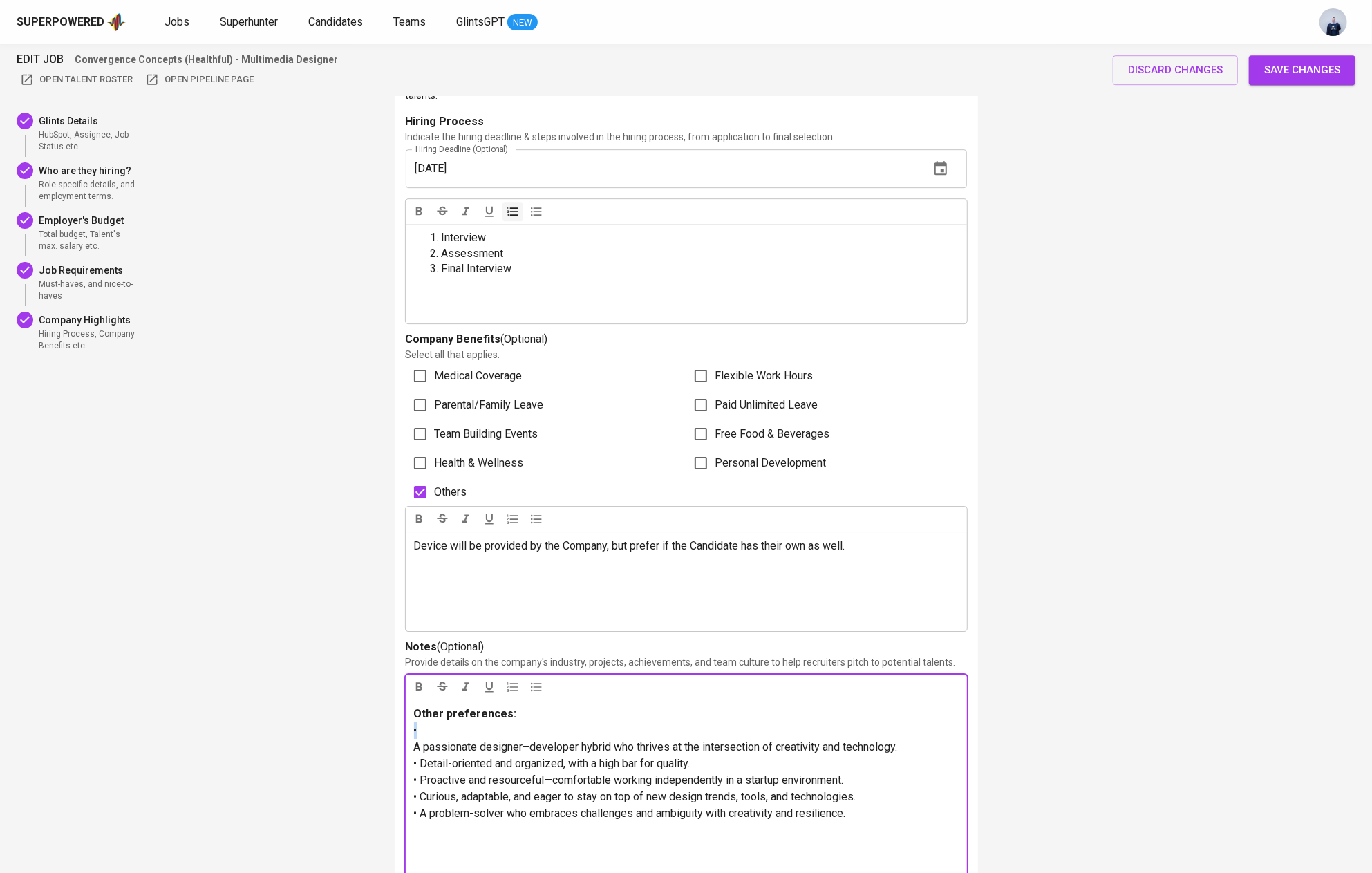
copy span "•"
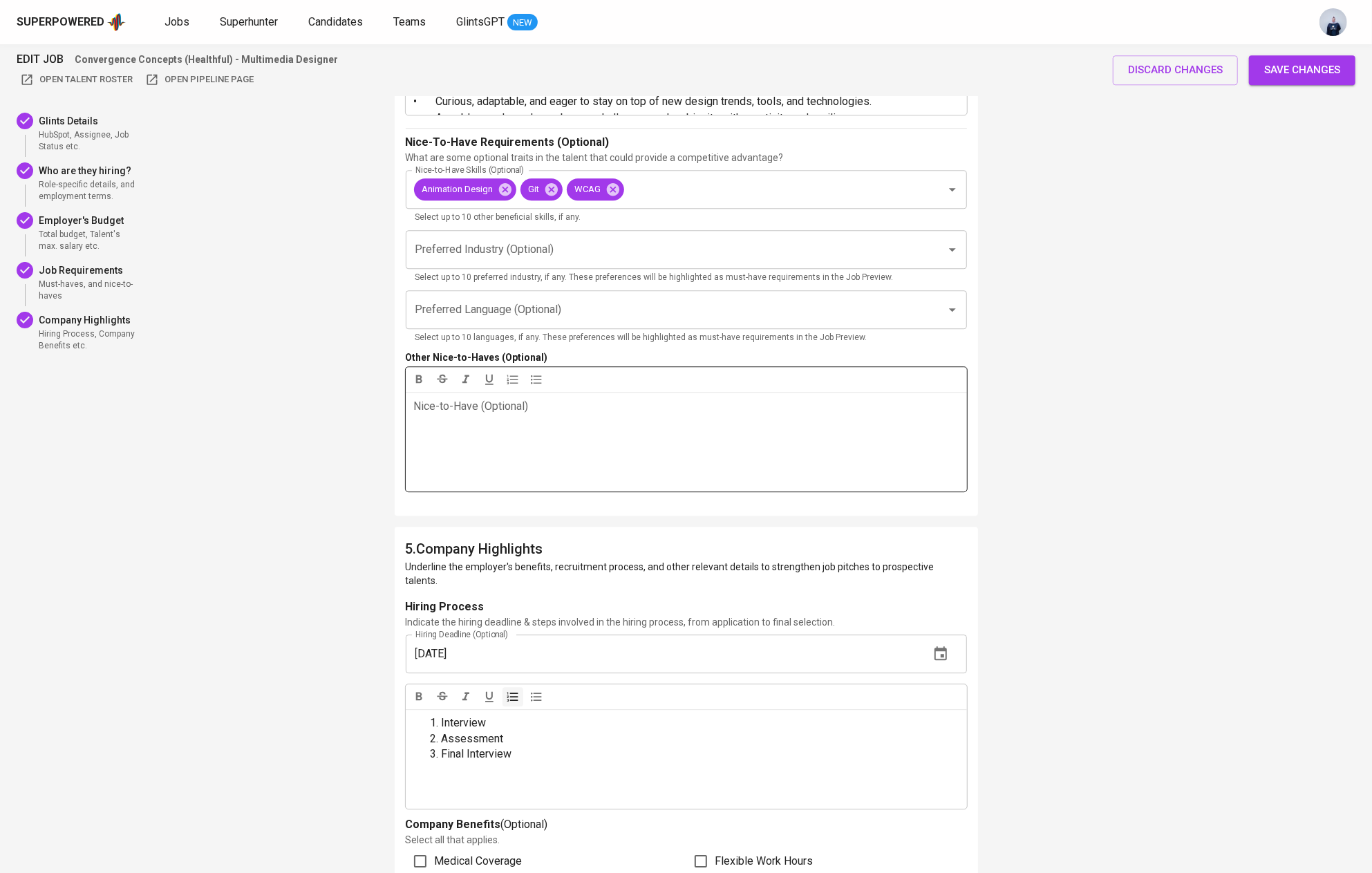
scroll to position [3528, 0]
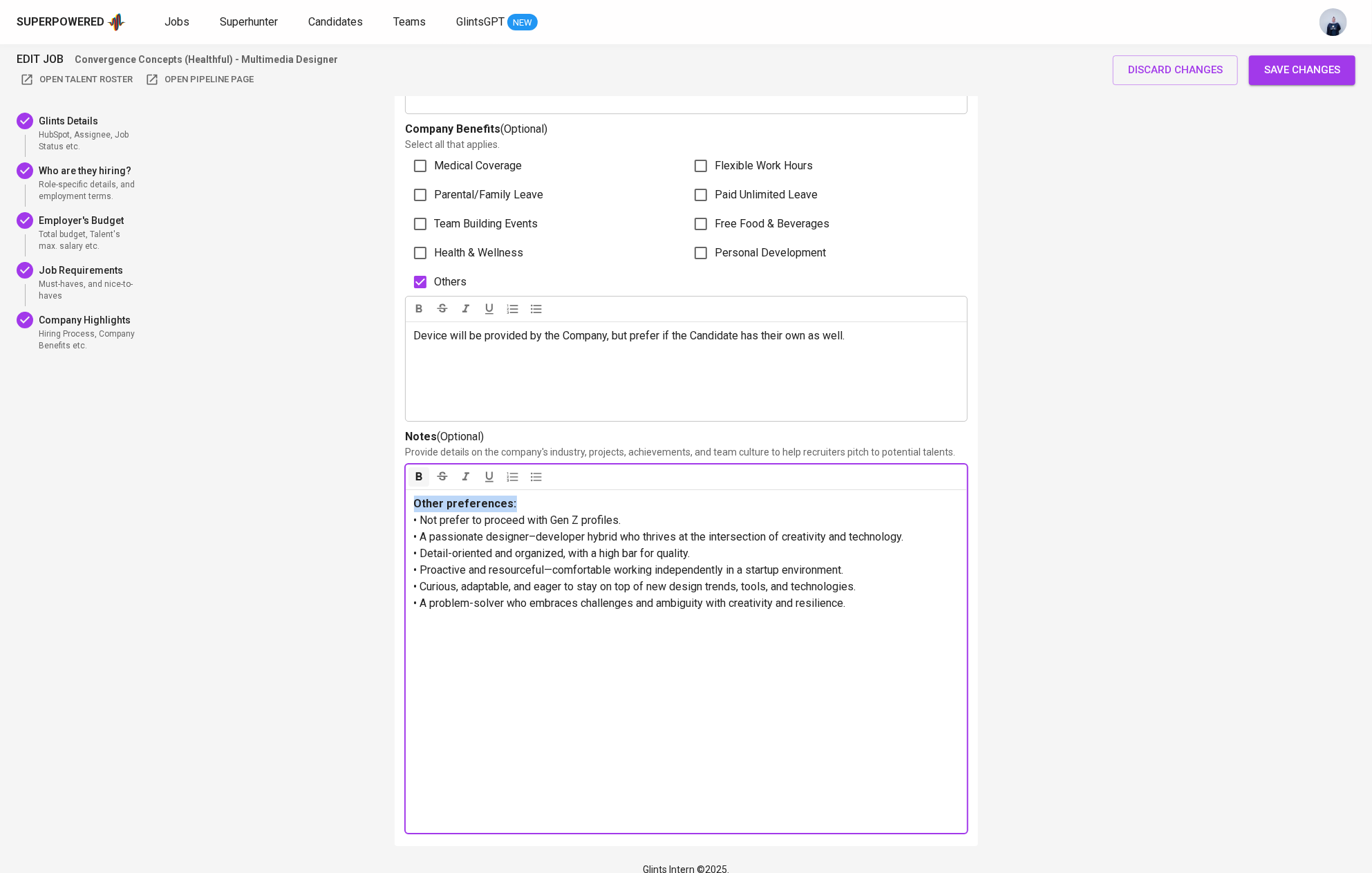
drag, startPoint x: 547, startPoint y: 489, endPoint x: 408, endPoint y: 481, distance: 139.2
click at [408, 490] on div "Other preferences: • Not prefer to proceed with Gen Z profiles. • A passionate …" at bounding box center [686, 661] width 561 height 344
copy span "Other preferences:"
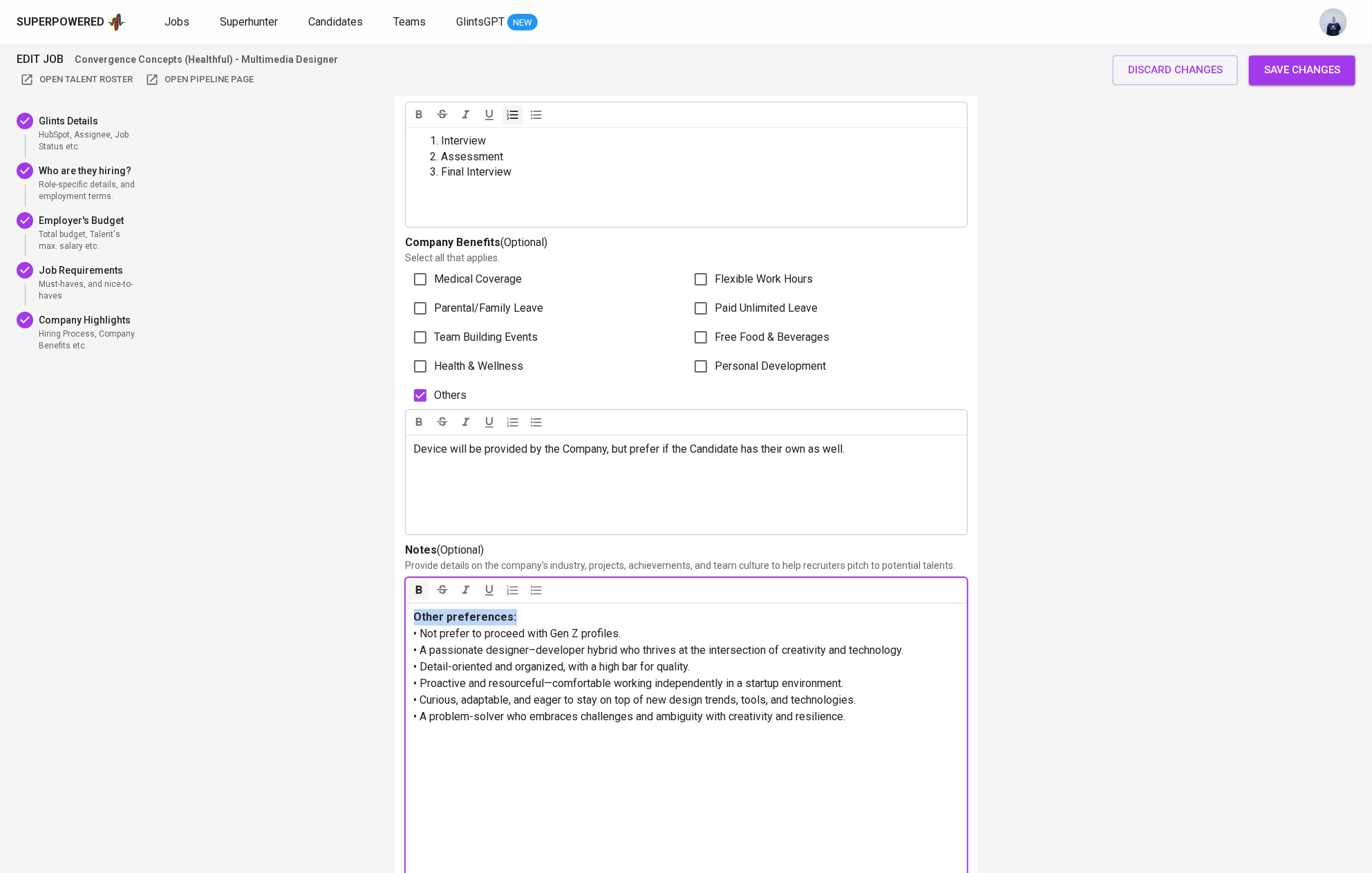
scroll to position [3415, 0]
click at [554, 471] on div "Device will be provided by the Company, but prefer if the Candidate has their o…" at bounding box center [686, 483] width 561 height 99
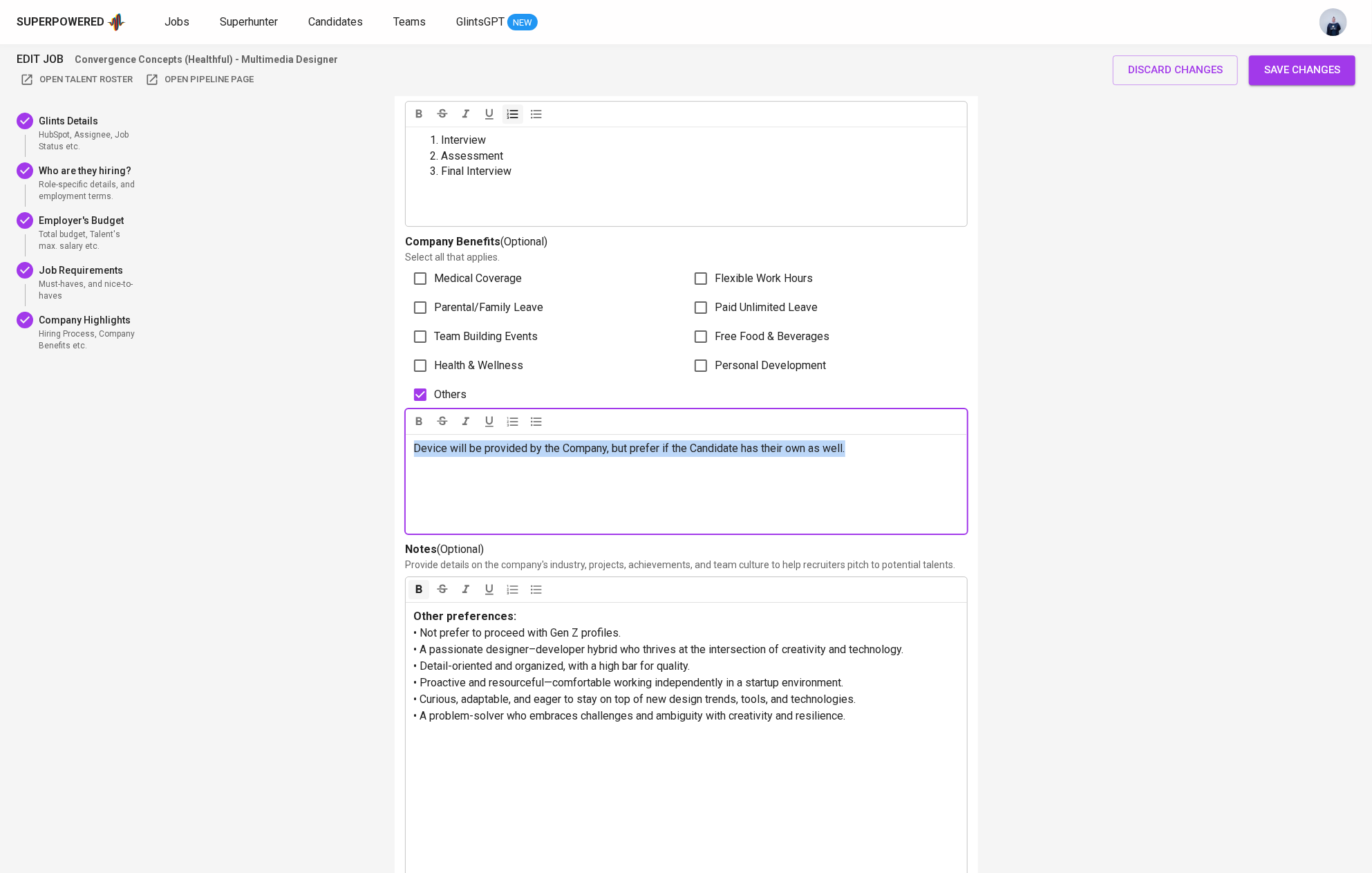
copy span "Device will be provided by the Company, but prefer if the Candidate has their o…"
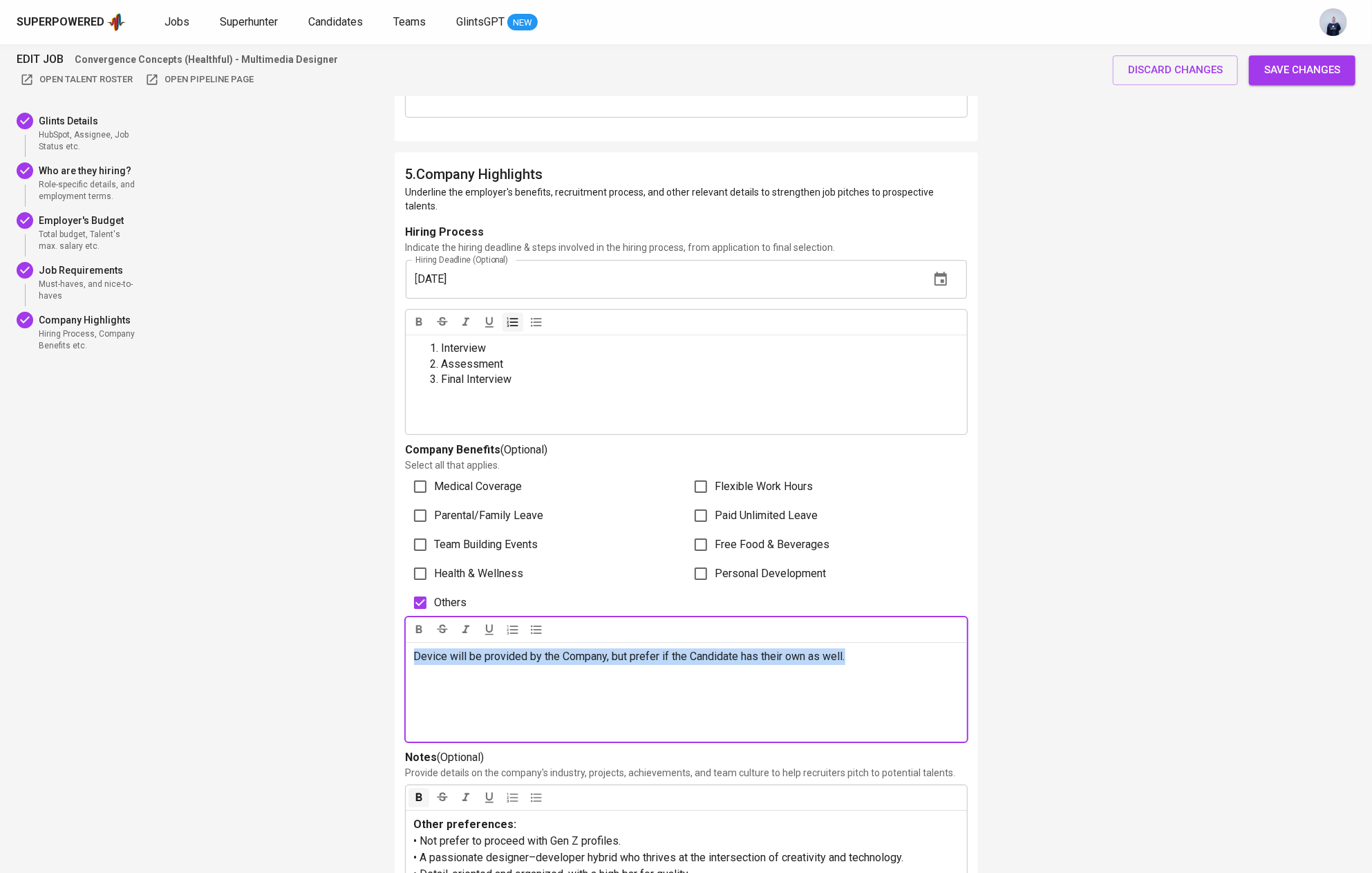
scroll to position [3205, 0]
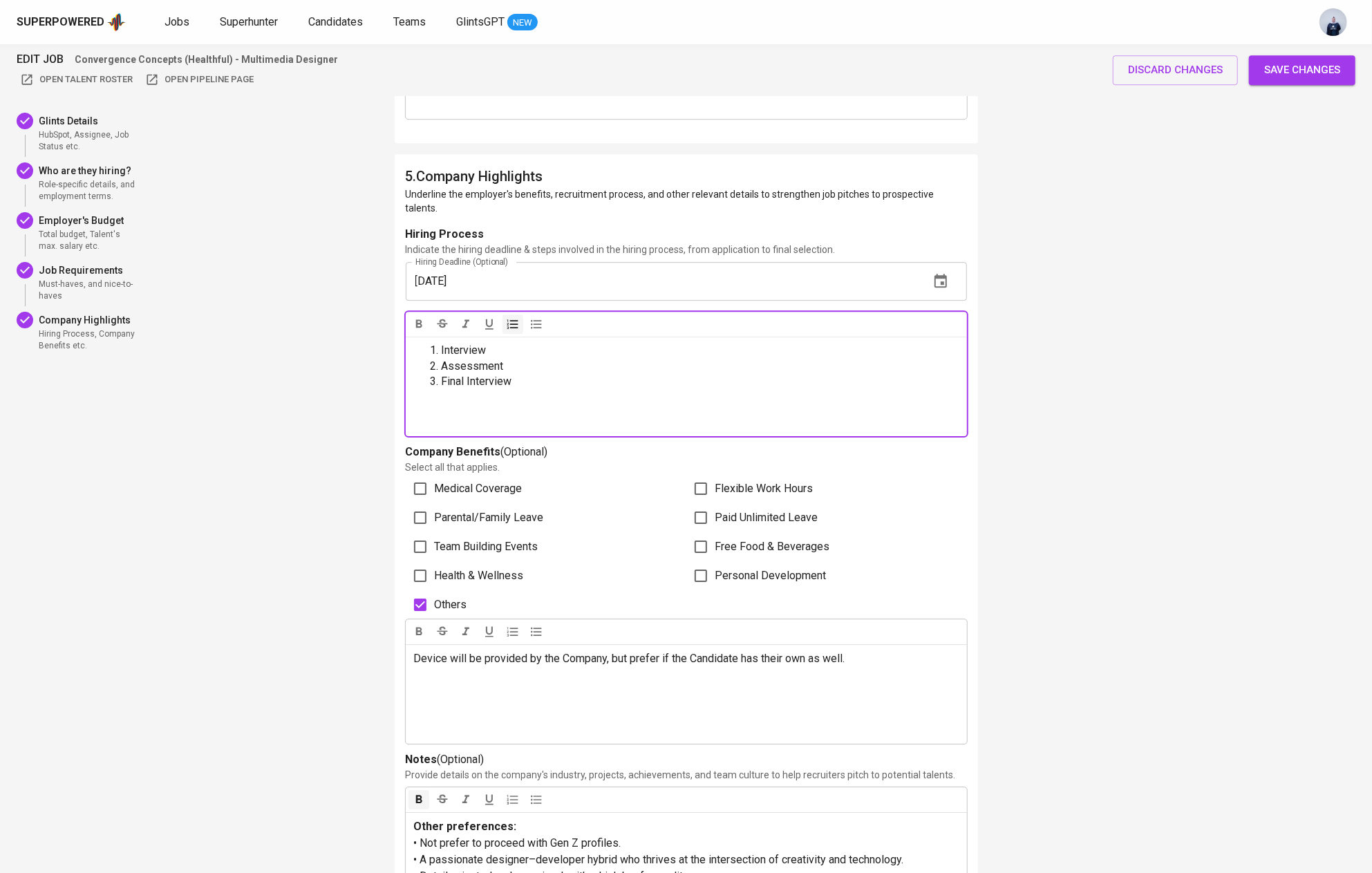
click at [570, 374] on li "Final Interview" at bounding box center [699, 382] width 517 height 16
drag, startPoint x: 547, startPoint y: 373, endPoint x: 350, endPoint y: 296, distance: 211.5
copy ol "Interview Assessment Final Interview"
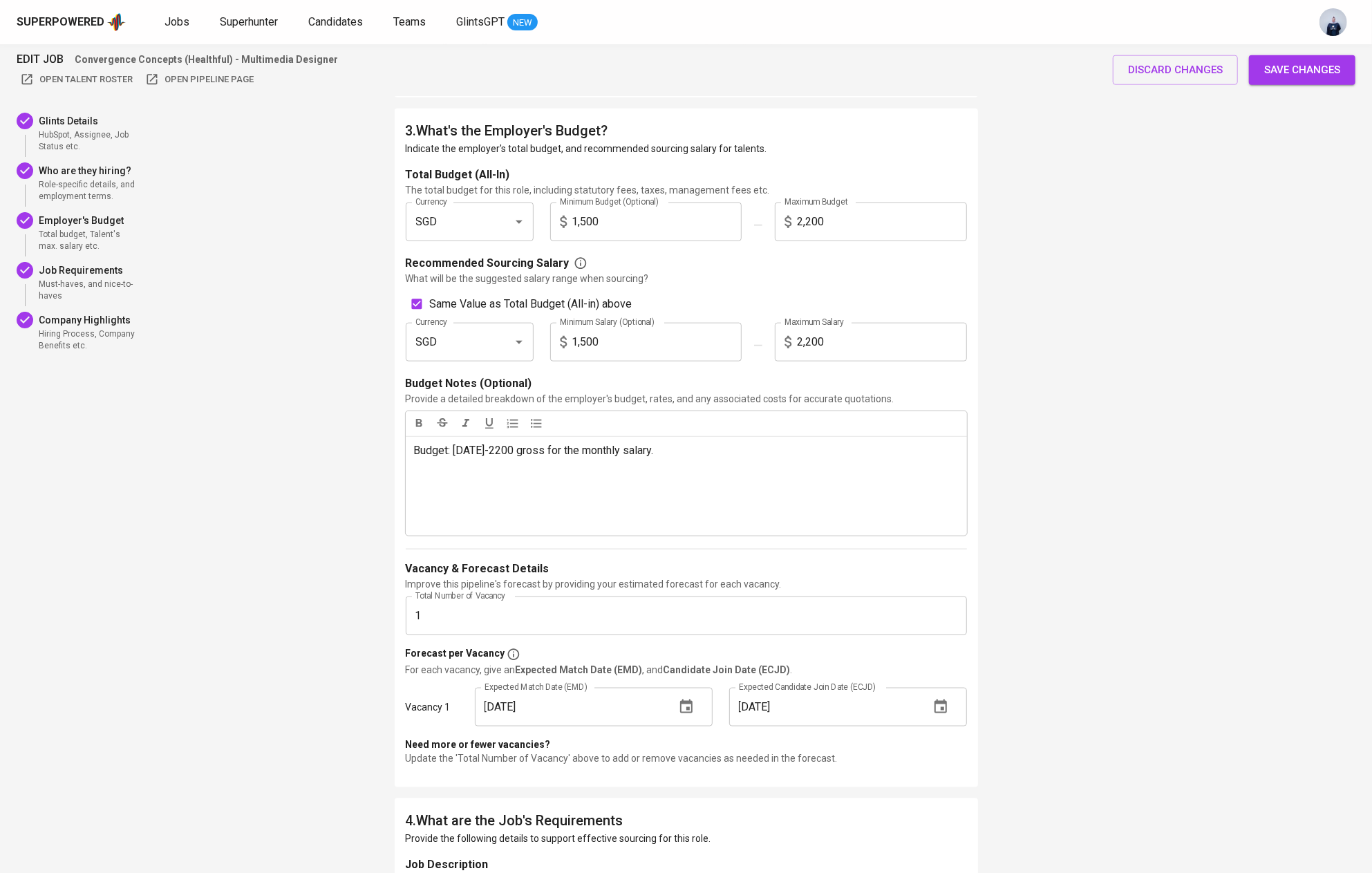
scroll to position [1179, 0]
click at [702, 452] on p "Budget: [DATE]-2200 gross for the monthly salary." at bounding box center [686, 452] width 544 height 17
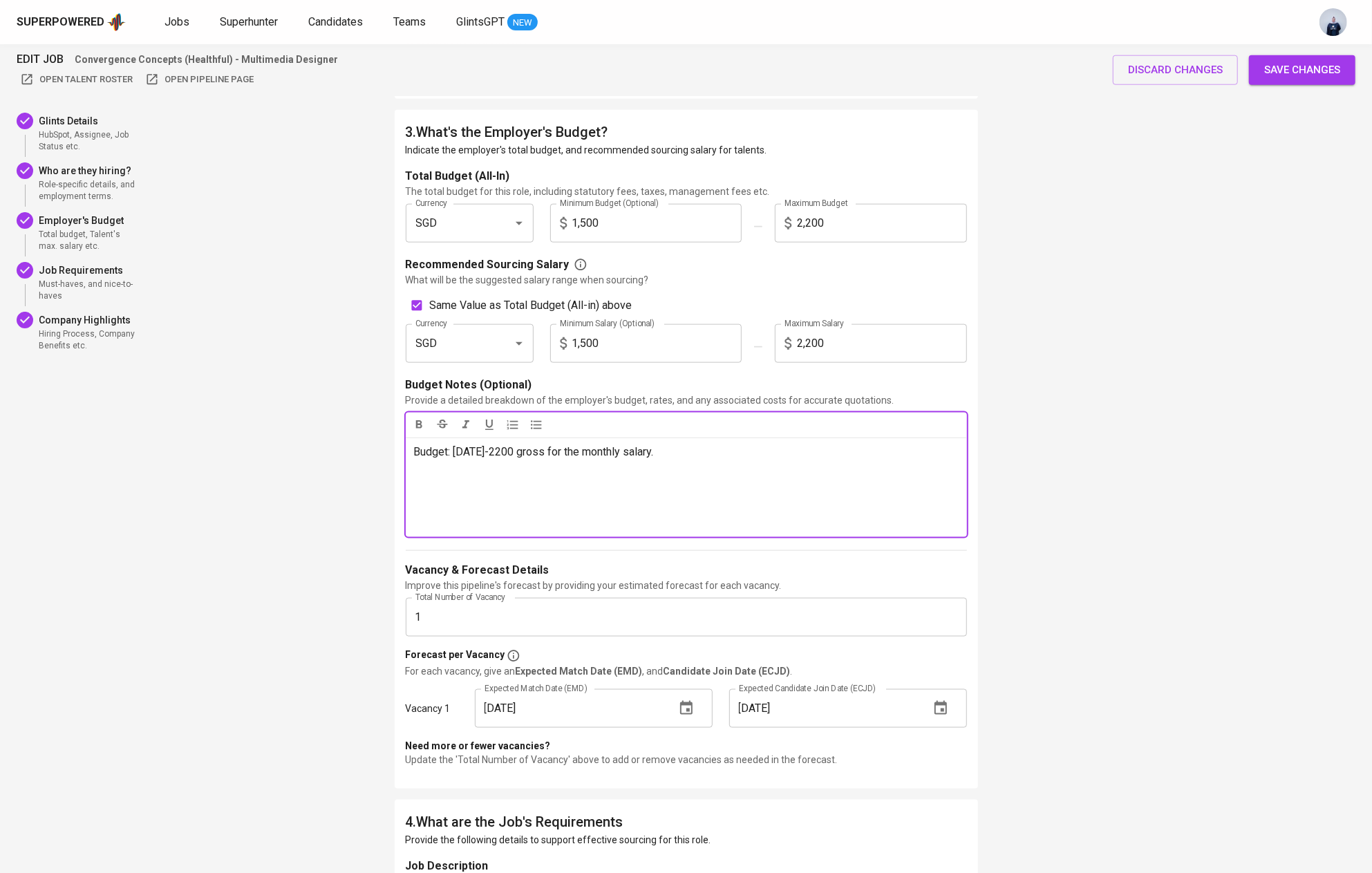
click at [702, 452] on p "Budget: [DATE]-2200 gross for the monthly salary." at bounding box center [686, 452] width 544 height 17
copy span "Budget: [DATE]-2200 gross for the monthly salary."
click at [1340, 77] on span "Save changes" at bounding box center [1302, 70] width 76 height 18
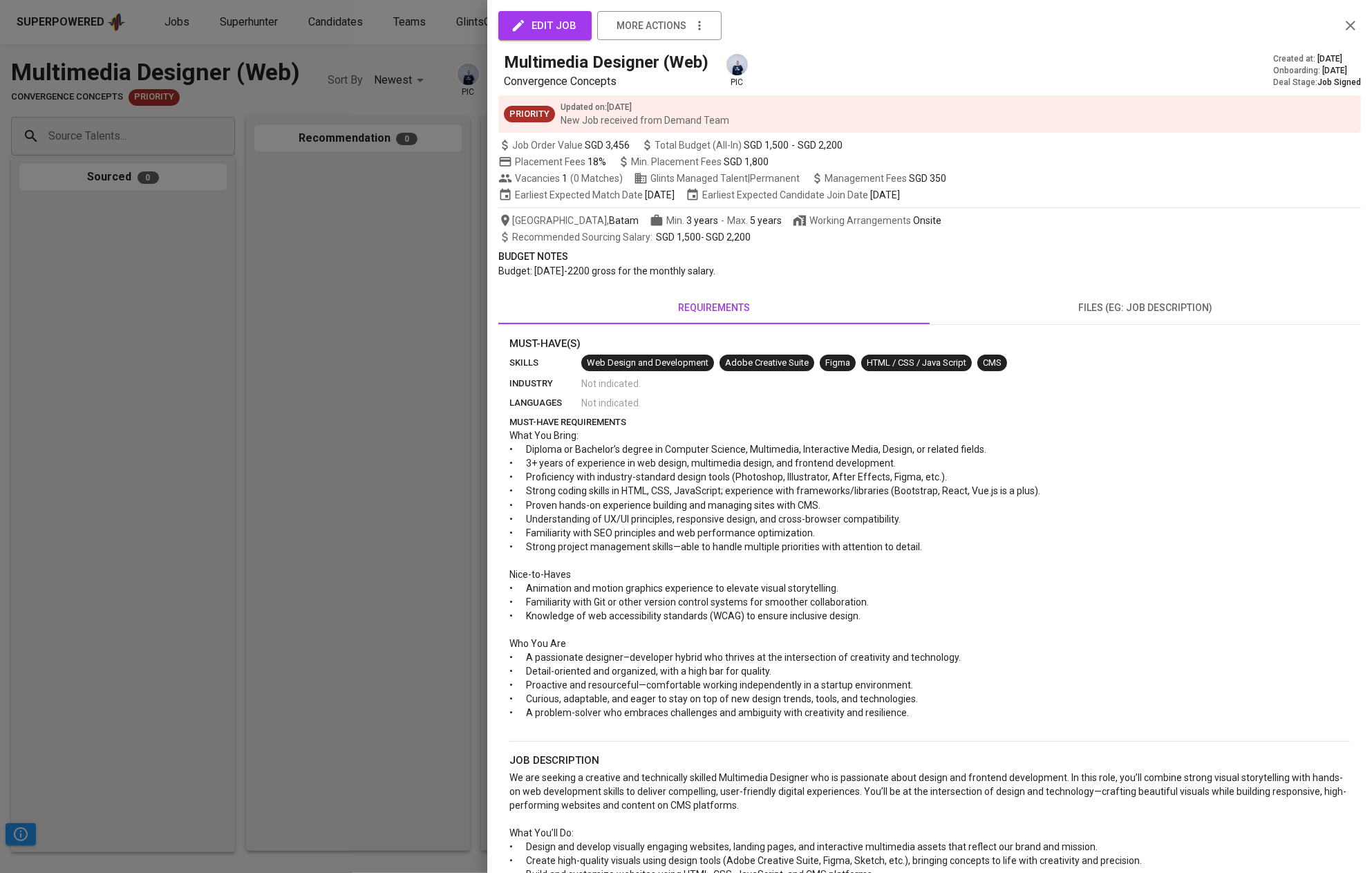
click at [540, 24] on span "edit job" at bounding box center [544, 25] width 63 height 18
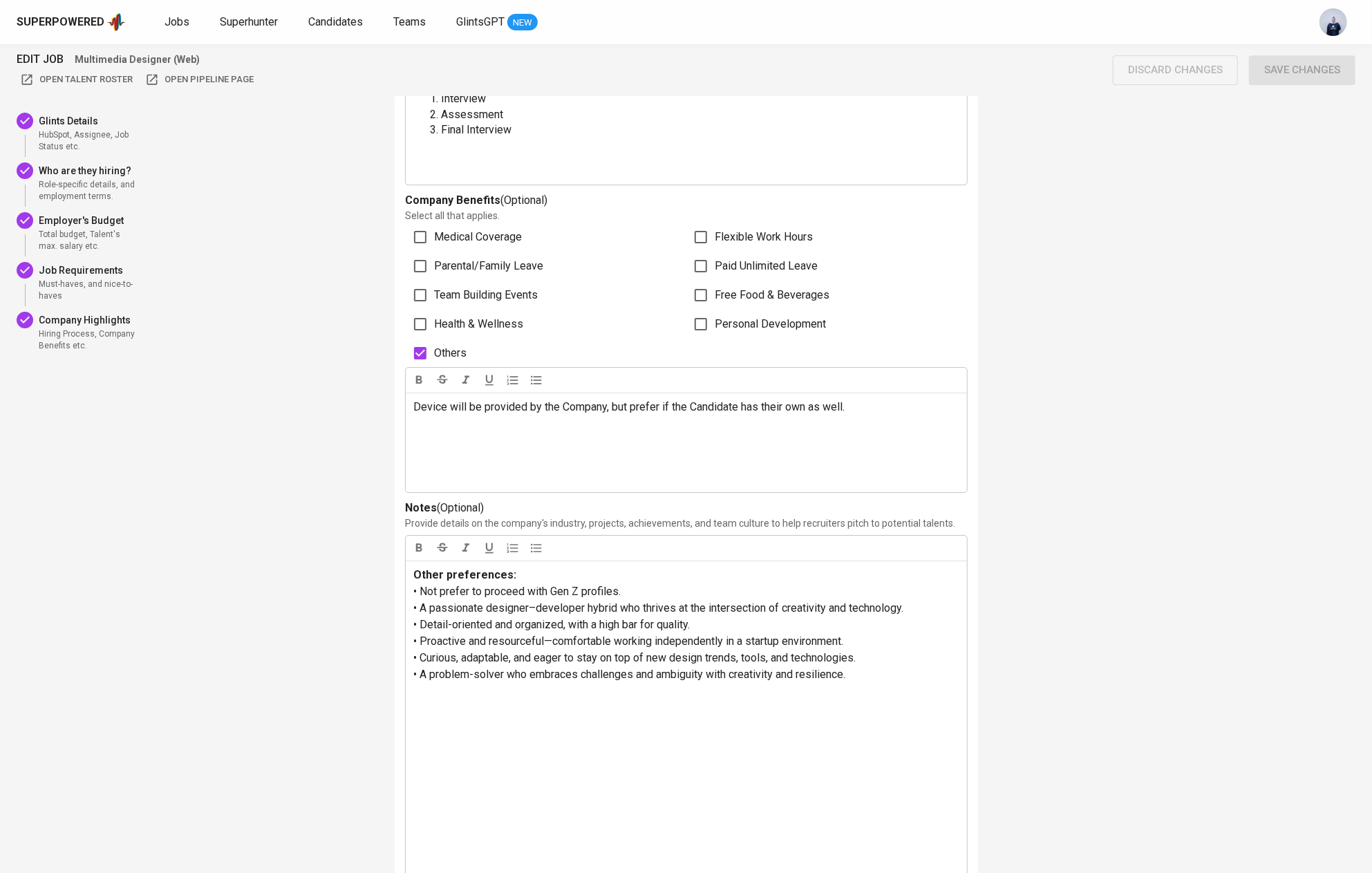
scroll to position [3528, 0]
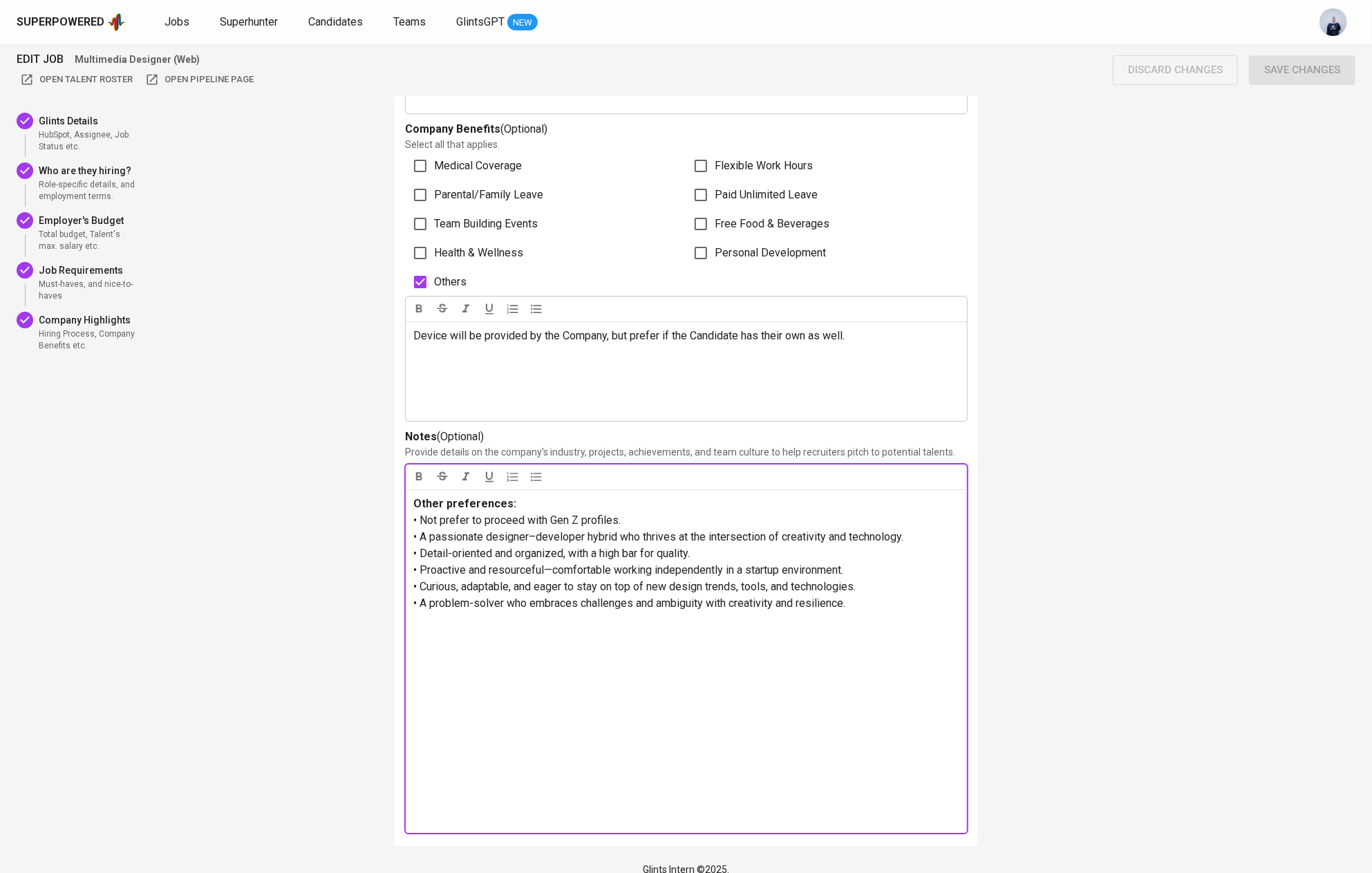
click at [463, 789] on p at bounding box center [686, 720] width 544 height 216
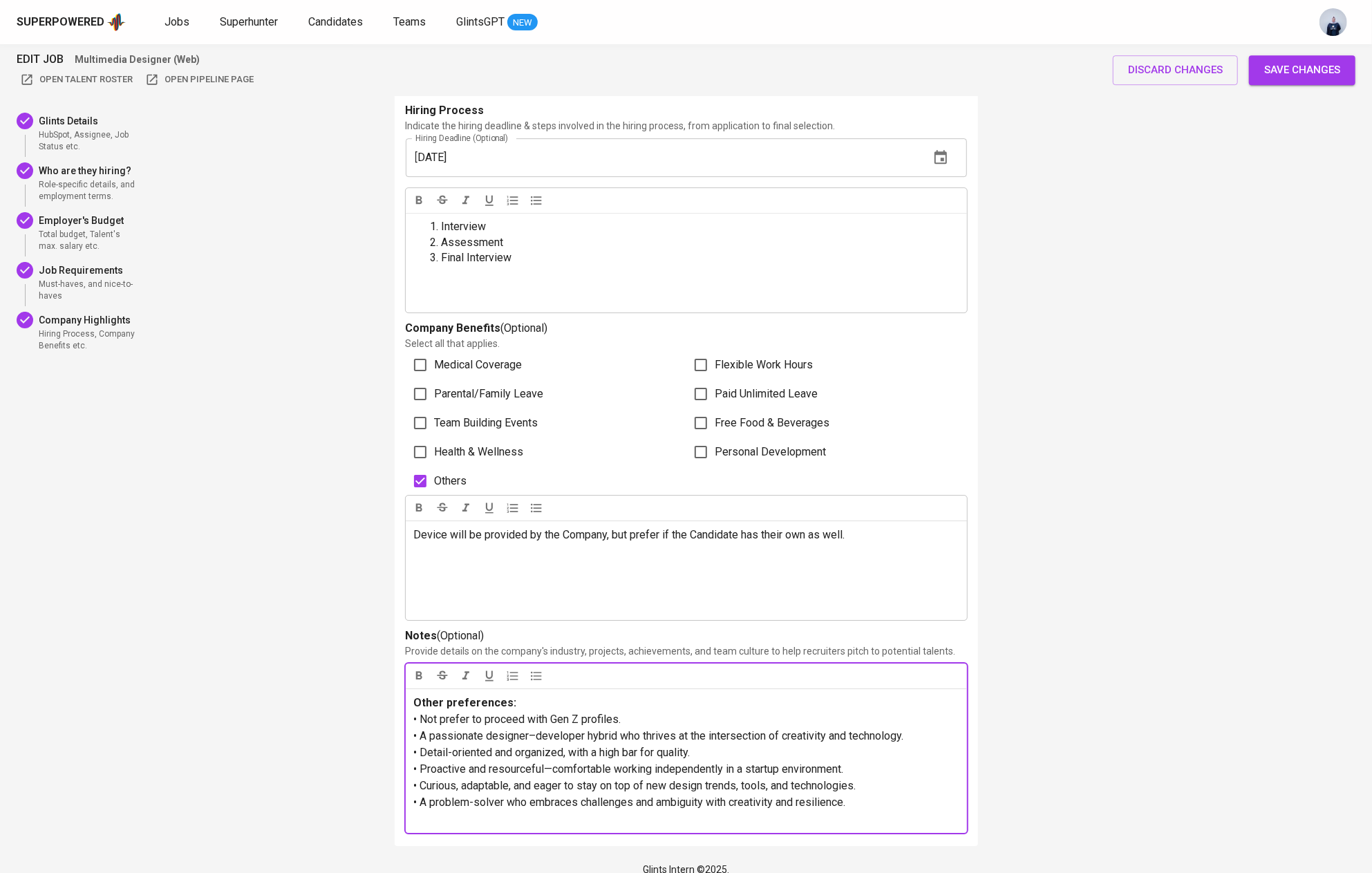
scroll to position [3312, 0]
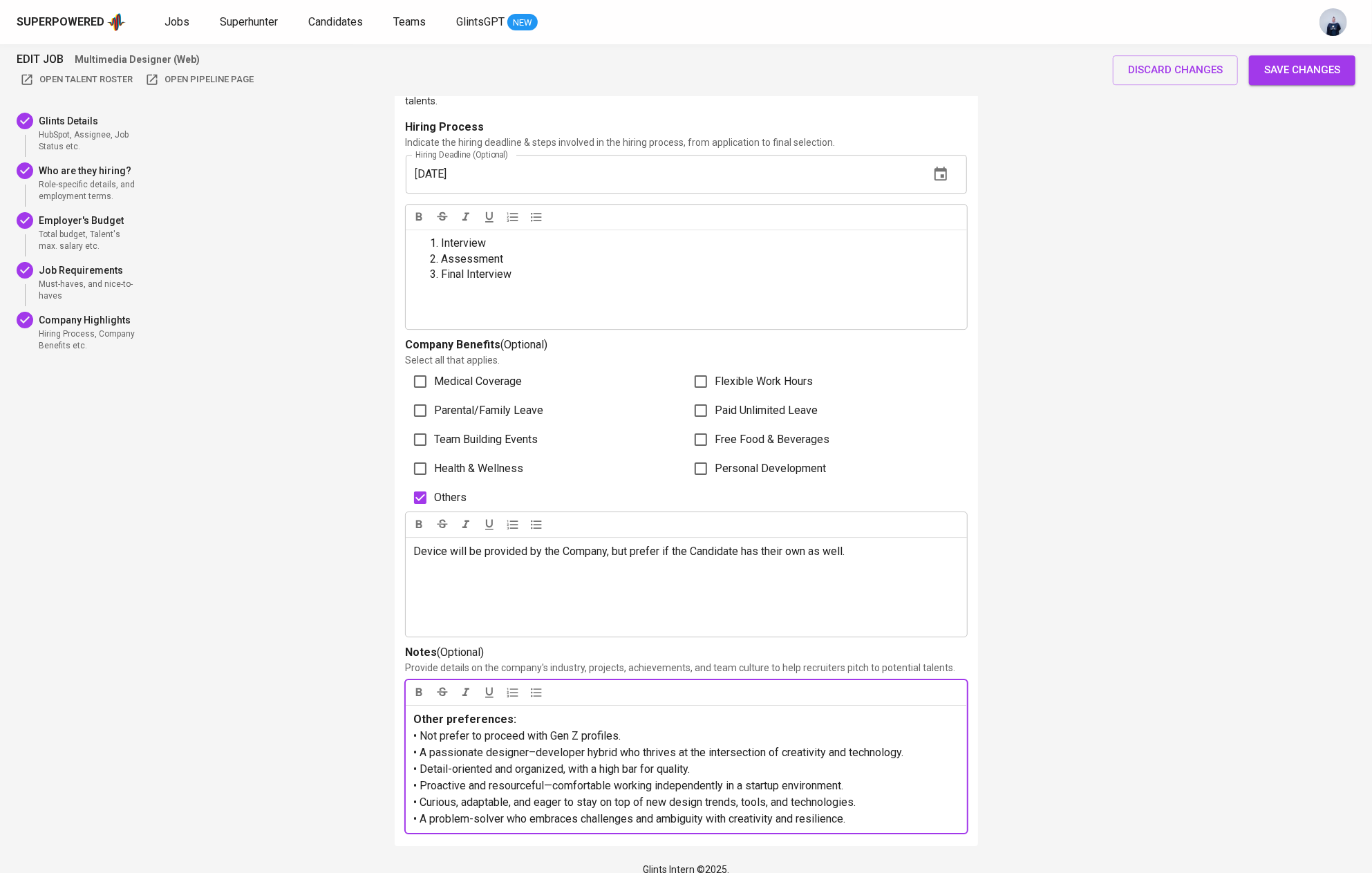
click at [1320, 76] on span "Save changes" at bounding box center [1302, 70] width 76 height 18
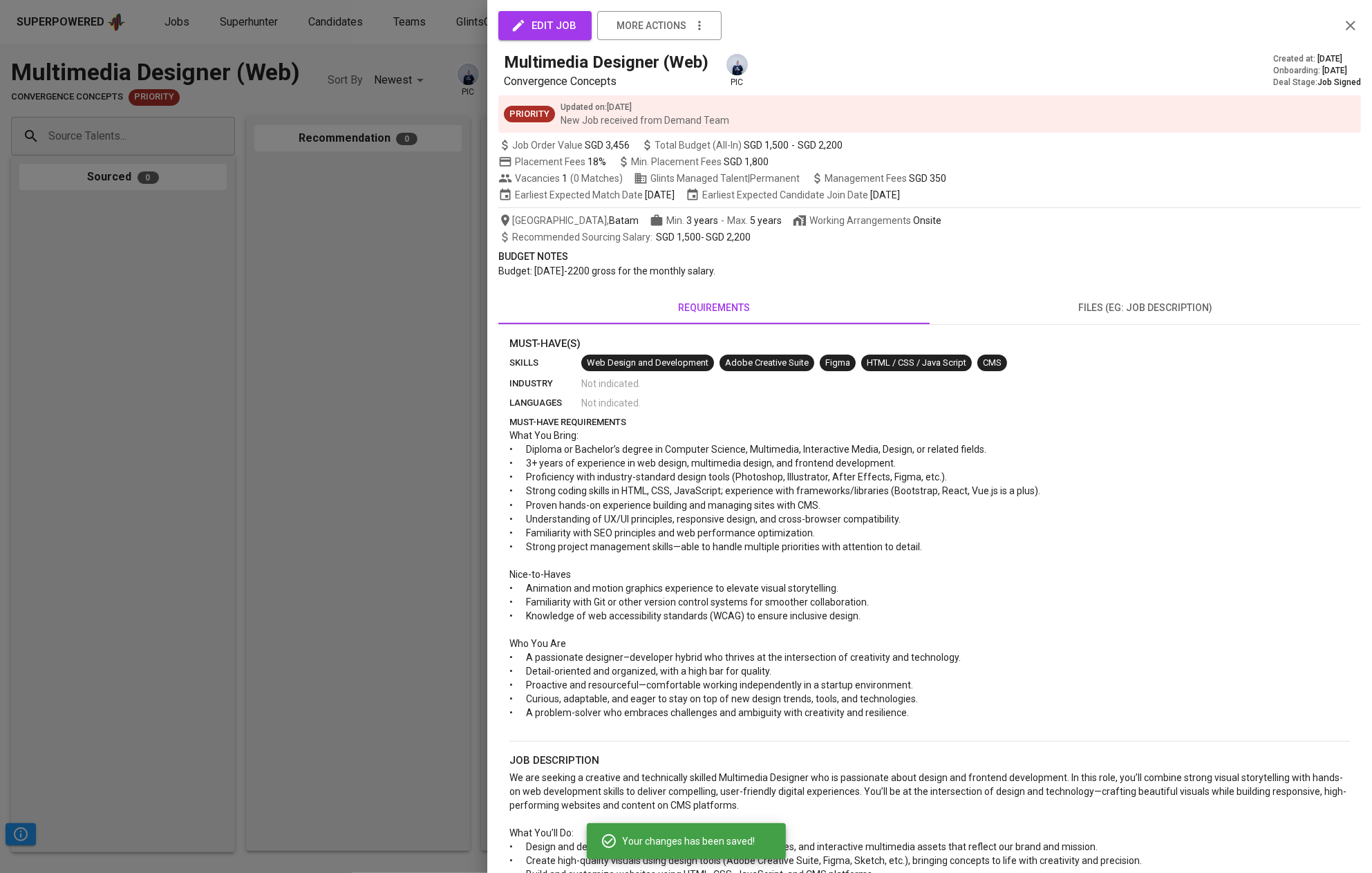
scroll to position [490, 0]
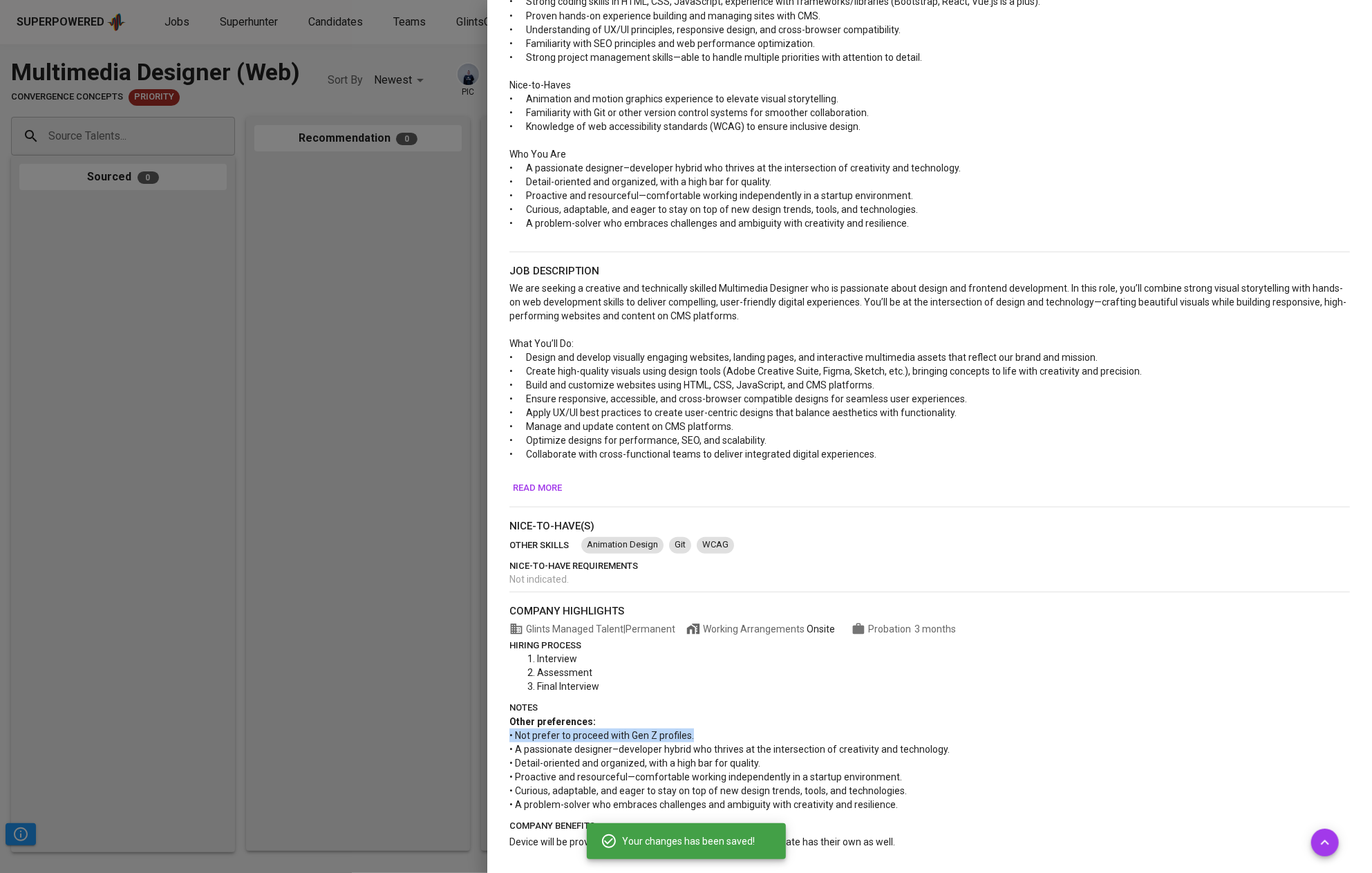
drag, startPoint x: 510, startPoint y: 736, endPoint x: 702, endPoint y: 733, distance: 192.0
click at [702, 733] on p "• Not prefer to proceed with Gen Z profiles." at bounding box center [929, 735] width 840 height 13
copy span "• Not prefer to proceed with Gen Z profiles."
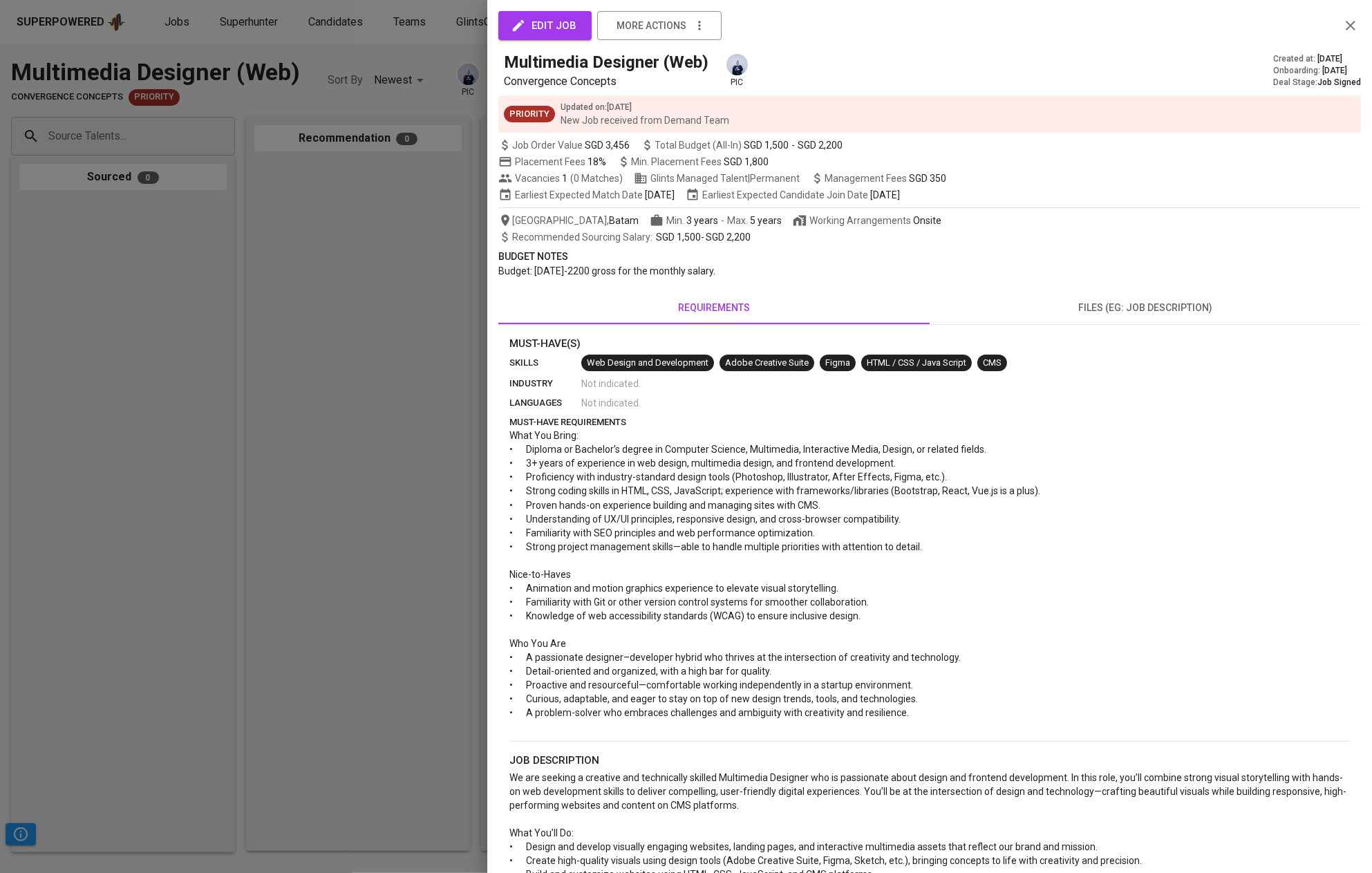
click at [558, 25] on span "edit job" at bounding box center [544, 25] width 63 height 18
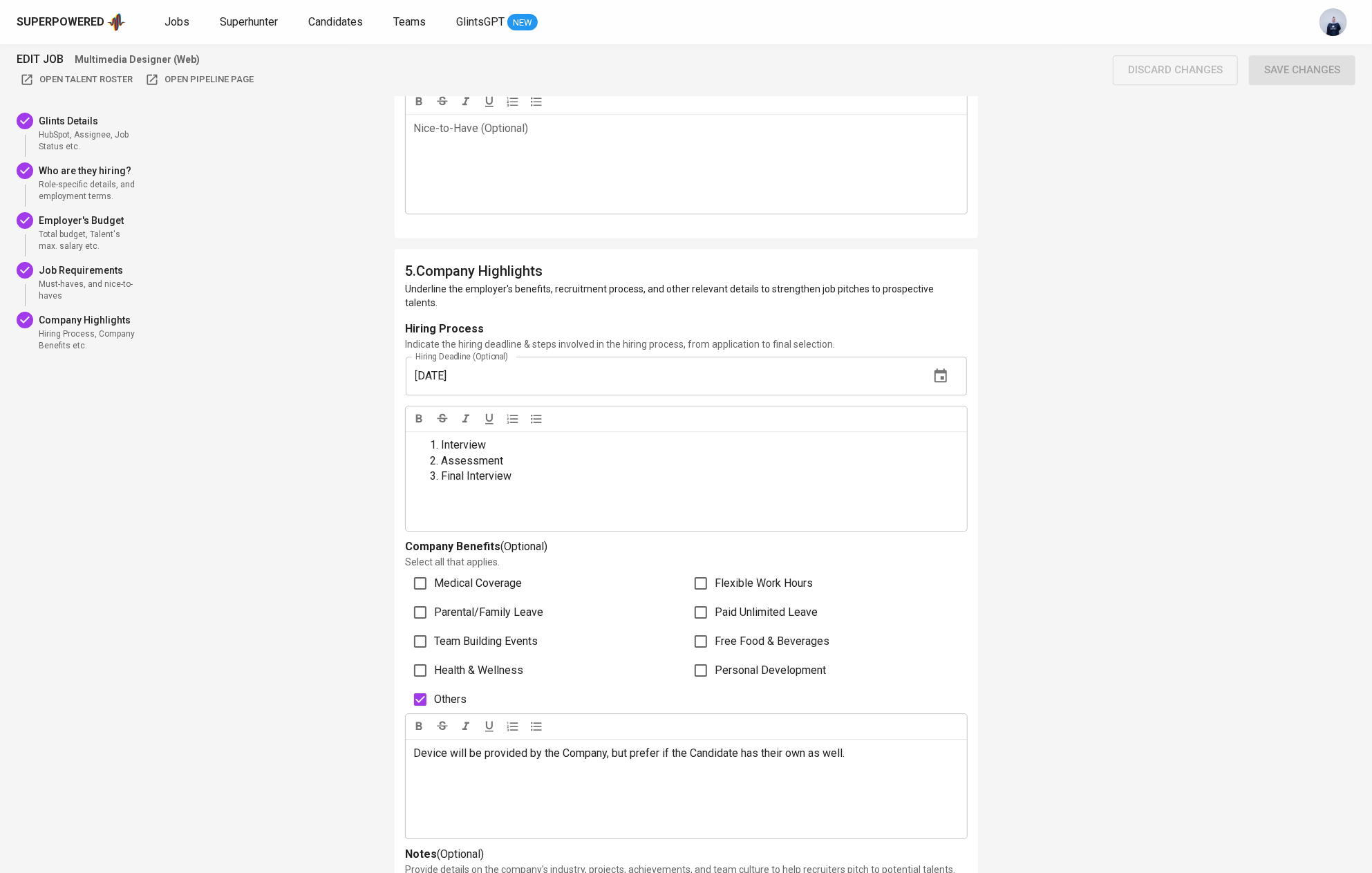
scroll to position [3312, 0]
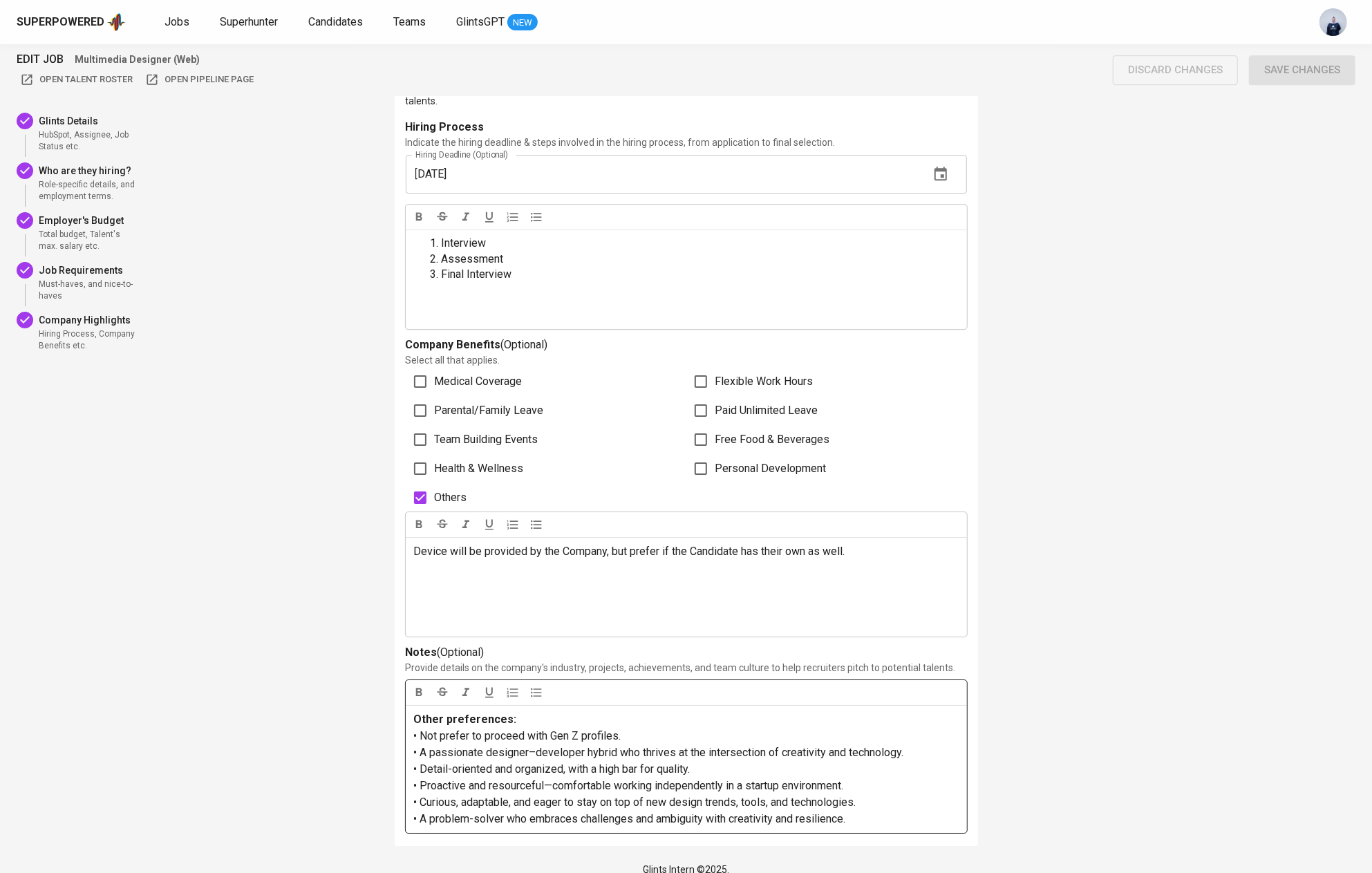
click at [647, 728] on p "• Not prefer to proceed with Gen Z profiles." at bounding box center [686, 736] width 544 height 17
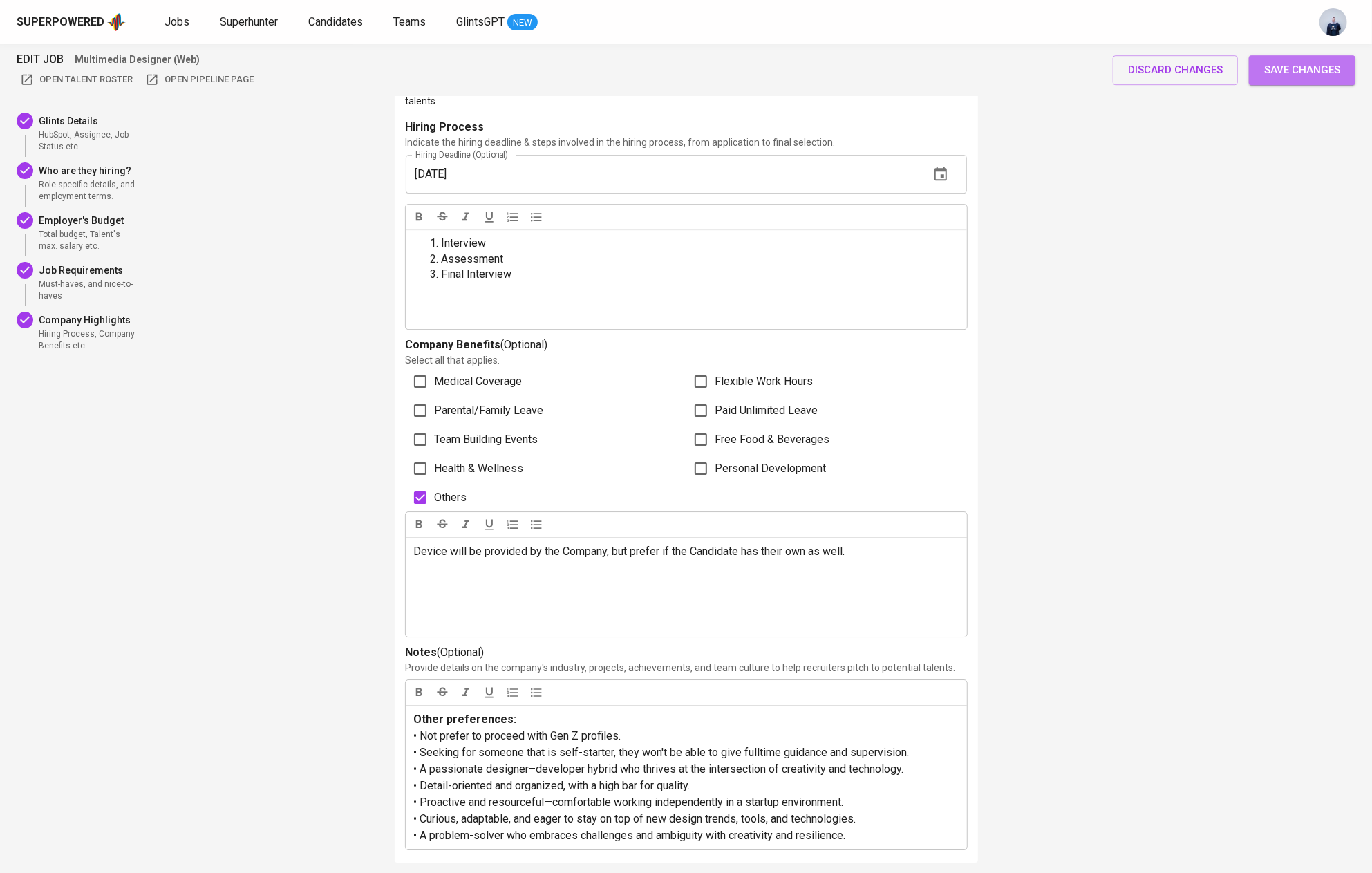
click at [1294, 76] on span "Save changes" at bounding box center [1302, 70] width 76 height 18
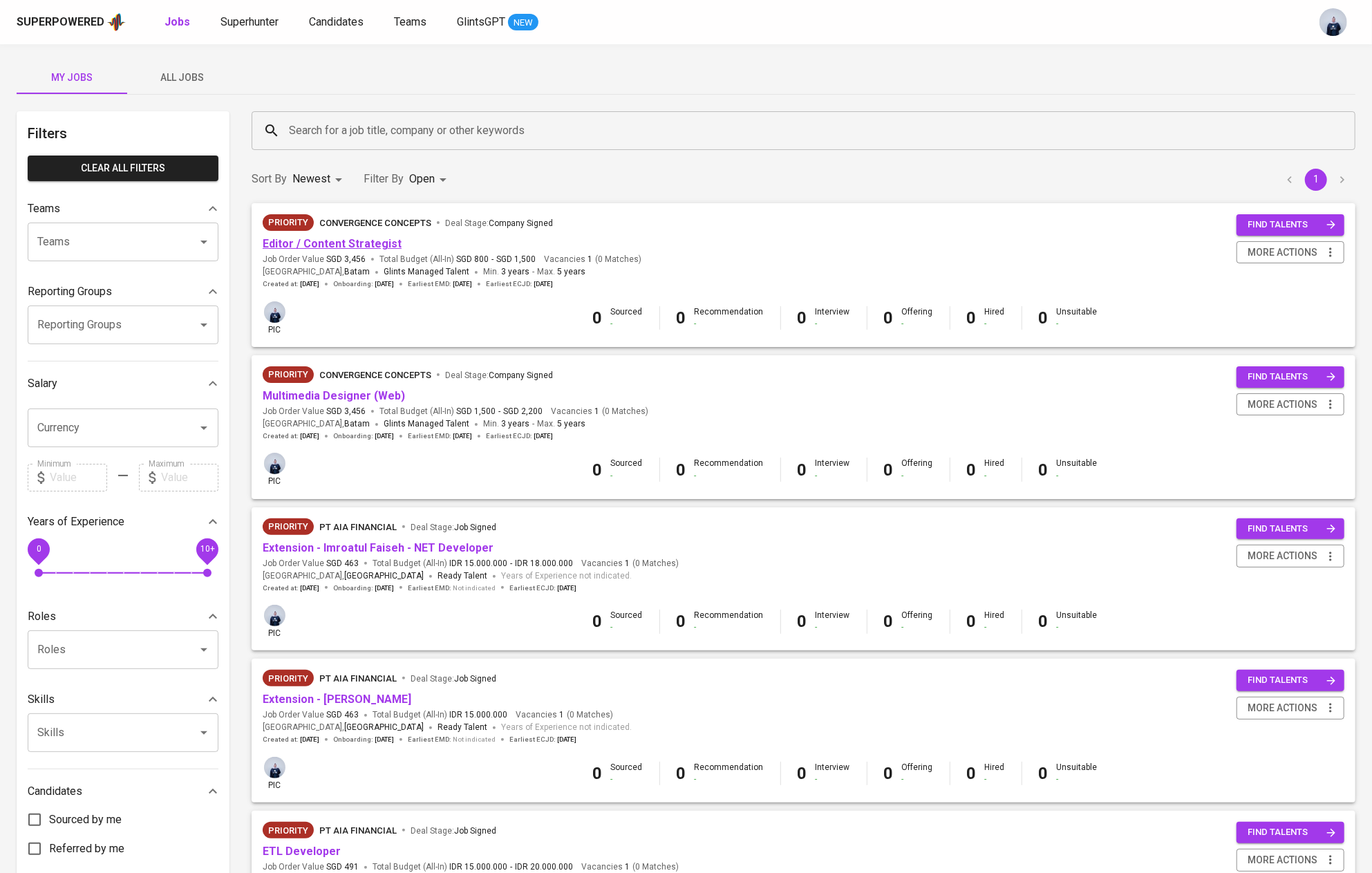
click at [382, 244] on link "Editor / Content Strategist" at bounding box center [332, 244] width 139 height 13
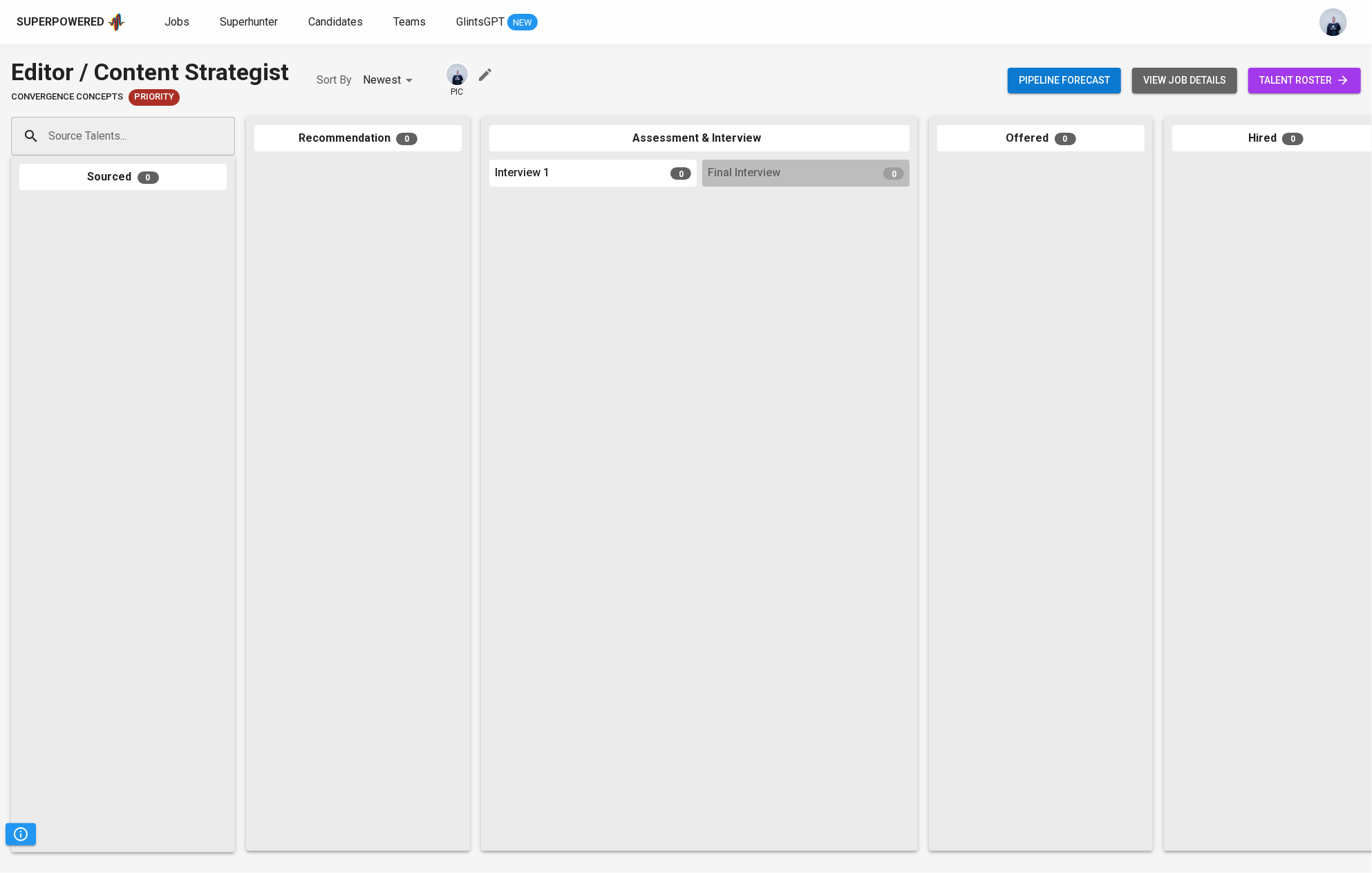
click at [1174, 83] on span "view job details" at bounding box center [1184, 81] width 83 height 17
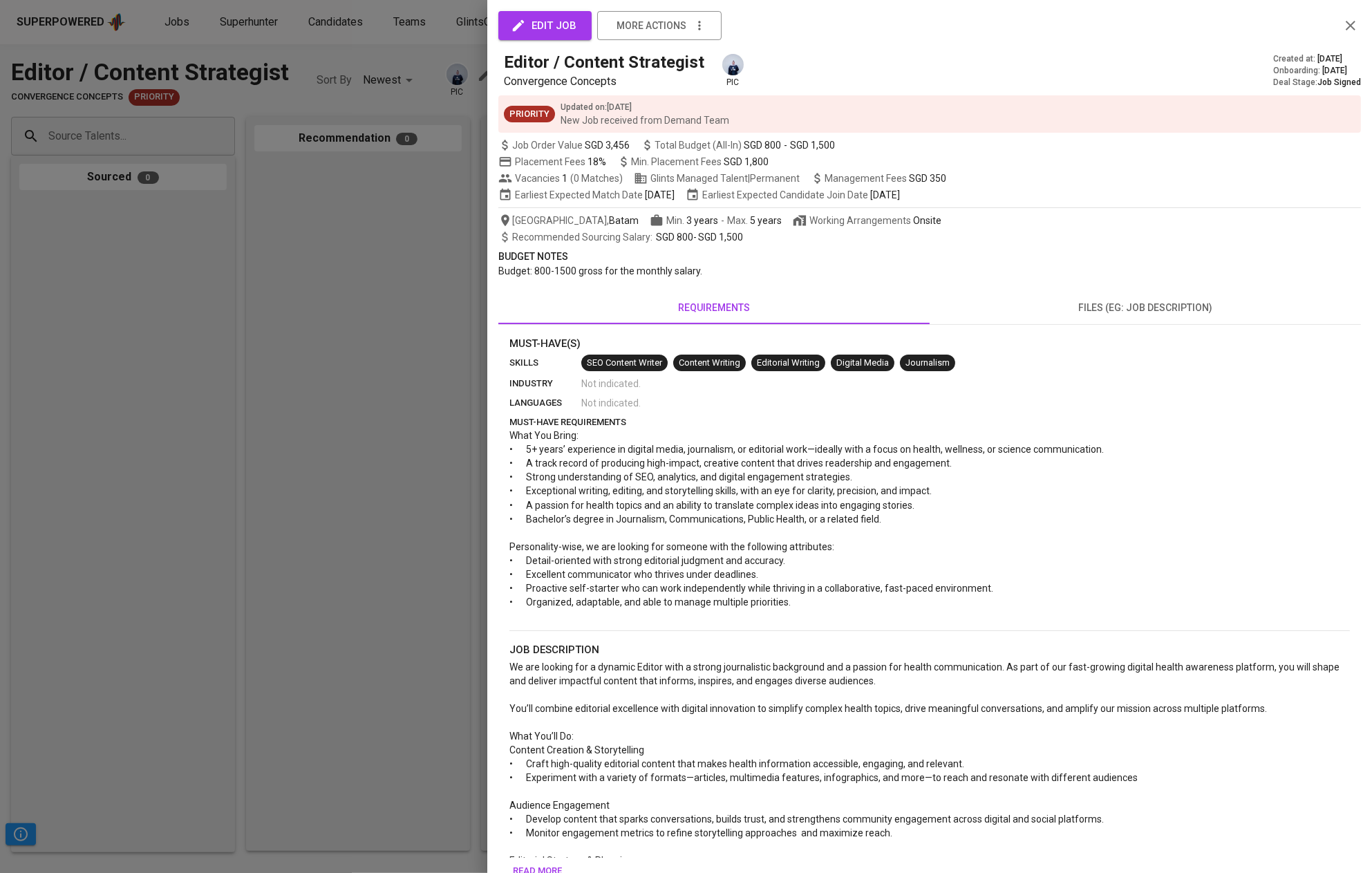
click at [376, 310] on div at bounding box center [686, 436] width 1372 height 873
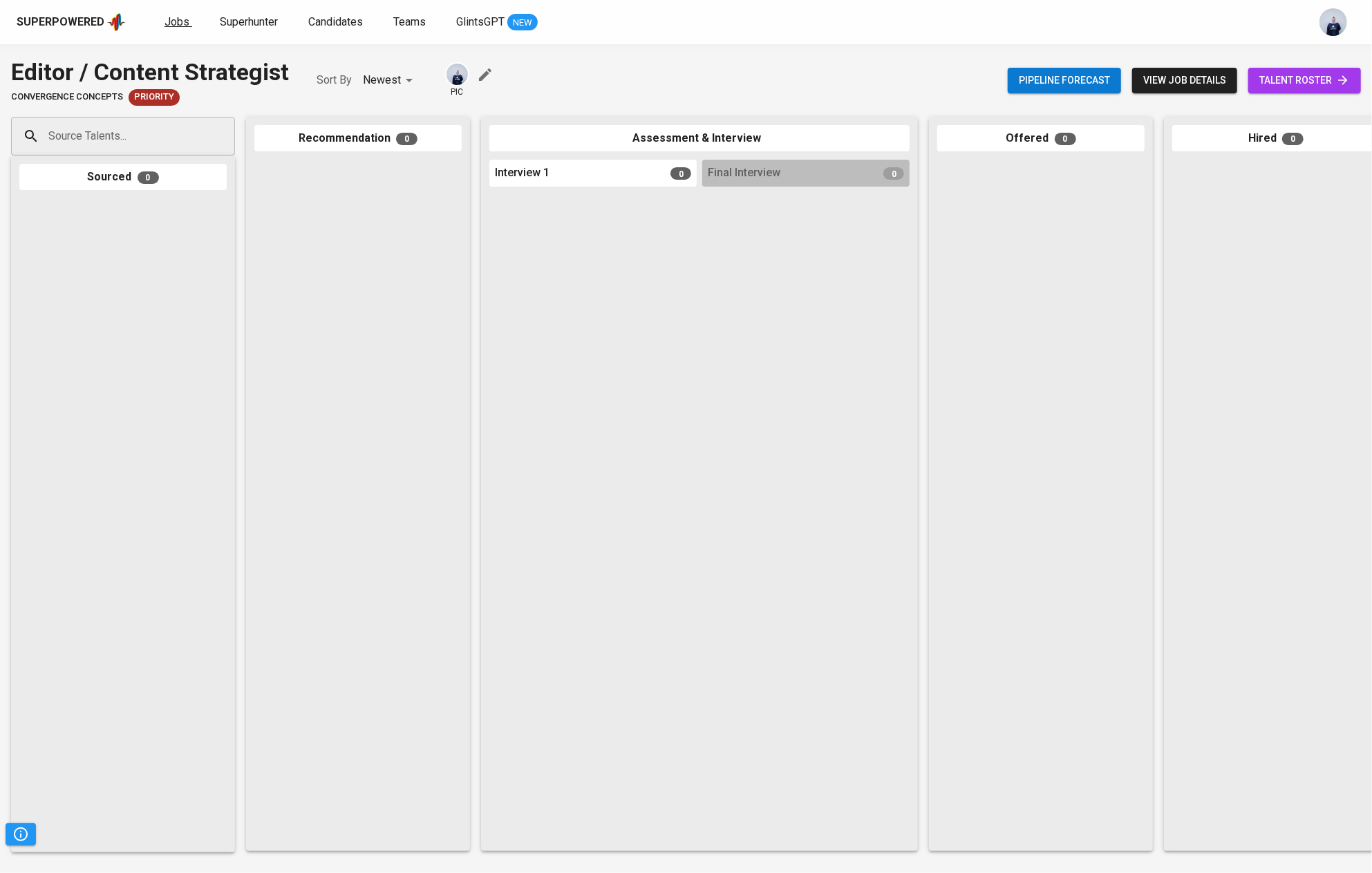
click at [170, 24] on span "Jobs" at bounding box center [176, 21] width 25 height 13
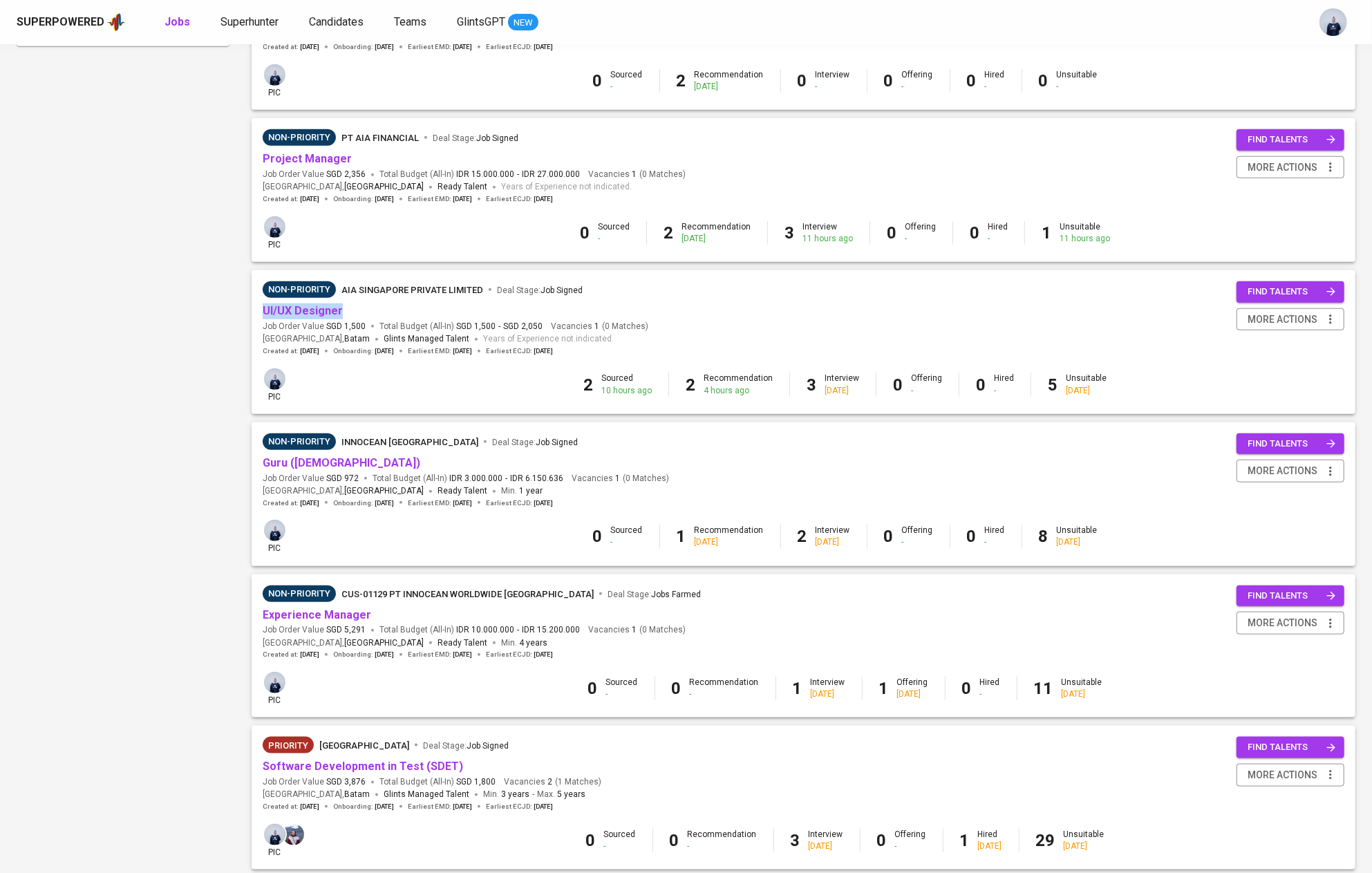
scroll to position [819, 0]
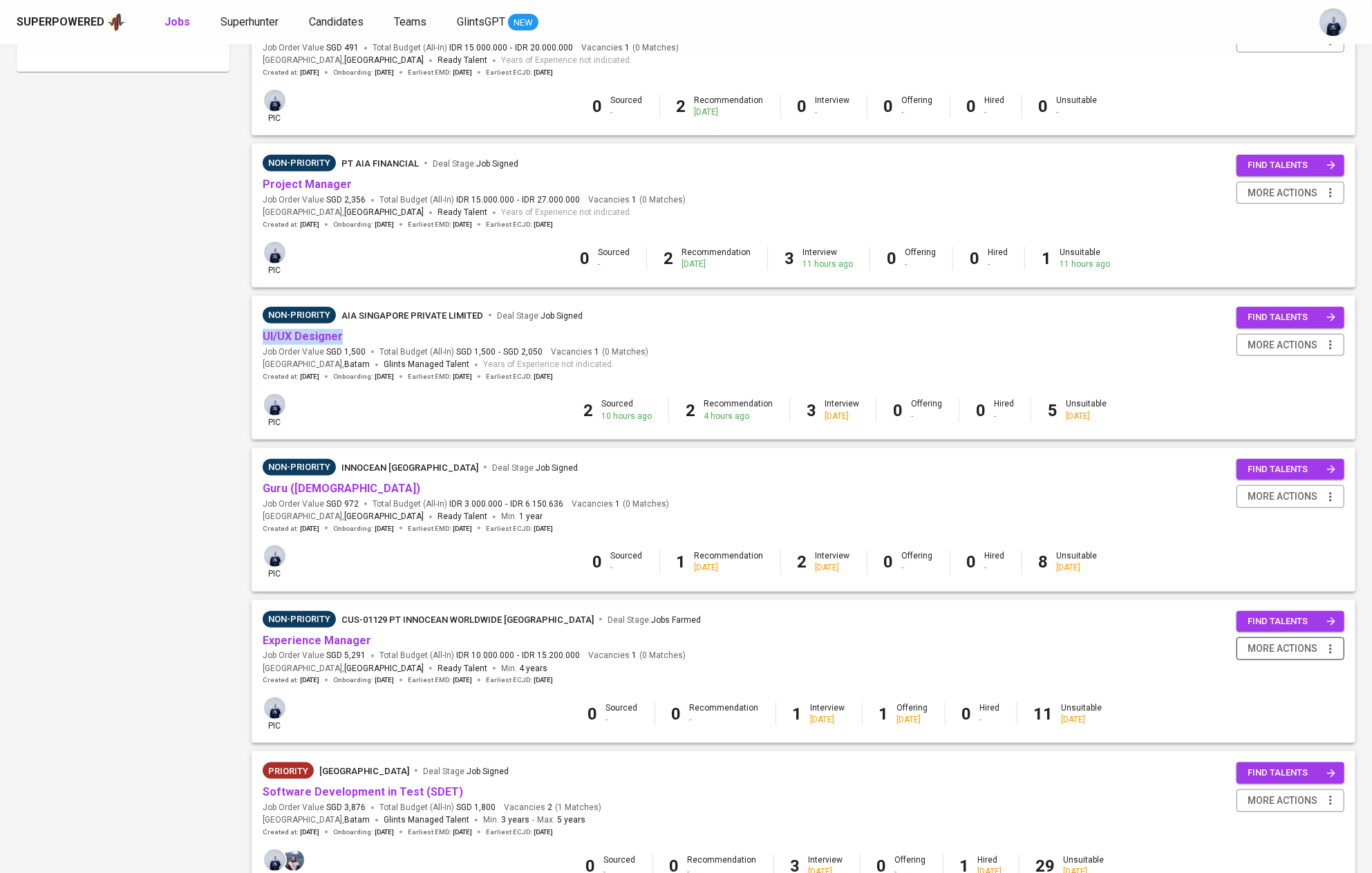
click at [1263, 657] on span "more actions" at bounding box center [1282, 648] width 70 height 17
click at [1247, 725] on div "Change to Priority" at bounding box center [1272, 729] width 121 height 14
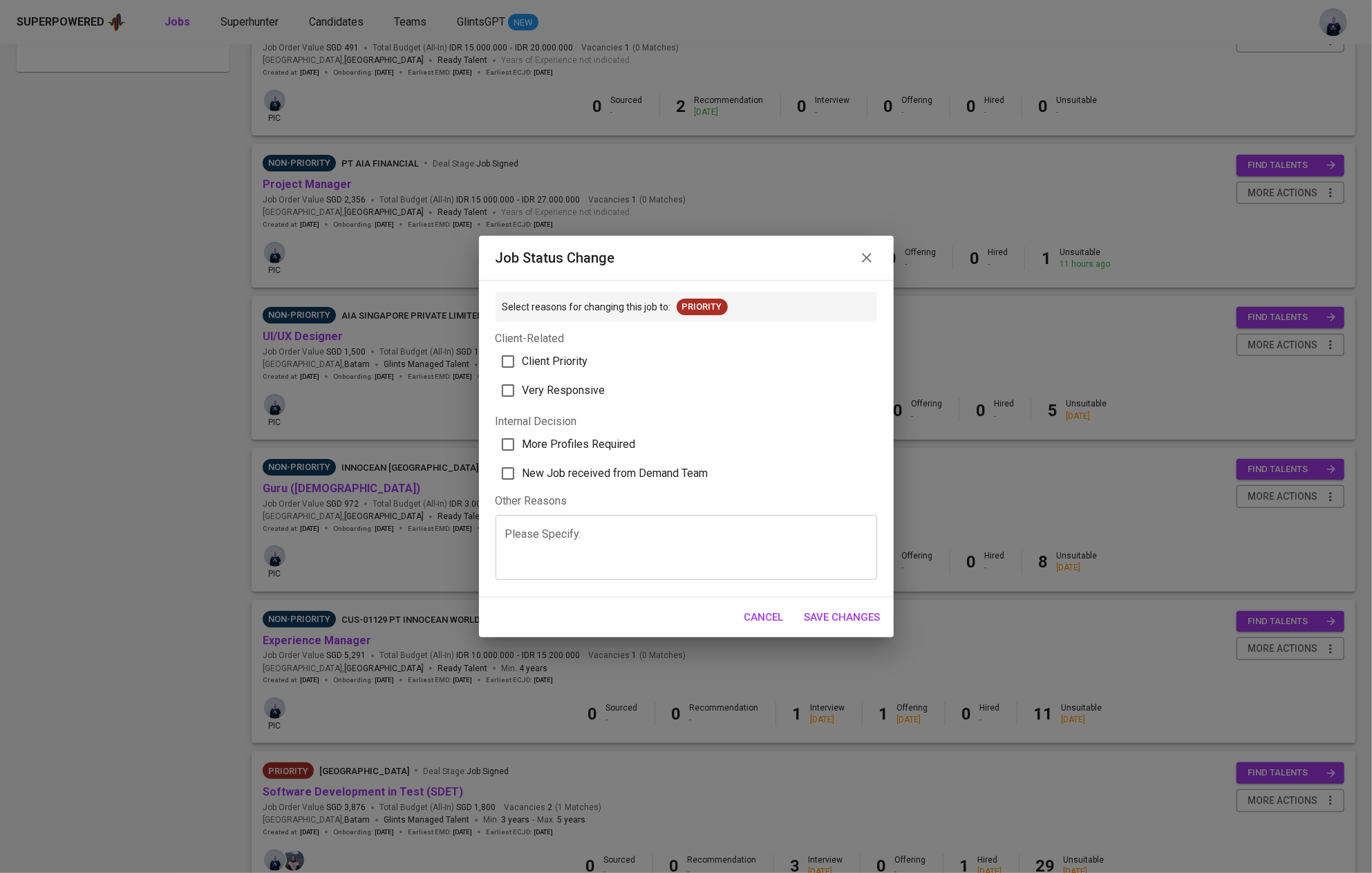
click at [575, 436] on span "More Profiles Required" at bounding box center [578, 444] width 113 height 17
click at [522, 436] on input "More Profiles Required" at bounding box center [508, 444] width 29 height 29
checkbox input "true"
click at [851, 619] on span "Save Changes" at bounding box center [843, 617] width 76 height 18
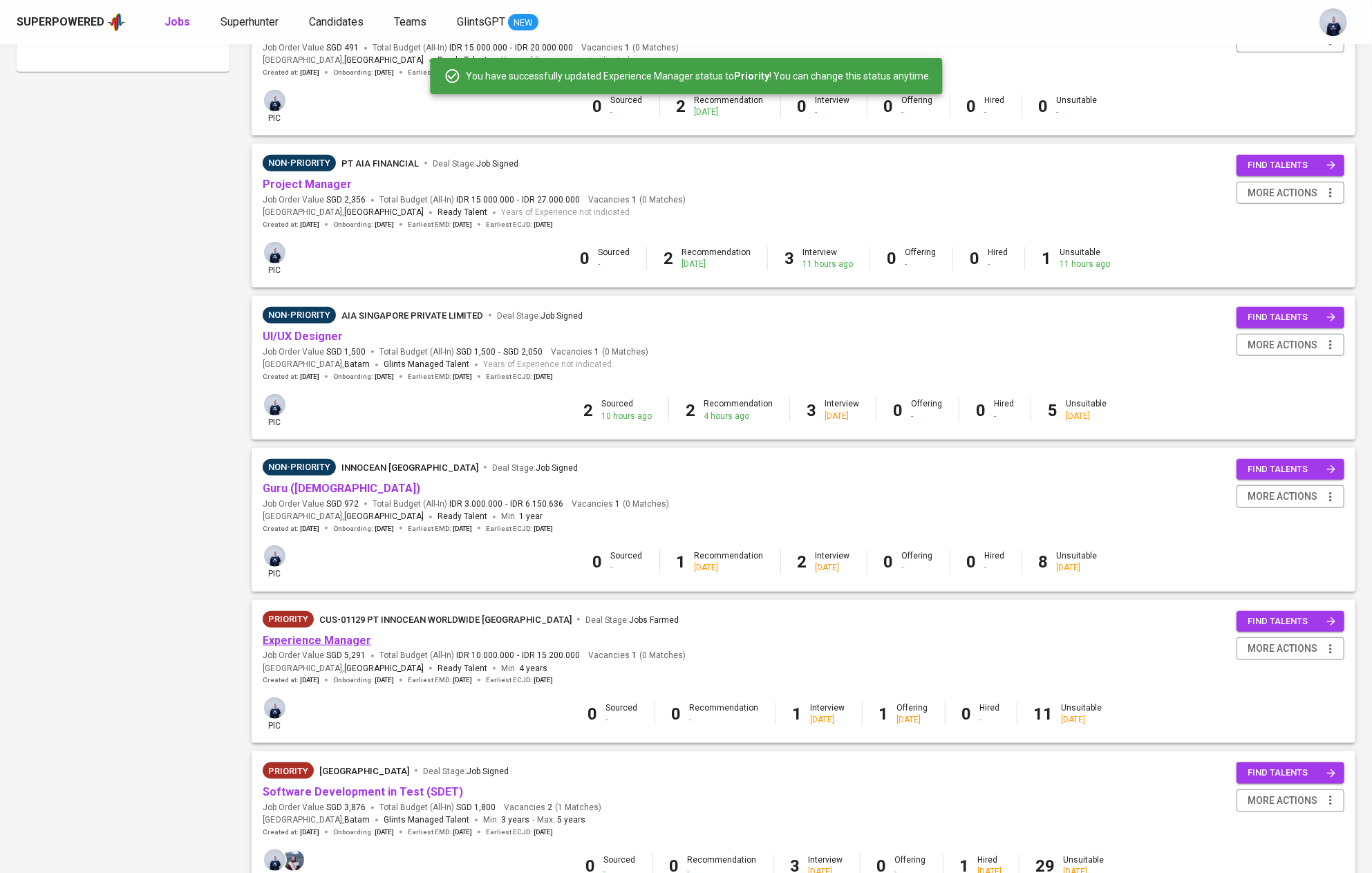
click at [355, 642] on link "Experience Manager" at bounding box center [317, 640] width 109 height 13
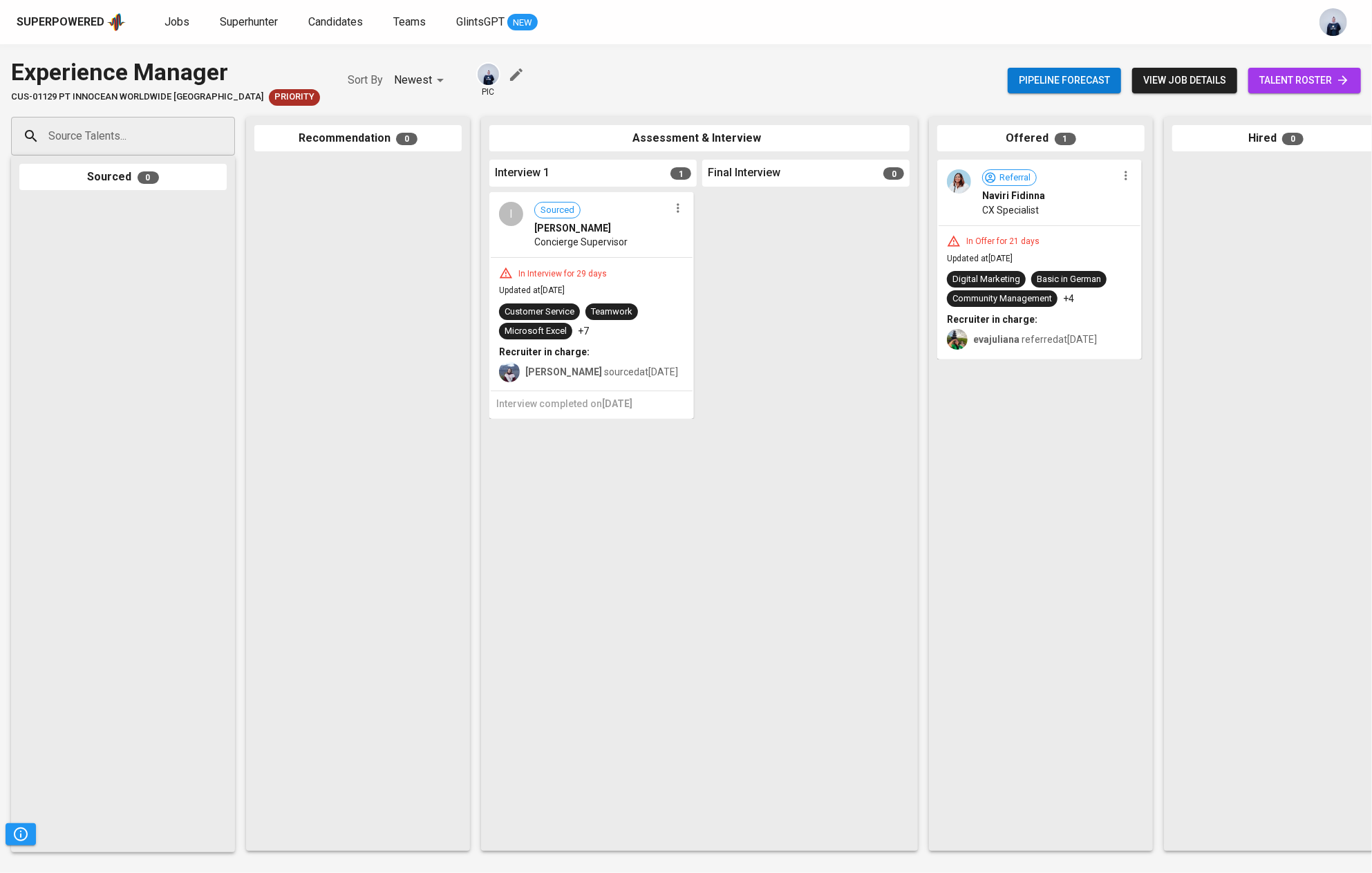
scroll to position [0, 274]
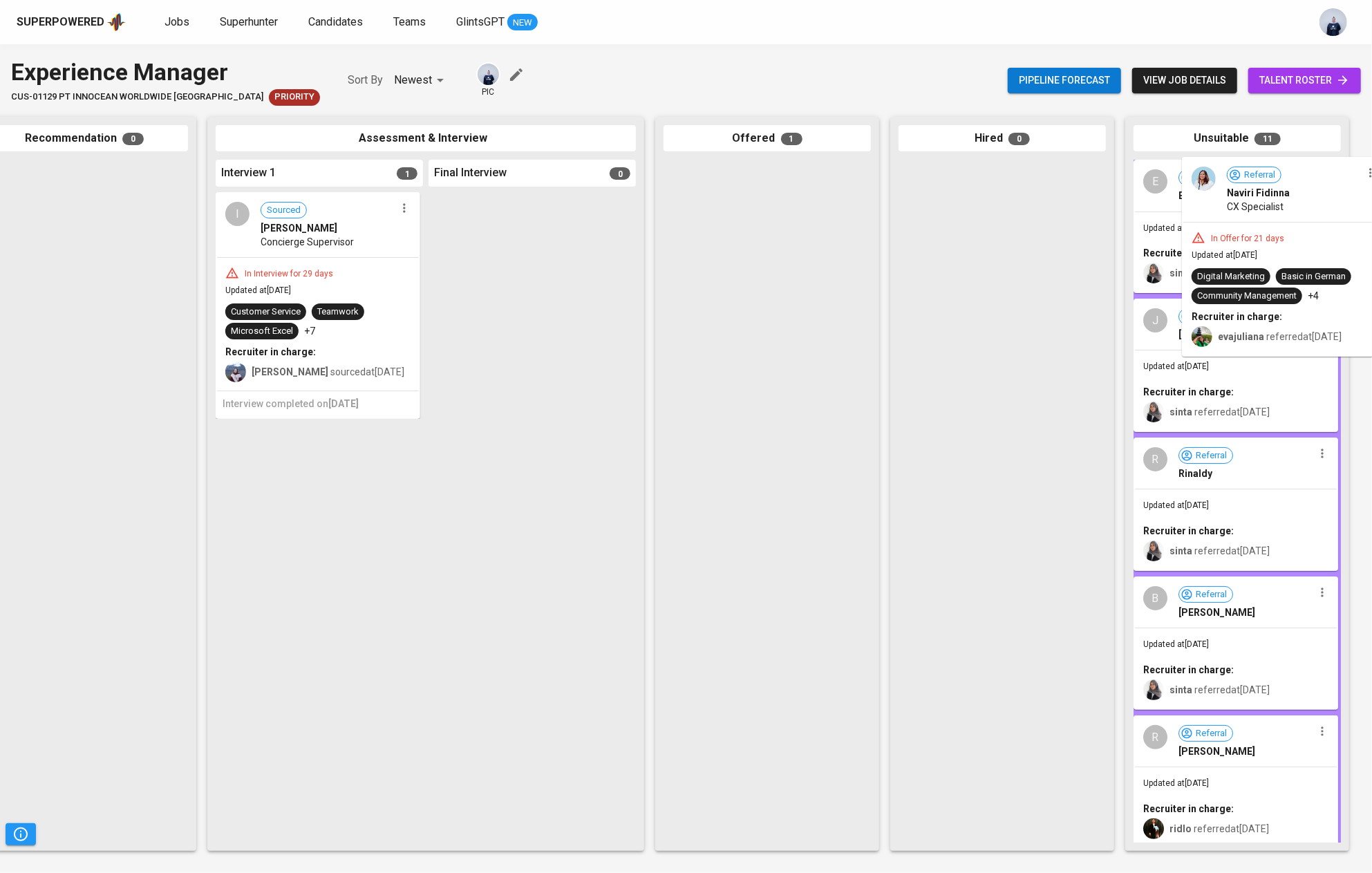
drag, startPoint x: 770, startPoint y: 226, endPoint x: 1292, endPoint y: 222, distance: 522.0
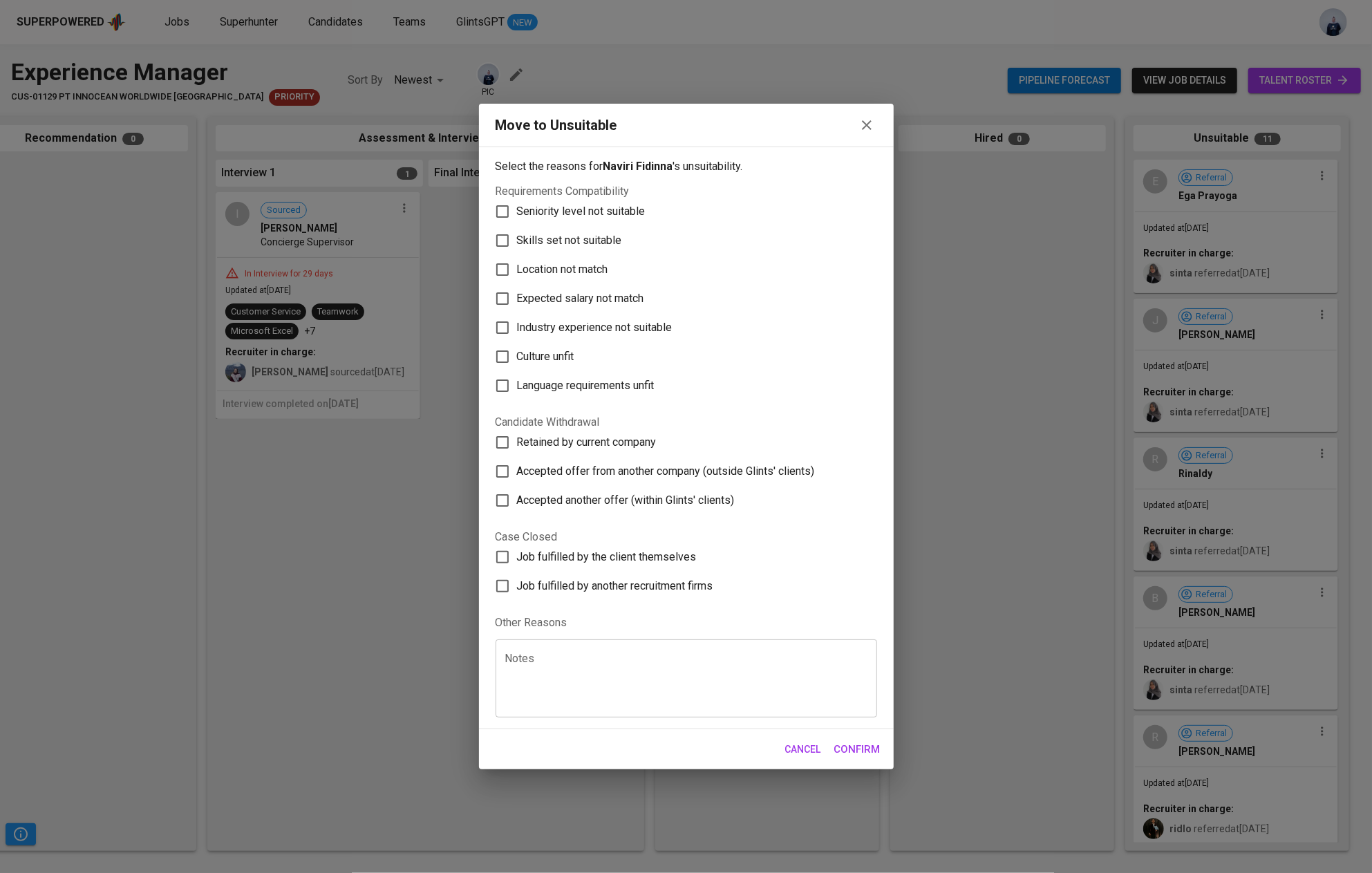
click at [647, 650] on div "Notes" at bounding box center [686, 679] width 382 height 78
type textarea "Inconsistency from the candidate"
click at [863, 753] on span "Confirm" at bounding box center [857, 749] width 46 height 18
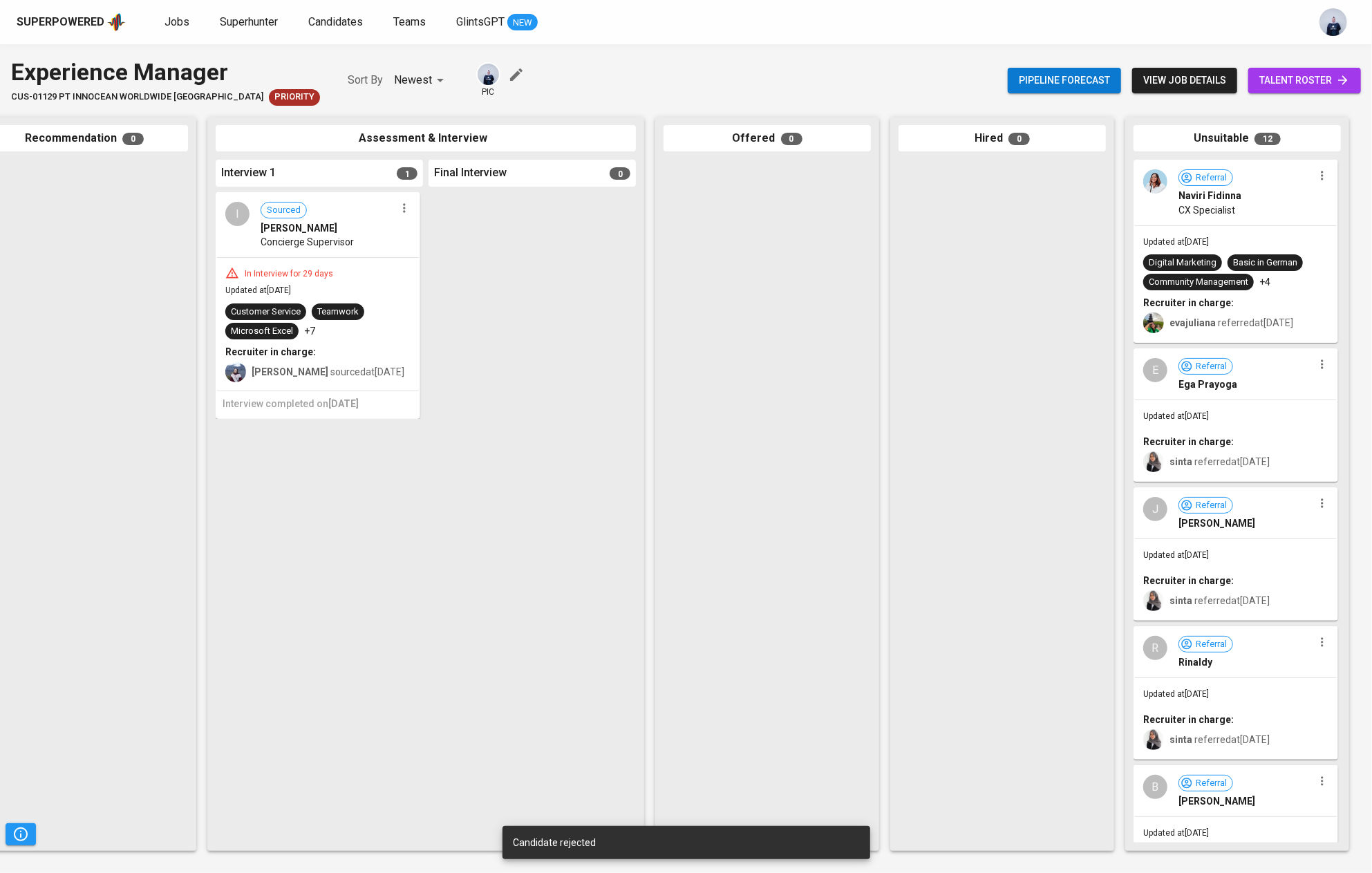
click at [405, 210] on icon "button" at bounding box center [404, 207] width 13 height 13
click at [436, 297] on span "Move to unsuitable" at bounding box center [442, 296] width 72 height 13
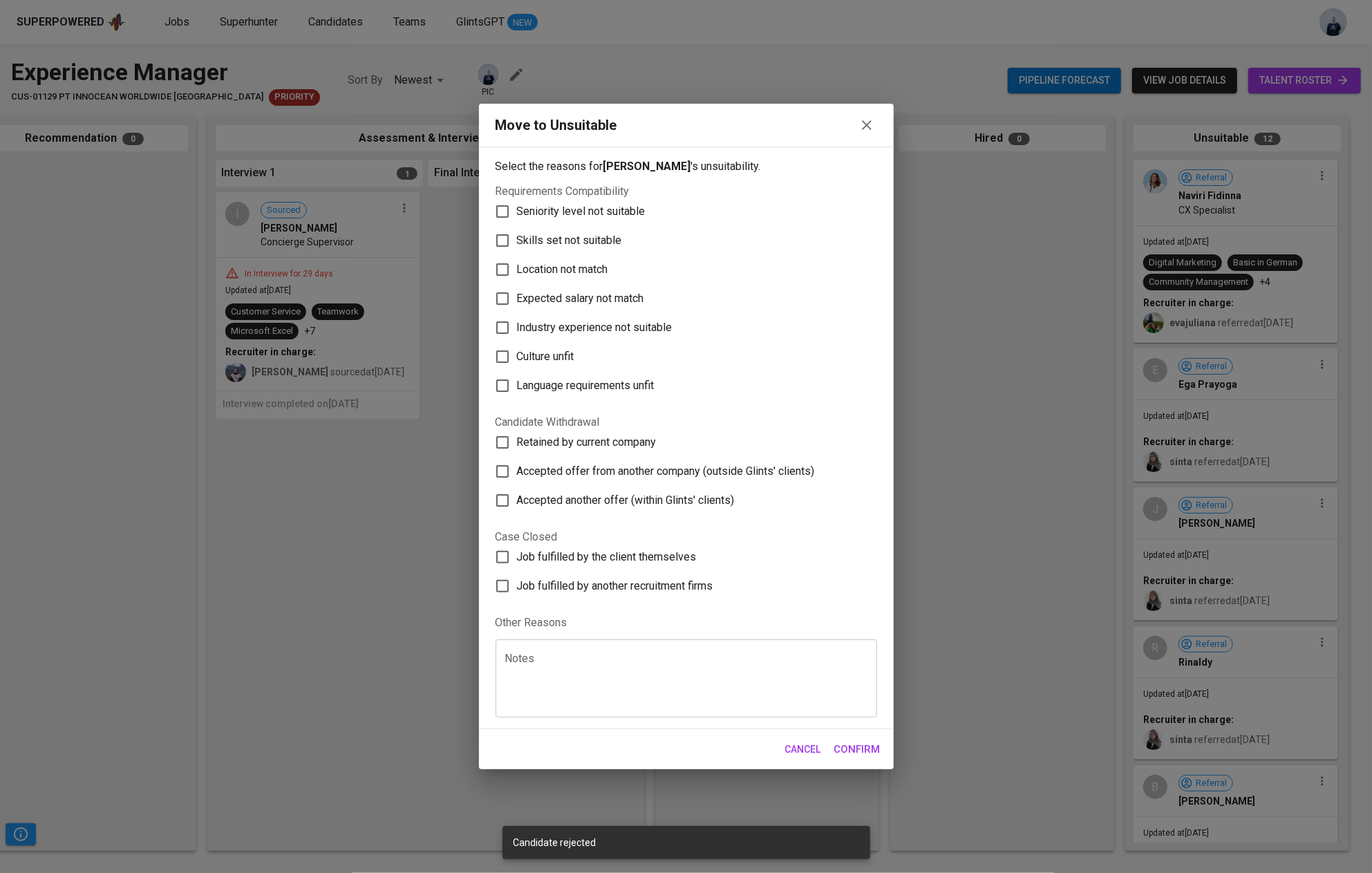
click at [598, 237] on span "Skills set not suitable" at bounding box center [569, 240] width 105 height 17
click at [517, 237] on input "Skills set not suitable" at bounding box center [502, 240] width 29 height 29
checkbox input "true"
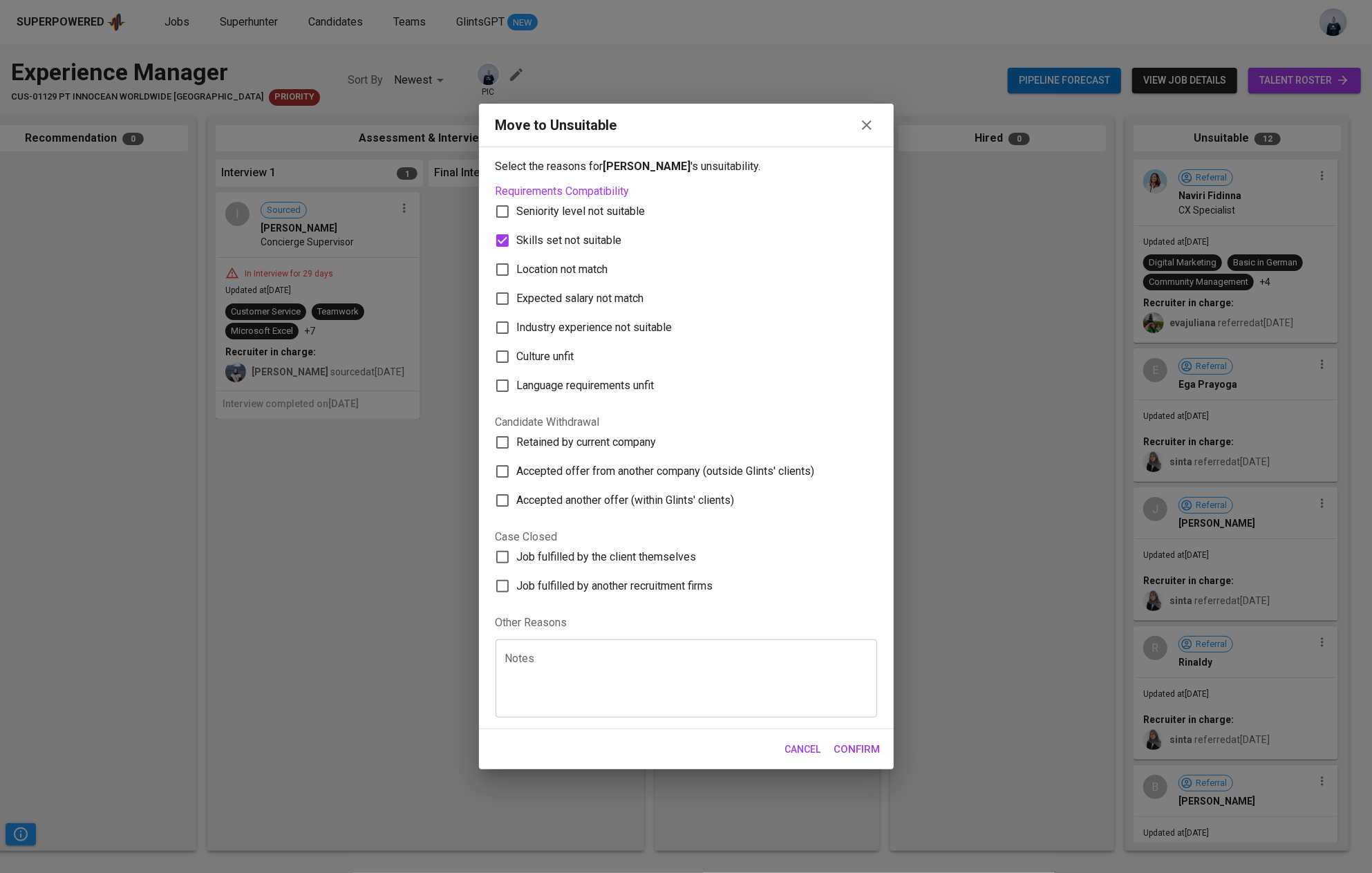
click at [590, 217] on span "Seniority level not suitable" at bounding box center [581, 211] width 129 height 17
click at [517, 217] on input "Seniority level not suitable" at bounding box center [502, 211] width 29 height 29
checkbox input "true"
click at [851, 736] on button "Confirm" at bounding box center [858, 749] width 62 height 29
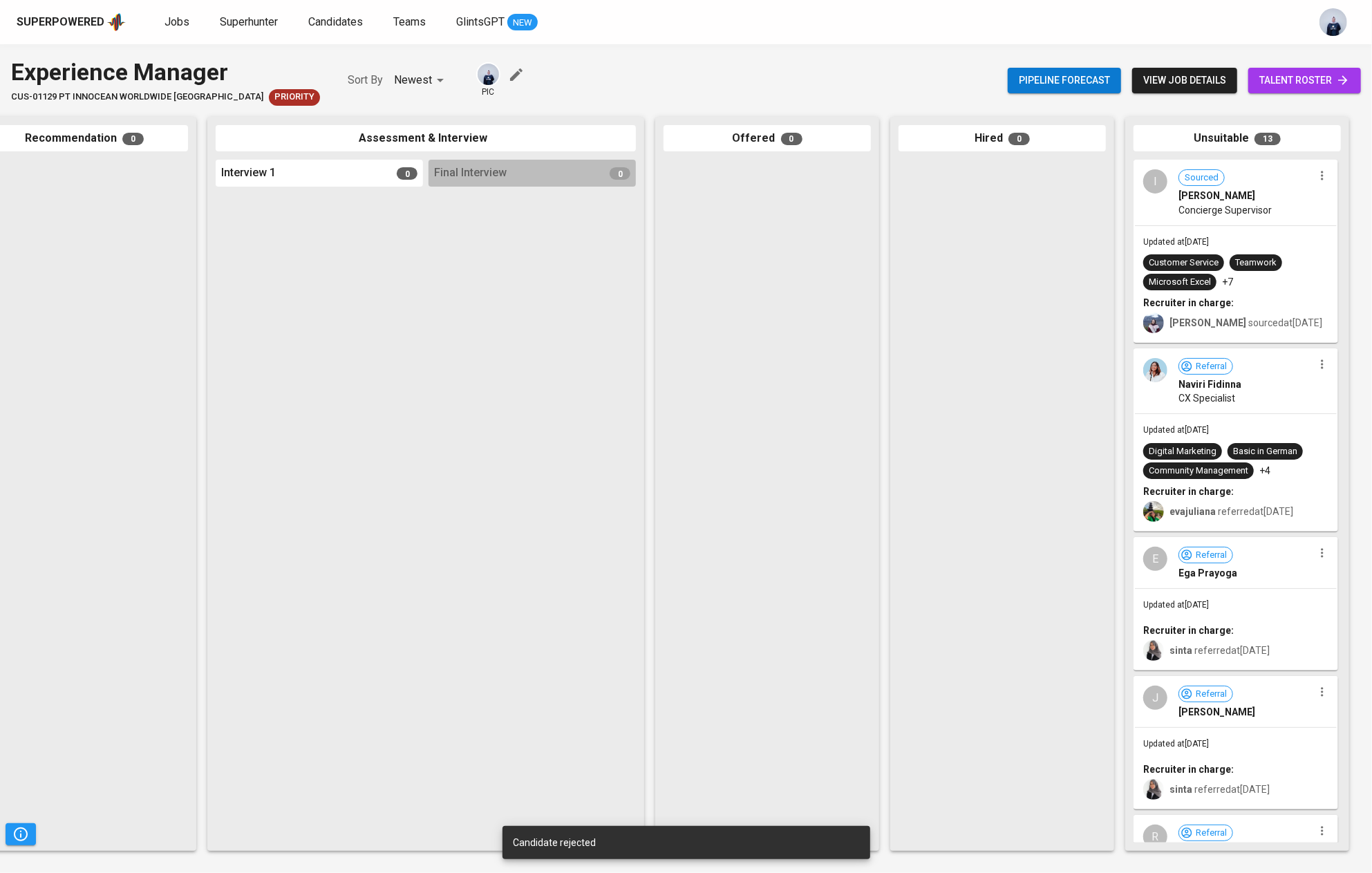
scroll to position [0, 0]
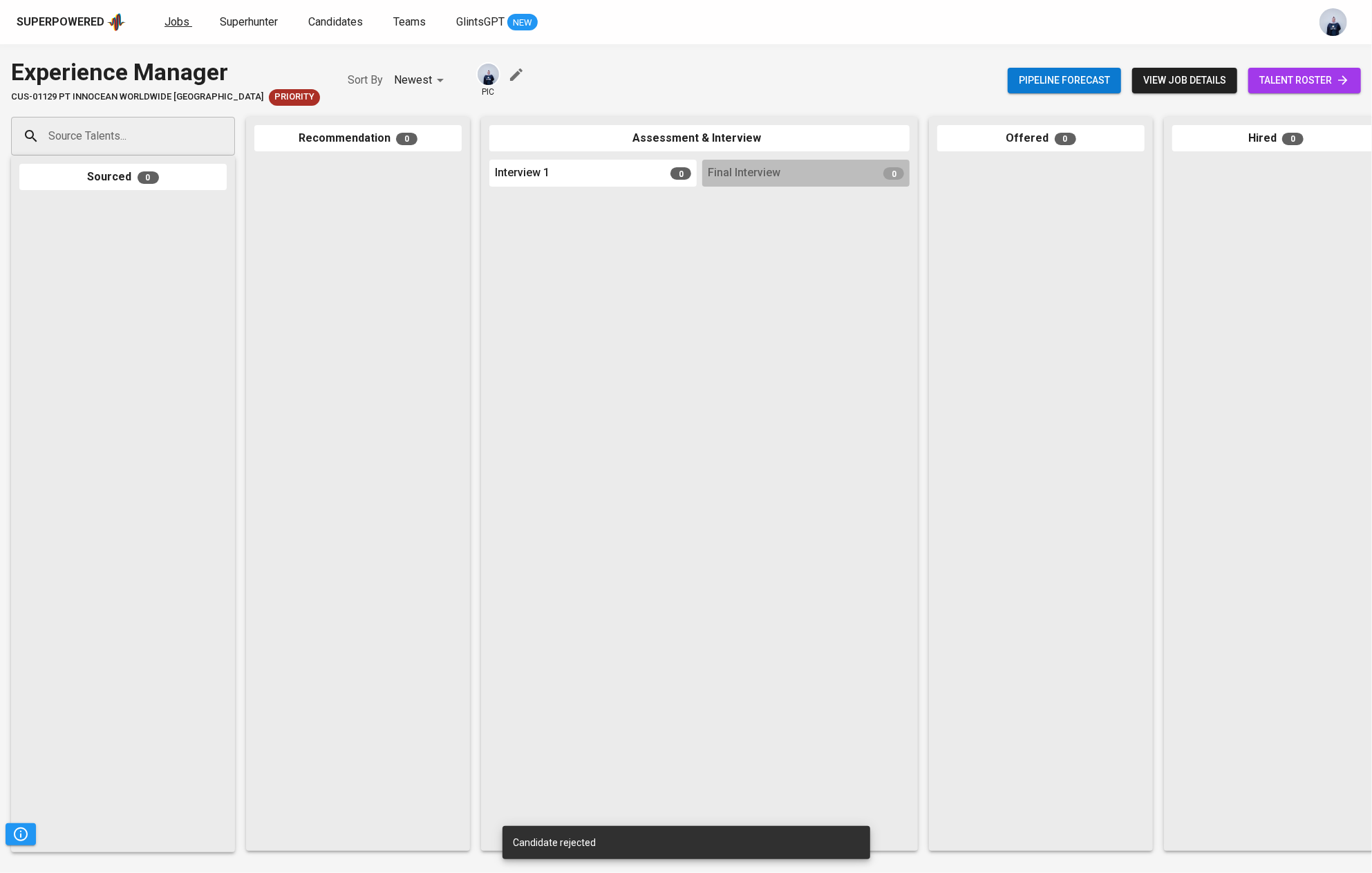
click at [175, 17] on span "Jobs" at bounding box center [176, 21] width 25 height 13
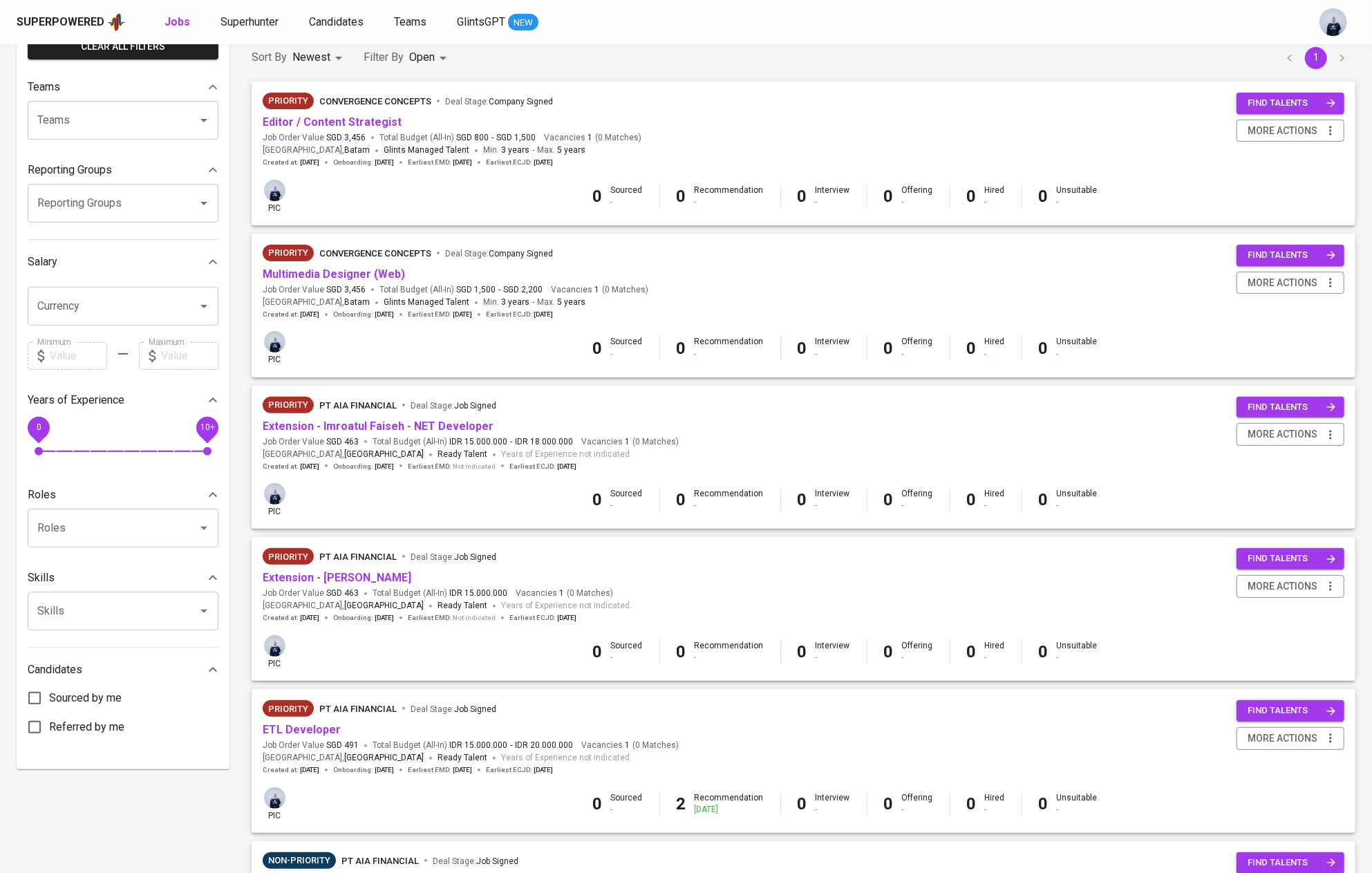
scroll to position [110, 0]
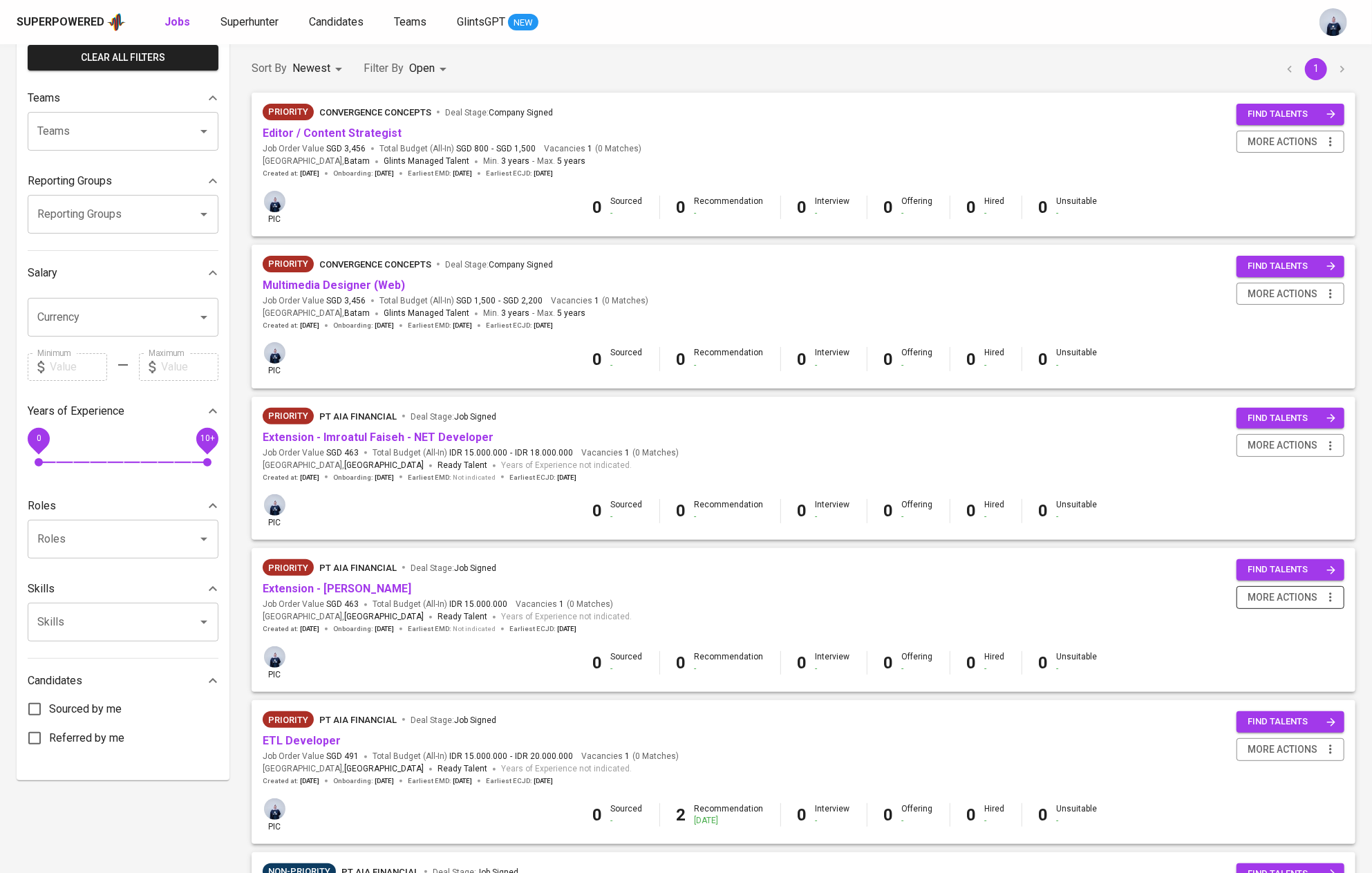
click at [1297, 599] on span "more actions" at bounding box center [1282, 598] width 70 height 17
click at [1264, 667] on div "Change to Non-priority" at bounding box center [1272, 675] width 121 height 14
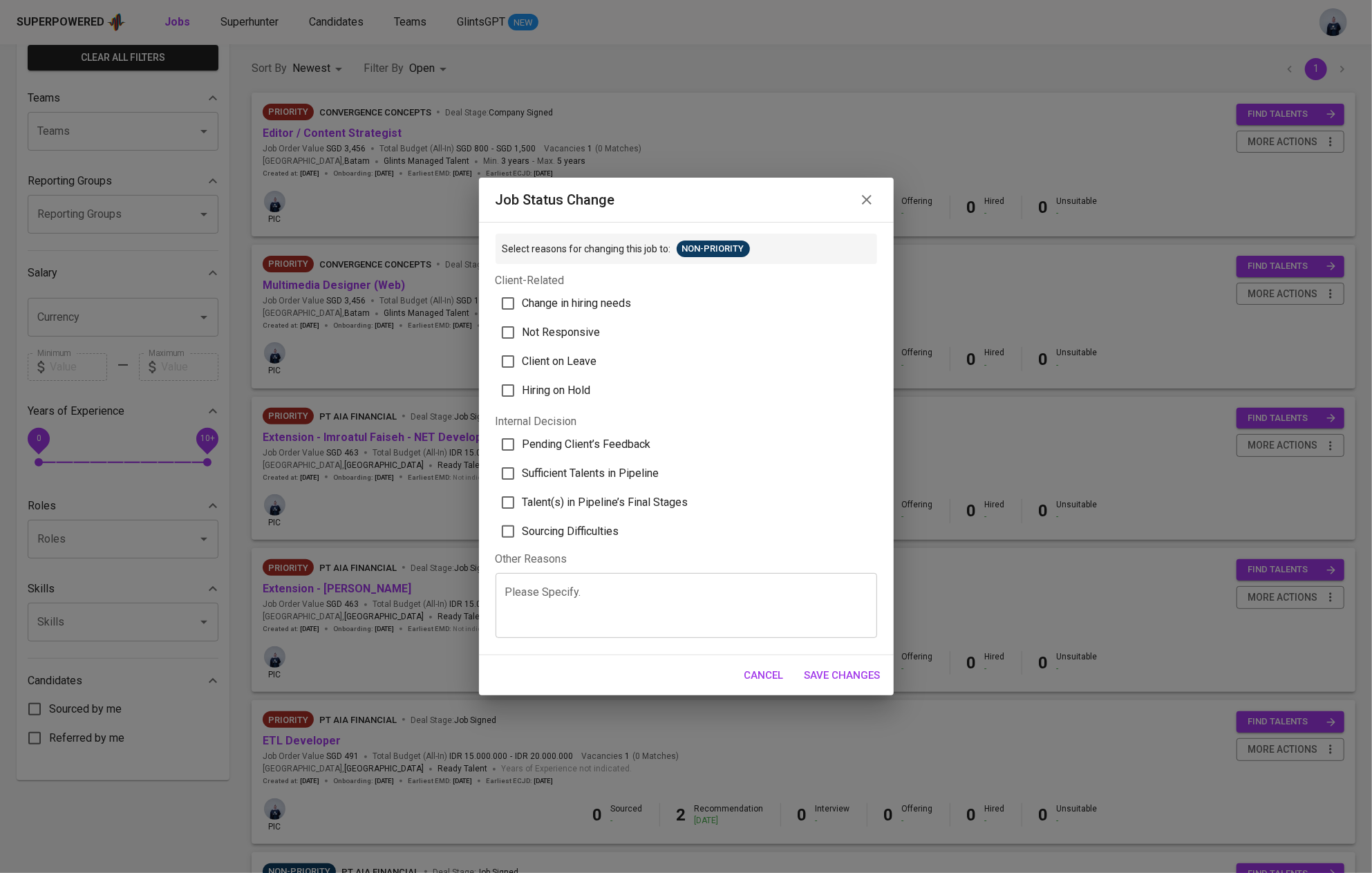
click at [743, 602] on textarea at bounding box center [686, 606] width 362 height 40
type textarea "Extension"
click at [872, 671] on span "Save Changes" at bounding box center [843, 675] width 76 height 18
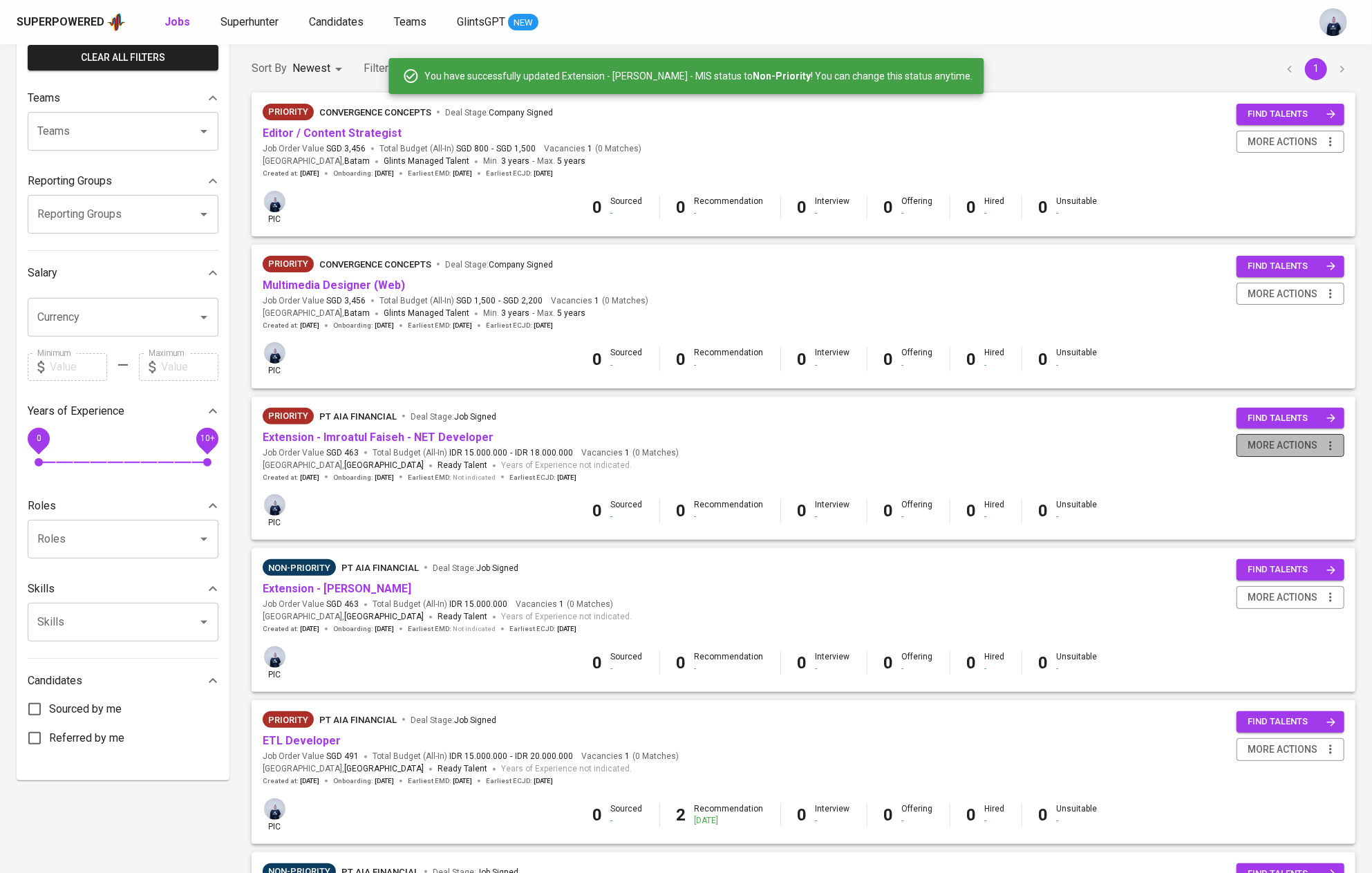
click at [1324, 441] on icon "button" at bounding box center [1330, 445] width 13 height 13
click at [1255, 524] on div "Change to Non-priority" at bounding box center [1272, 523] width 121 height 14
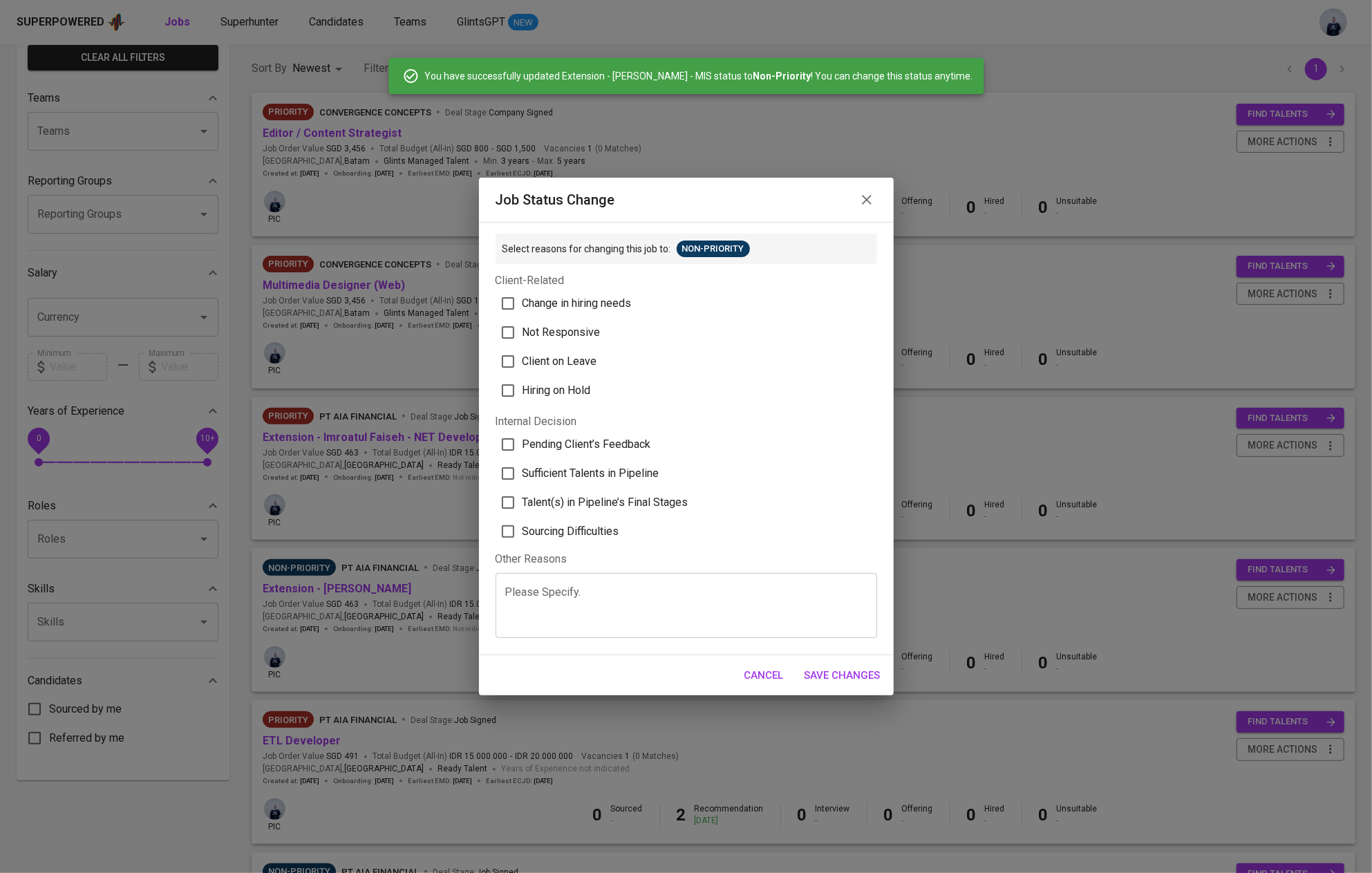
click at [653, 627] on div "Please Specify." at bounding box center [686, 606] width 382 height 65
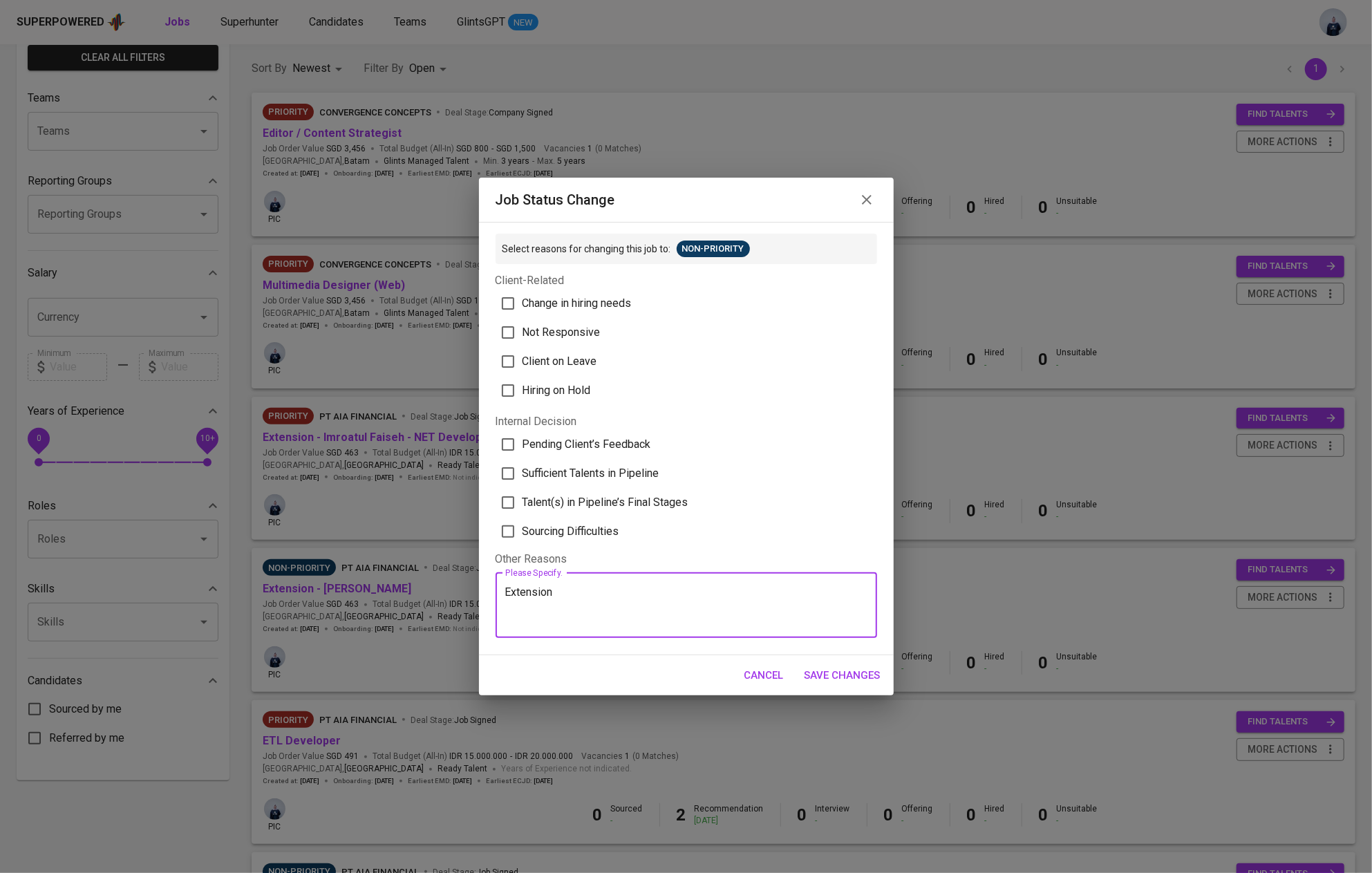
type textarea "Extension"
click at [858, 675] on span "Save Changes" at bounding box center [843, 675] width 76 height 18
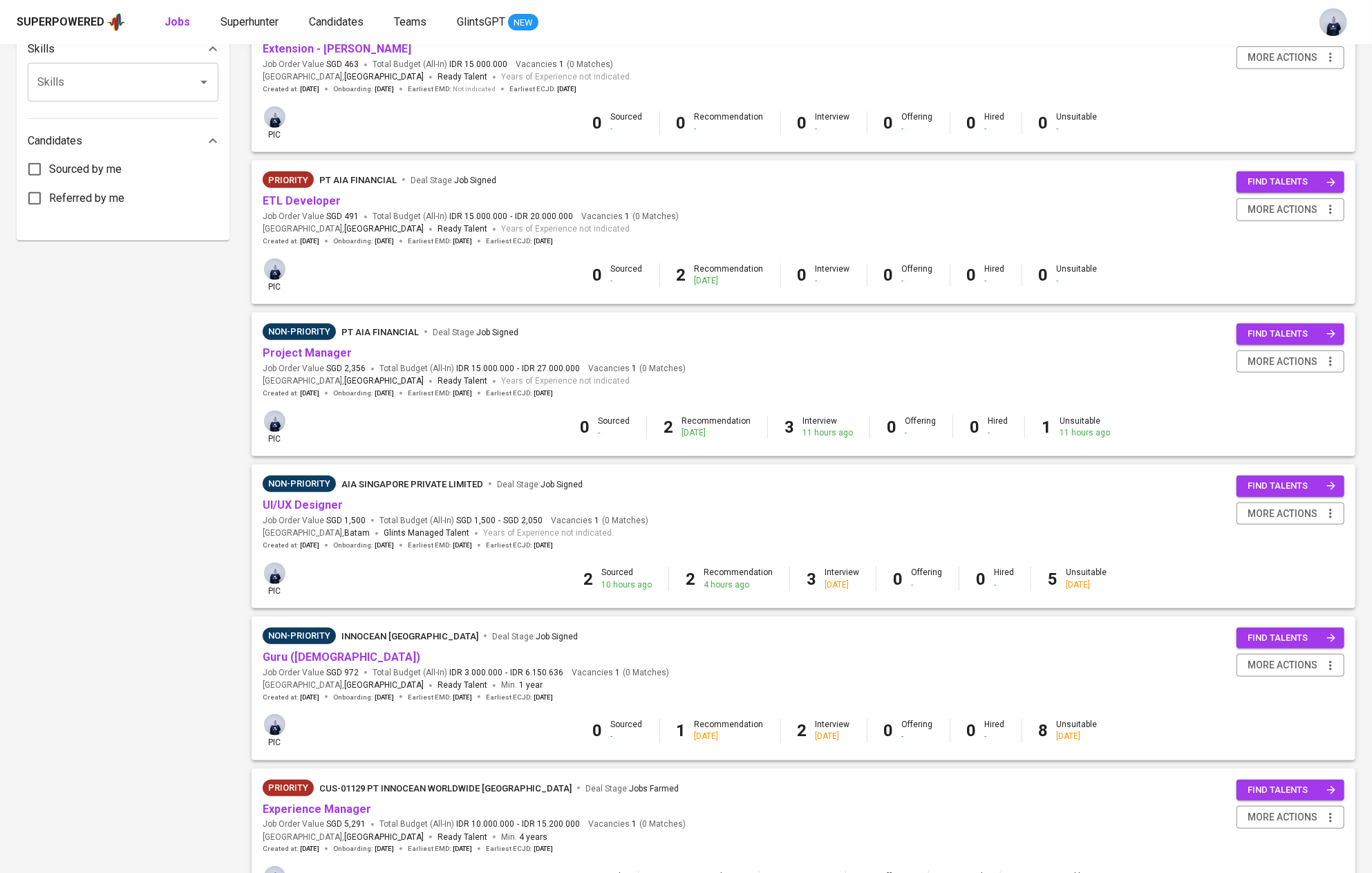
scroll to position [615, 0]
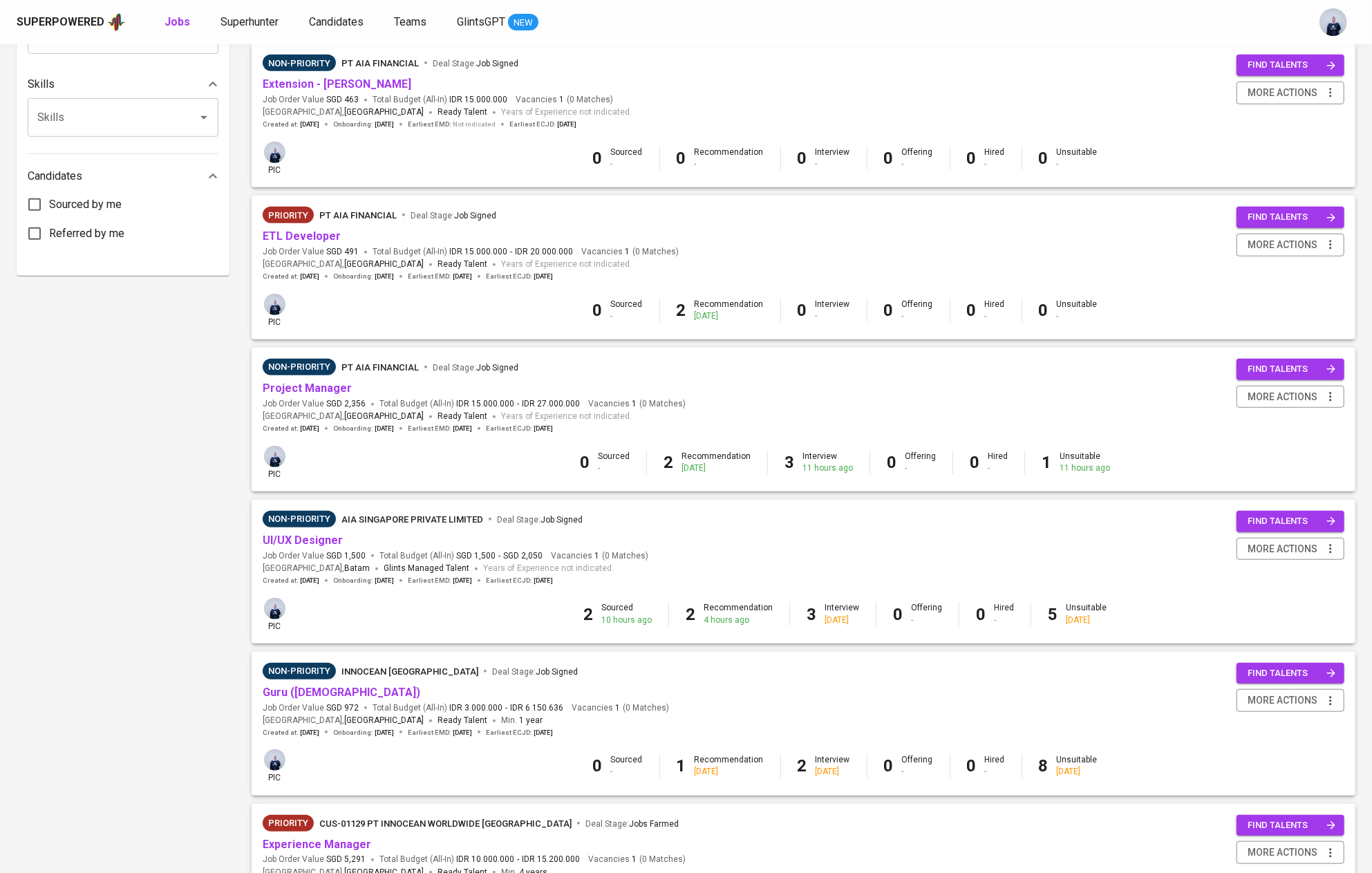
click at [324, 688] on span "Guru (Female)" at bounding box center [341, 693] width 158 height 16
click at [313, 693] on link "Guru (Female)" at bounding box center [341, 692] width 158 height 13
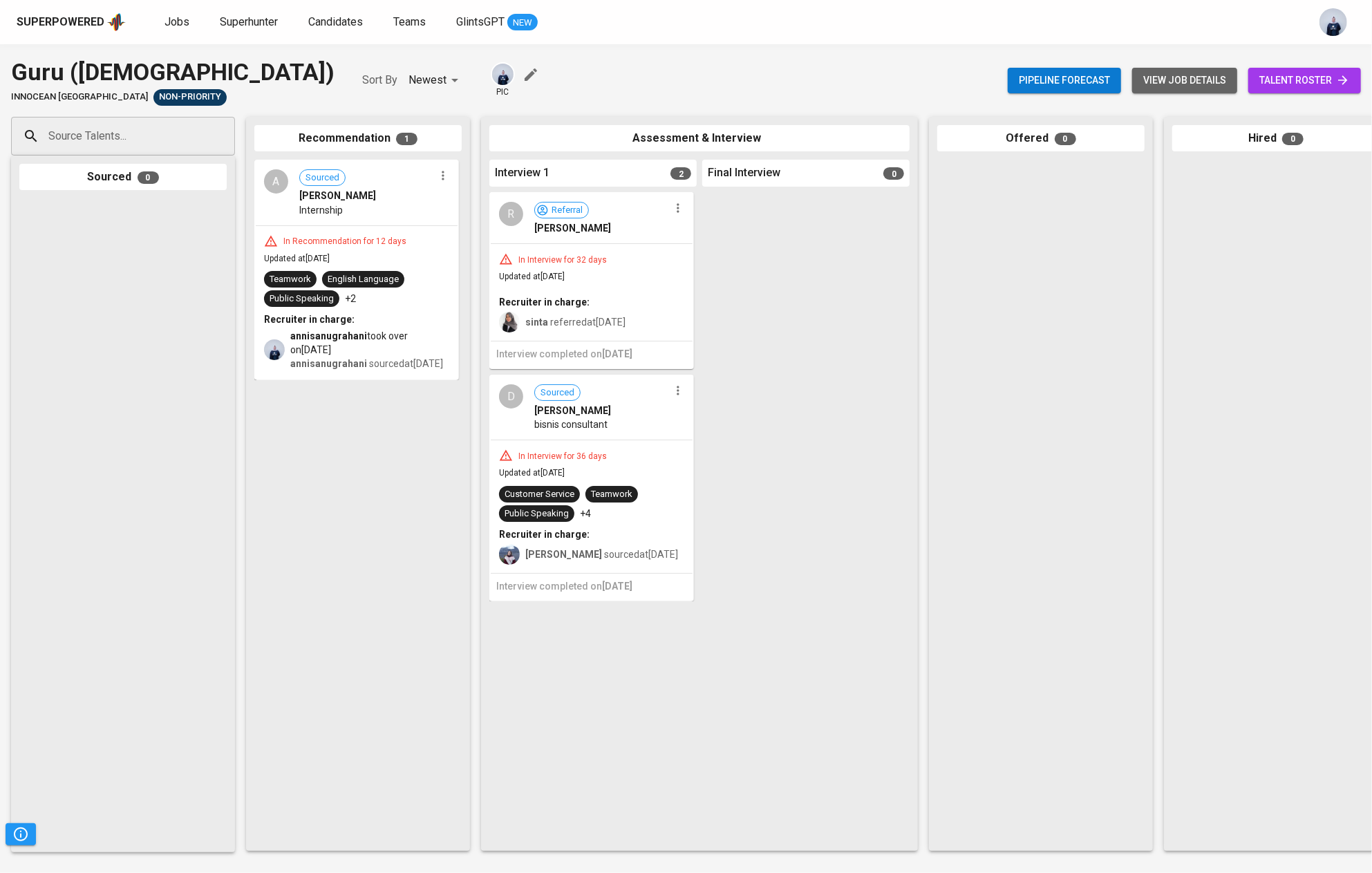
click at [1206, 78] on span "view job details" at bounding box center [1184, 81] width 83 height 17
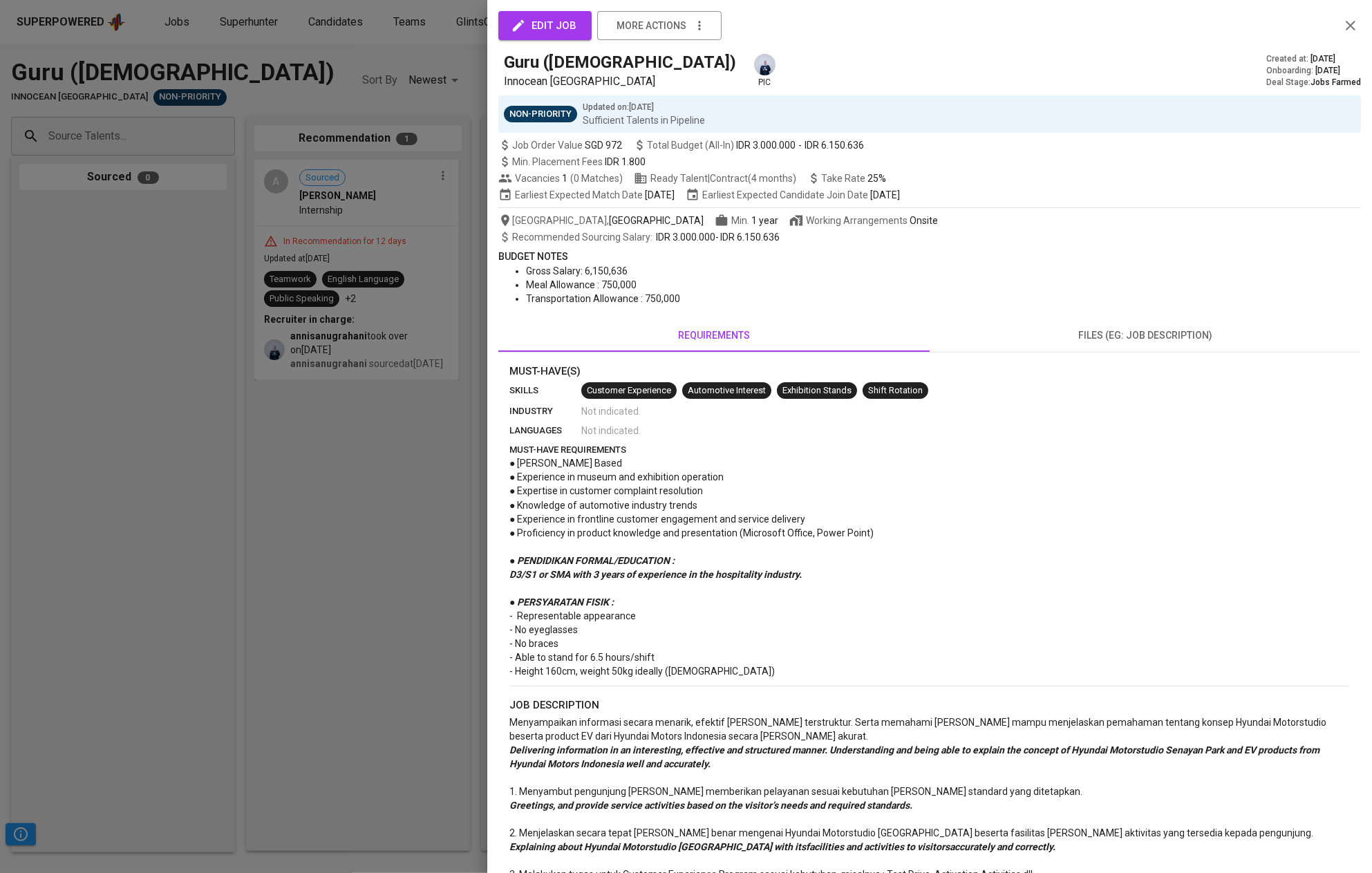
click at [579, 27] on button "edit job" at bounding box center [545, 25] width 94 height 29
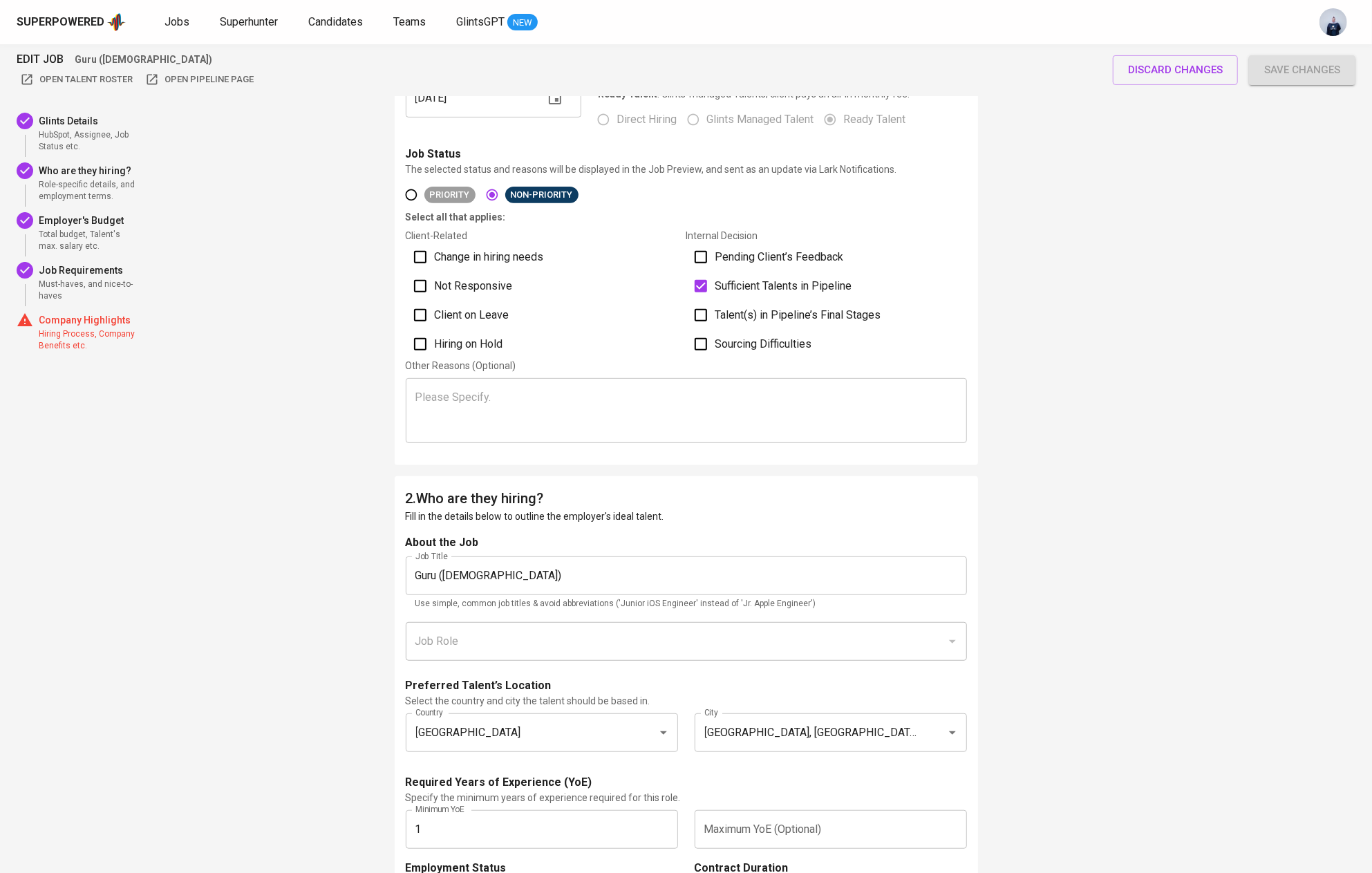
scroll to position [347, 0]
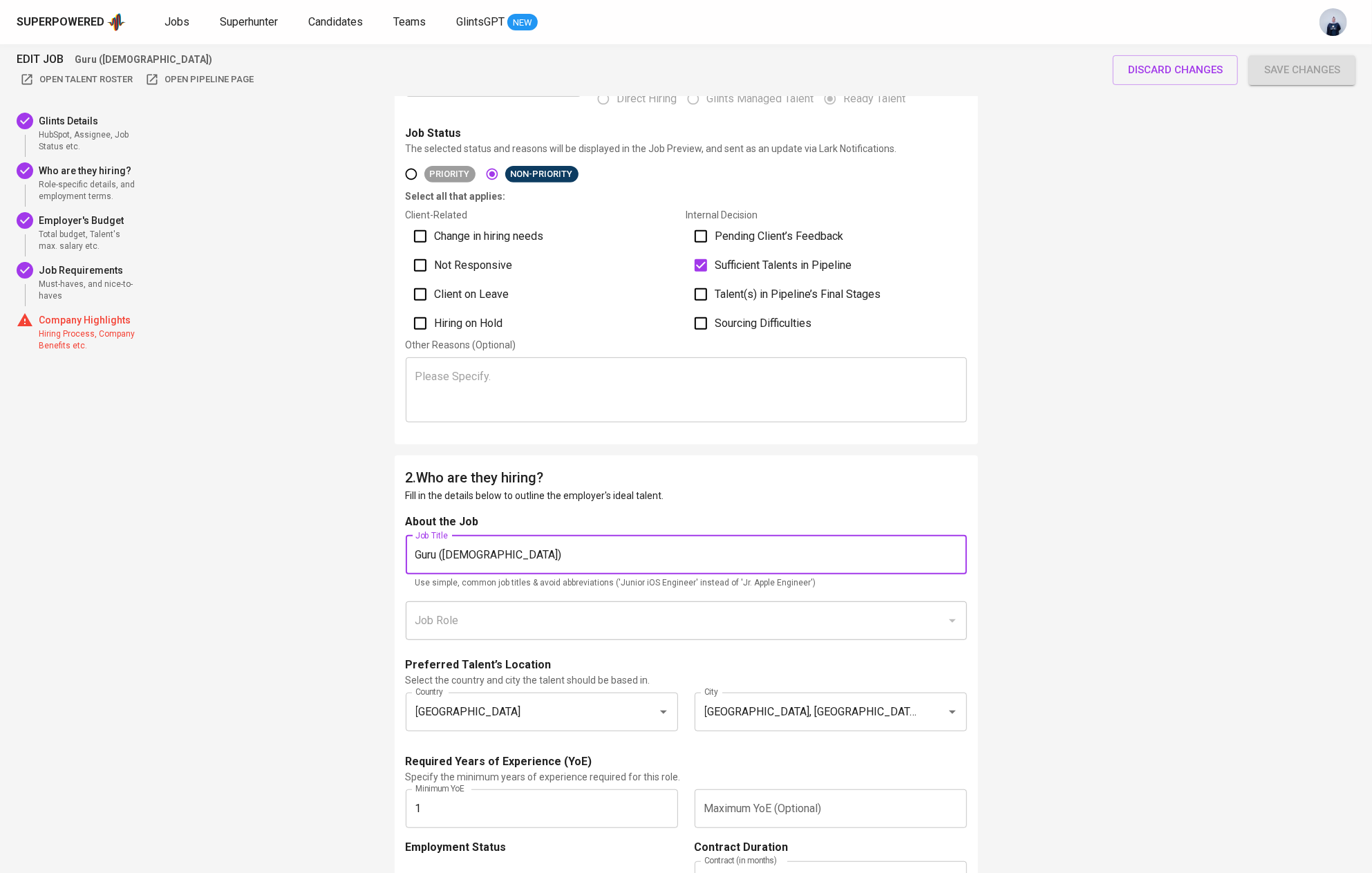
click at [447, 554] on input "Guru (Female)" at bounding box center [686, 555] width 561 height 39
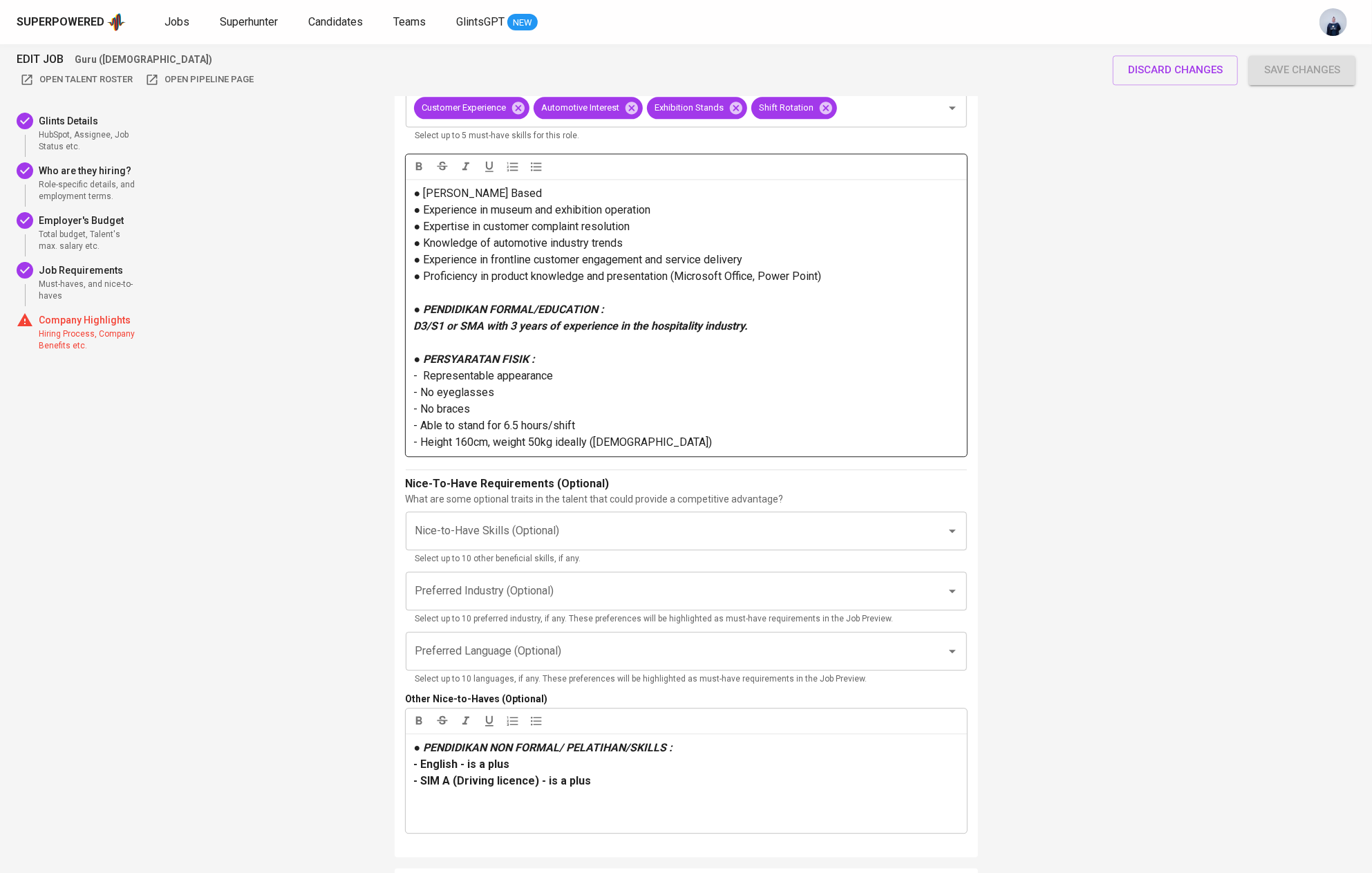
scroll to position [2484, 0]
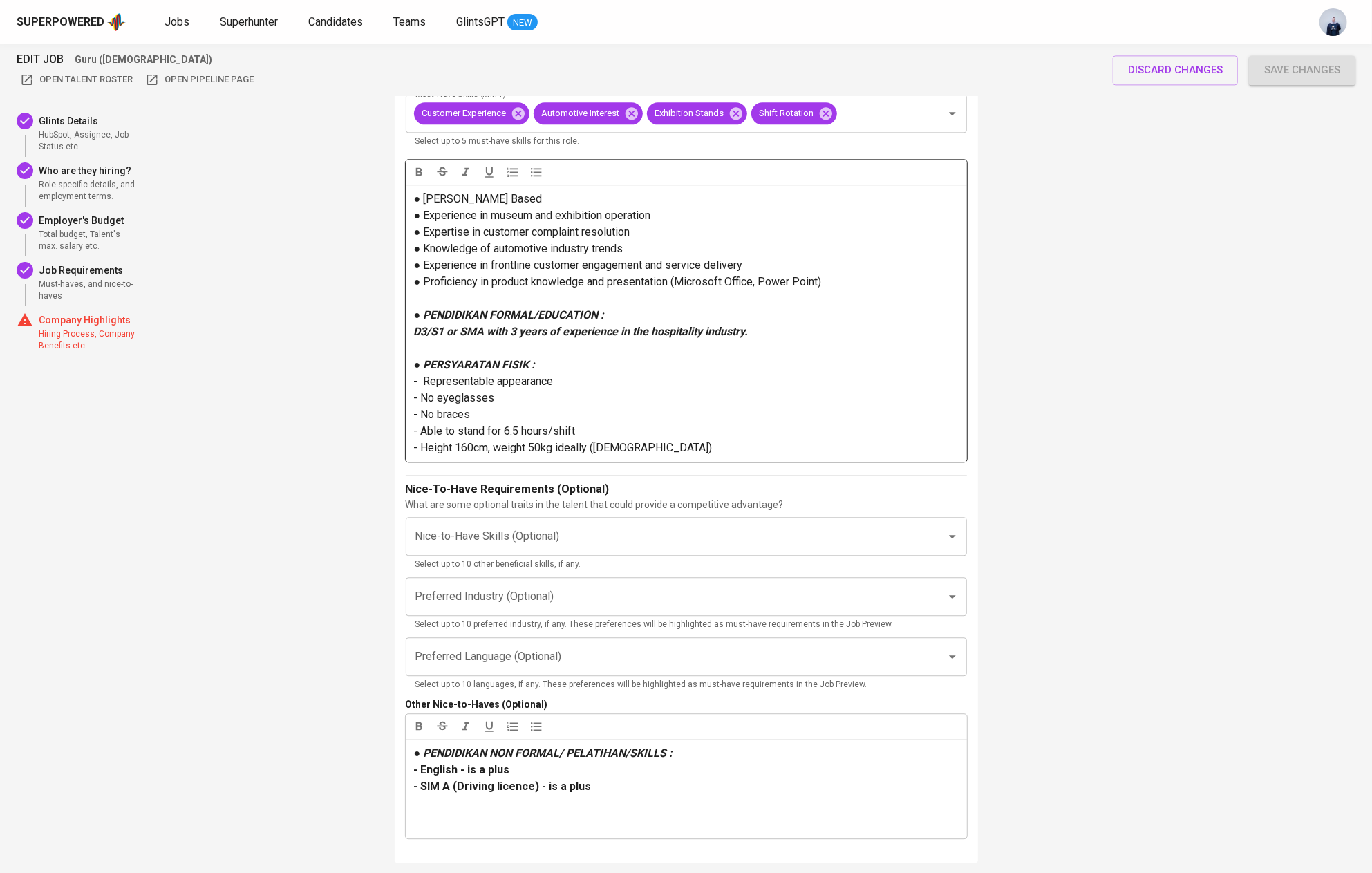
type input "Guru ([DEMOGRAPHIC_DATA]/[DEMOGRAPHIC_DATA])"
click at [650, 448] on p "- Height 160cm, weight 50kg ideally (Female)" at bounding box center [686, 448] width 544 height 17
click at [414, 446] on span "- Height 160cm, weight 50kg ideally (Female)" at bounding box center [563, 448] width 298 height 13
copy span "- Height 160cm, weight 50kg ideally (Female)"
click at [743, 448] on p "- Height 160cm, weight 50kg ideally (Female)" at bounding box center [686, 448] width 544 height 17
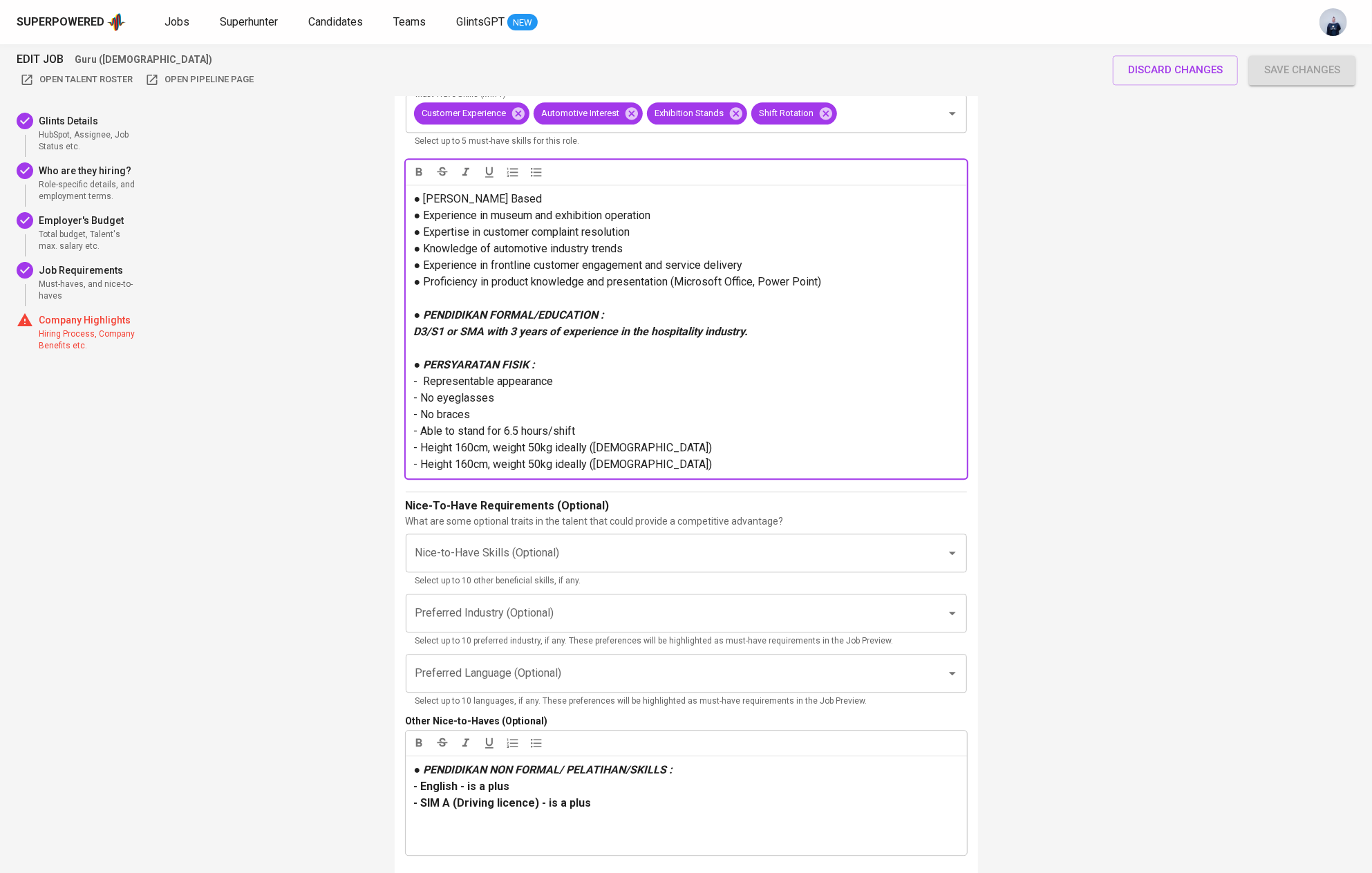
click at [471, 463] on span "- Height 160cm, weight 50kg ideally (Female)" at bounding box center [563, 463] width 298 height 13
click at [541, 460] on span "- Height 175cm, weight 50kg ideally (Female)" at bounding box center [563, 463] width 298 height 13
click at [607, 465] on span "- Height 175cm, weight 60kg ideally (Female)" at bounding box center [563, 463] width 298 height 13
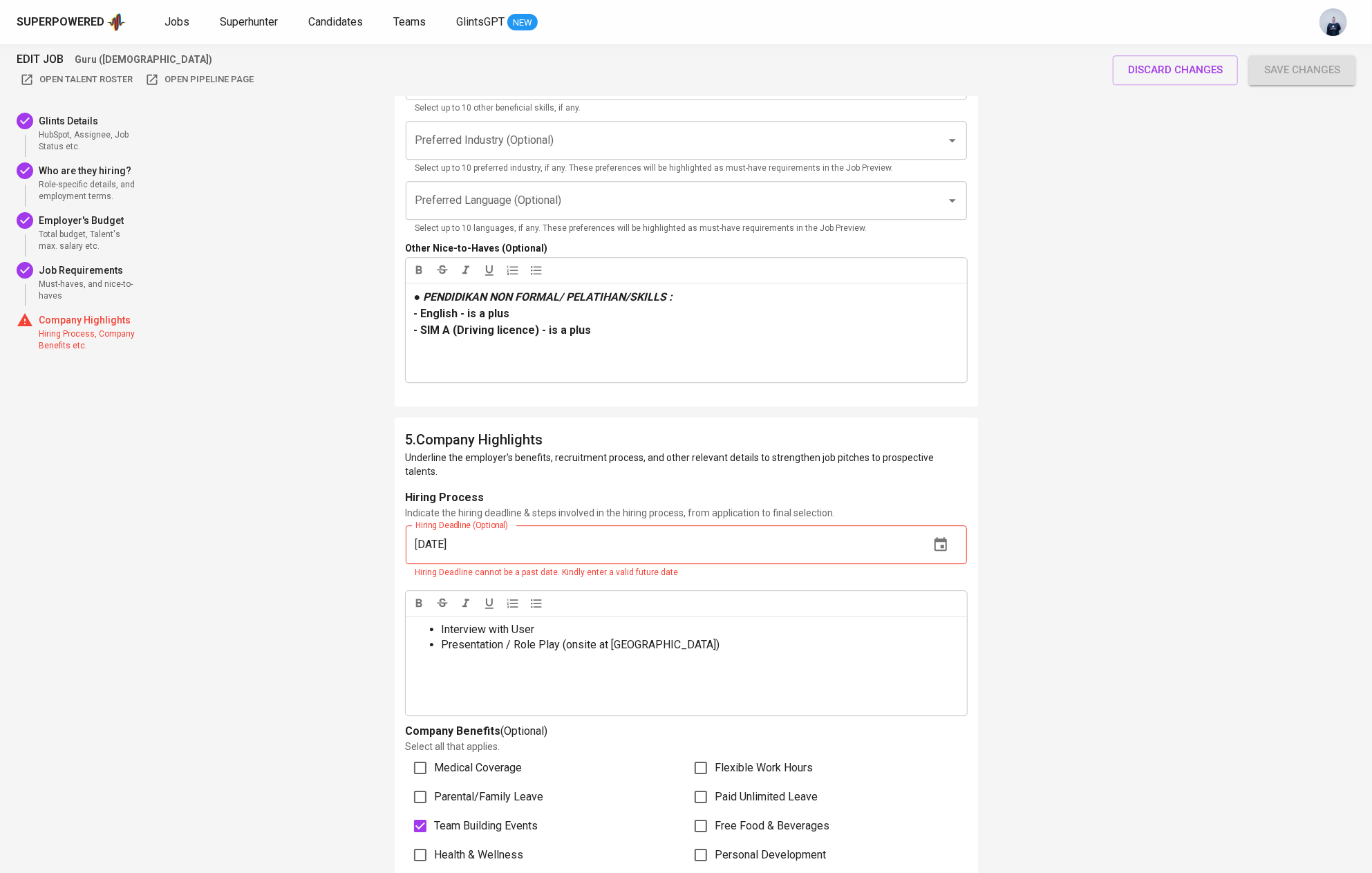
scroll to position [2962, 0]
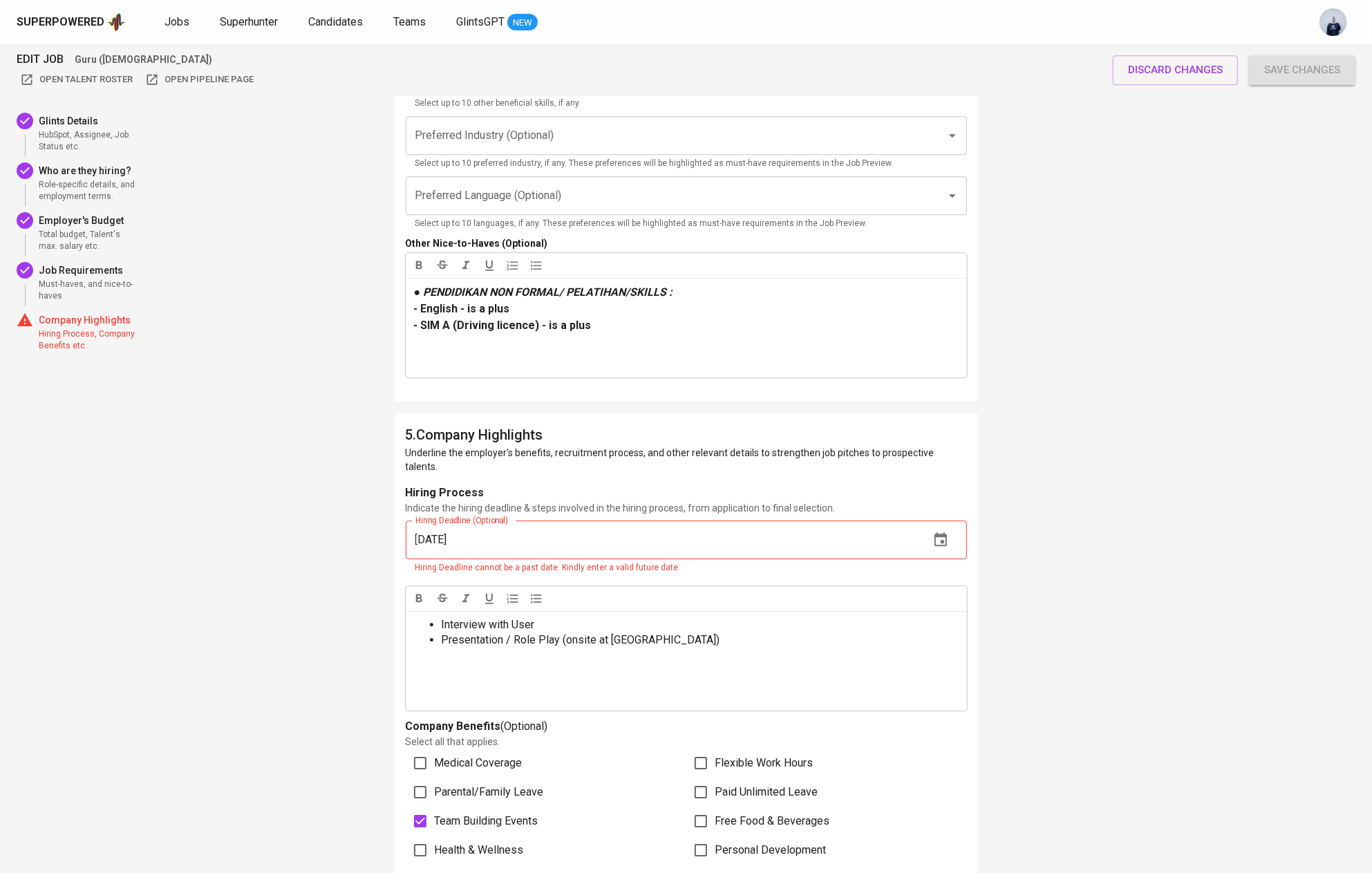
click at [944, 532] on icon "button" at bounding box center [940, 540] width 17 height 17
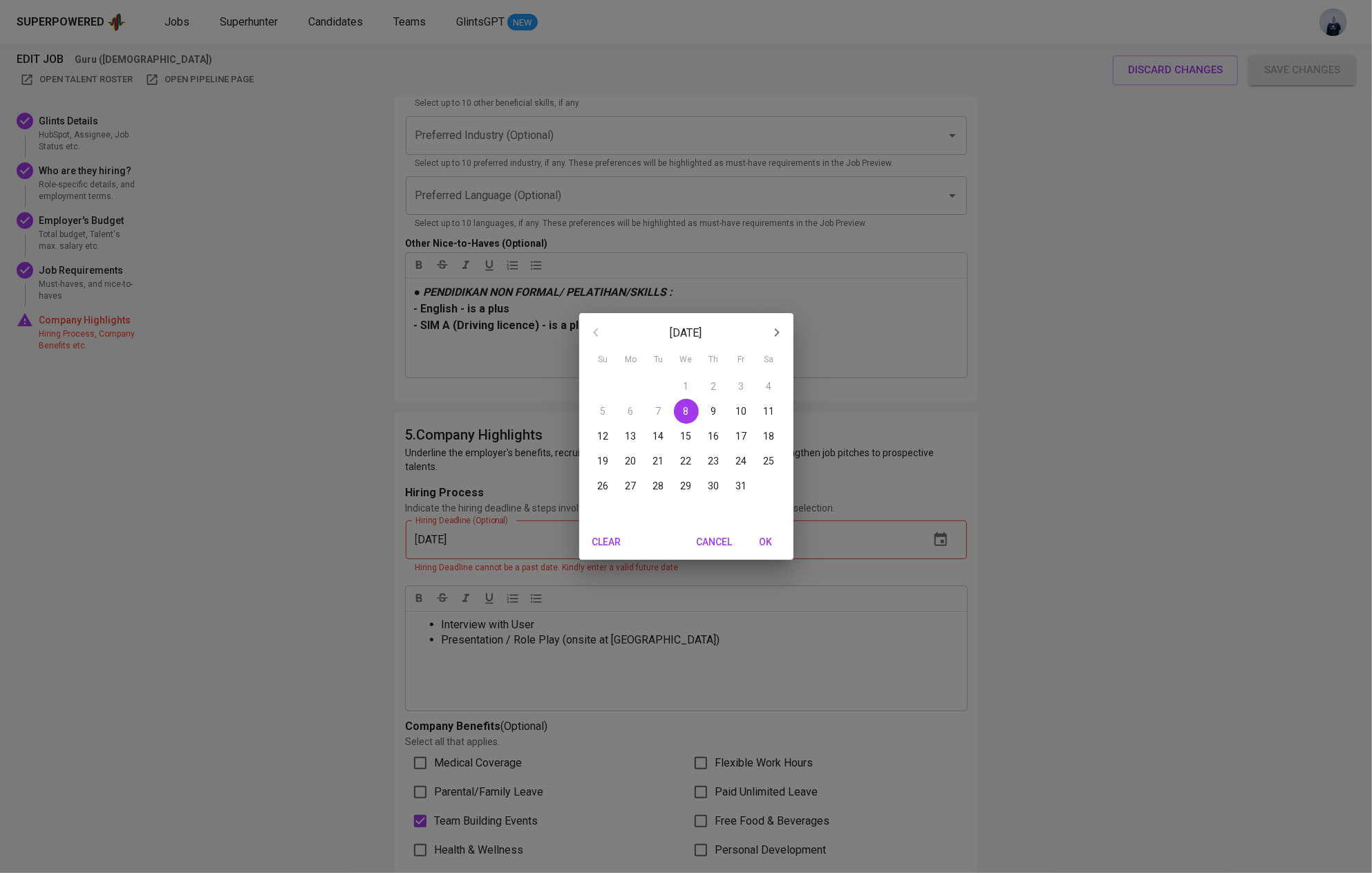
click at [740, 483] on p "31" at bounding box center [741, 485] width 11 height 13
type input "10/31/2025"
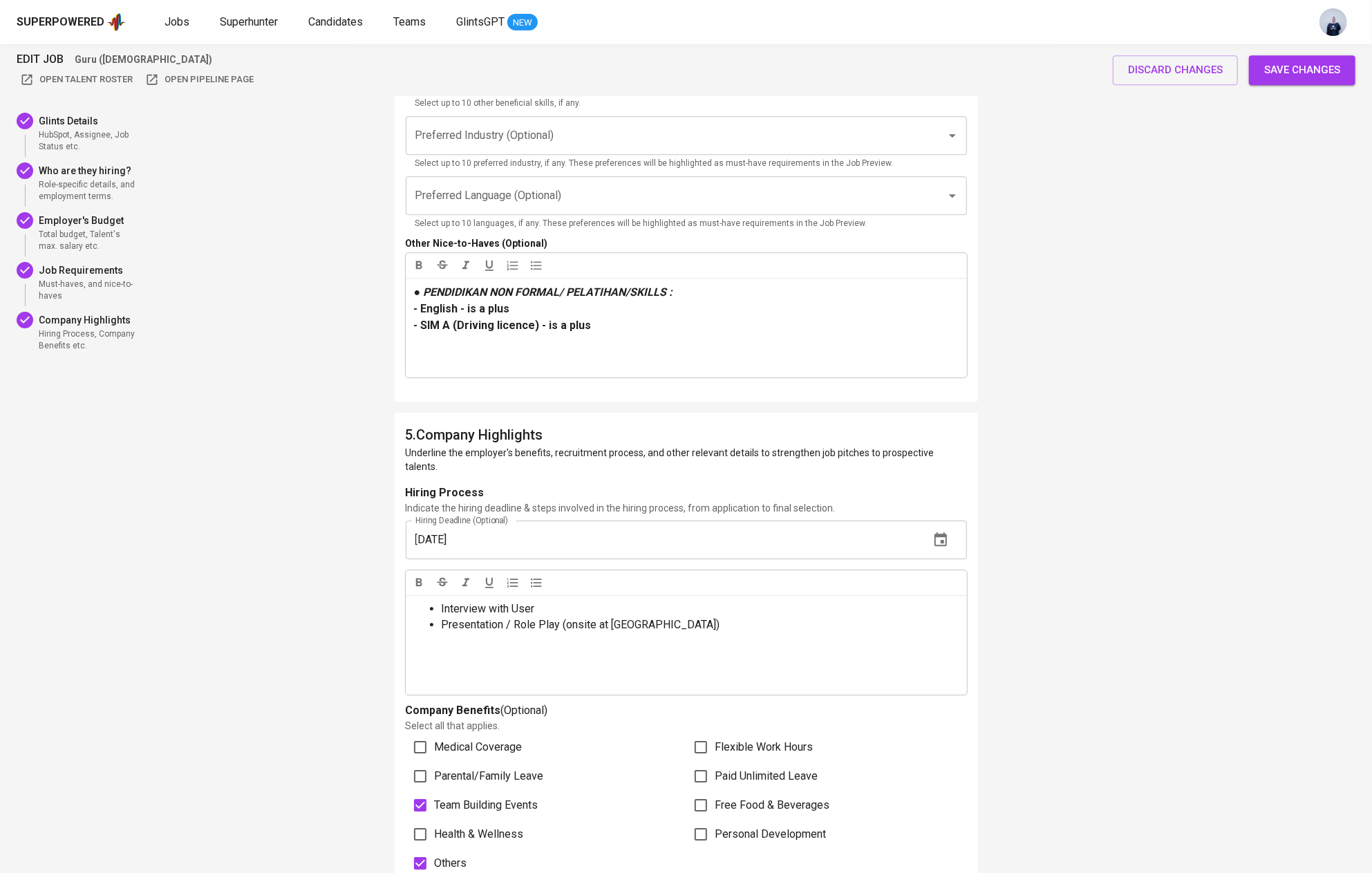
click at [1292, 70] on span "Save changes" at bounding box center [1302, 70] width 76 height 18
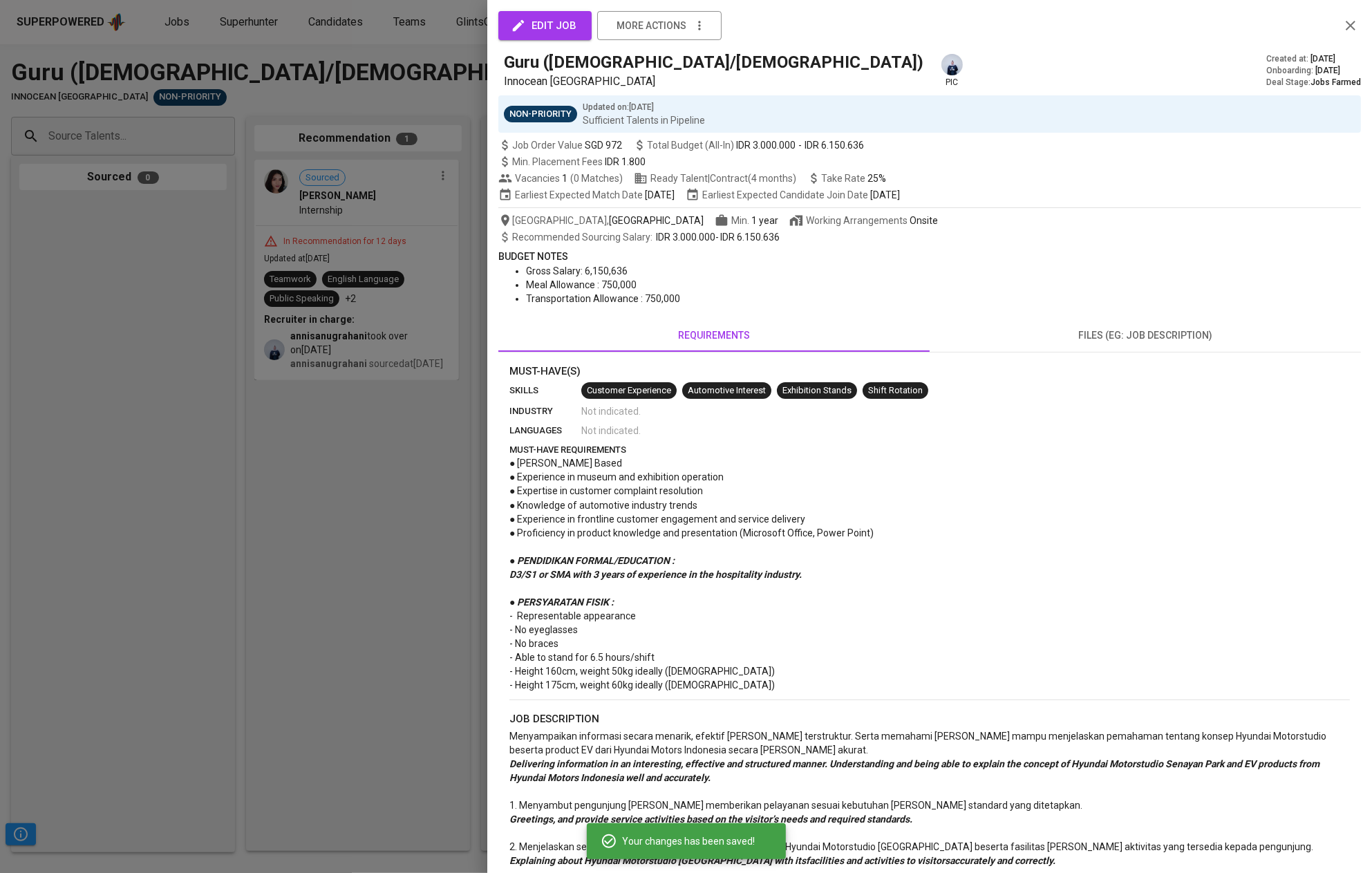
click at [332, 498] on div at bounding box center [686, 436] width 1372 height 873
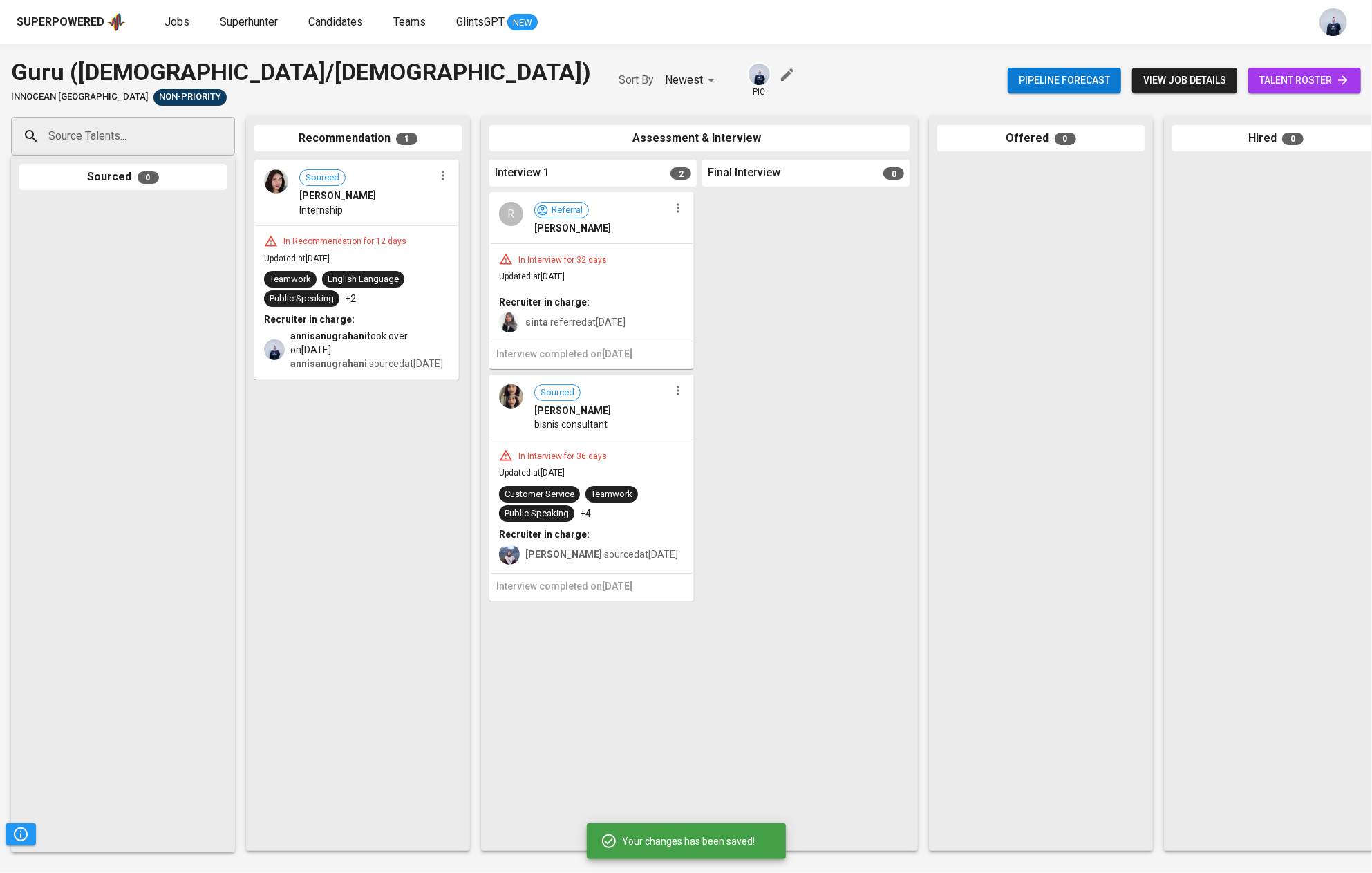
click at [443, 177] on icon "button" at bounding box center [442, 175] width 2 height 9
click at [477, 239] on span "Move to unsuitable" at bounding box center [481, 243] width 72 height 13
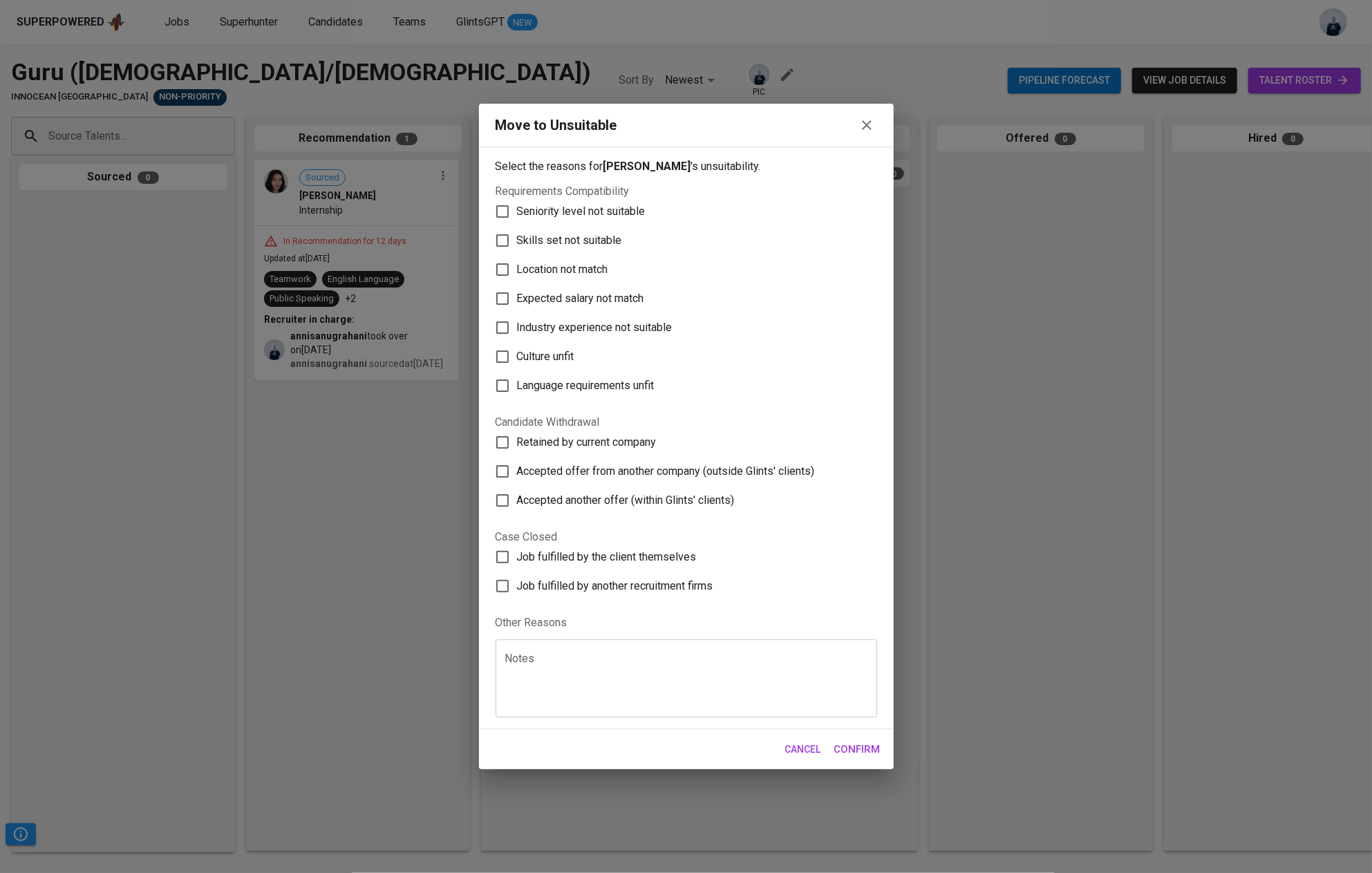
click at [793, 747] on span "Cancel" at bounding box center [802, 750] width 36 height 17
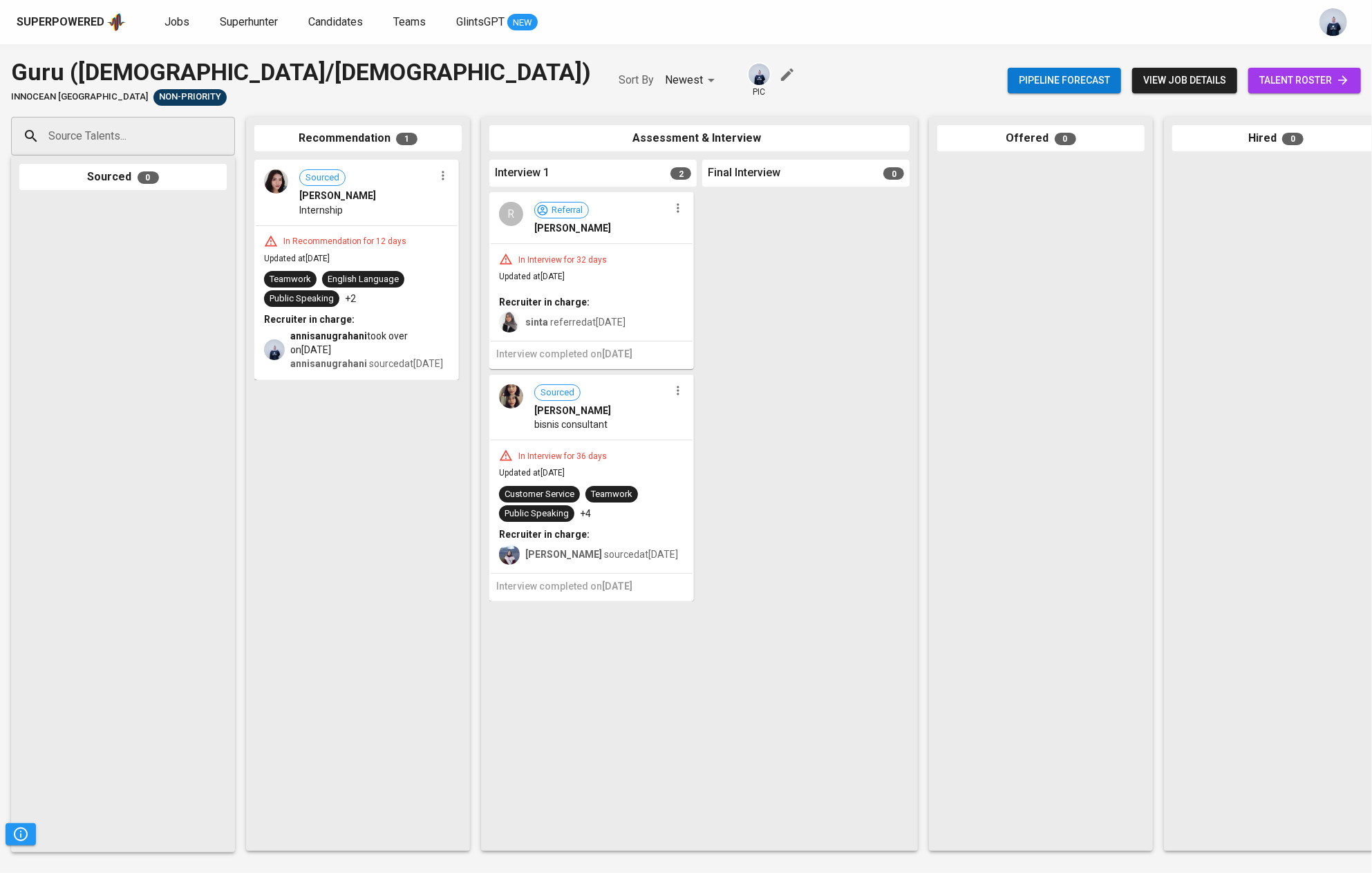
click at [680, 215] on icon "button" at bounding box center [678, 207] width 13 height 13
click at [709, 296] on span "Move to unsuitable" at bounding box center [716, 296] width 72 height 13
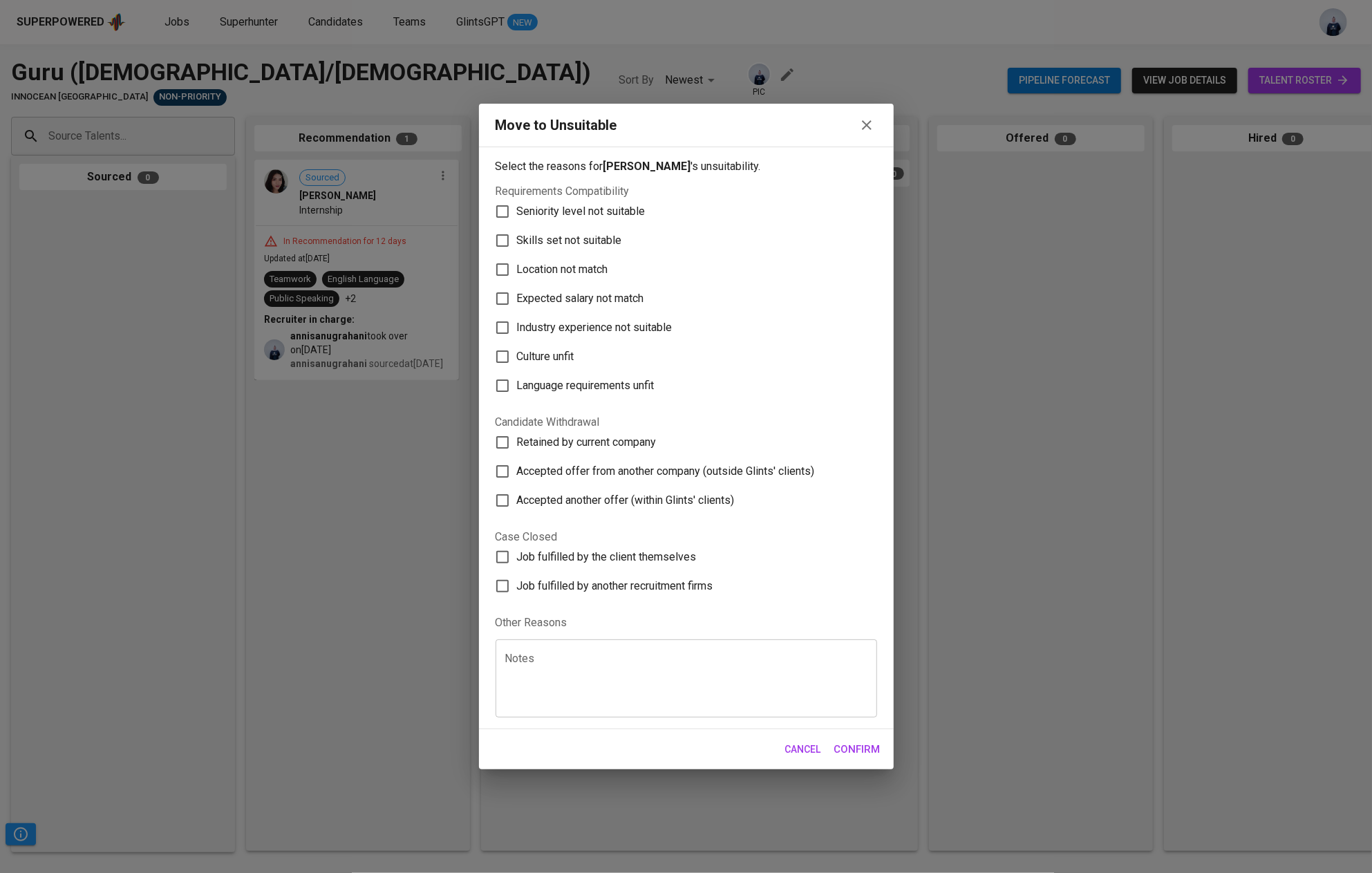
click at [602, 238] on span "Skills set not suitable" at bounding box center [569, 240] width 105 height 17
click at [517, 238] on input "Skills set not suitable" at bounding box center [502, 240] width 29 height 29
checkbox input "true"
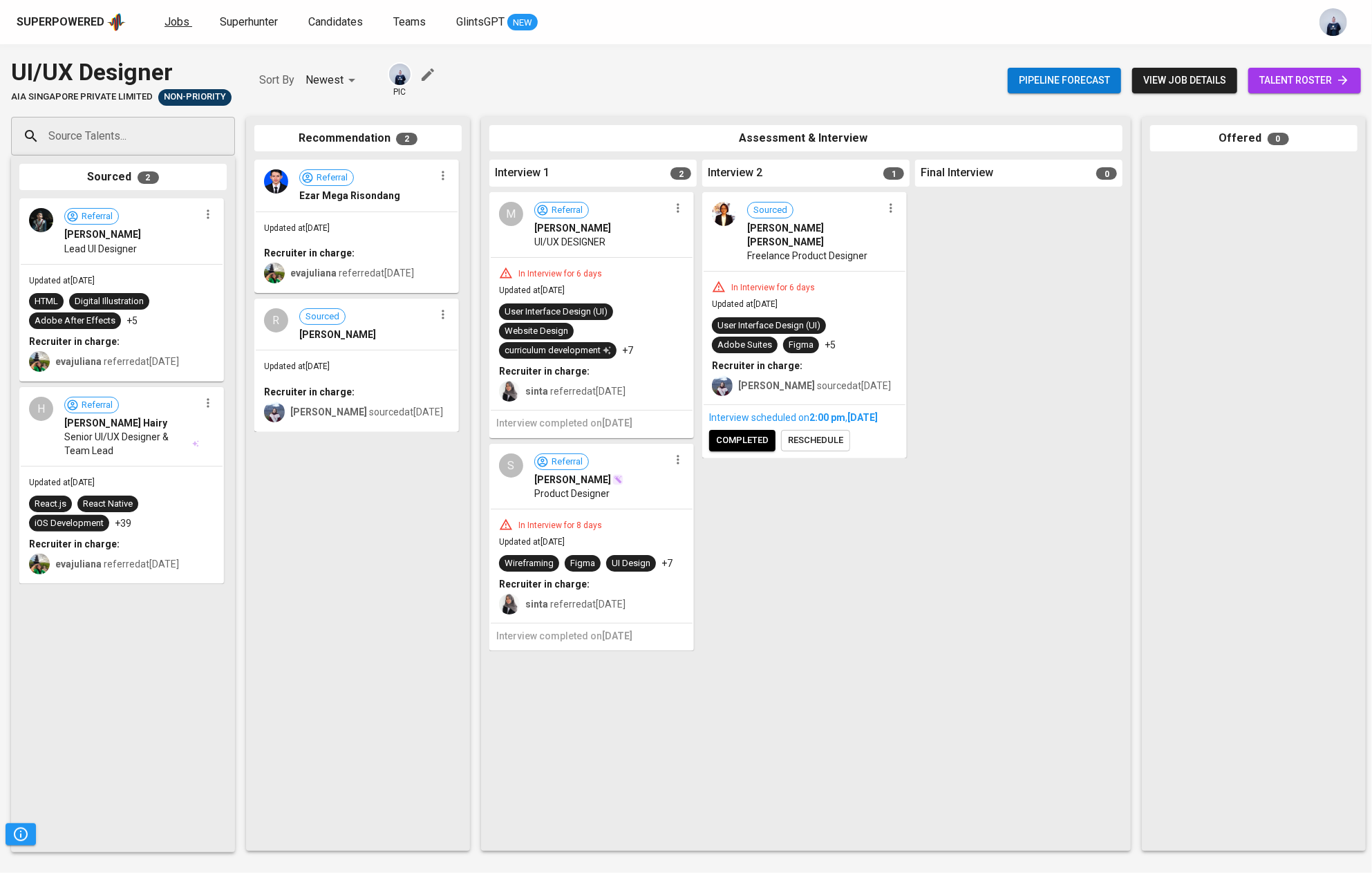
click at [168, 20] on span "Jobs" at bounding box center [176, 21] width 25 height 13
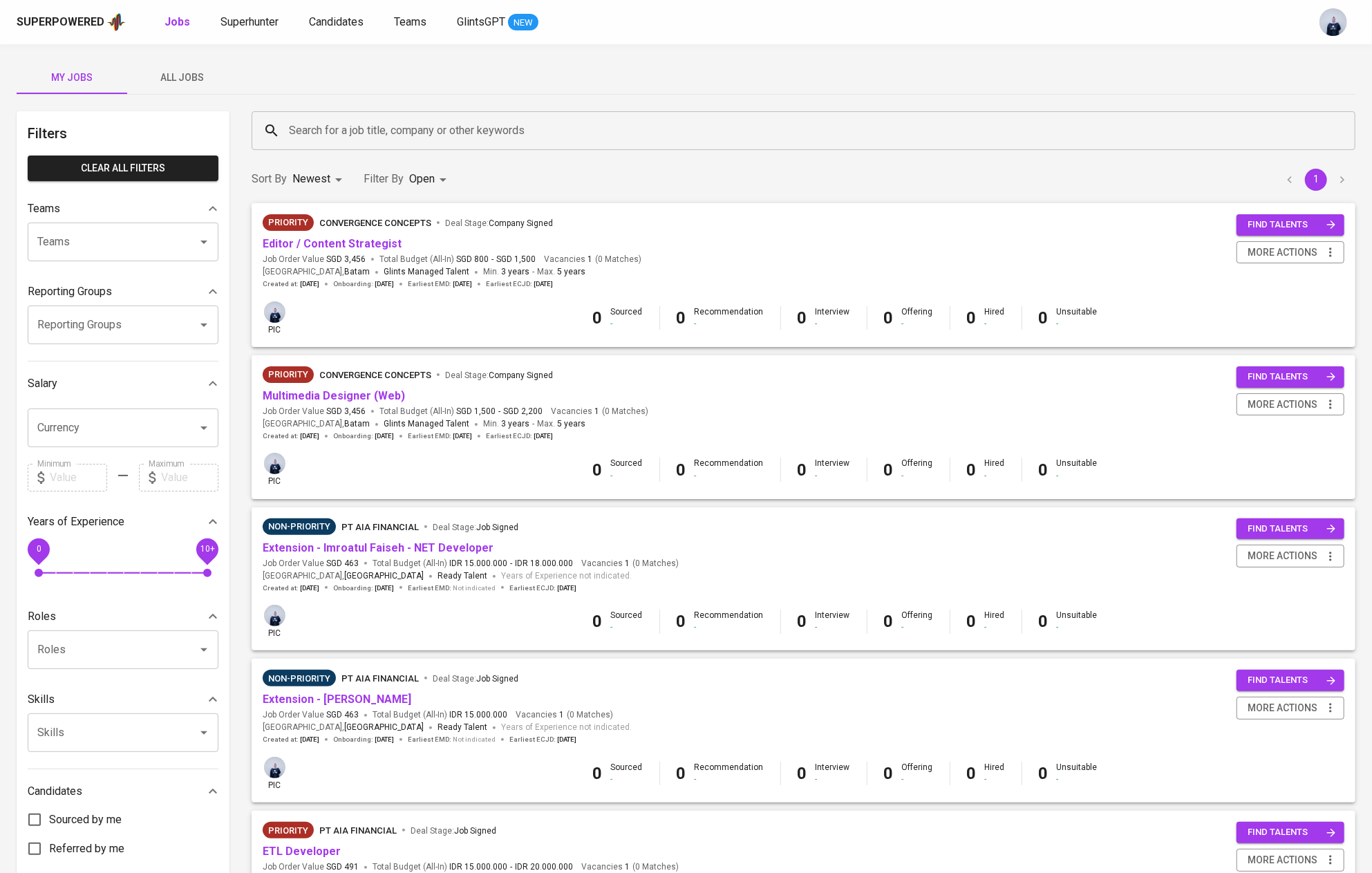
click at [352, 130] on input "Search for a job title, company or other keywords" at bounding box center [807, 130] width 1043 height 26
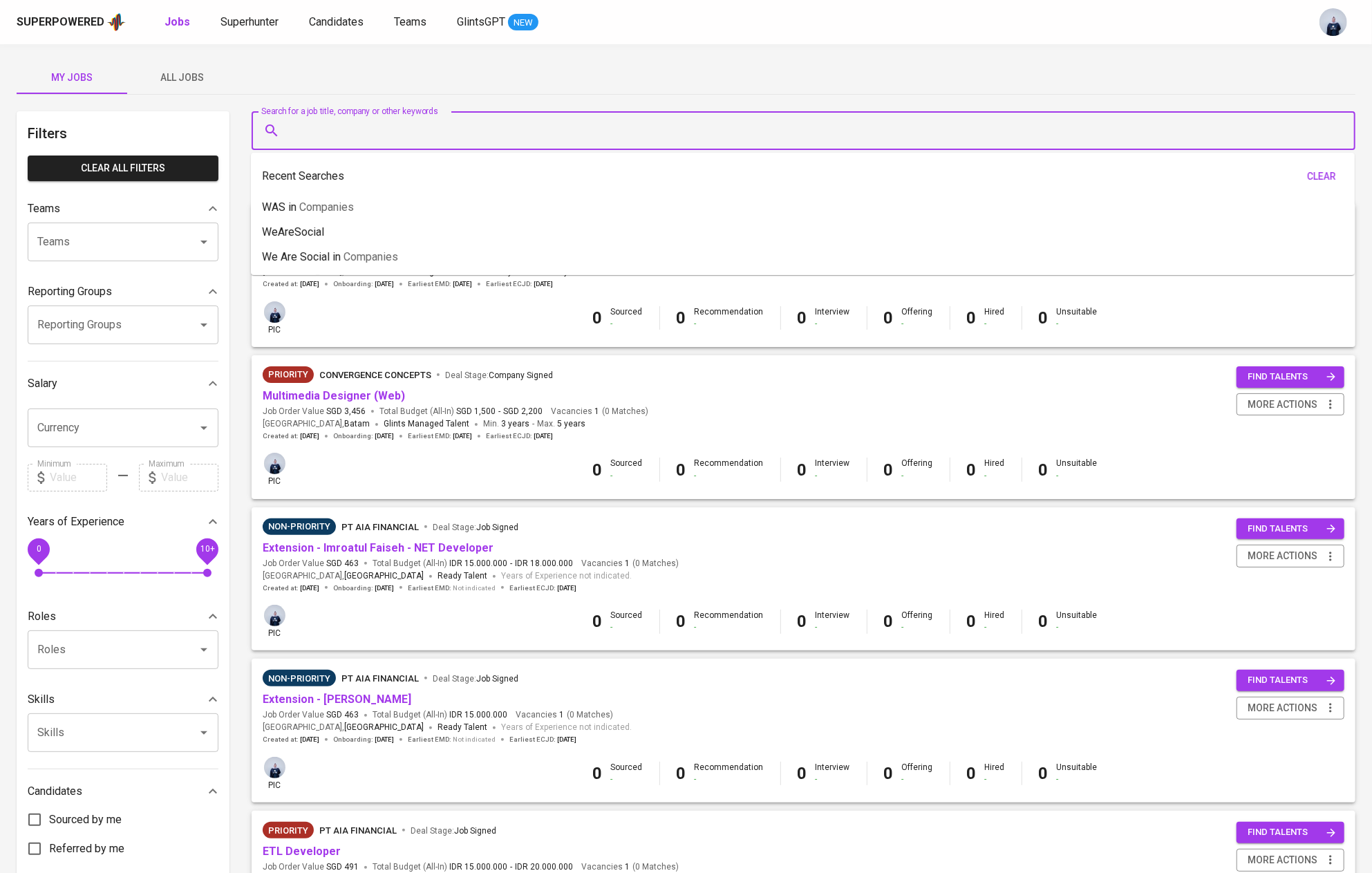
paste input "• Seeking for someone that is self-starter, they won't be able to give fulltime…"
type input "• Seeking for someone that is self-starter, they won't be able to give fulltime…"
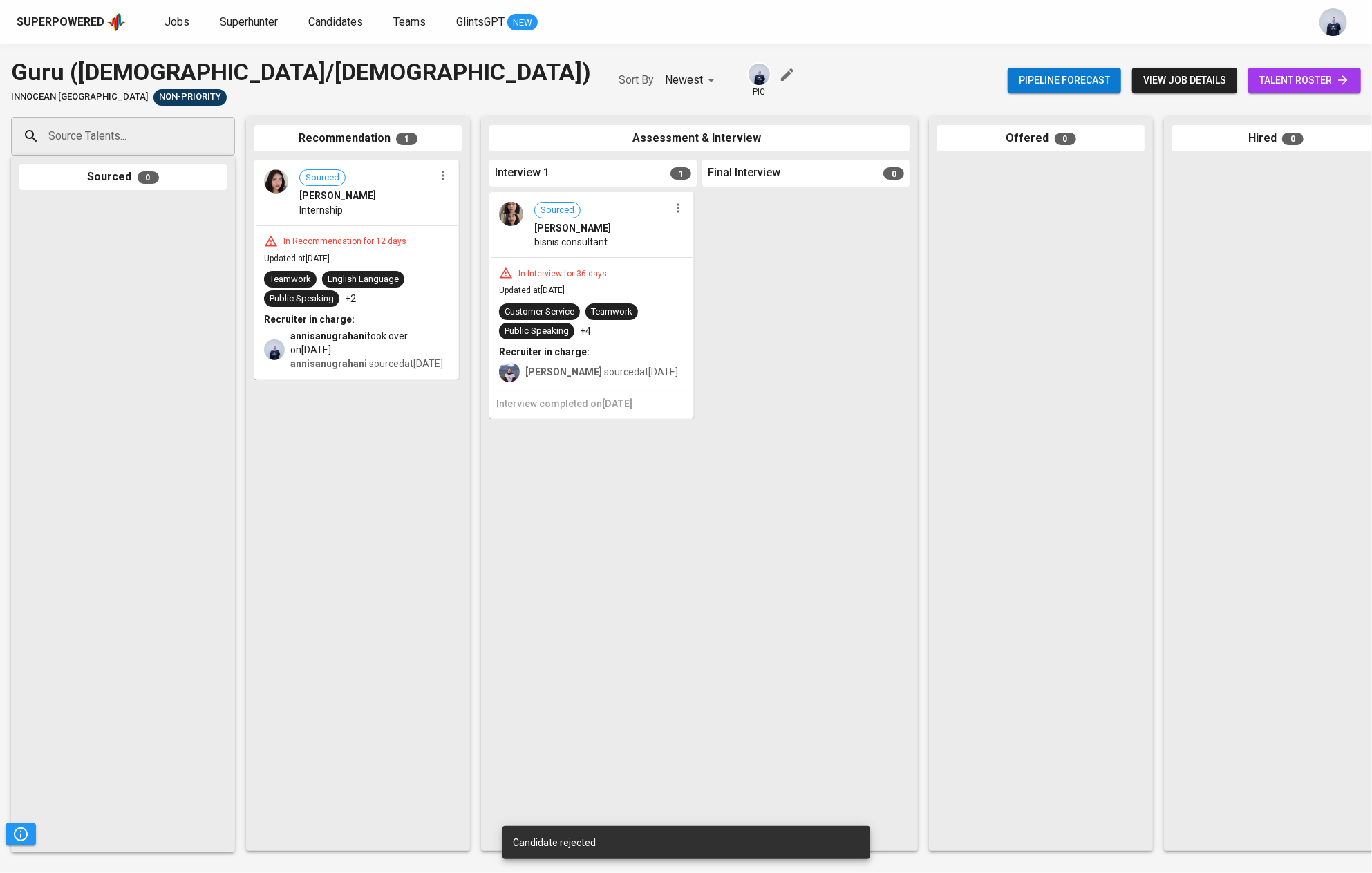
click at [682, 207] on icon "button" at bounding box center [678, 207] width 13 height 13
click at [717, 302] on li "Move to unsuitable" at bounding box center [731, 296] width 125 height 21
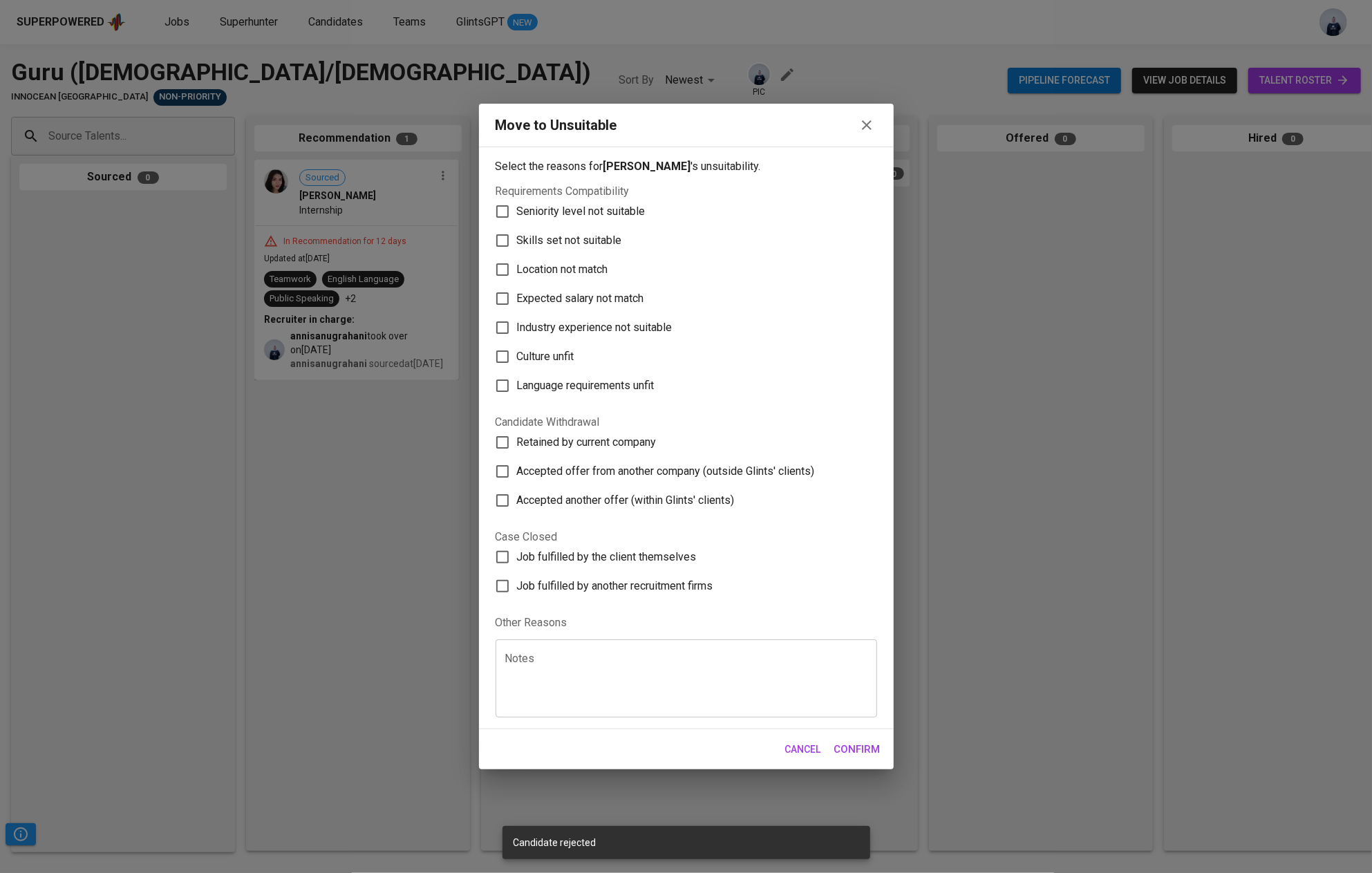
click at [611, 256] on label "Location not match" at bounding box center [677, 269] width 378 height 29
click at [517, 256] on input "Location not match" at bounding box center [502, 269] width 29 height 29
checkbox input "true"
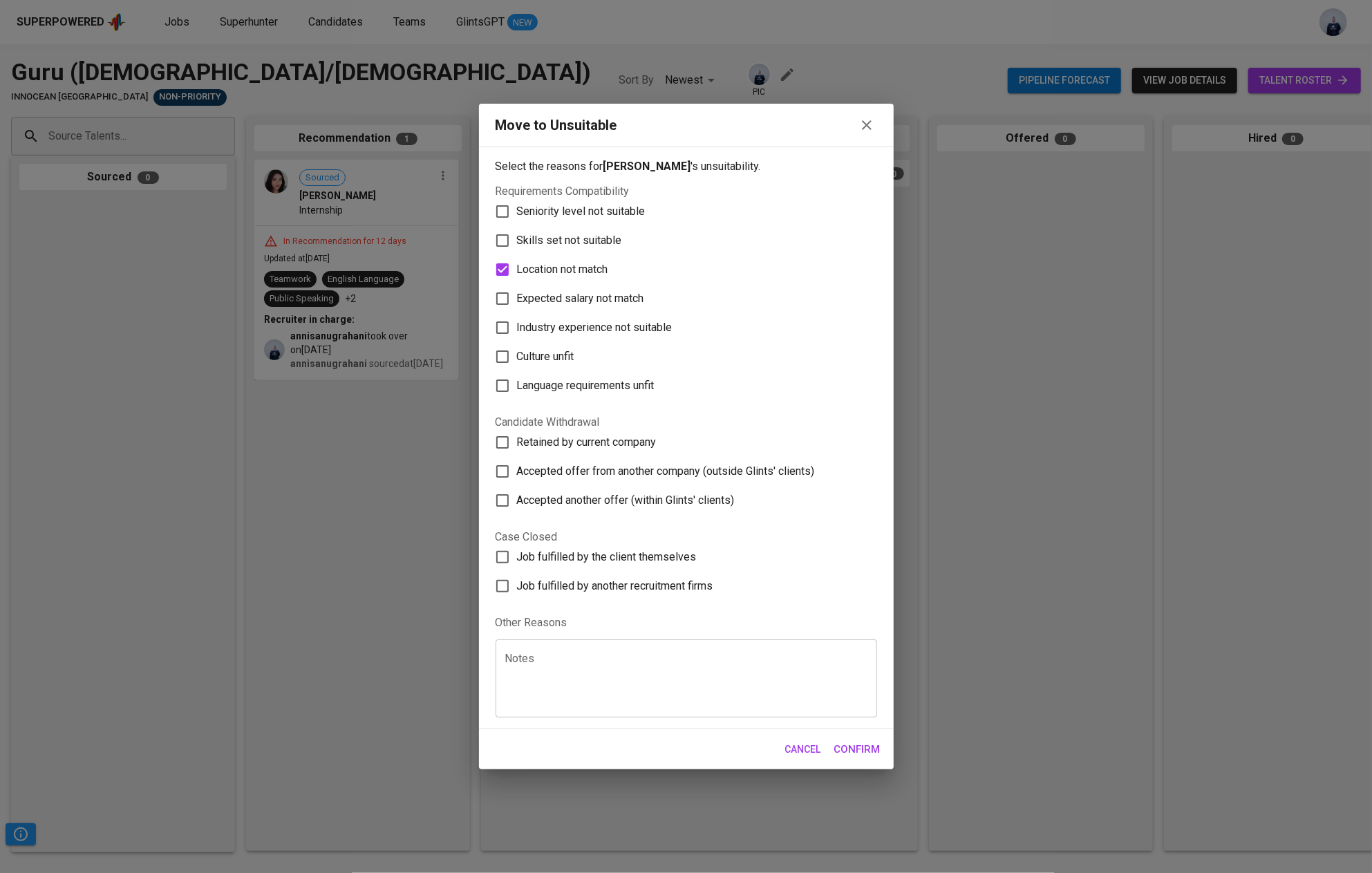
click at [586, 221] on label "Seniority level not suitable" at bounding box center [677, 211] width 378 height 29
click at [517, 221] on input "Seniority level not suitable" at bounding box center [502, 211] width 29 height 29
checkbox input "true"
click at [580, 267] on span "Location not match" at bounding box center [562, 269] width 91 height 17
click at [517, 267] on input "Location not match" at bounding box center [502, 269] width 29 height 29
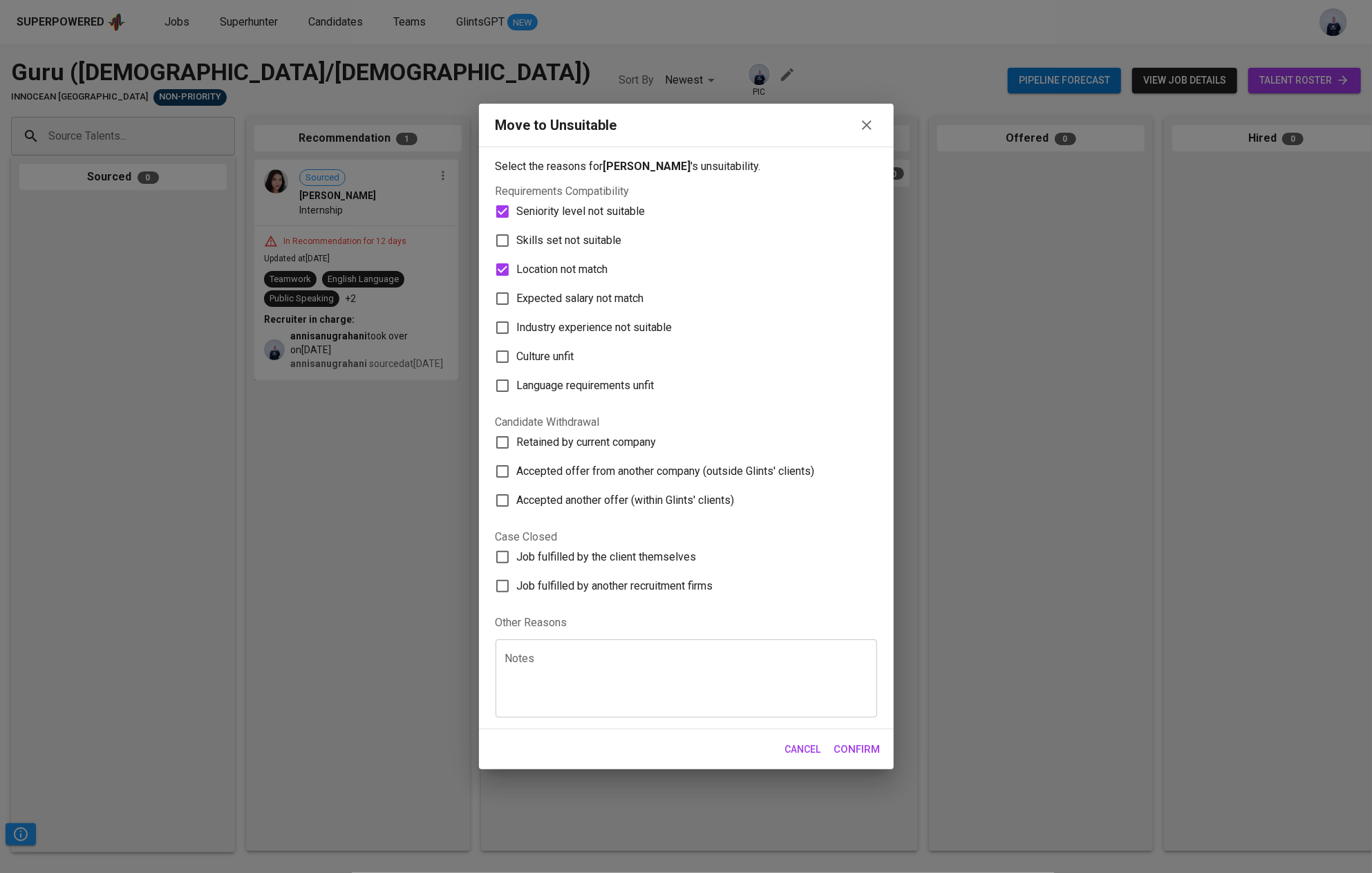
checkbox input "false"
click at [581, 242] on span "Skills set not suitable" at bounding box center [569, 240] width 105 height 17
click at [517, 242] on input "Skills set not suitable" at bounding box center [502, 240] width 29 height 29
checkbox input "true"
click at [846, 755] on span "Confirm" at bounding box center [857, 749] width 46 height 18
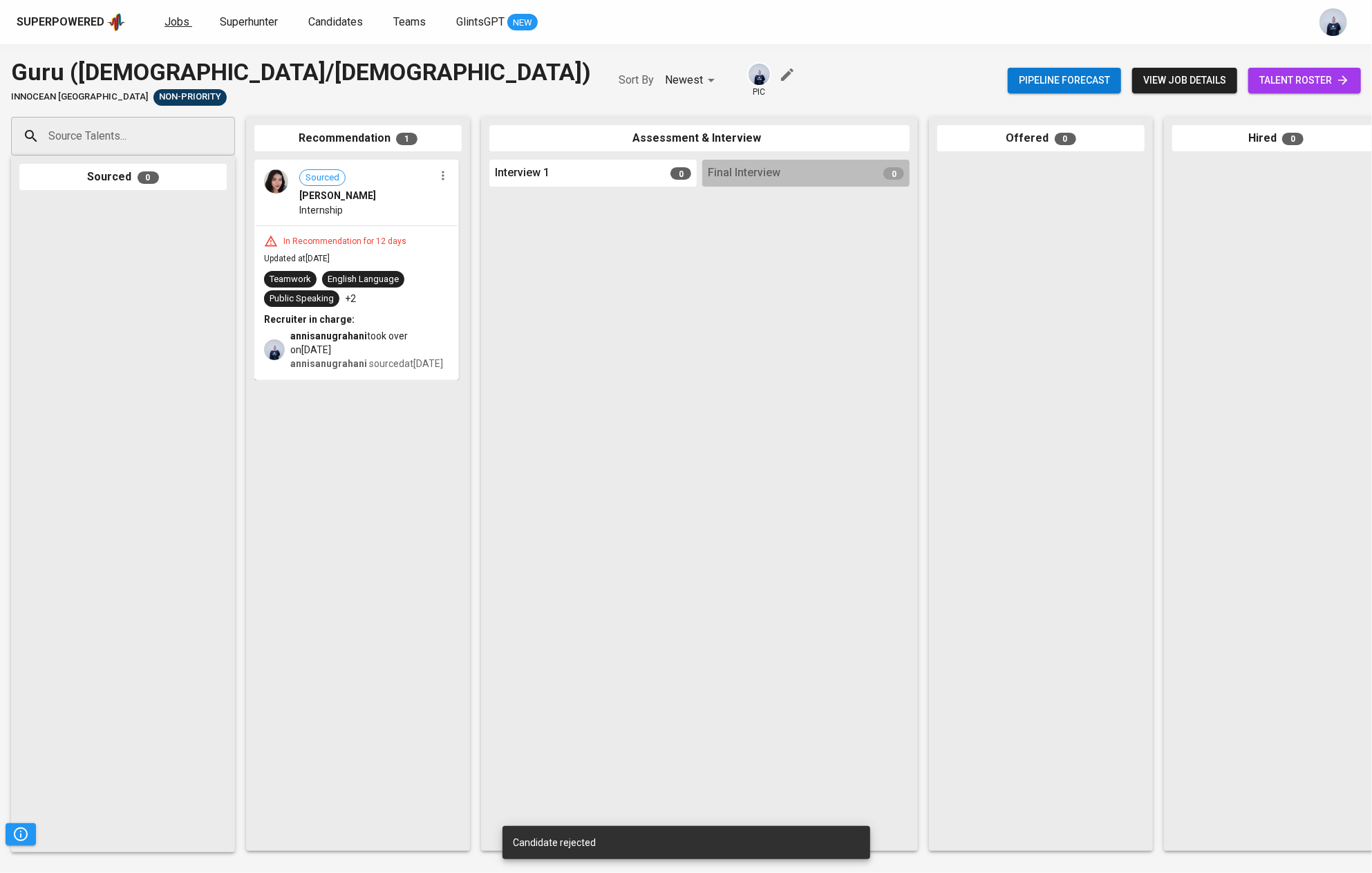
click at [166, 29] on link "Jobs" at bounding box center [178, 22] width 28 height 17
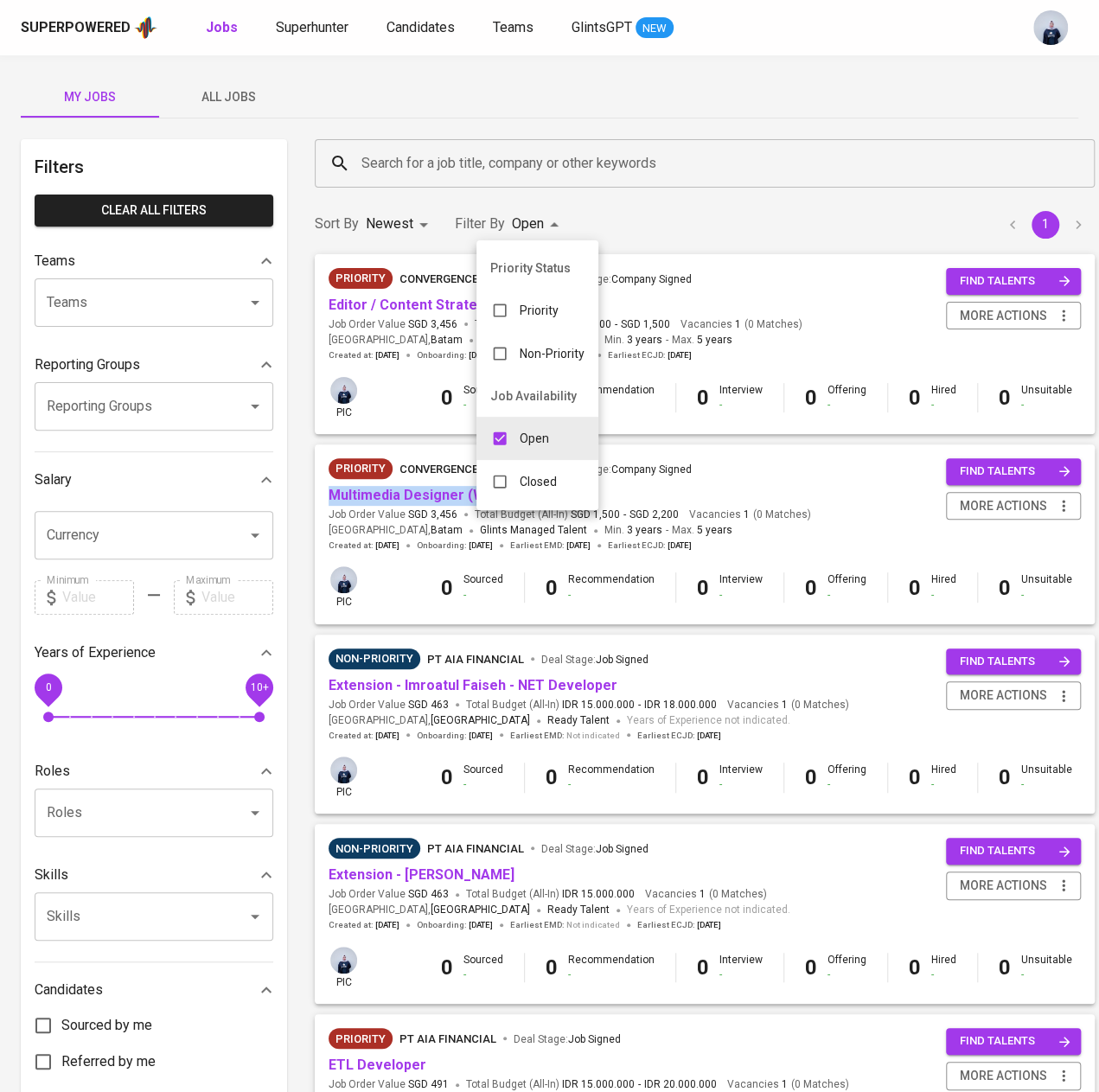
click at [519, 432] on p "Open" at bounding box center [534, 438] width 30 height 17
checkbox input "false"
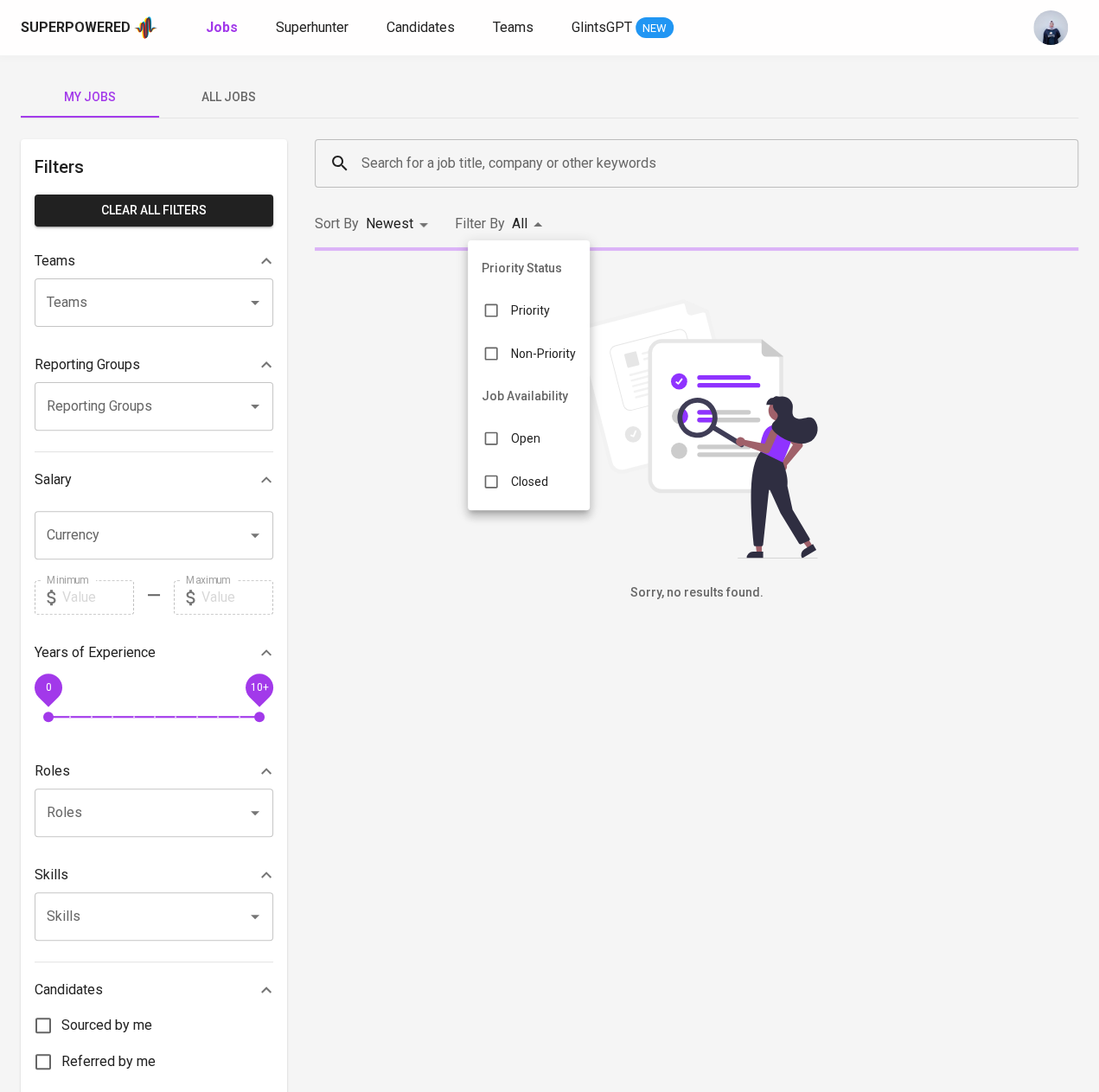
click at [525, 478] on p "Closed" at bounding box center [529, 480] width 37 height 17
type input "CLOSE"
checkbox input "true"
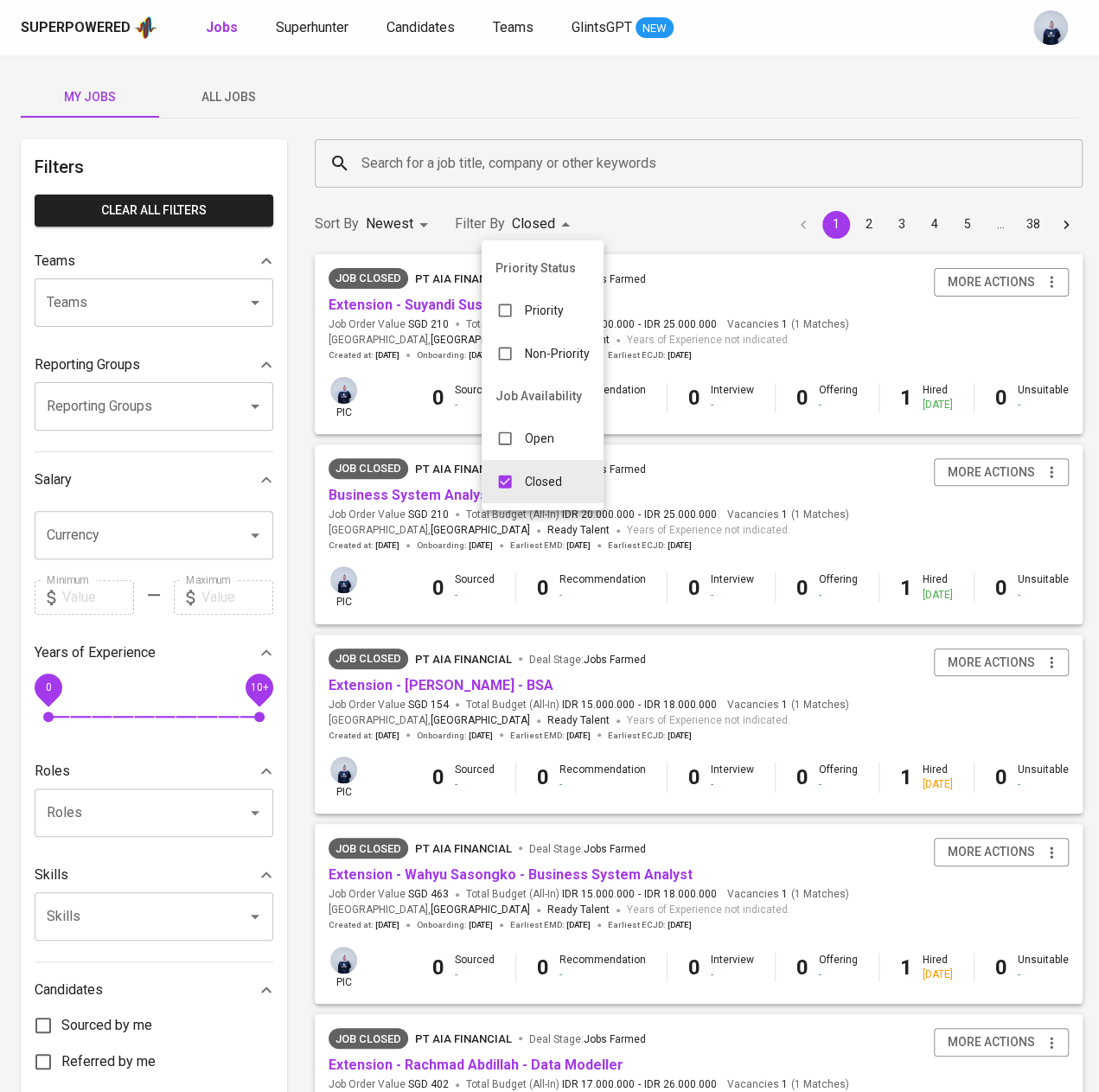
click at [464, 164] on div at bounding box center [549, 546] width 1099 height 1092
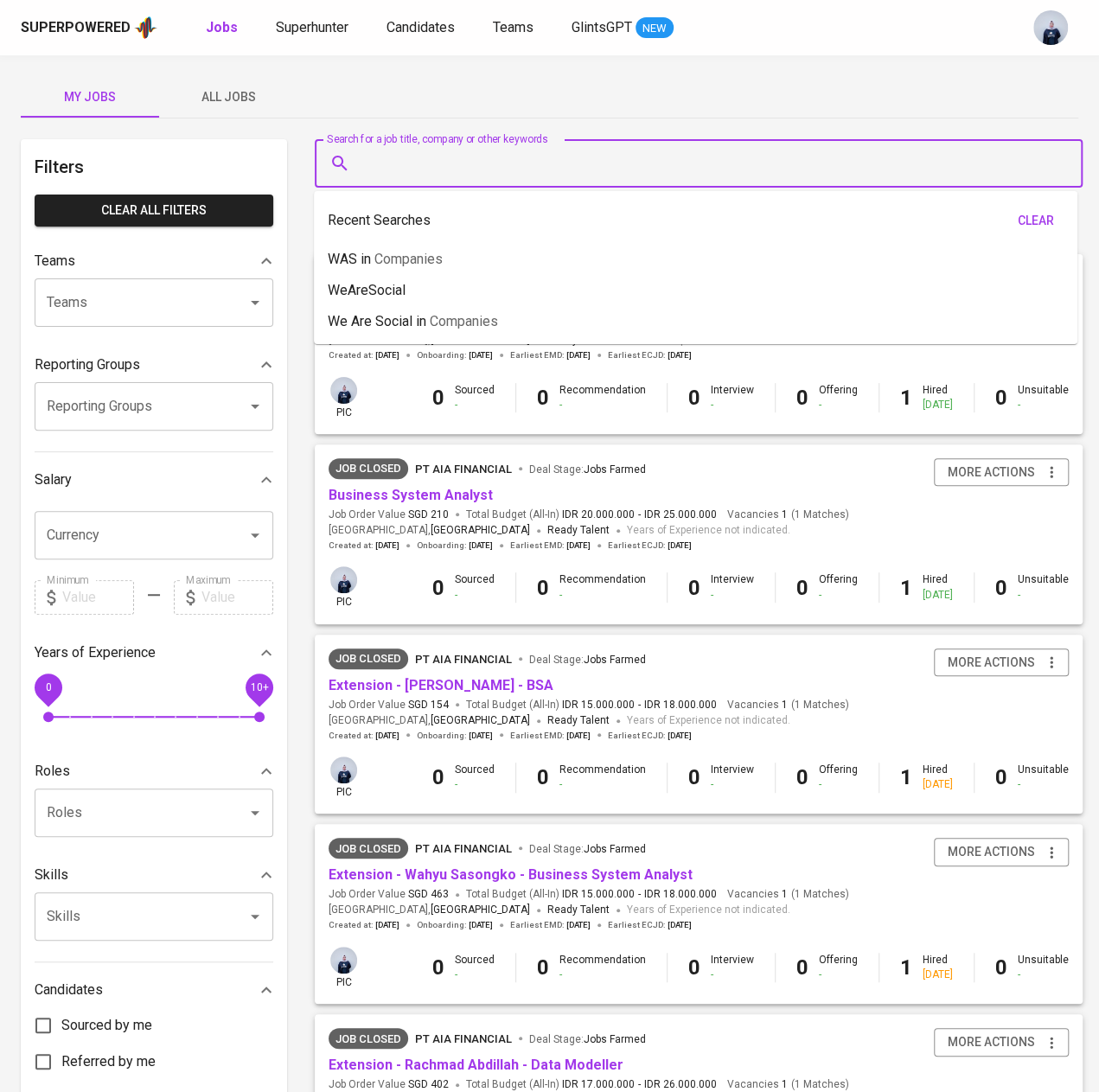
click at [418, 166] on input "Search for a job title, company or other keywords" at bounding box center [703, 163] width 692 height 33
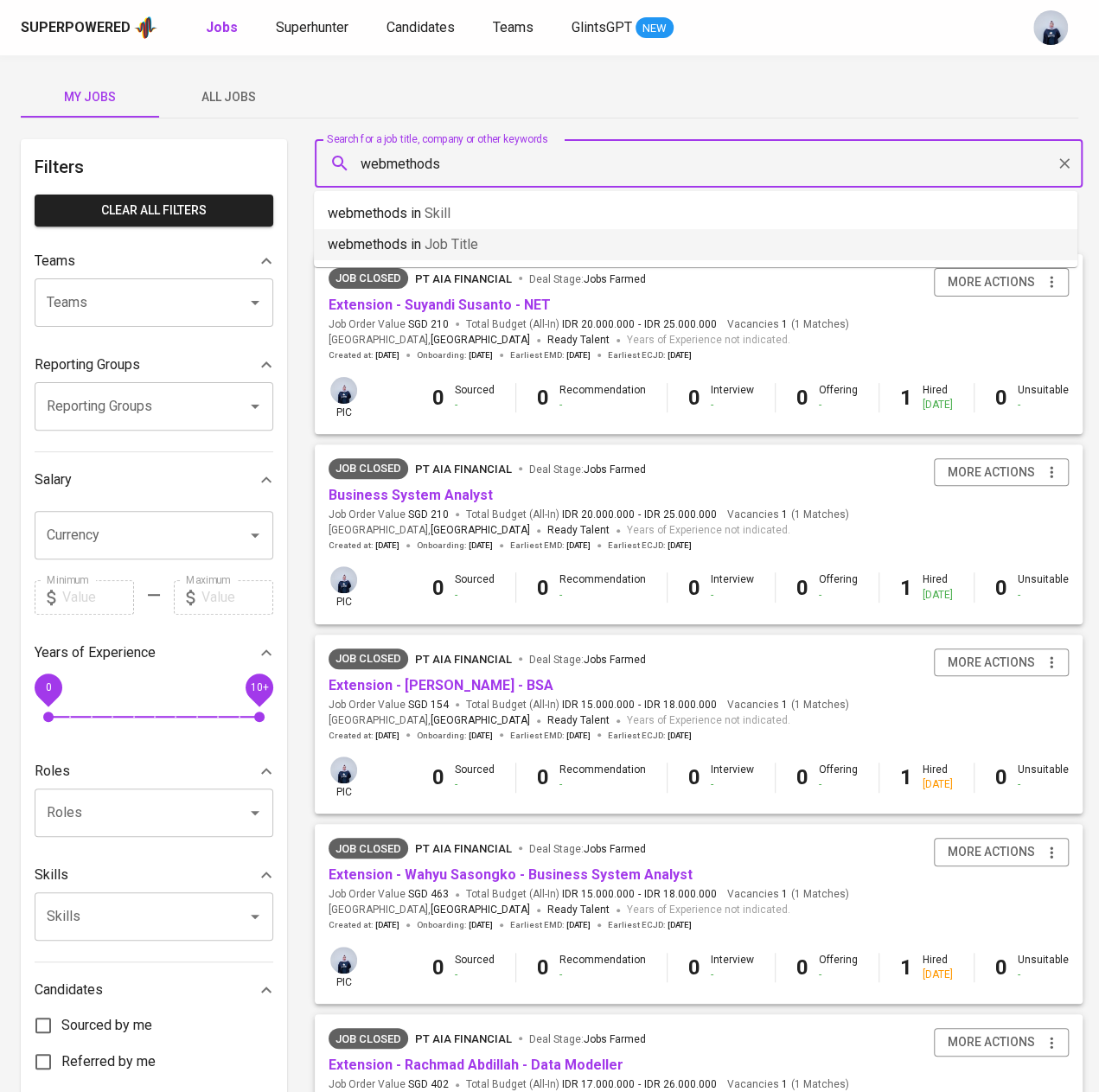
click at [478, 240] on span "Job title" at bounding box center [452, 244] width 54 height 17
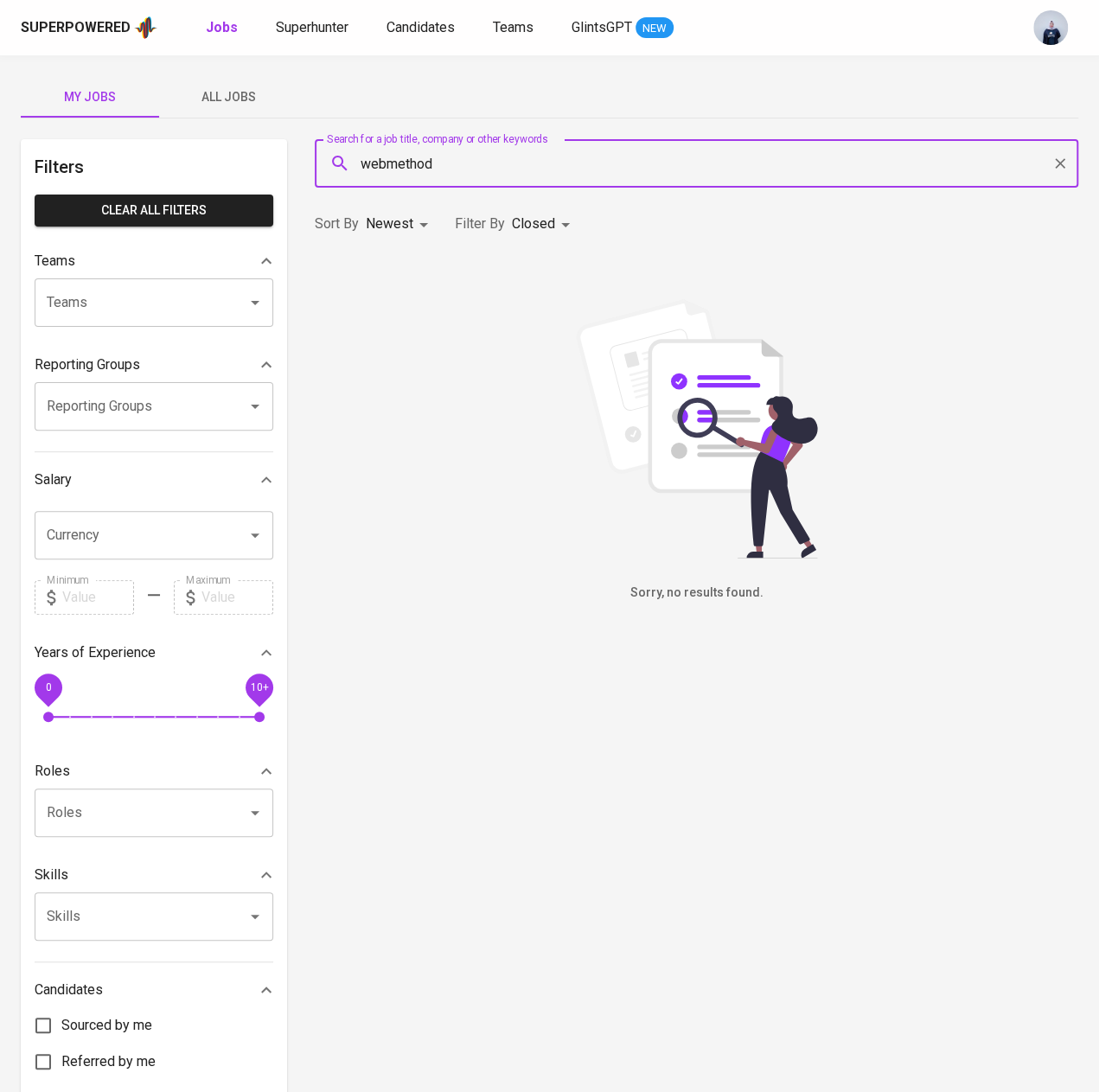
click at [230, 86] on span "All Jobs" at bounding box center [228, 97] width 117 height 22
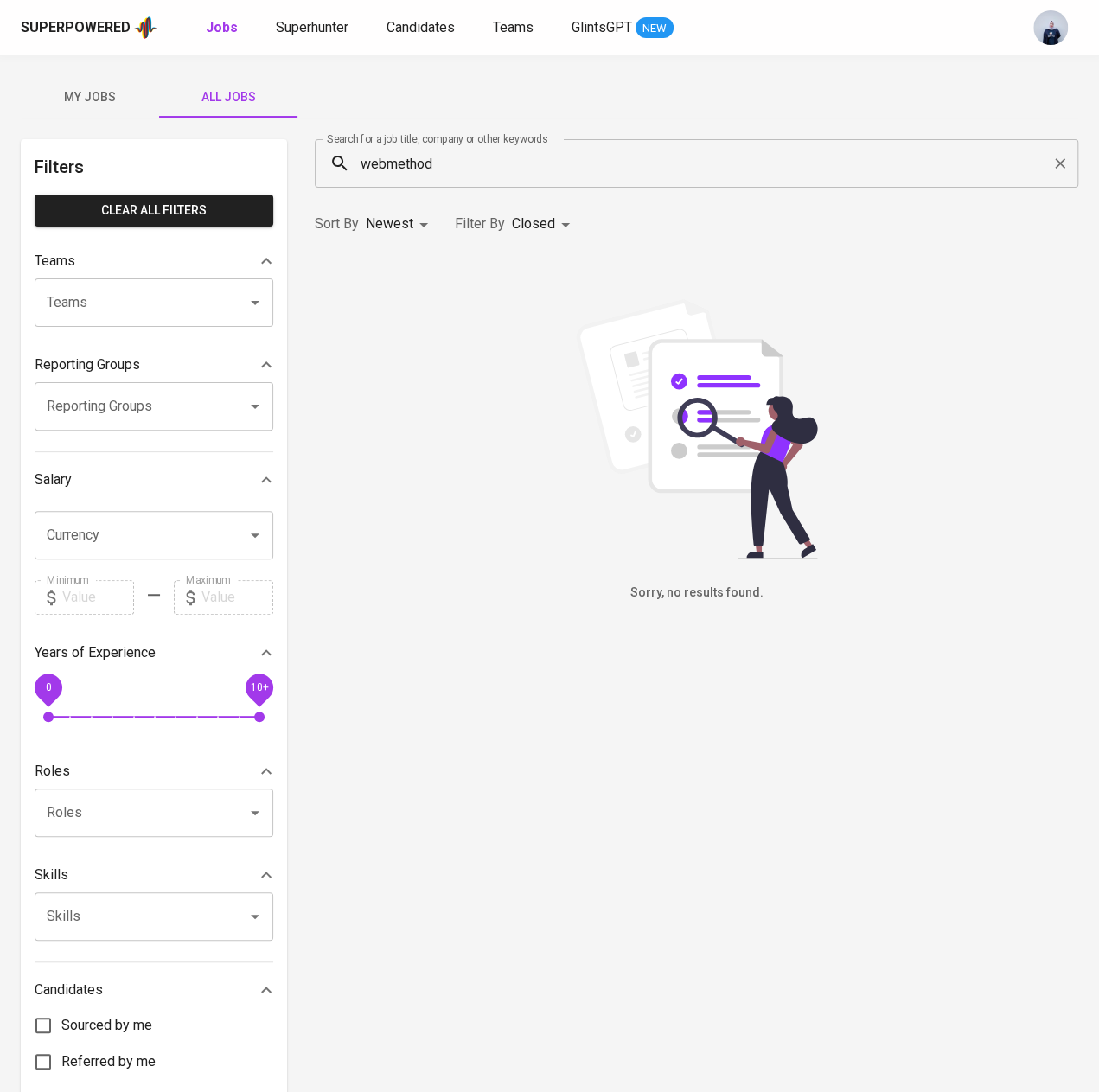
click at [485, 168] on input "webmethod" at bounding box center [701, 163] width 687 height 33
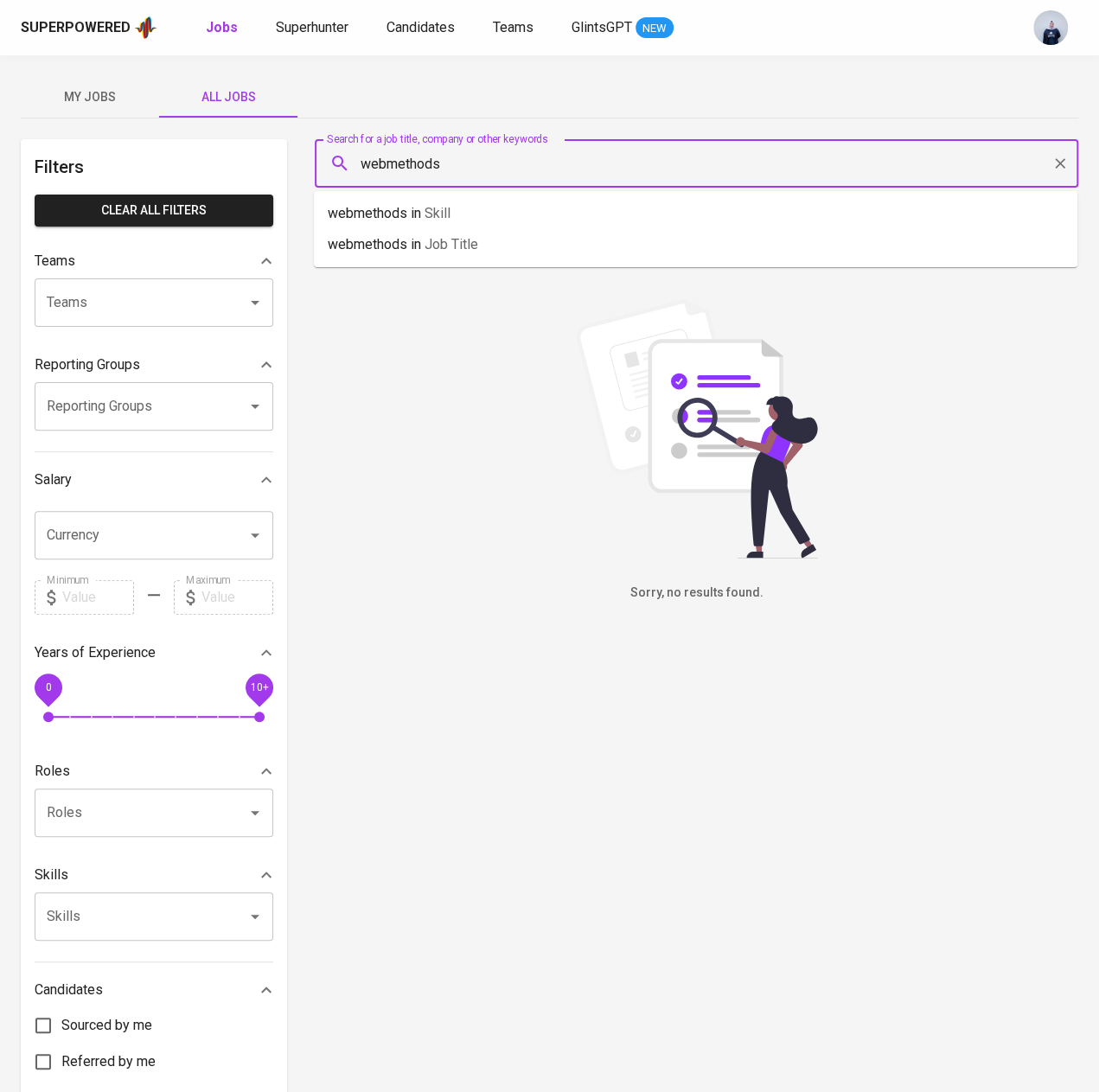
type input "webmethods"
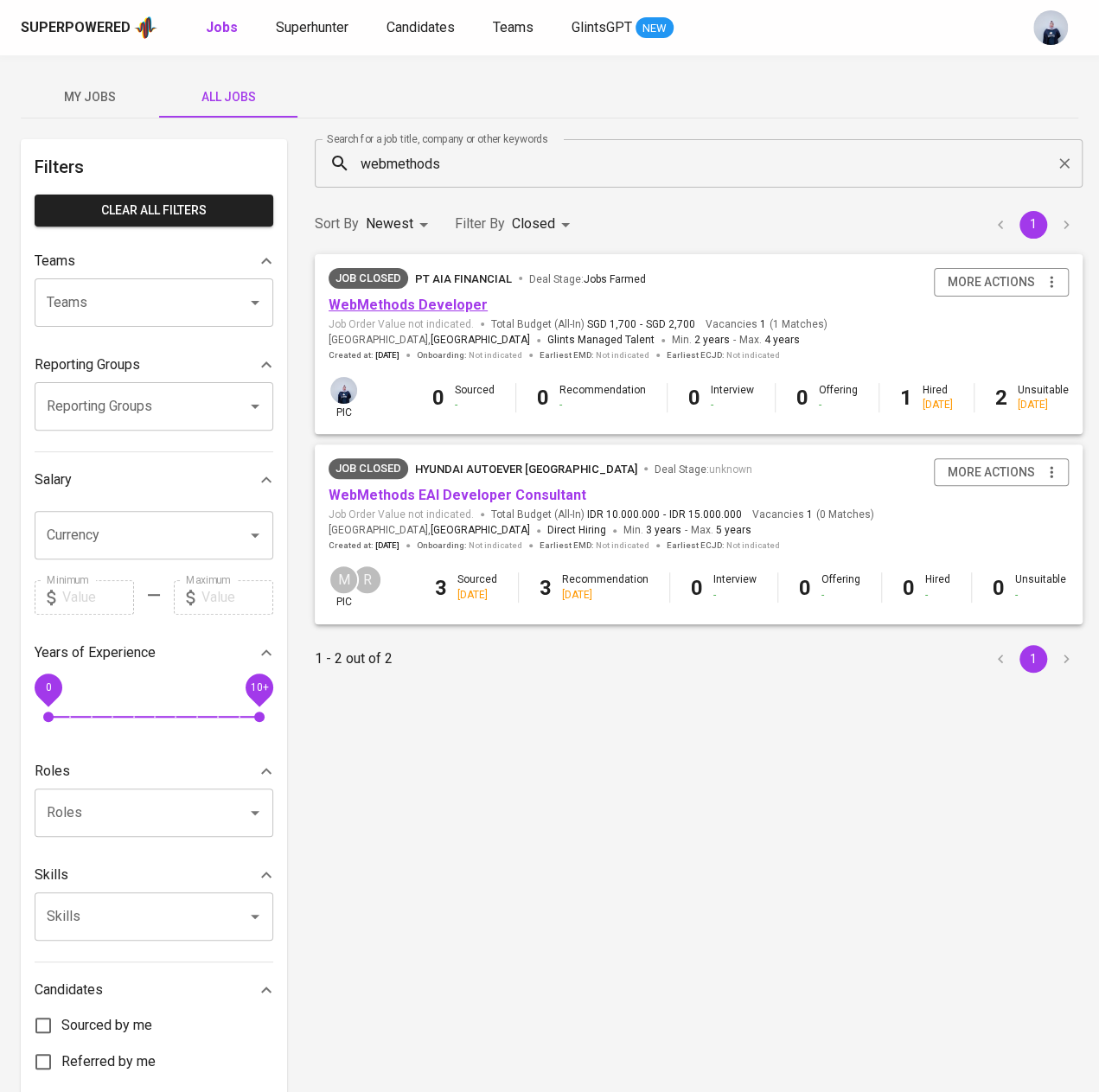
click at [445, 307] on link "WebMethods Developer" at bounding box center [408, 305] width 159 height 17
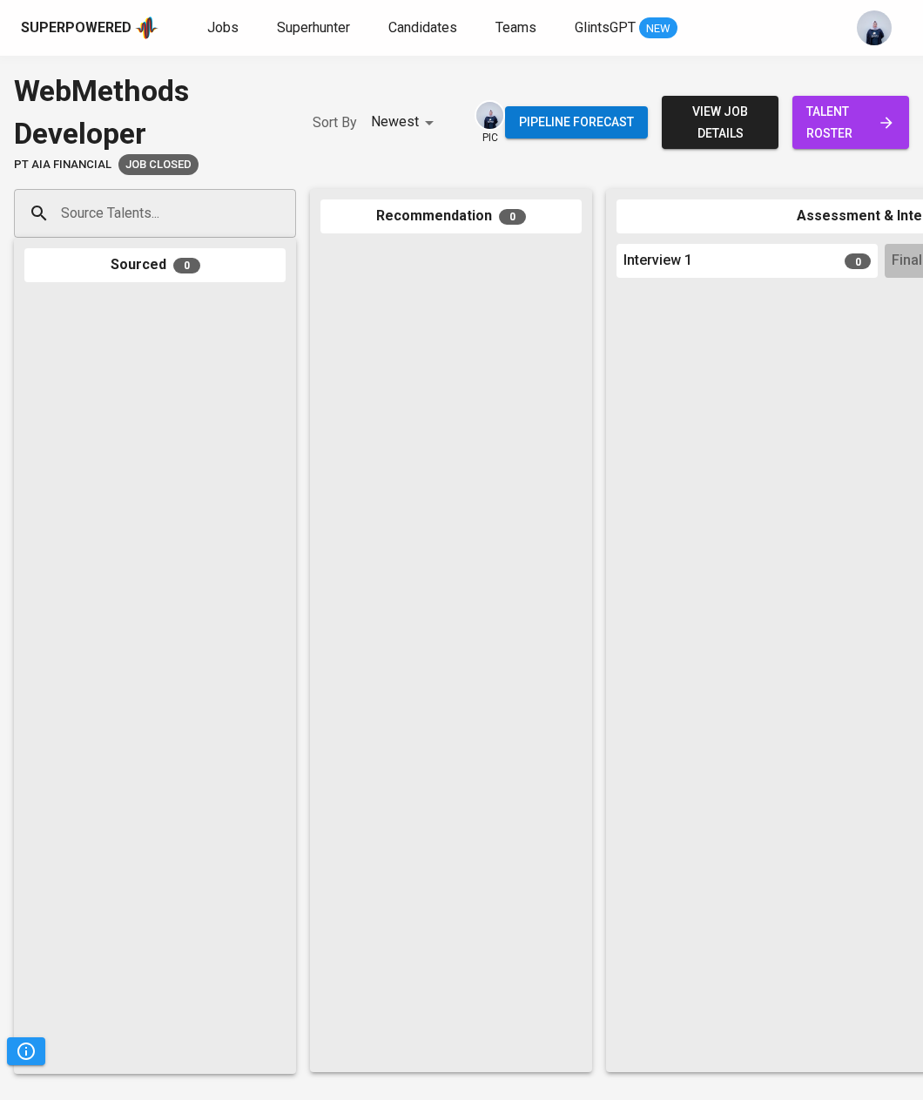
click at [752, 112] on span "view job details" at bounding box center [720, 122] width 89 height 43
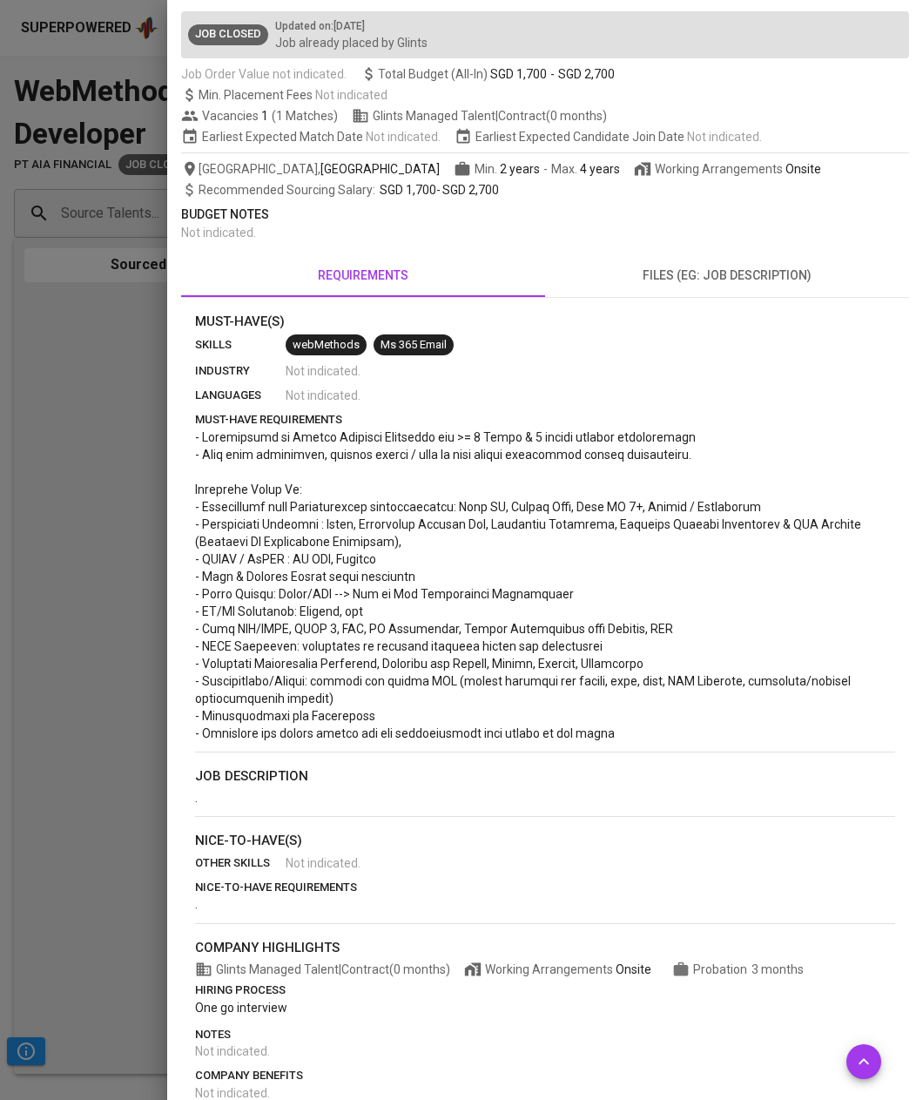
scroll to position [132, 0]
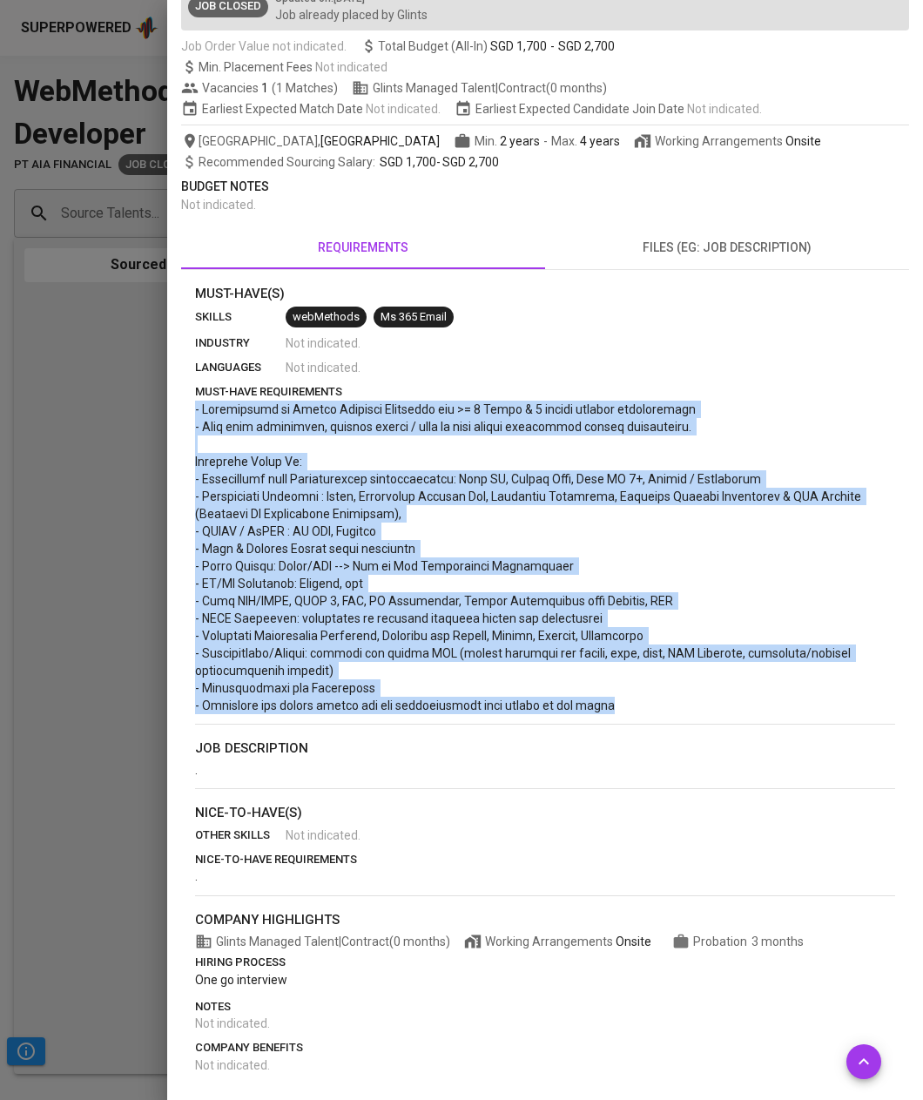
drag, startPoint x: 630, startPoint y: 710, endPoint x: 182, endPoint y: 408, distance: 540.1
click at [182, 408] on div "Must-Have(s) skills webMethods Ms 365 Email industry Not indicated . languages …" at bounding box center [545, 679] width 728 height 790
copy span "- Experiences as Senior Software Engineers for >= 5 Years & 2 cycles project de…"
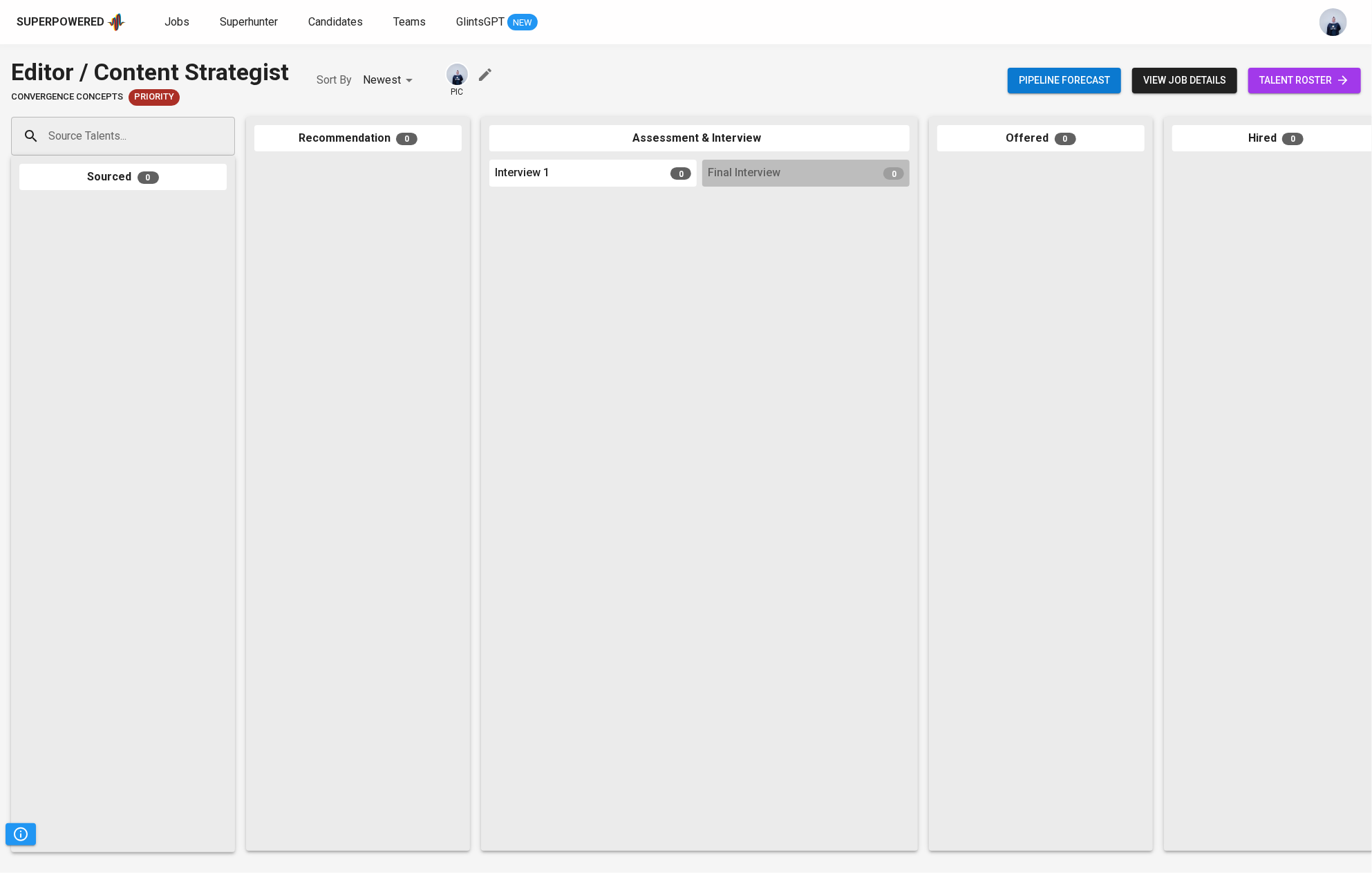
click at [1199, 83] on span "view job details" at bounding box center [1184, 81] width 83 height 17
click at [1155, 72] on span "view job details" at bounding box center [1184, 81] width 83 height 17
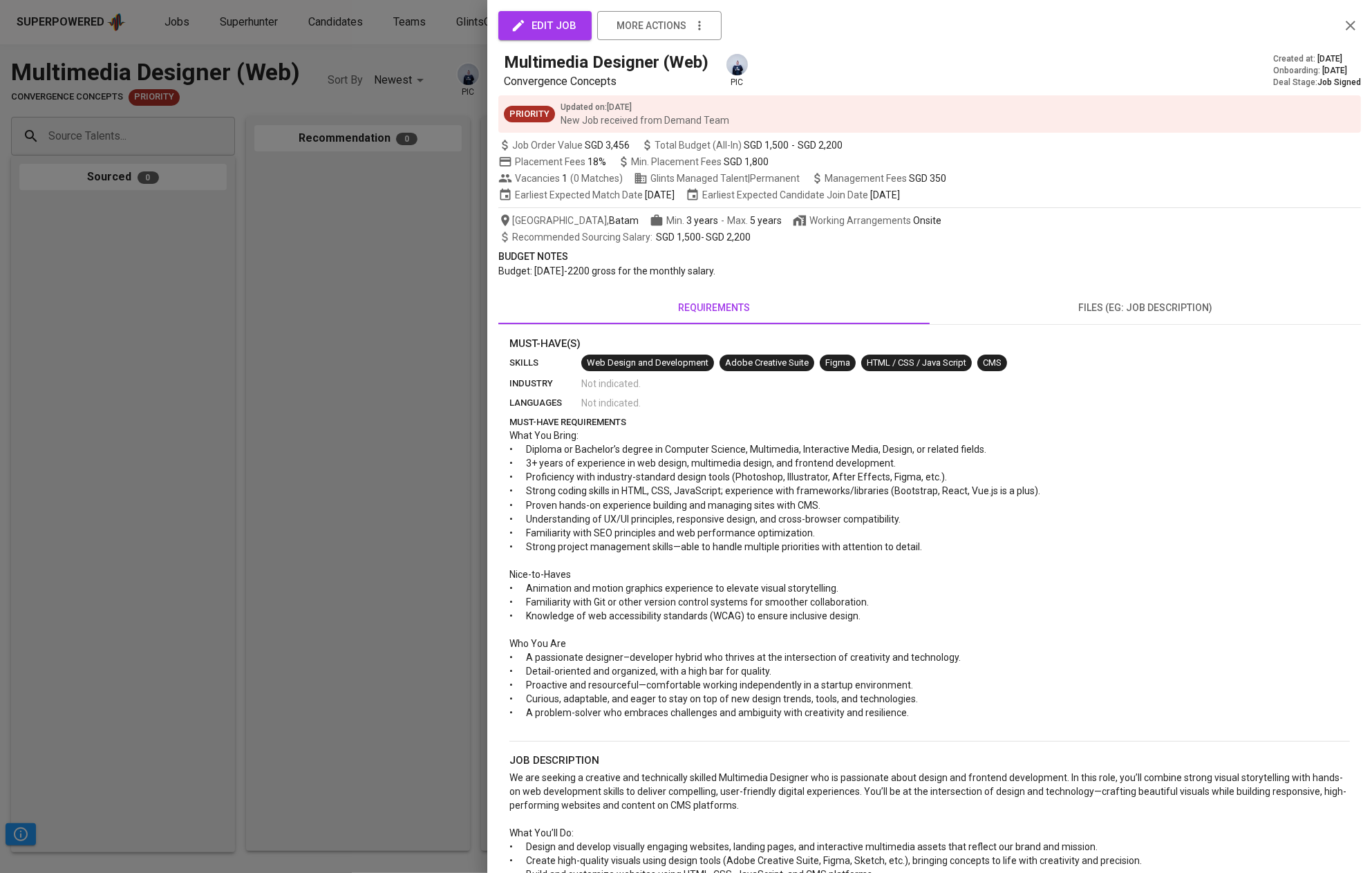
click at [270, 260] on div at bounding box center [686, 436] width 1372 height 873
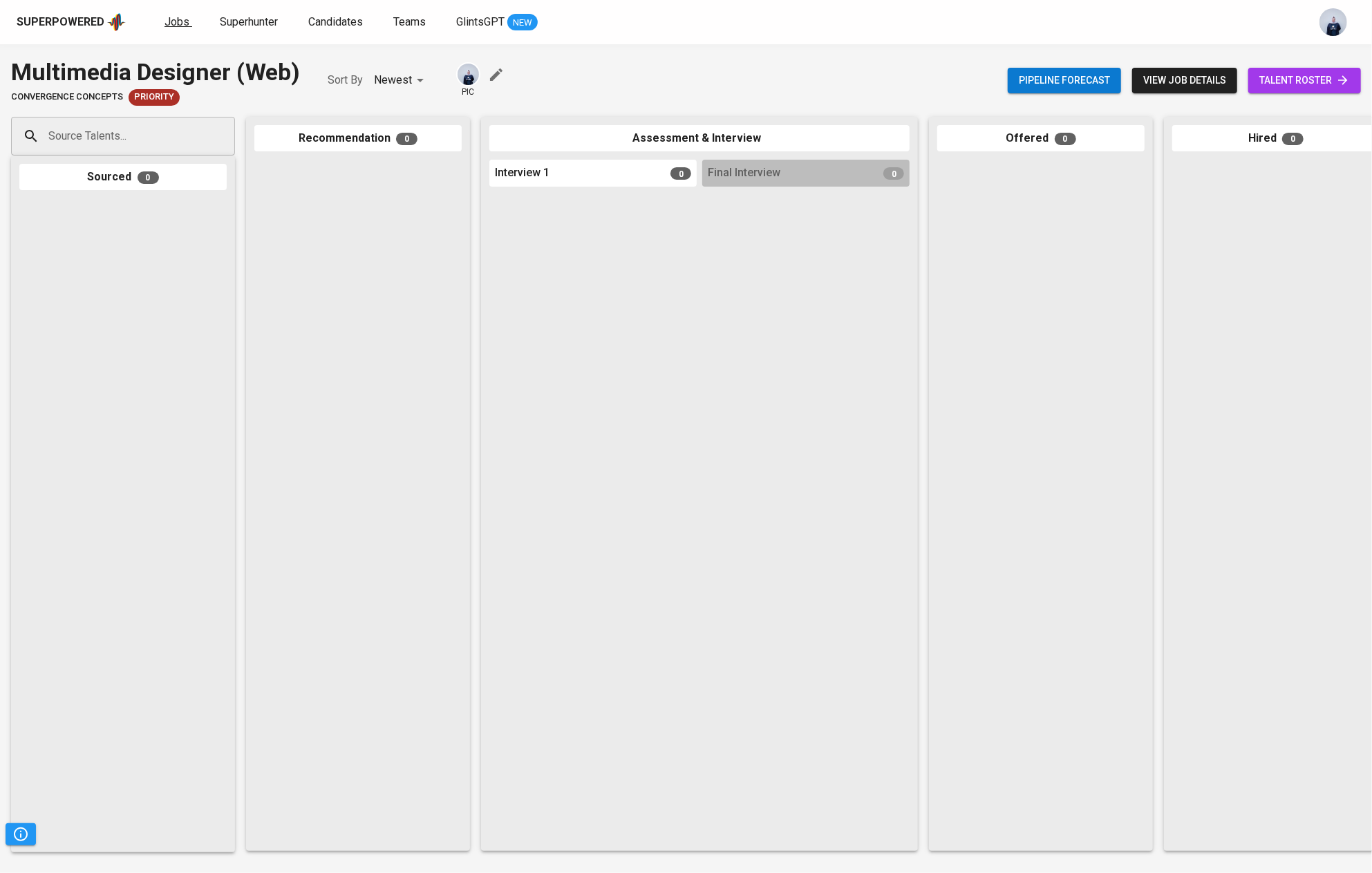
click at [177, 25] on span "Jobs" at bounding box center [176, 21] width 25 height 13
